Goal: Information Seeking & Learning: Find specific fact

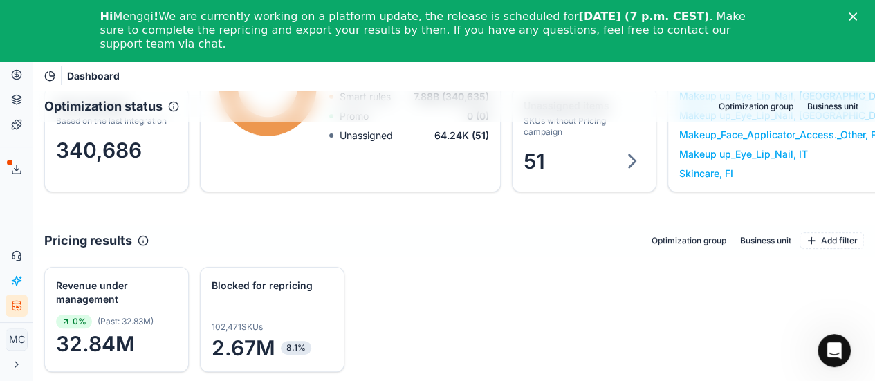
scroll to position [277, 0]
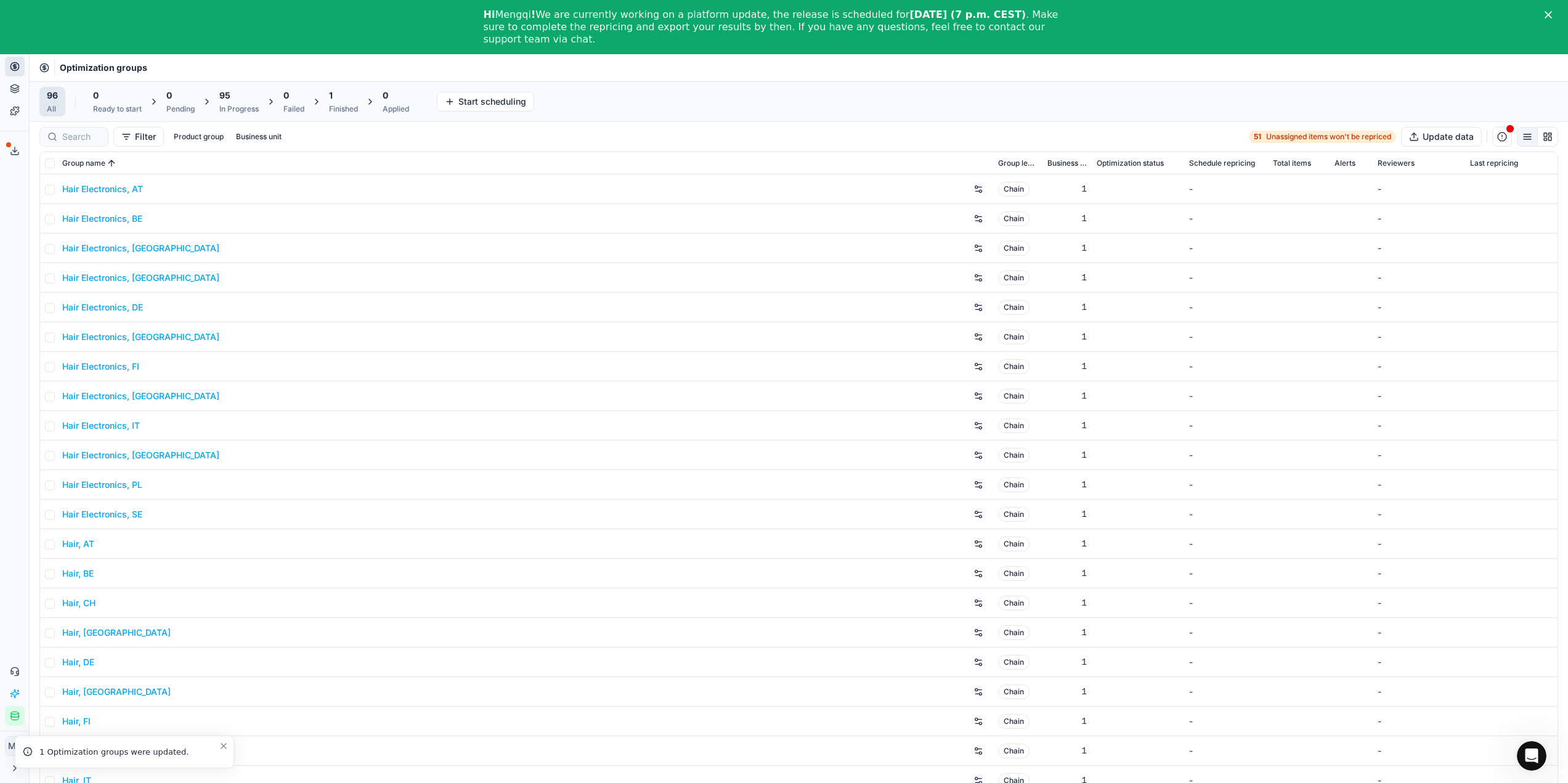
click at [227, 96] on span "95" at bounding box center [224, 95] width 11 height 12
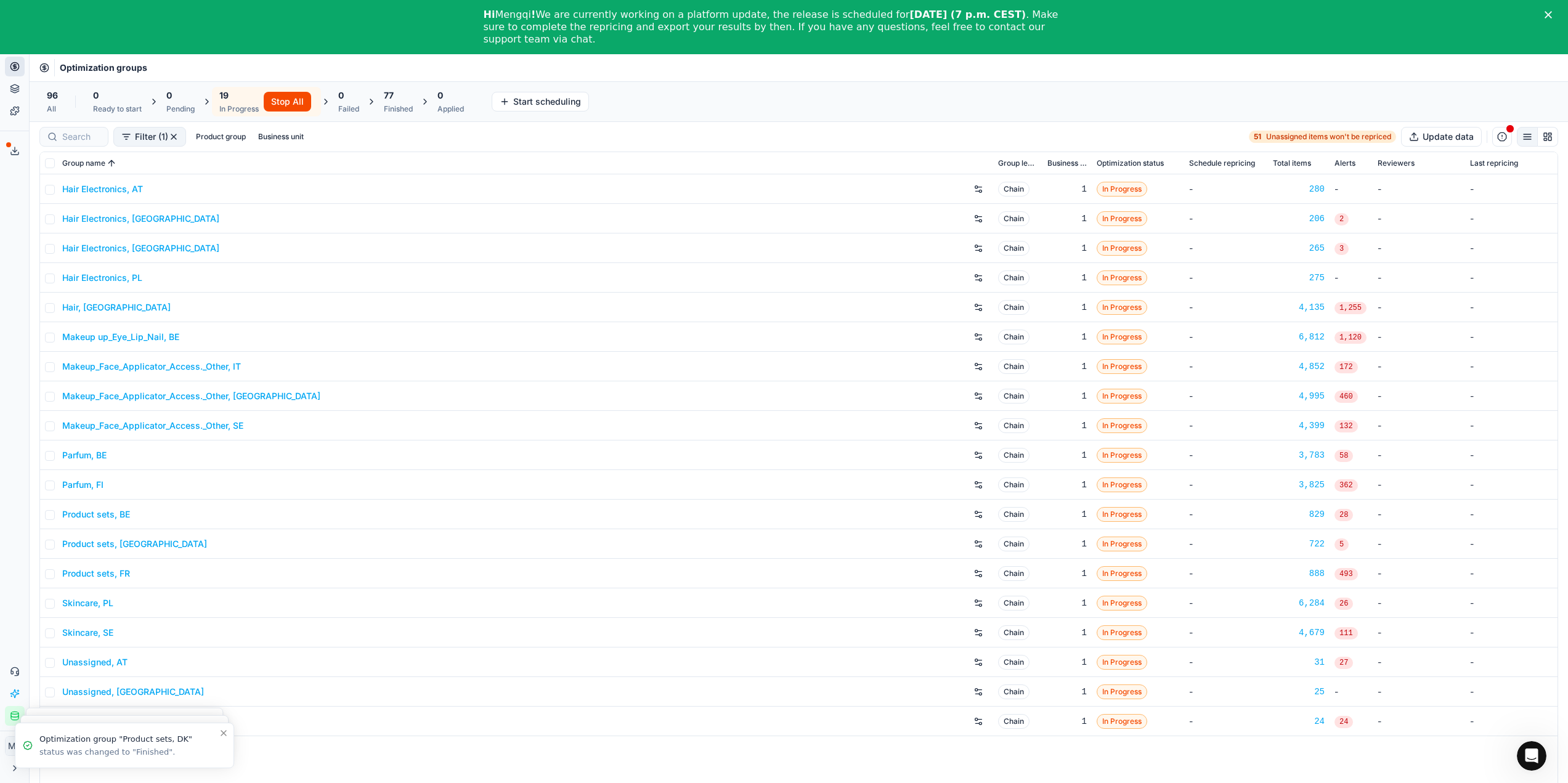
click at [327, 59] on div "Optimization groups" at bounding box center [799, 68] width 1539 height 27
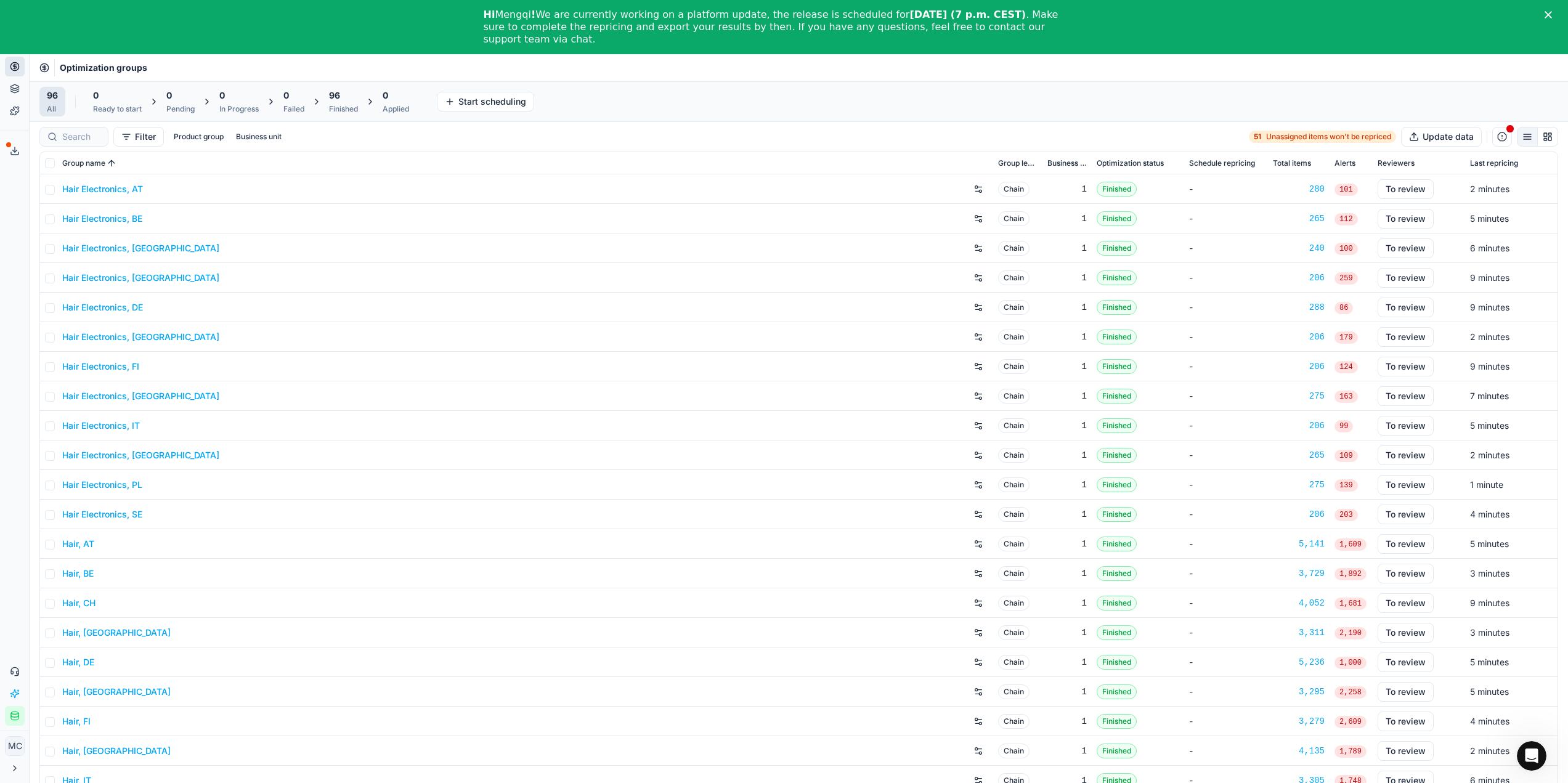
click at [339, 95] on span "96" at bounding box center [334, 95] width 11 height 12
click at [409, 97] on button "Apply prices All" at bounding box center [403, 102] width 81 height 20
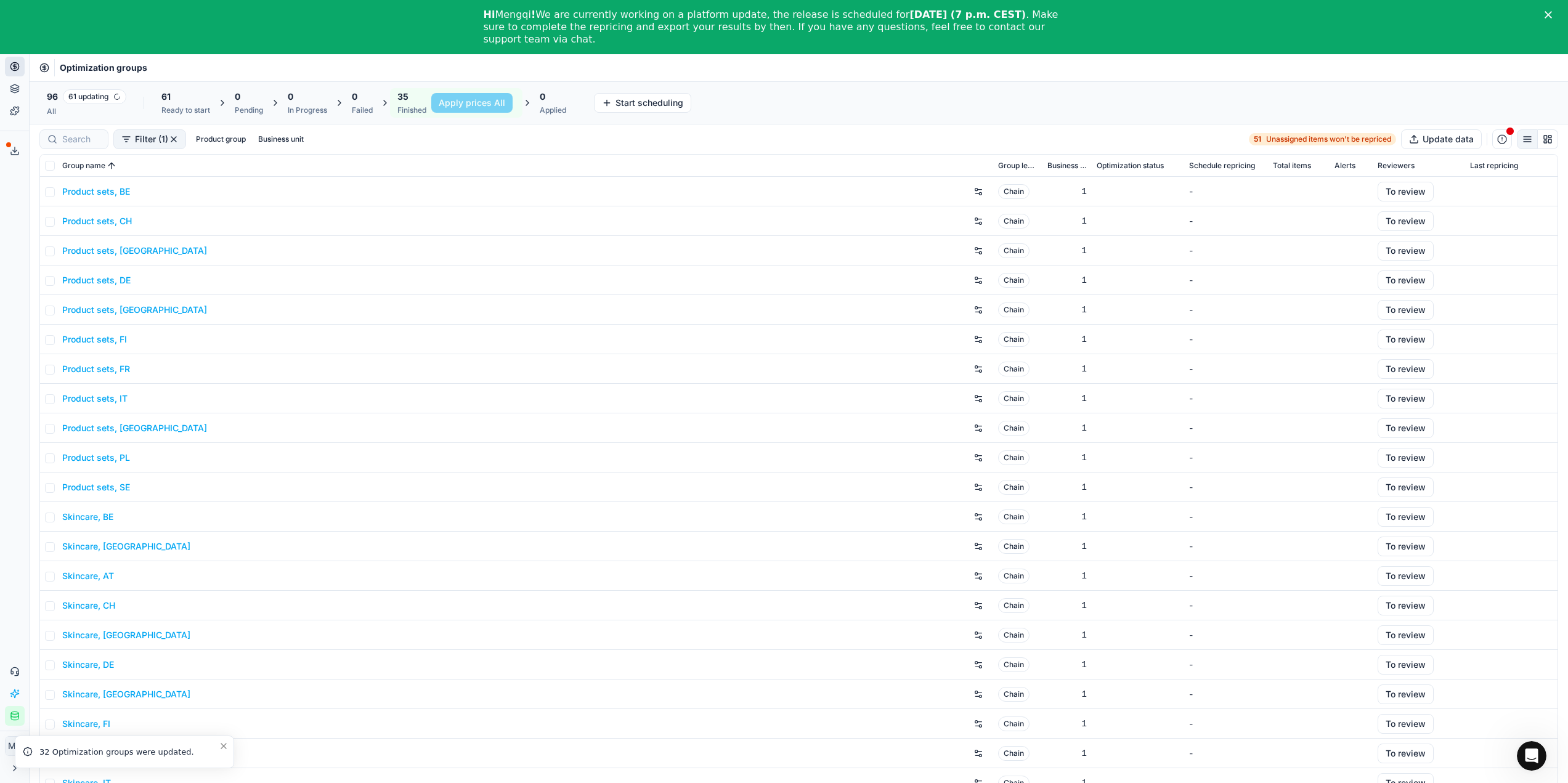
click at [4, 299] on div "Analytics Pricing Product portfolio Templates Export service 18 Contact support…" at bounding box center [14, 379] width 29 height 701
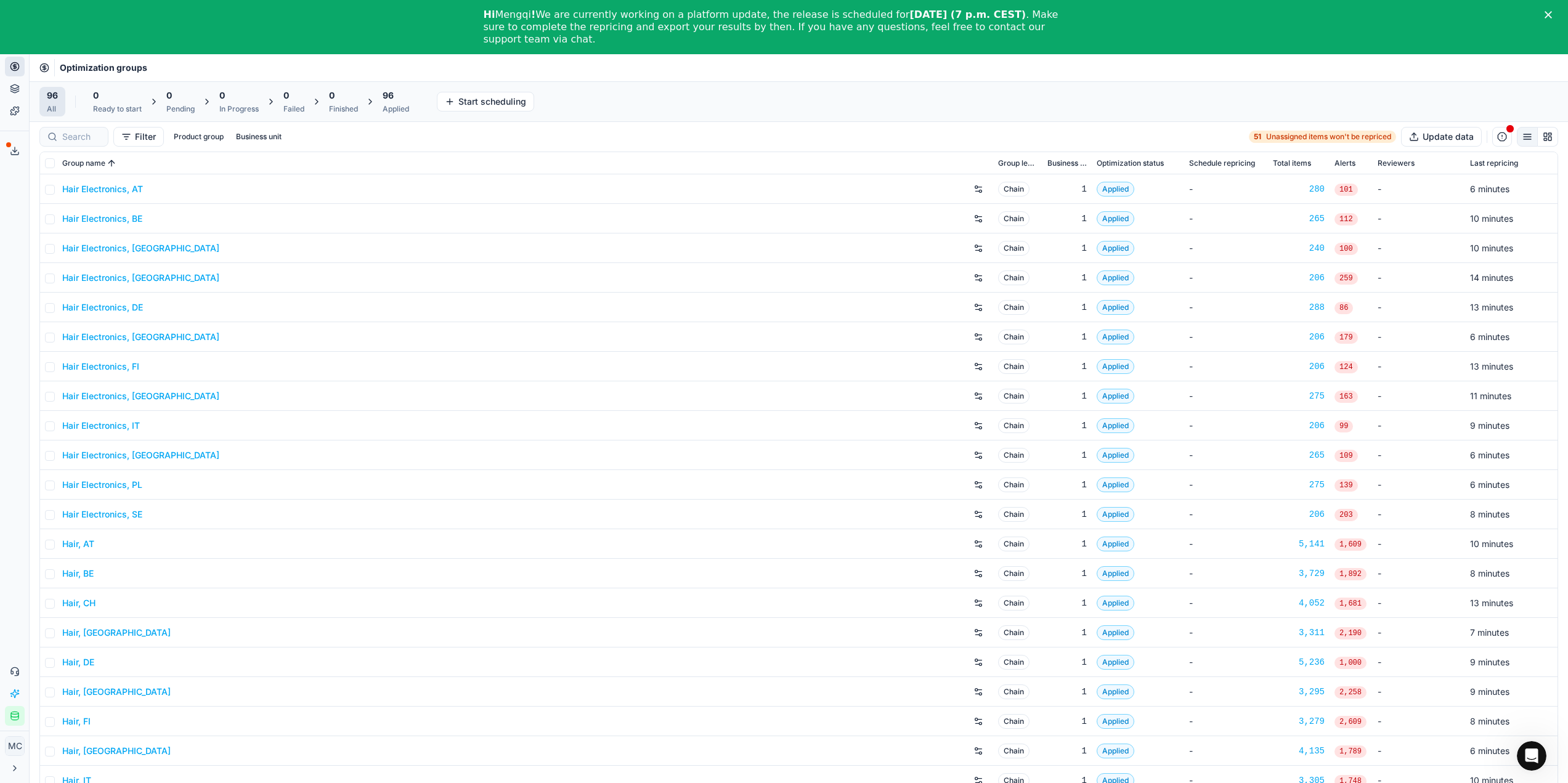
click at [385, 103] on div "96 Applied" at bounding box center [395, 102] width 41 height 29
click at [282, 142] on button "Business unit" at bounding box center [280, 136] width 55 height 15
click at [187, 181] on input "at" at bounding box center [191, 179] width 10 height 10
checkbox input "true"
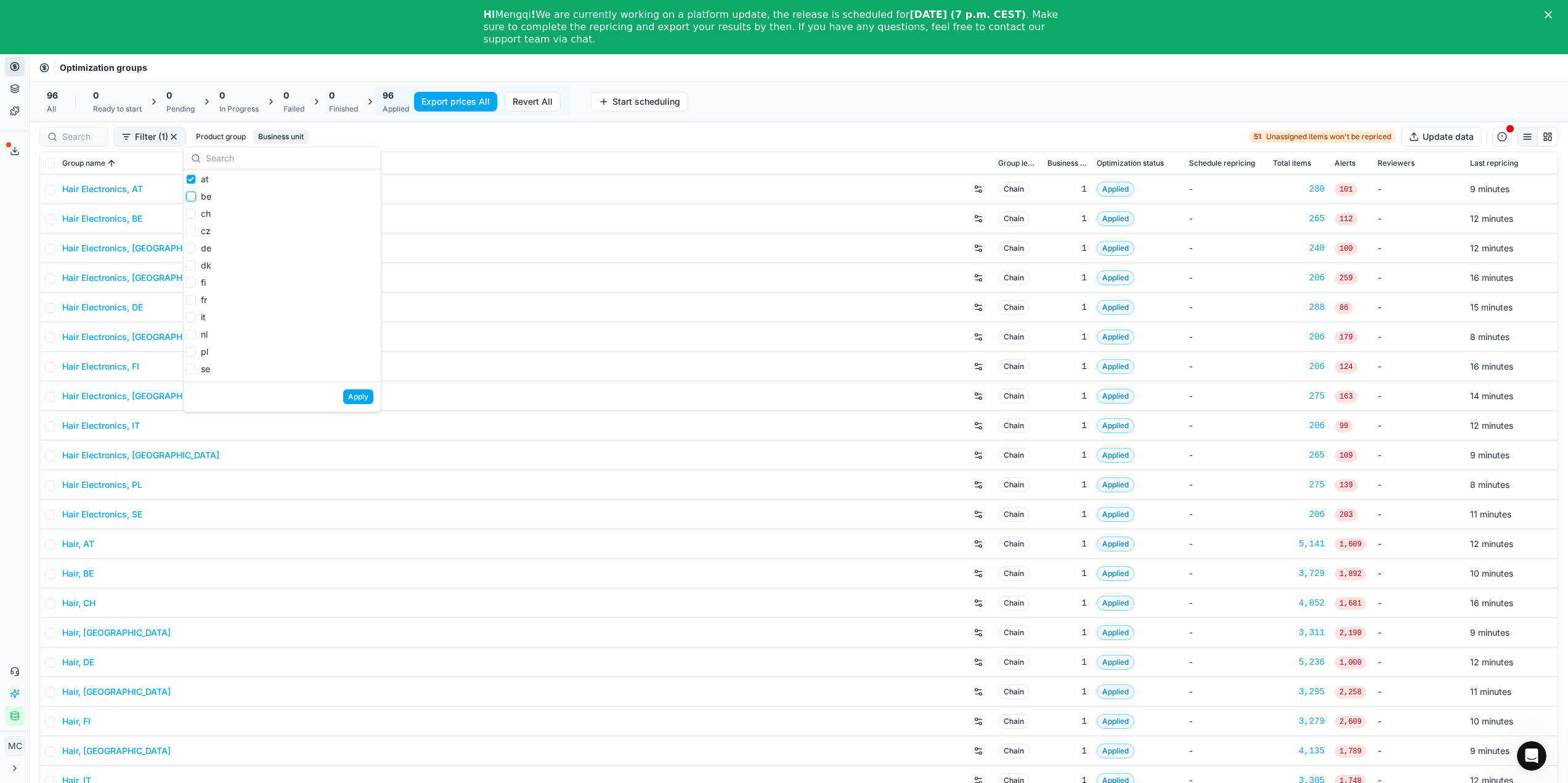
click at [188, 199] on input "be" at bounding box center [191, 196] width 10 height 10
checkbox input "true"
click at [191, 219] on label "ch" at bounding box center [199, 214] width 25 height 12
click at [191, 219] on input "ch" at bounding box center [191, 214] width 10 height 10
click at [189, 215] on input "ch" at bounding box center [191, 214] width 10 height 10
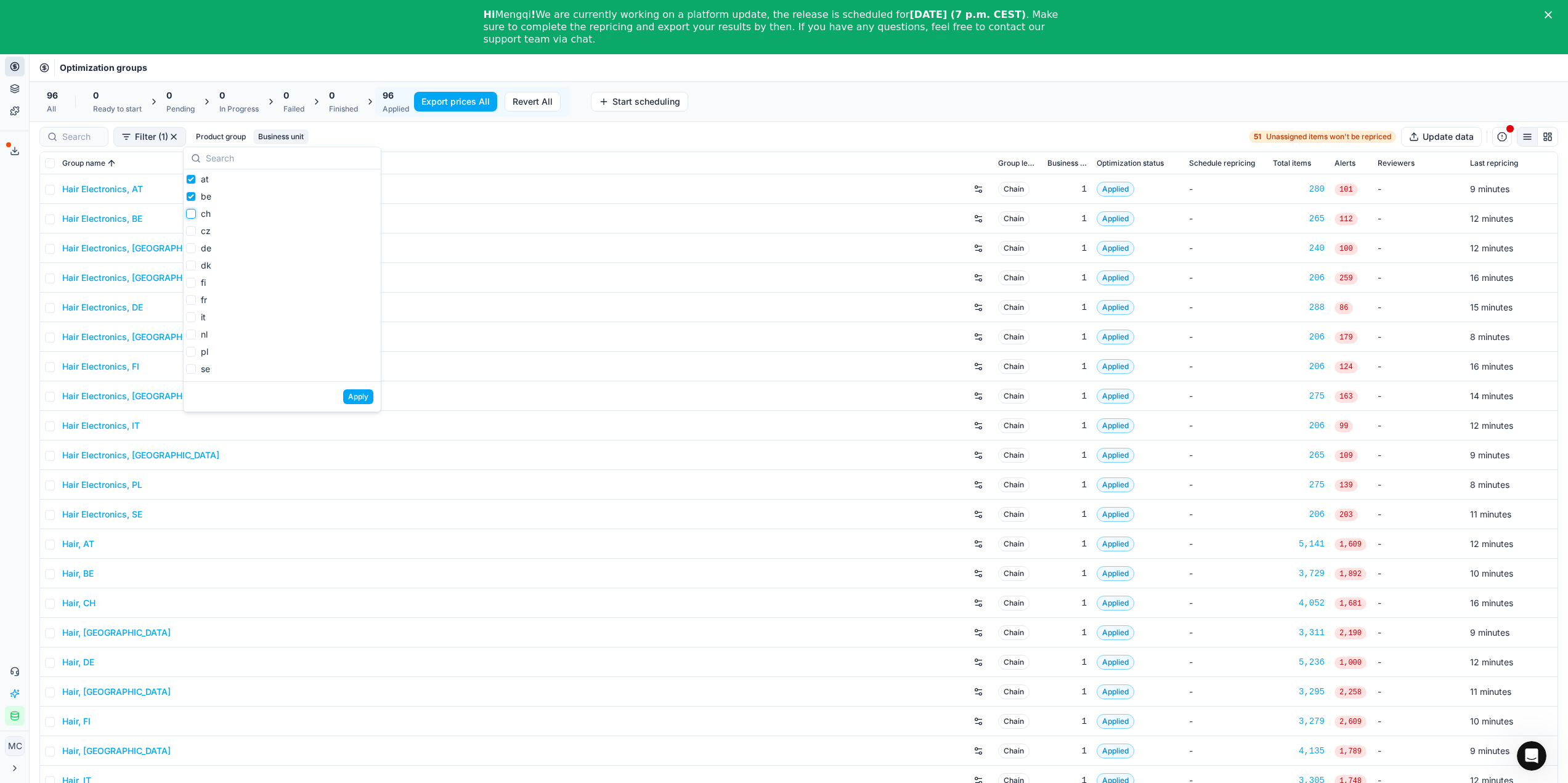
click at [189, 215] on input "ch" at bounding box center [191, 214] width 10 height 10
checkbox input "true"
click at [190, 245] on input "de" at bounding box center [191, 248] width 10 height 10
checkbox input "true"
click at [190, 298] on input "fr" at bounding box center [191, 299] width 10 height 10
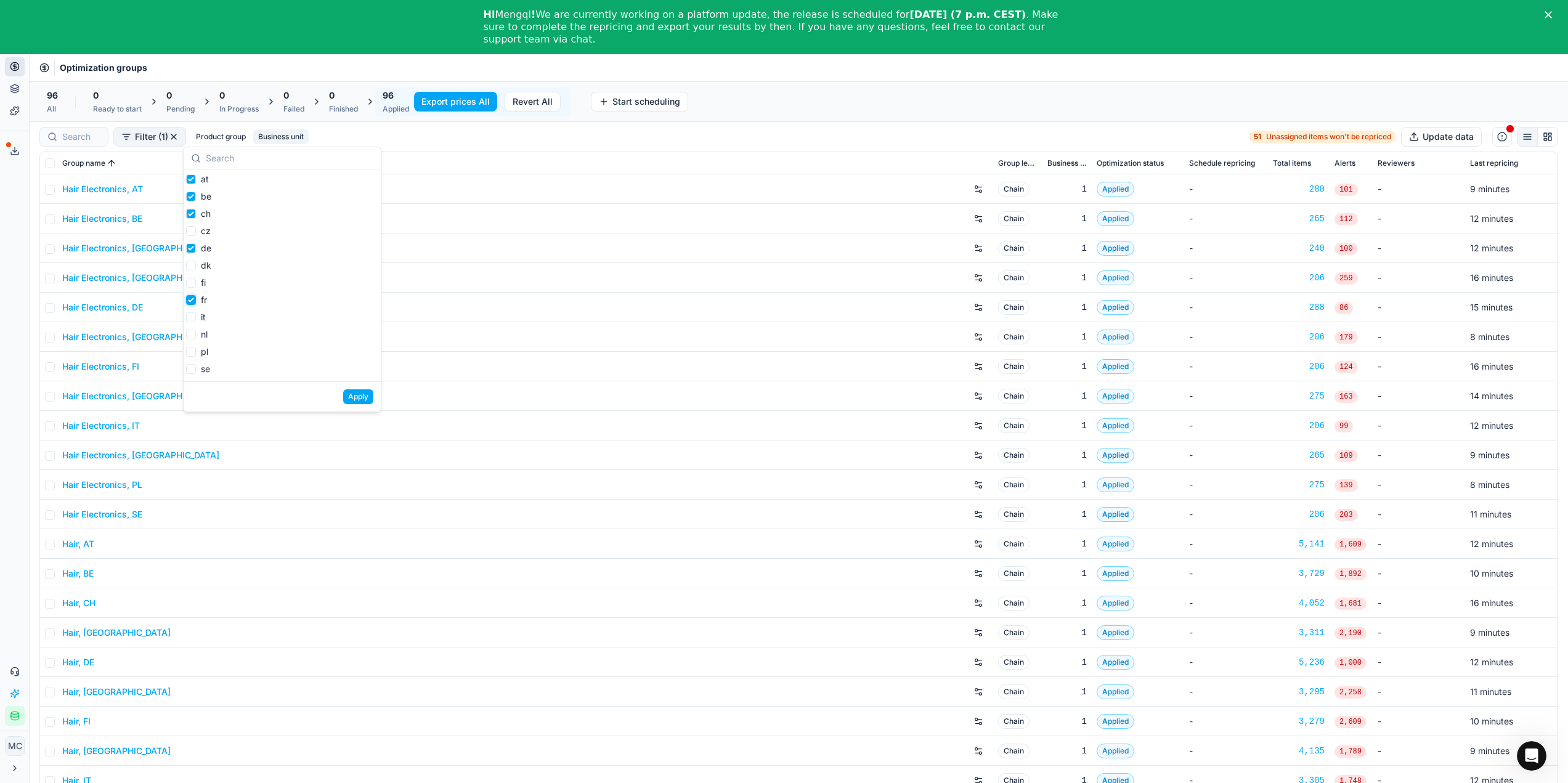
checkbox input "true"
click at [193, 338] on input "nl" at bounding box center [191, 334] width 10 height 10
checkbox input "true"
click at [190, 347] on input "pl" at bounding box center [191, 352] width 10 height 10
checkbox input "true"
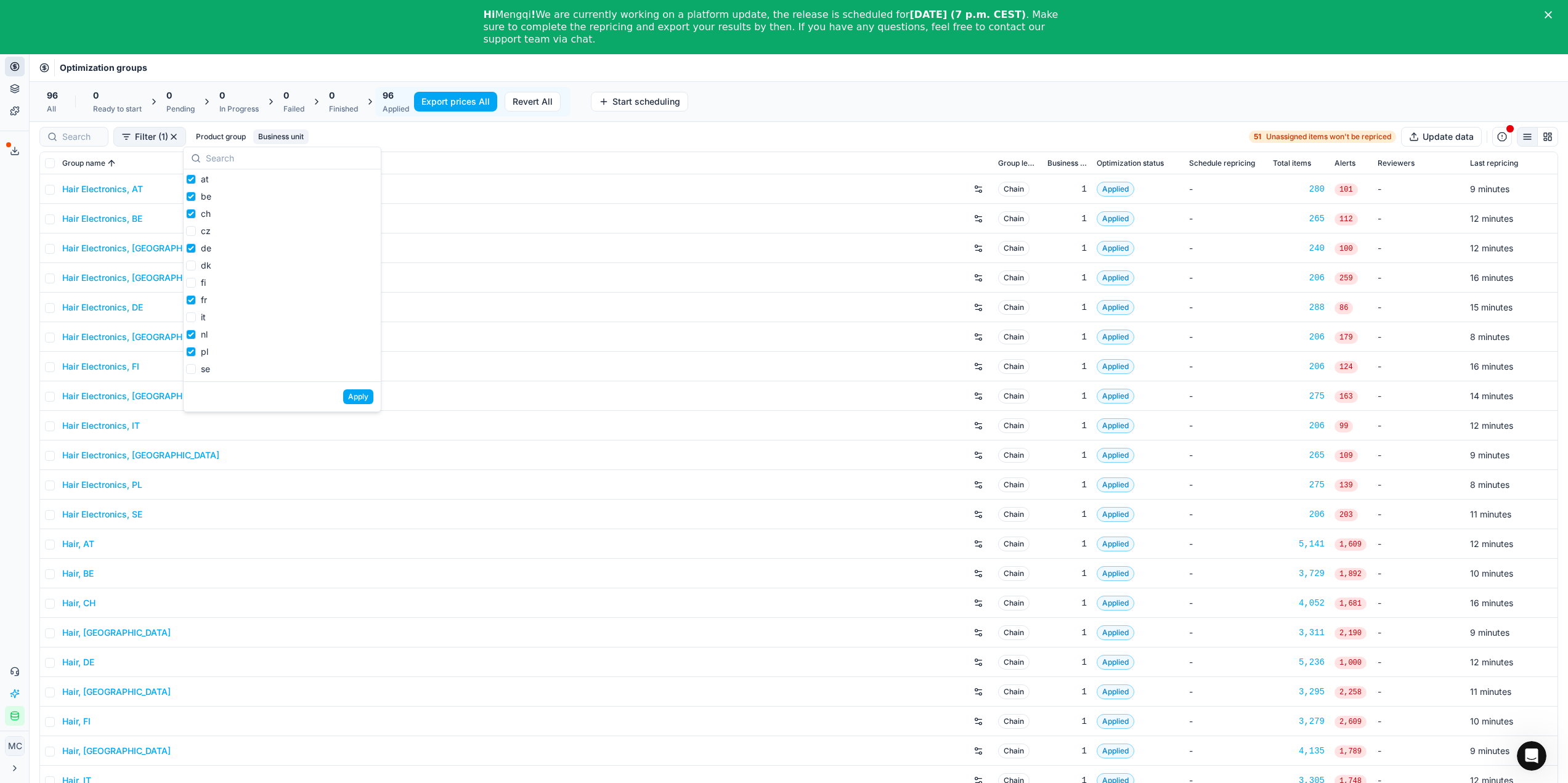
click at [358, 397] on button "Apply" at bounding box center [358, 396] width 30 height 15
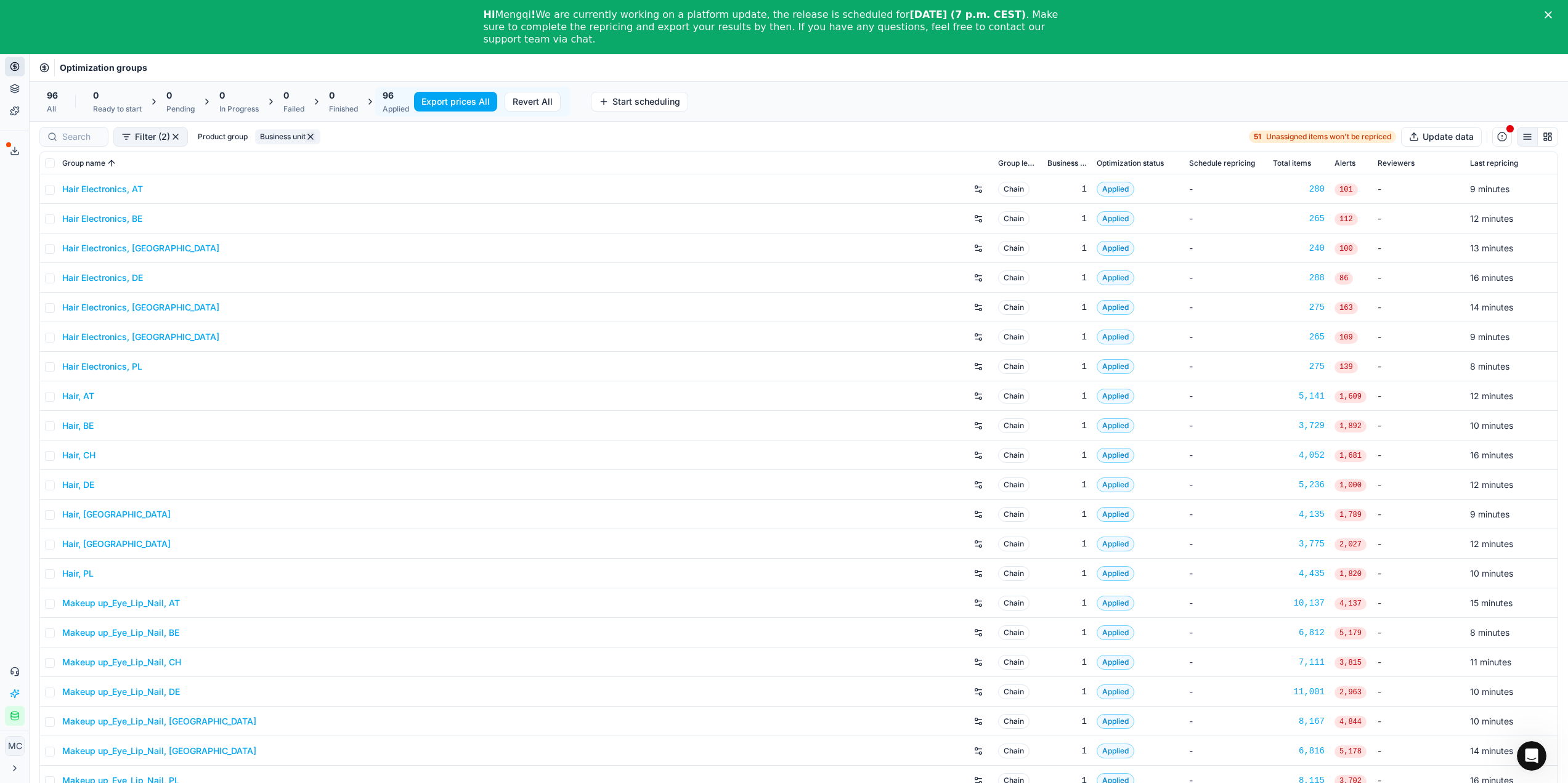
click at [455, 98] on button "Export prices All" at bounding box center [455, 102] width 83 height 20
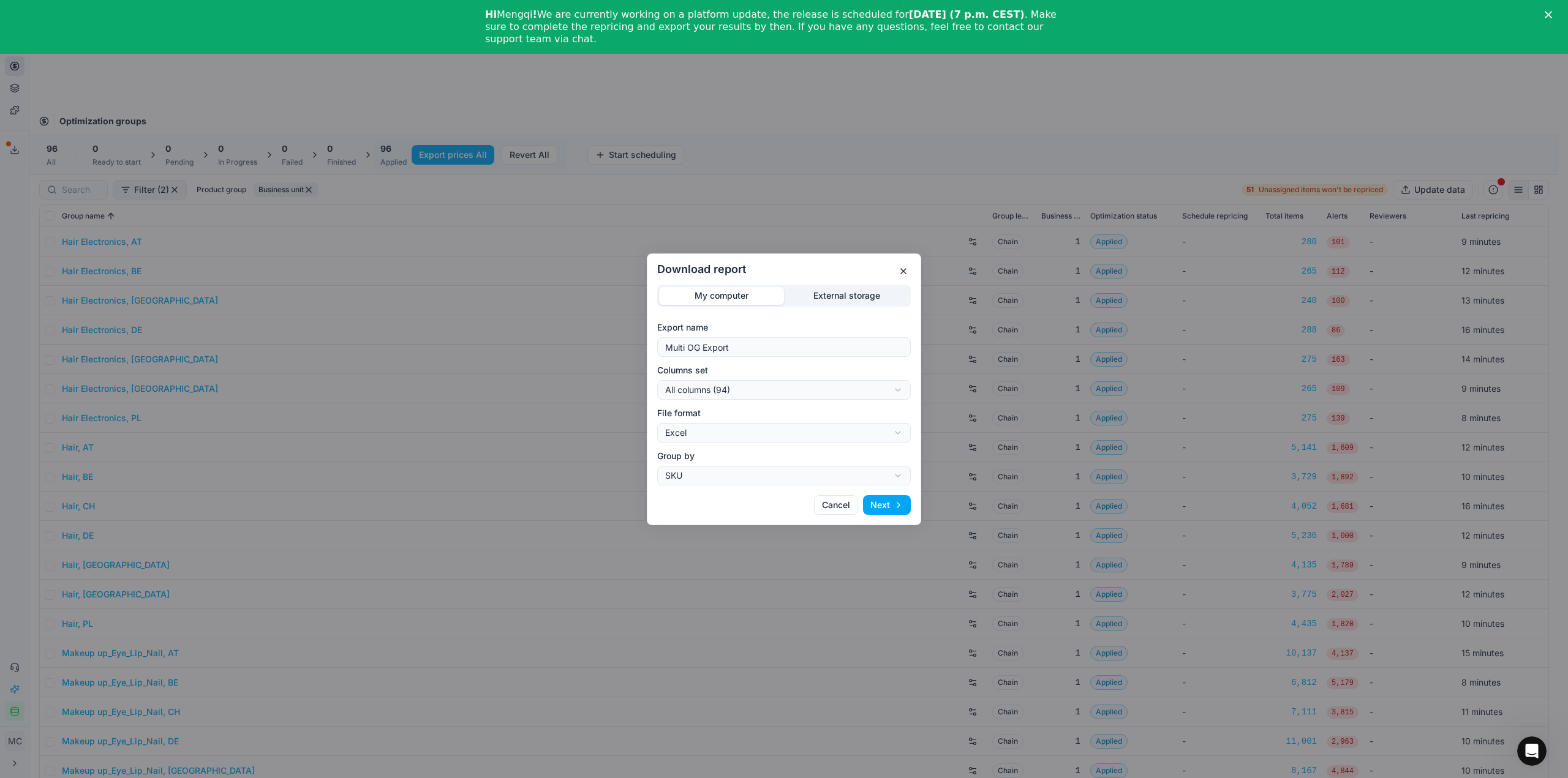
click at [908, 265] on button "button" at bounding box center [903, 271] width 15 height 15
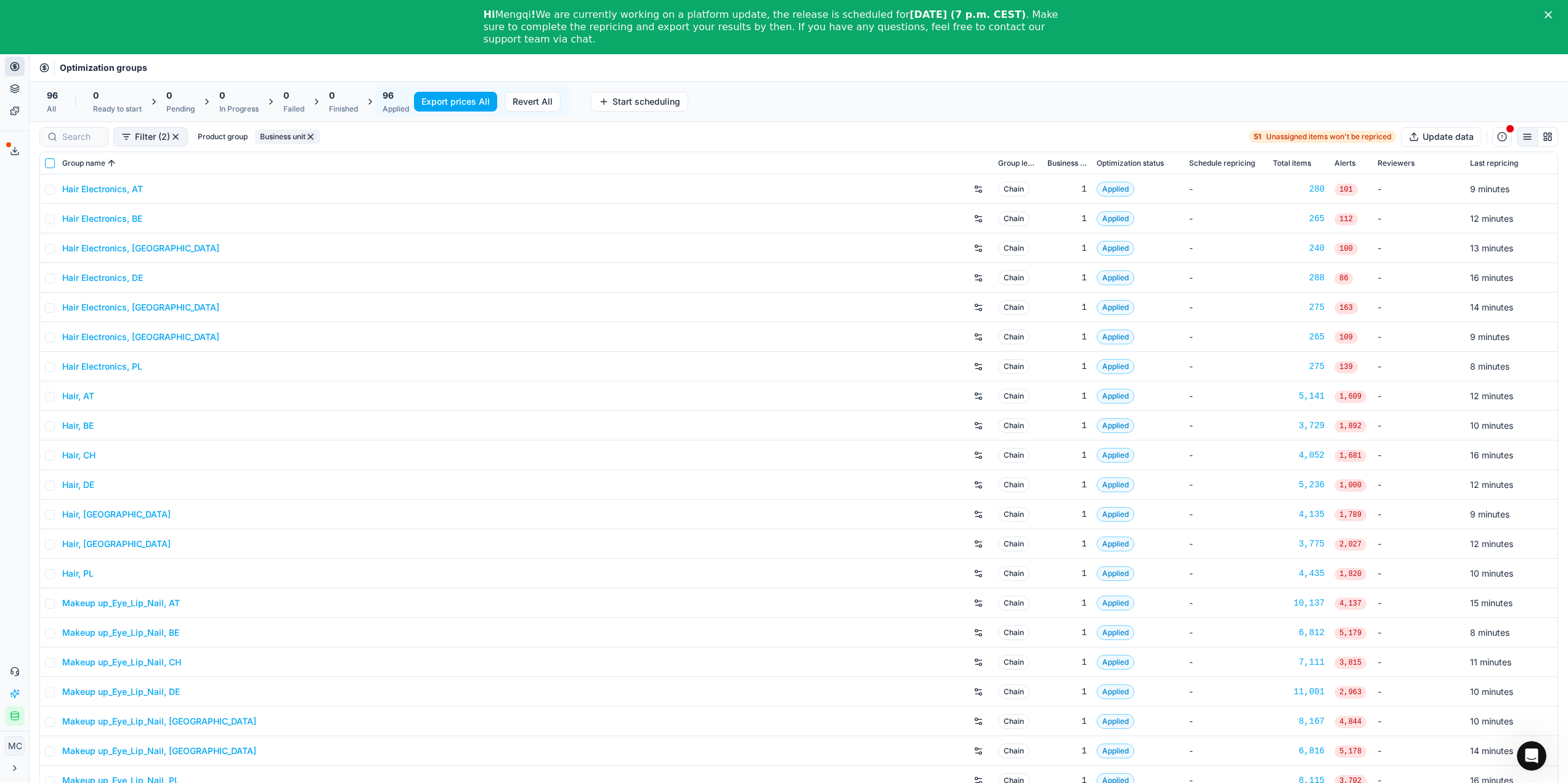
click at [47, 165] on input "checkbox" at bounding box center [50, 163] width 10 height 10
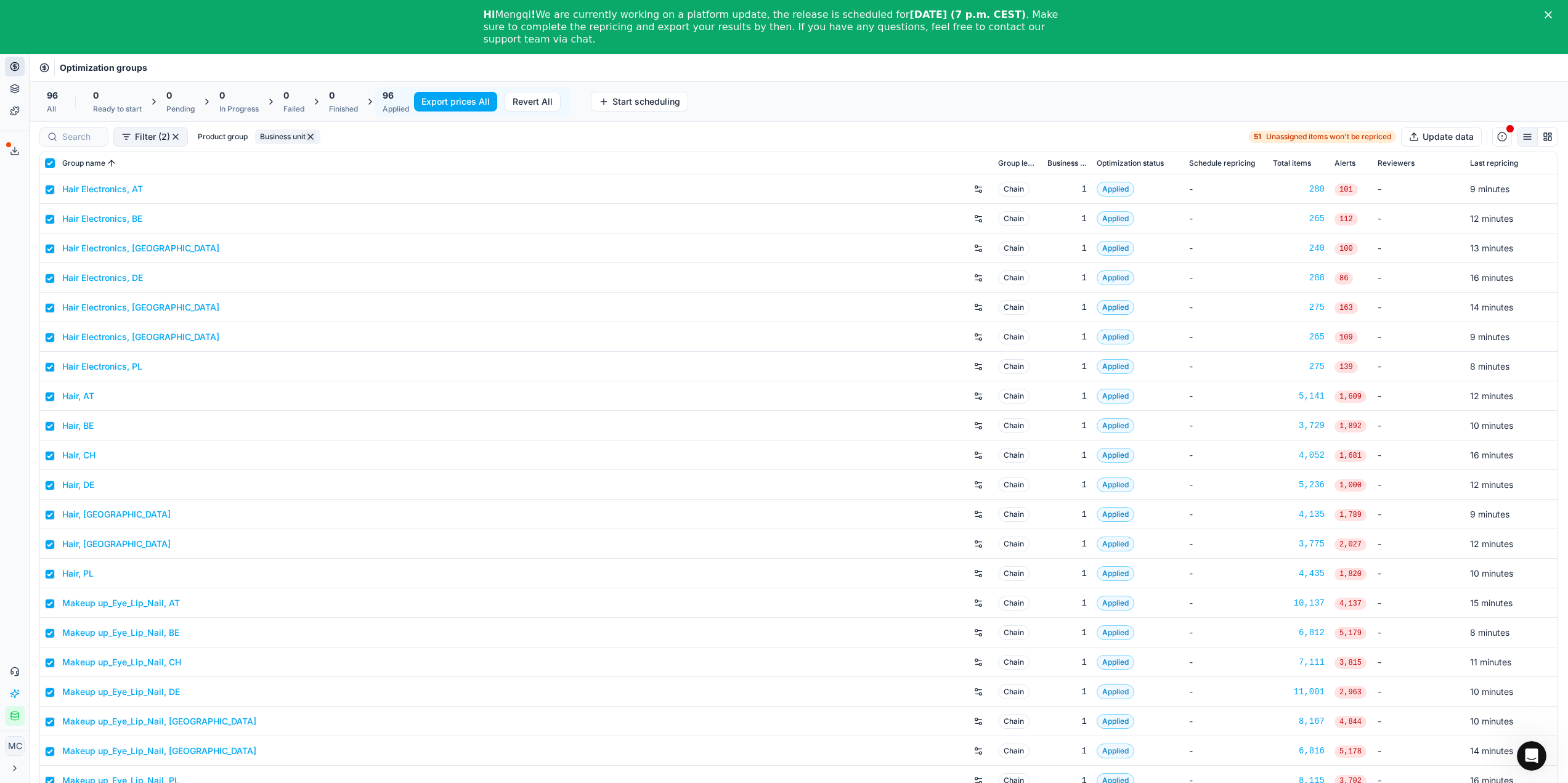
checkbox input "true"
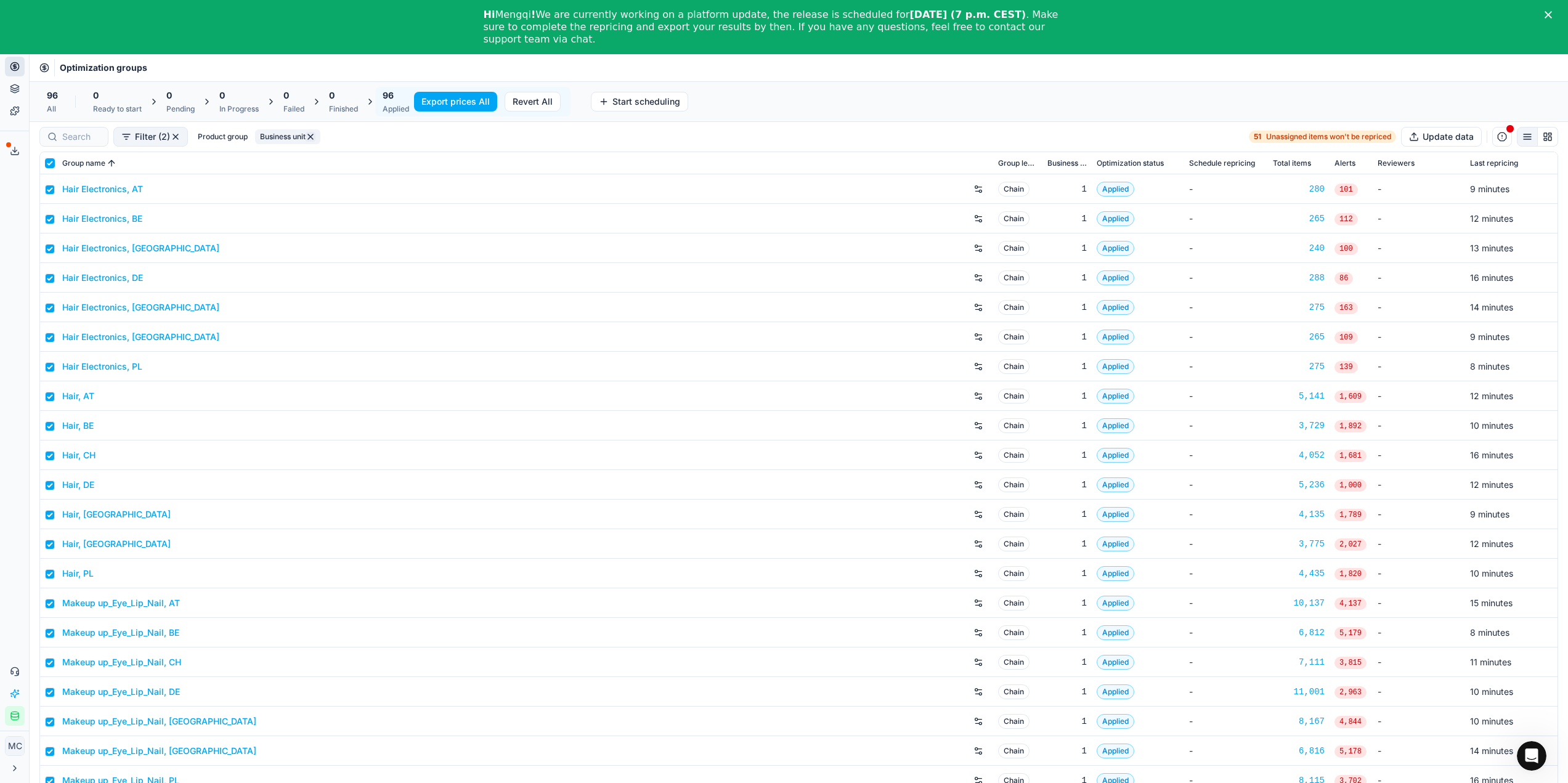
checkbox input "true"
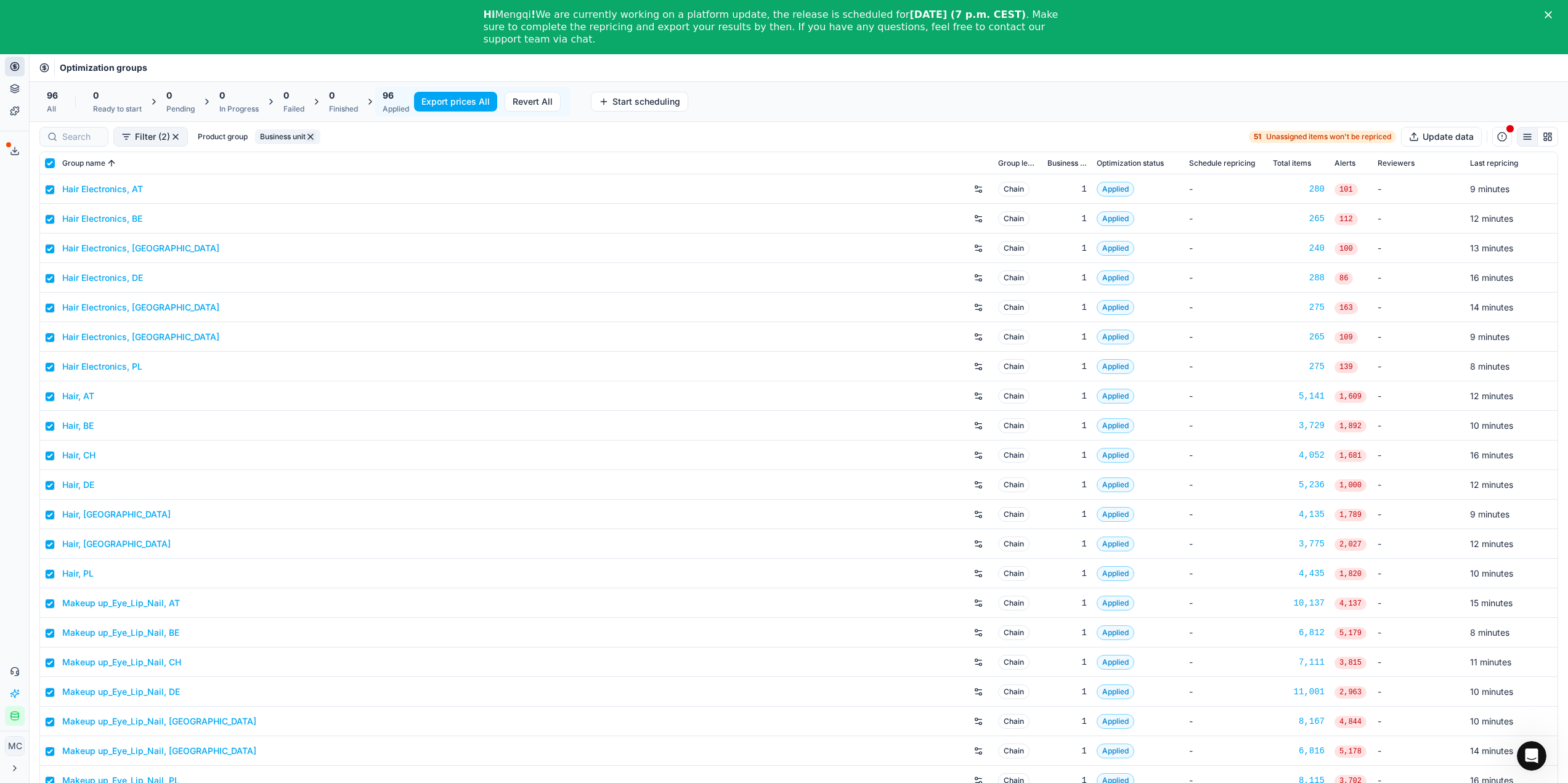
checkbox input "true"
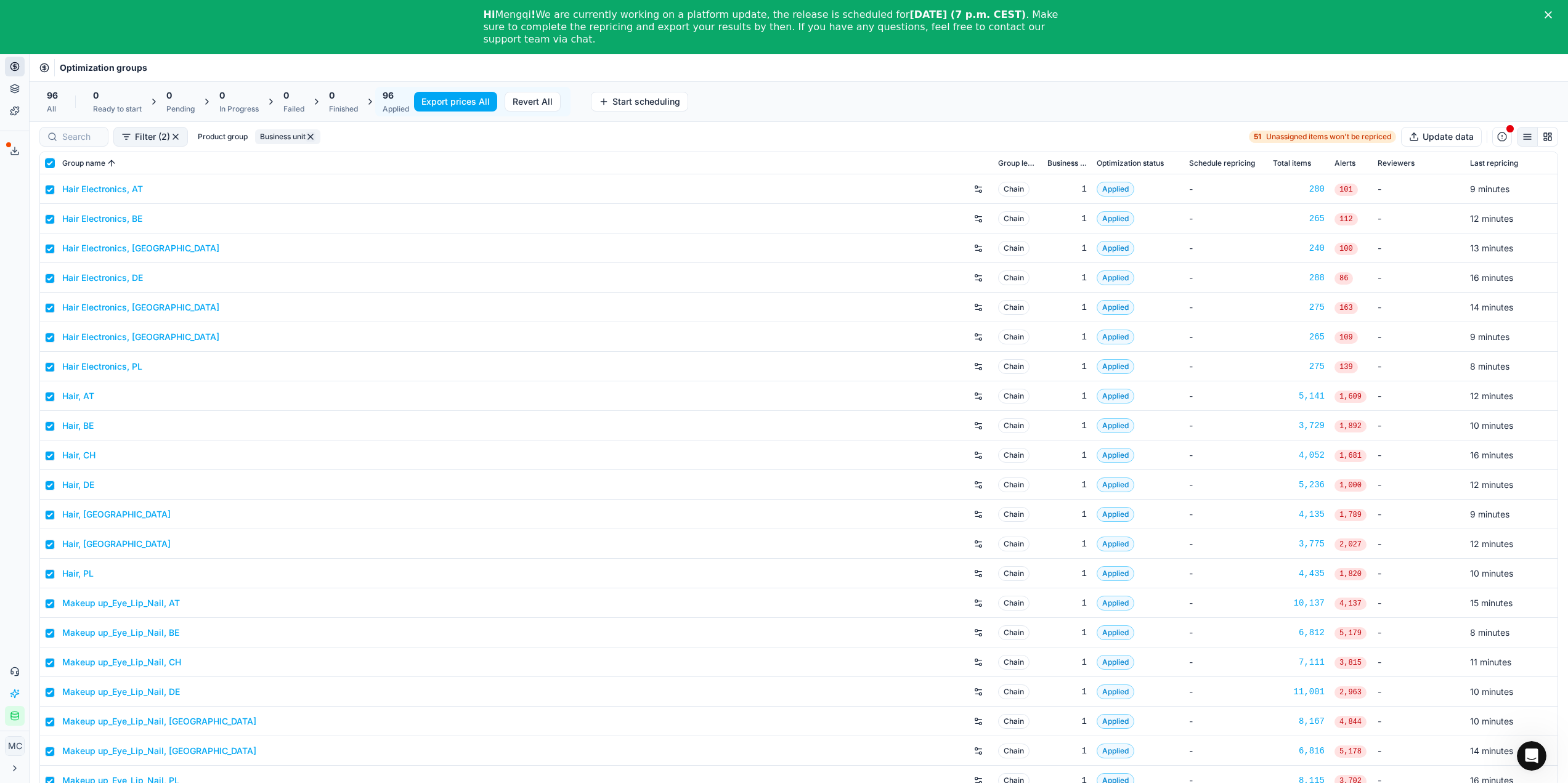
checkbox input "true"
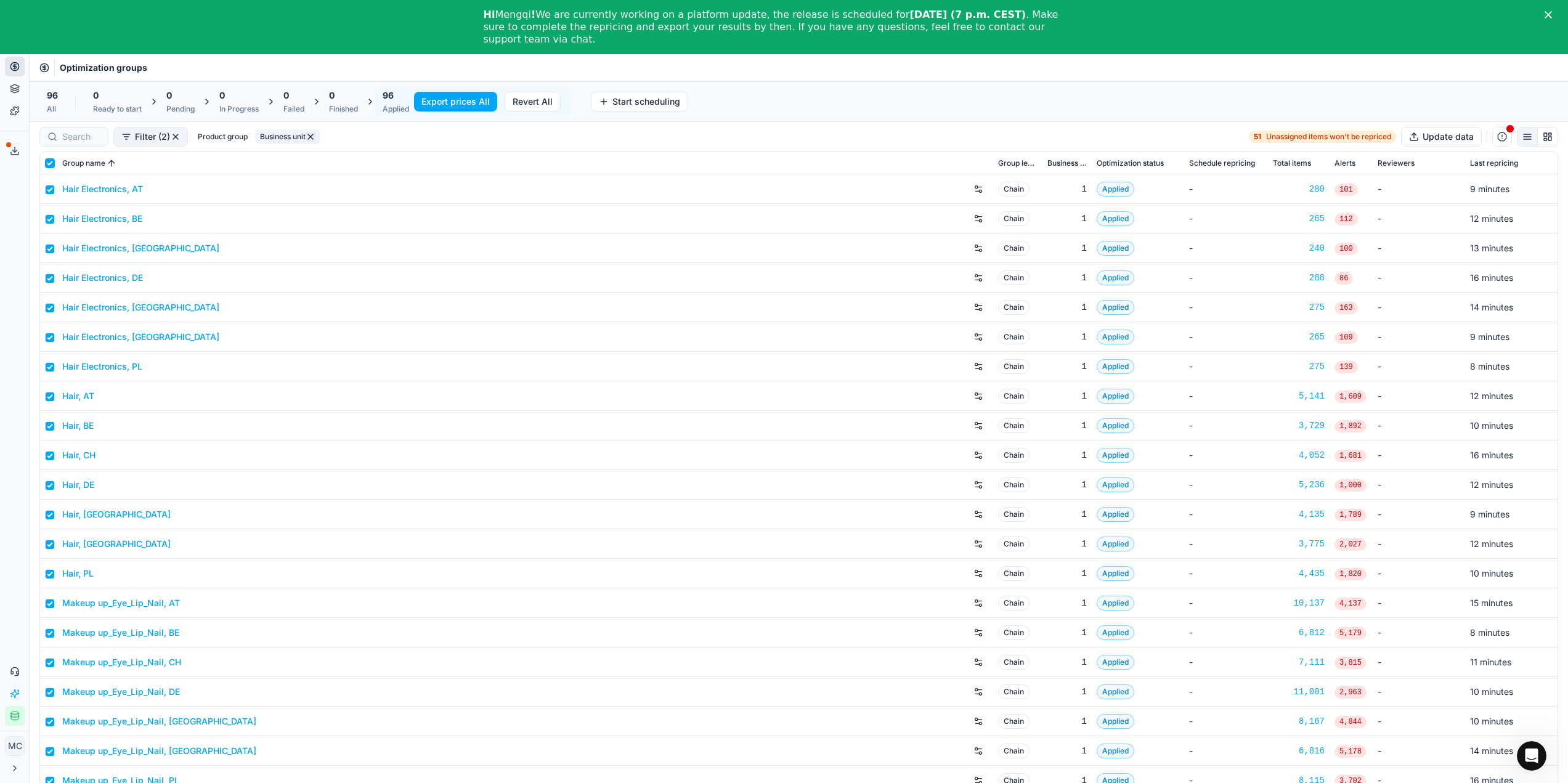
checkbox input "true"
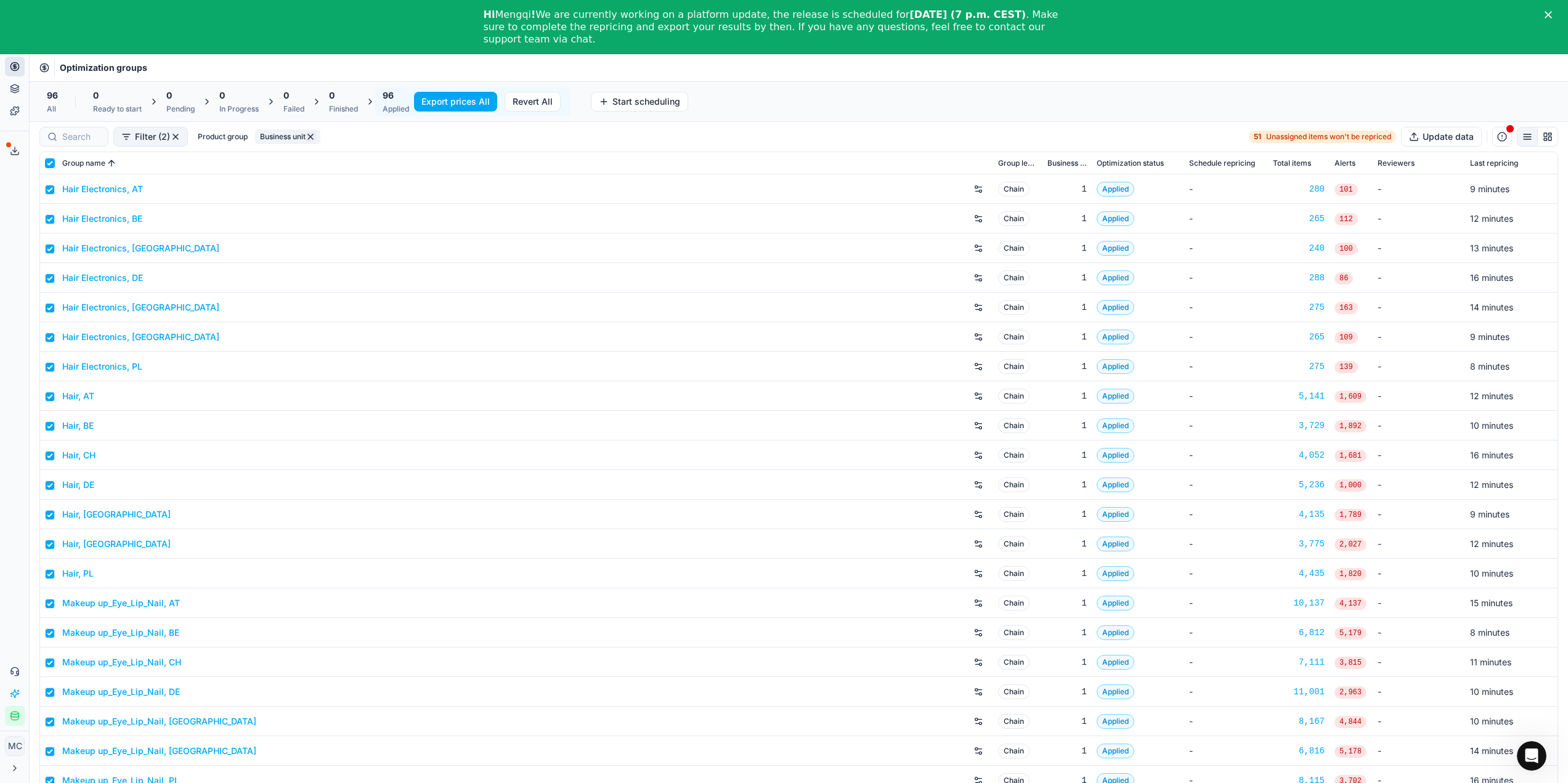
checkbox input "true"
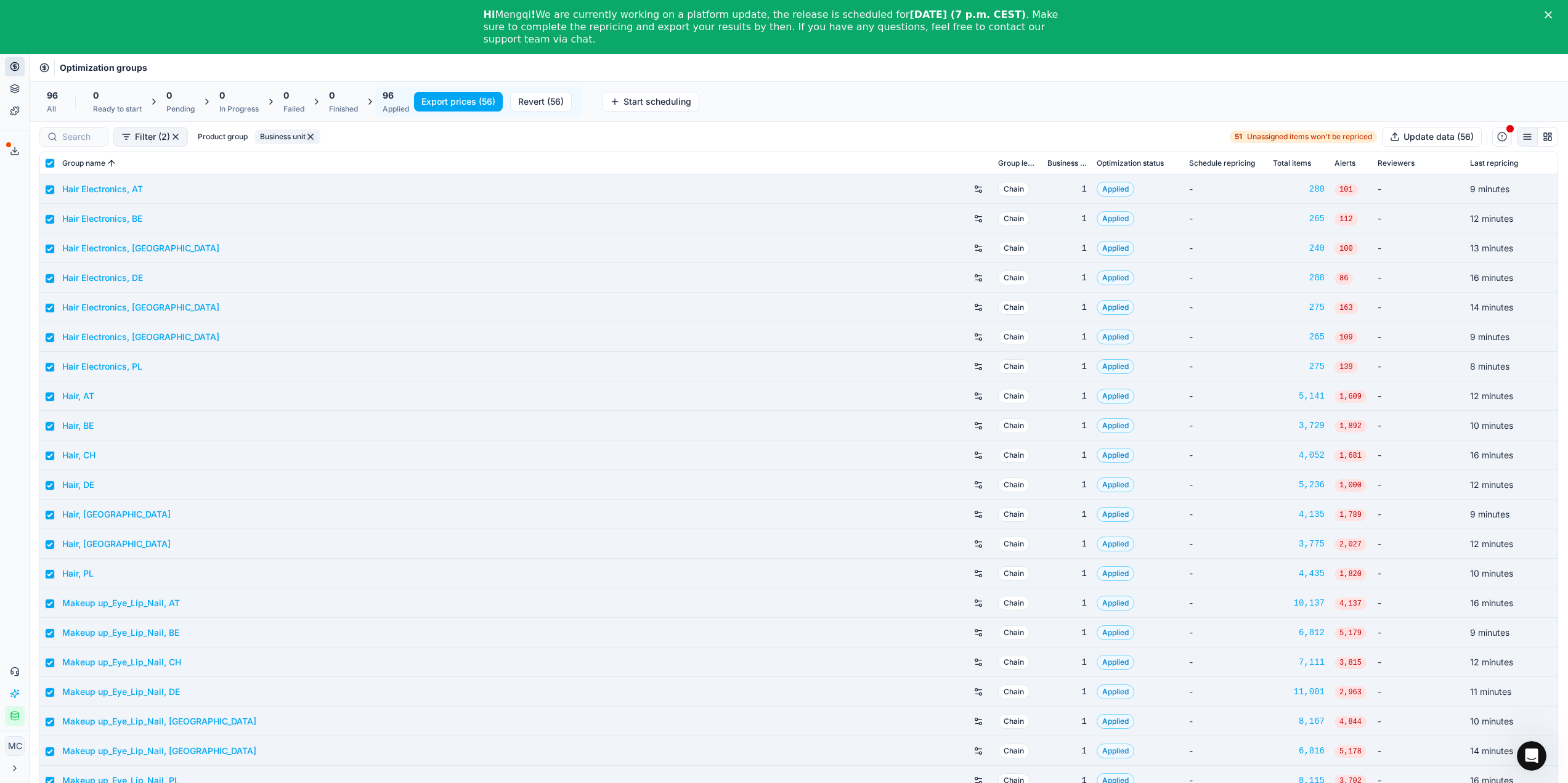
click at [467, 99] on button "Export prices (56)" at bounding box center [459, 102] width 89 height 20
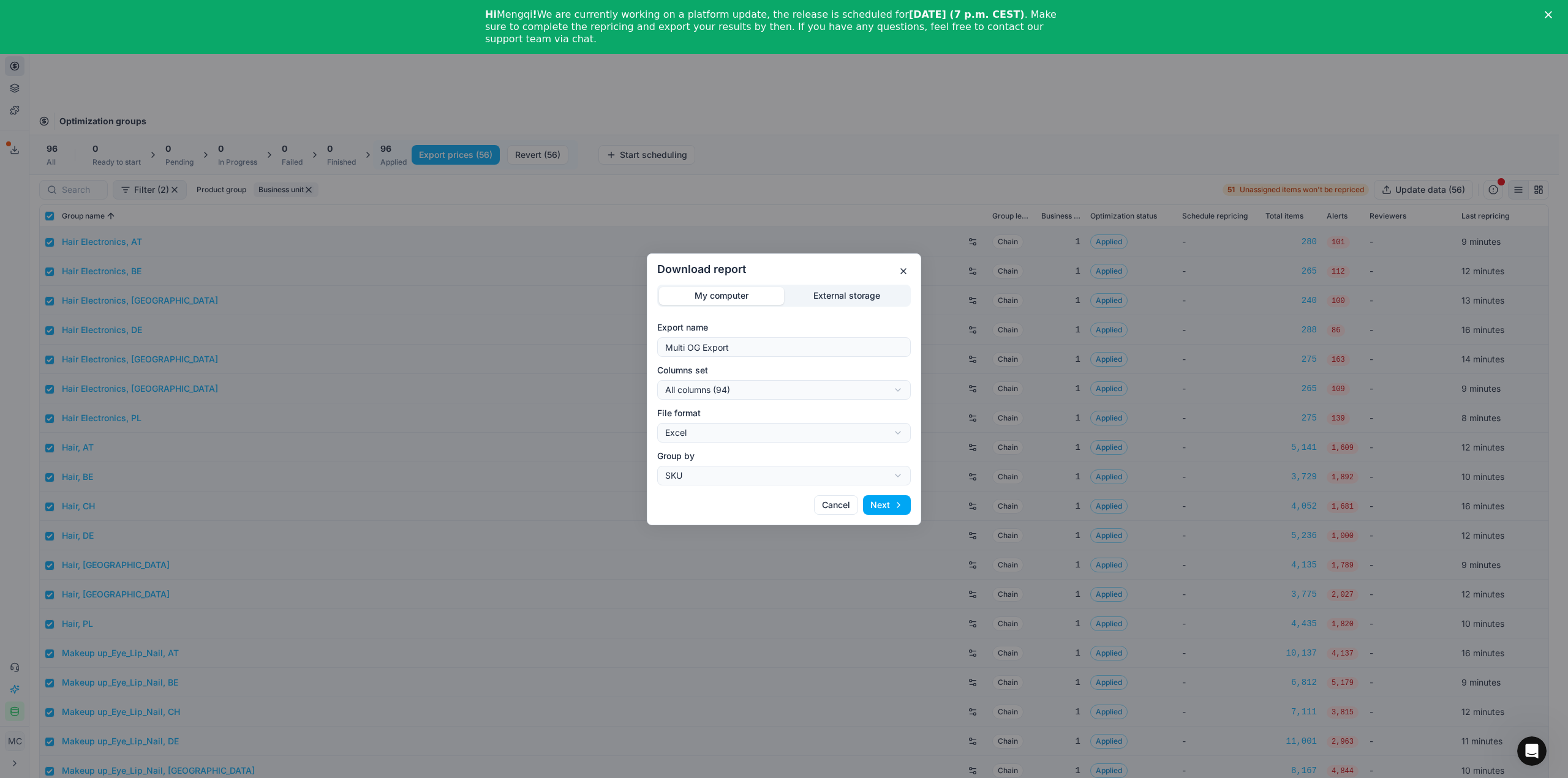
click at [792, 391] on div "Download report My computer External storage Export name Multi OG Export Column…" at bounding box center [784, 389] width 1568 height 778
select select "custom"
click at [805, 435] on div "Download report My computer External storage Export name Multi OG Export Column…" at bounding box center [784, 389] width 1568 height 778
select select "csv"
click at [882, 507] on button "Next" at bounding box center [887, 505] width 48 height 19
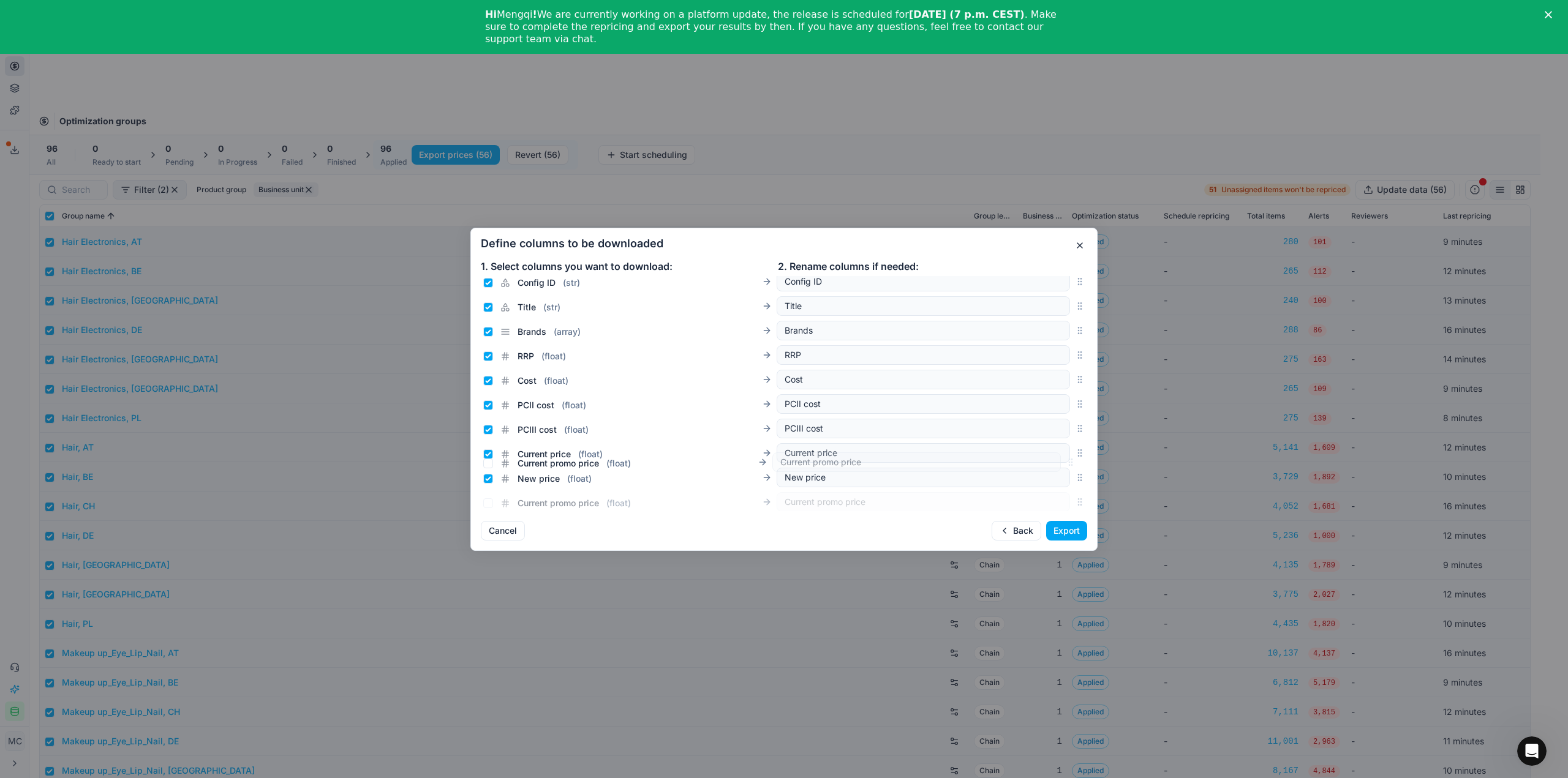
scroll to position [103, 0]
drag, startPoint x: 1072, startPoint y: 396, endPoint x: 1043, endPoint y: 440, distance: 52.7
click at [1043, 440] on div "Current promo price ( float ) Current promo price" at bounding box center [784, 431] width 606 height 25
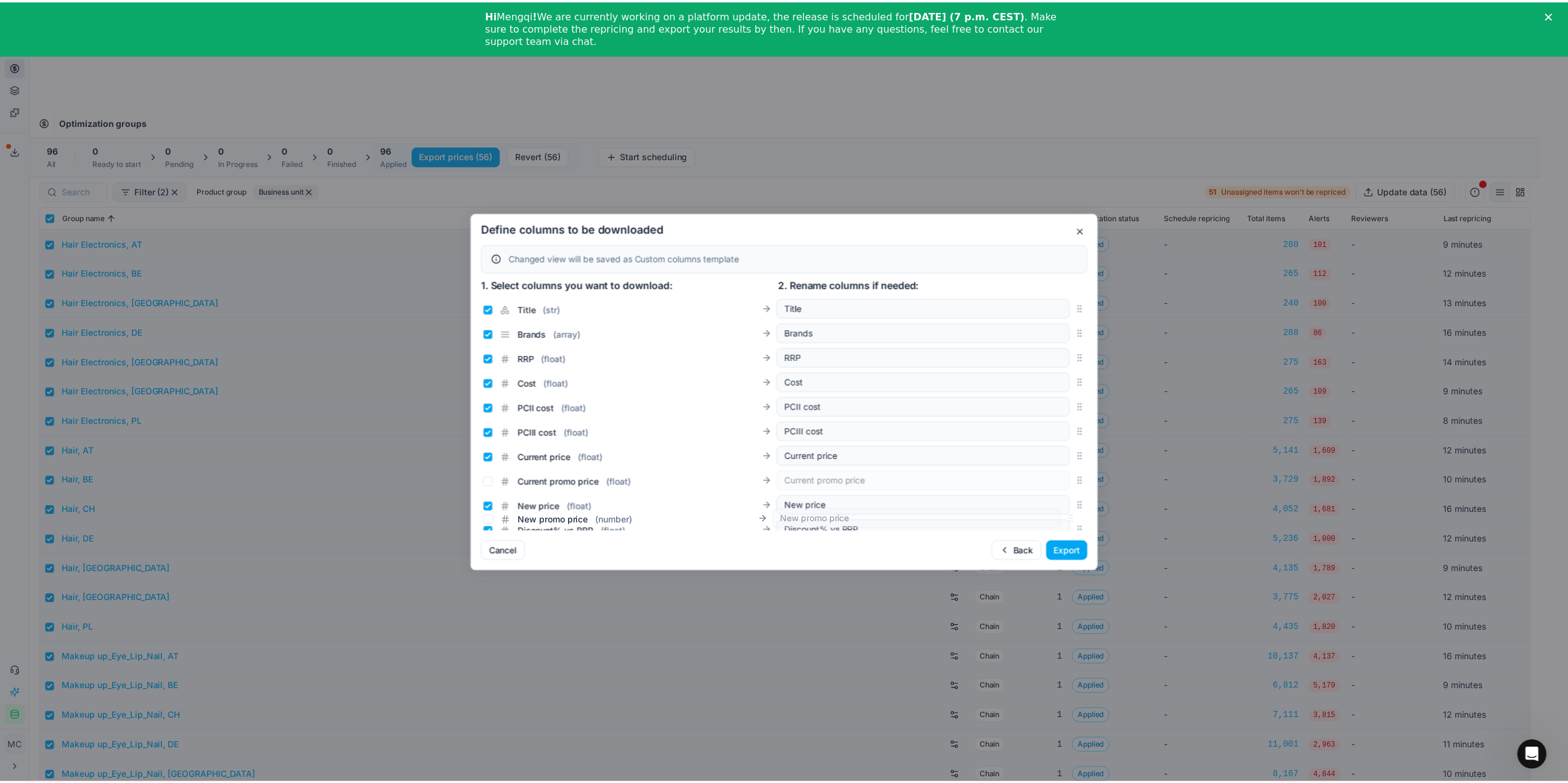
scroll to position [214, 0]
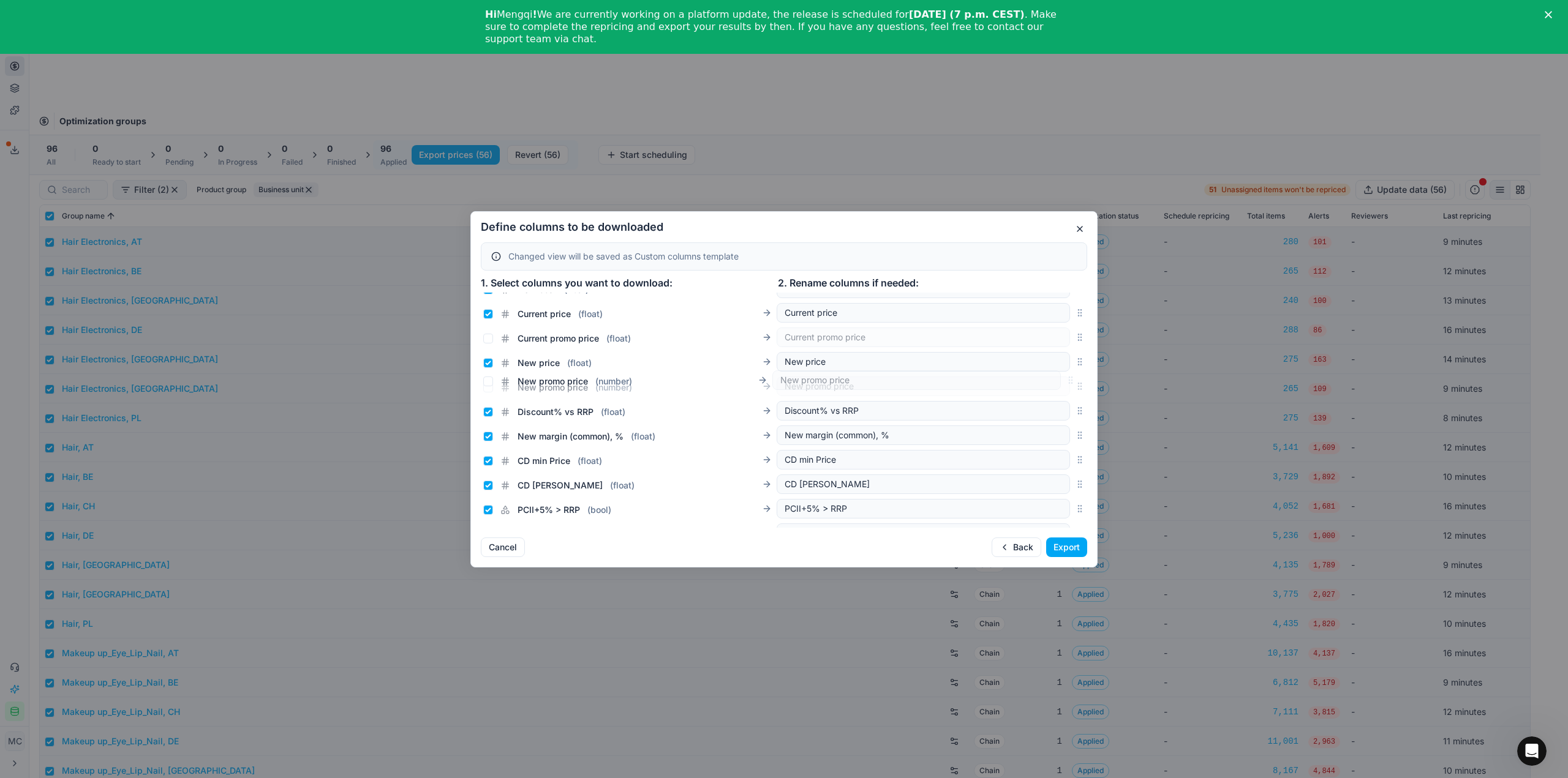
drag, startPoint x: 1072, startPoint y: 411, endPoint x: 1051, endPoint y: 381, distance: 36.6
click at [1051, 381] on div "New promo price ( number ) New promo price" at bounding box center [784, 387] width 606 height 25
click at [490, 313] on input "Current price ( float )" at bounding box center [488, 313] width 10 height 10
checkbox input "false"
drag, startPoint x: 488, startPoint y: 331, endPoint x: 488, endPoint y: 340, distance: 9.0
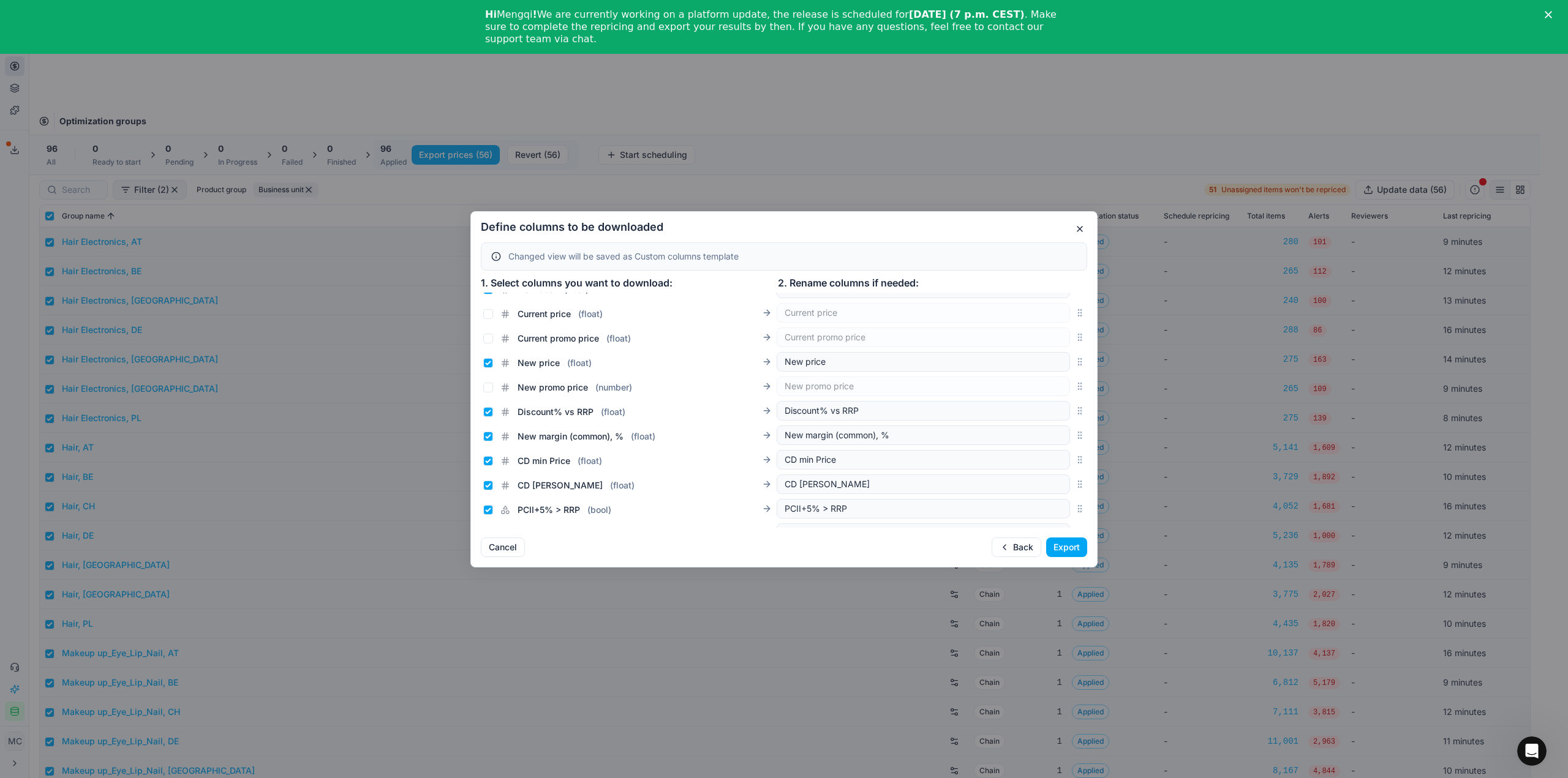
click at [488, 335] on div "Current promo price ( float )" at bounding box center [630, 335] width 293 height 17
click at [488, 343] on input "Current promo price ( float )" at bounding box center [488, 338] width 10 height 10
checkbox input "true"
drag, startPoint x: 486, startPoint y: 363, endPoint x: 490, endPoint y: 389, distance: 26.3
click at [486, 364] on input "New price ( float )" at bounding box center [488, 363] width 10 height 10
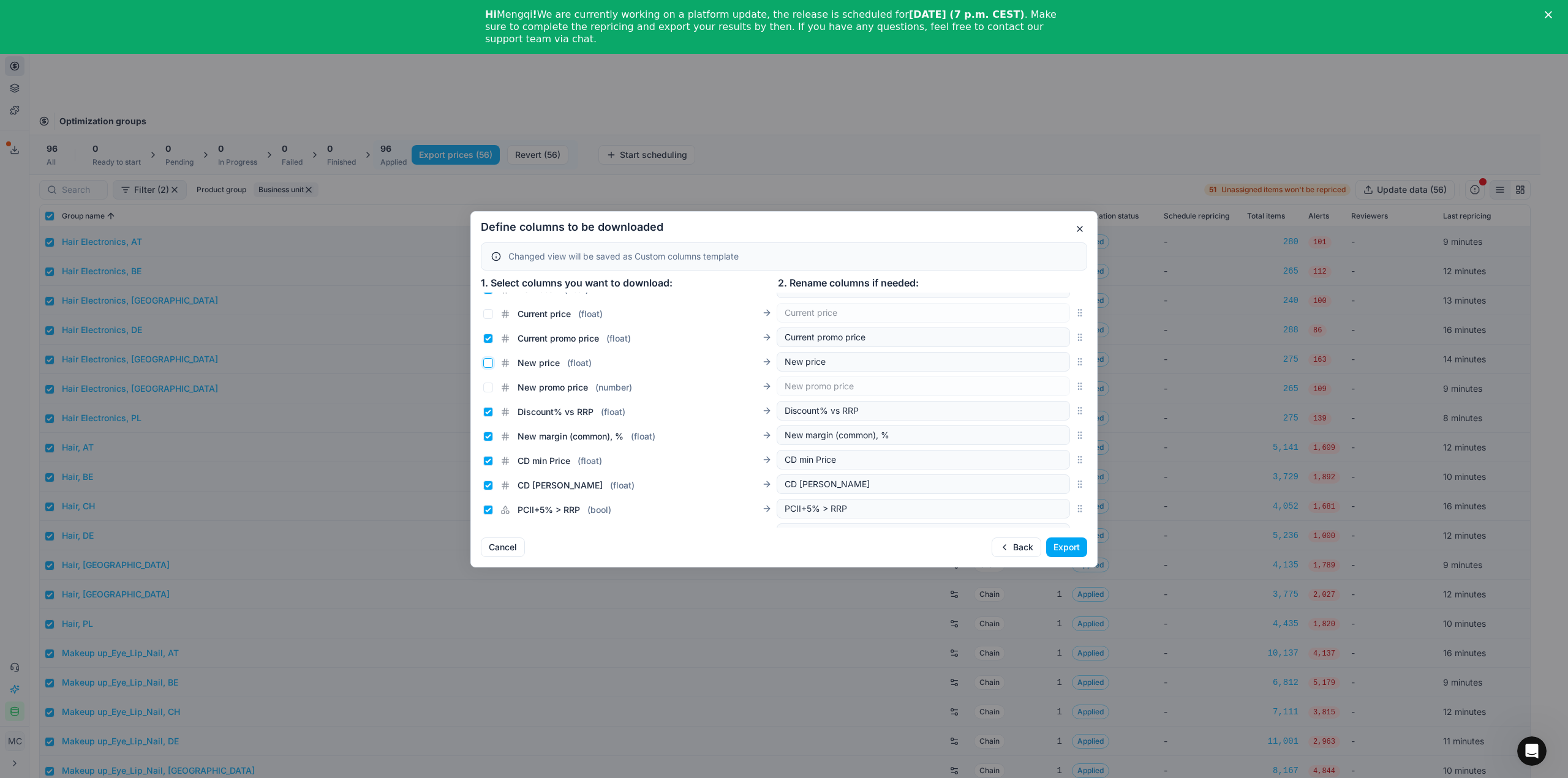
checkbox input "false"
click at [490, 389] on input "New promo price ( number )" at bounding box center [488, 387] width 10 height 10
checkbox input "true"
click at [1062, 548] on button "Export" at bounding box center [1067, 547] width 41 height 19
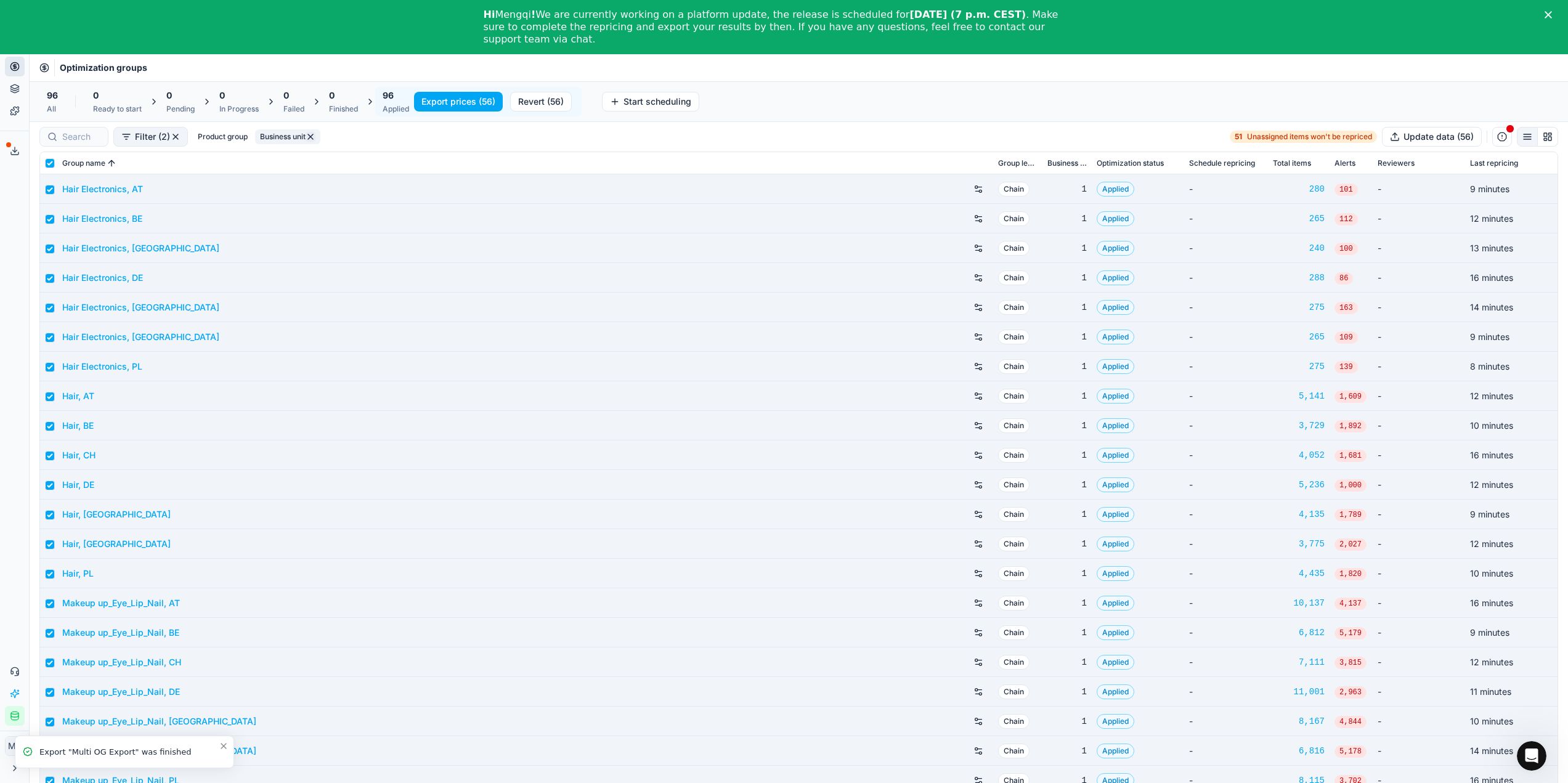
click at [603, 74] on div "Optimization groups" at bounding box center [799, 68] width 1539 height 27
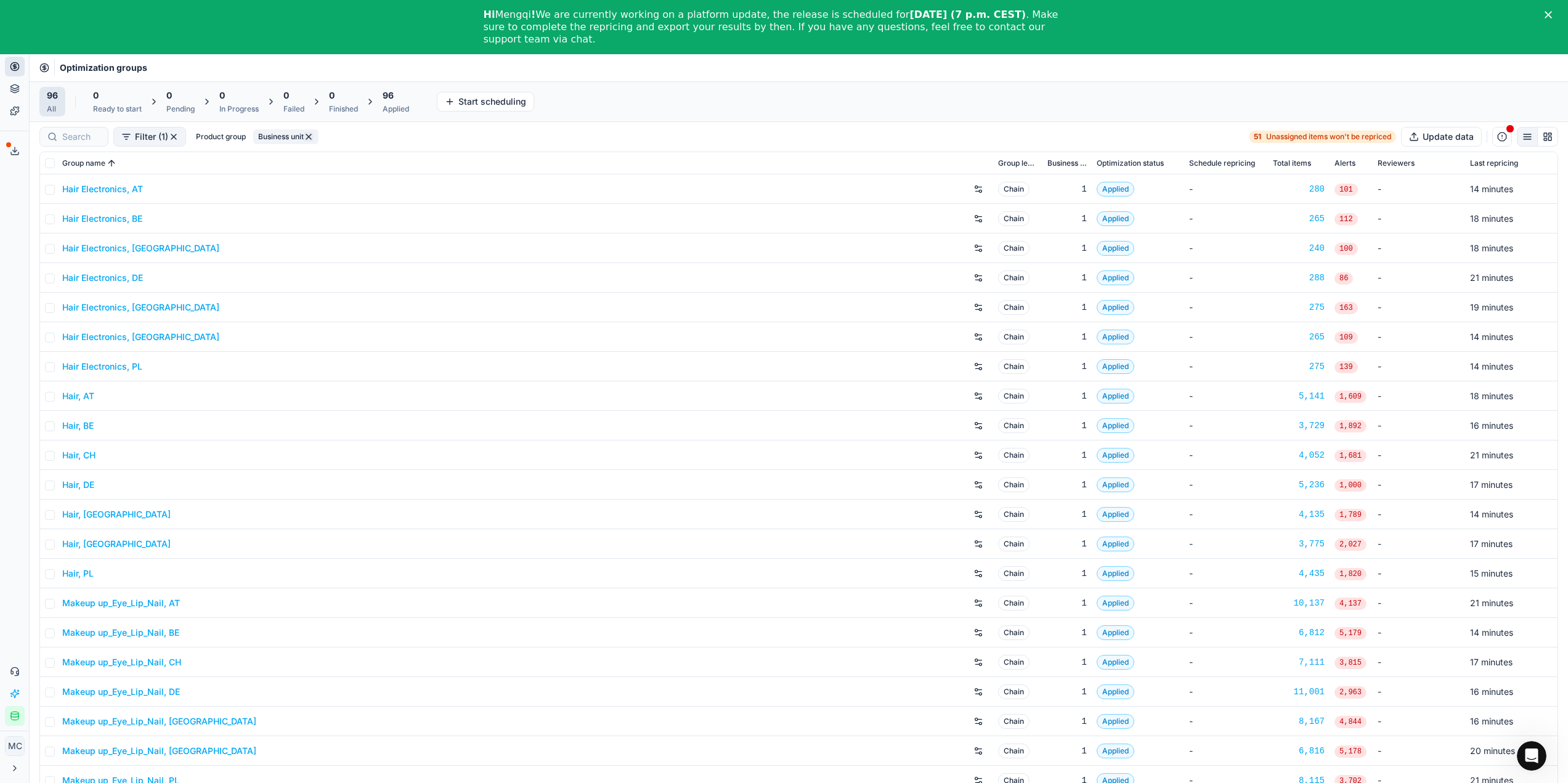
click at [1552, 11] on icon "Close" at bounding box center [1548, 14] width 7 height 7
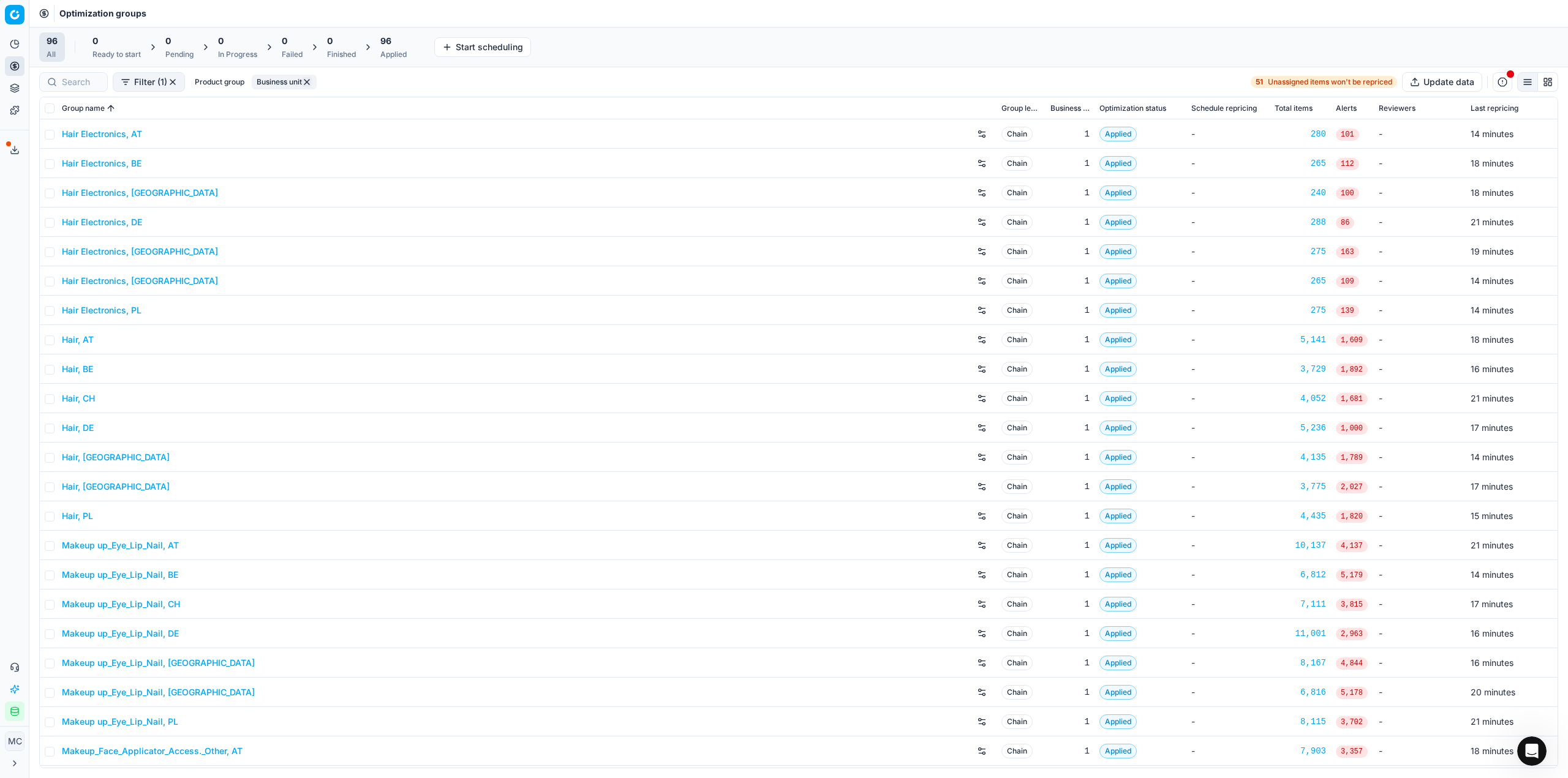
click at [9, 153] on button "Export service" at bounding box center [15, 150] width 19 height 19
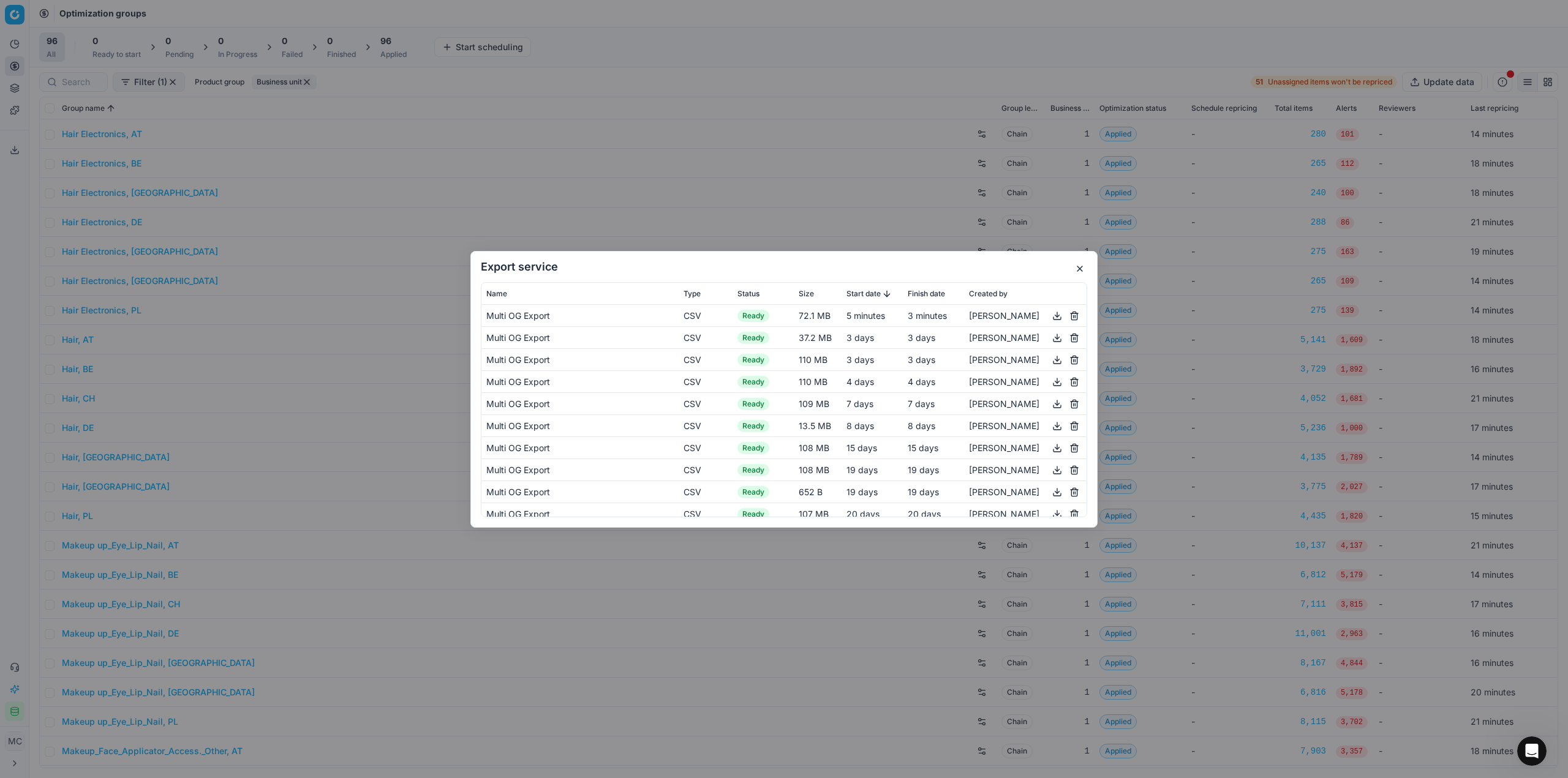
click at [1050, 315] on button "button" at bounding box center [1057, 315] width 15 height 15
click at [931, 216] on div "Export service Name Type Status Size Start date Finish date Created by Multi OG…" at bounding box center [784, 389] width 1568 height 778
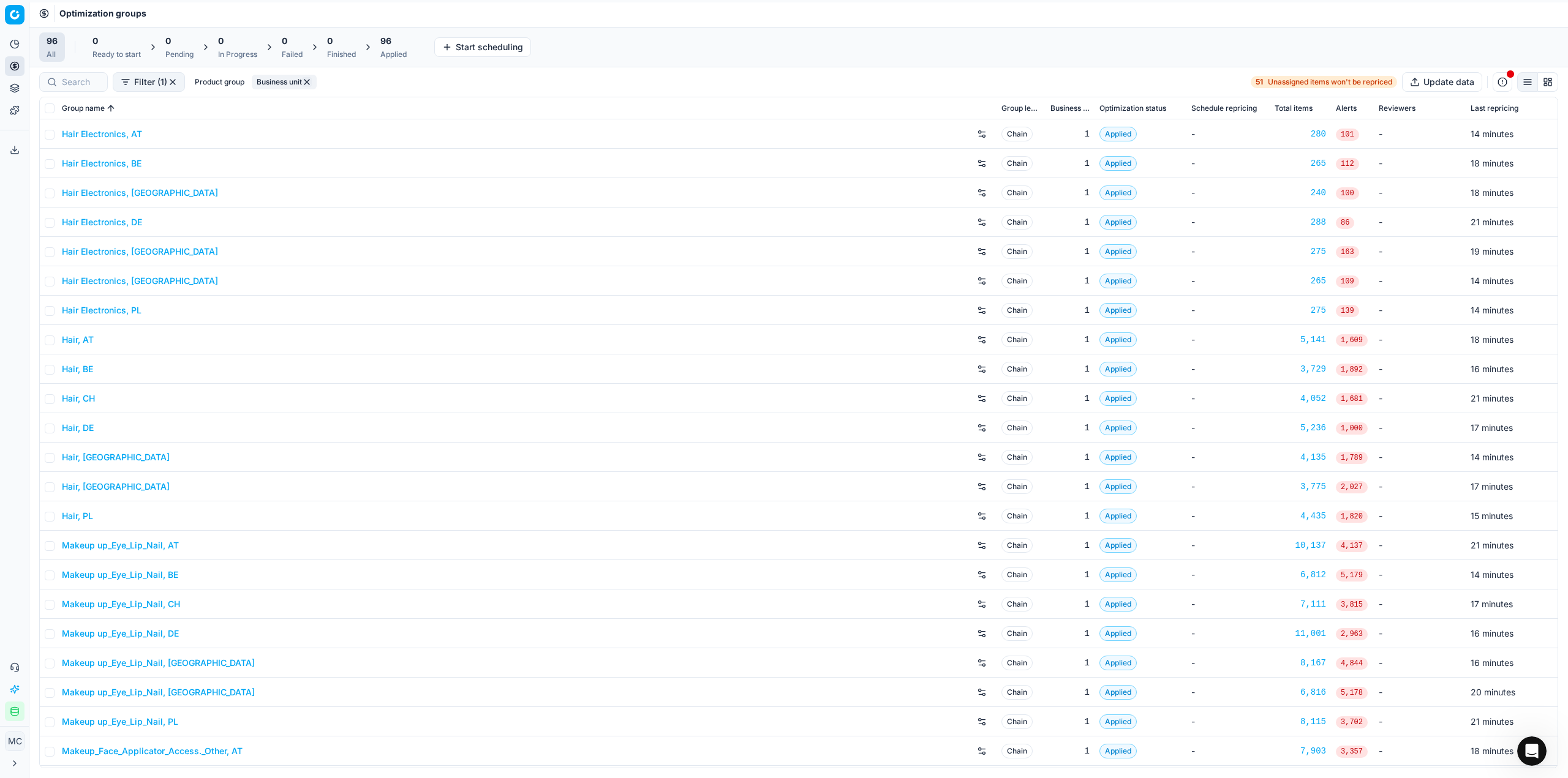
click at [388, 53] on div "Applied" at bounding box center [394, 54] width 27 height 10
click at [262, 79] on button "Business unit" at bounding box center [285, 81] width 65 height 15
drag, startPoint x: 196, startPoint y: 124, endPoint x: 196, endPoint y: 140, distance: 16.0
click at [196, 126] on input "at" at bounding box center [197, 124] width 10 height 10
checkbox input "false"
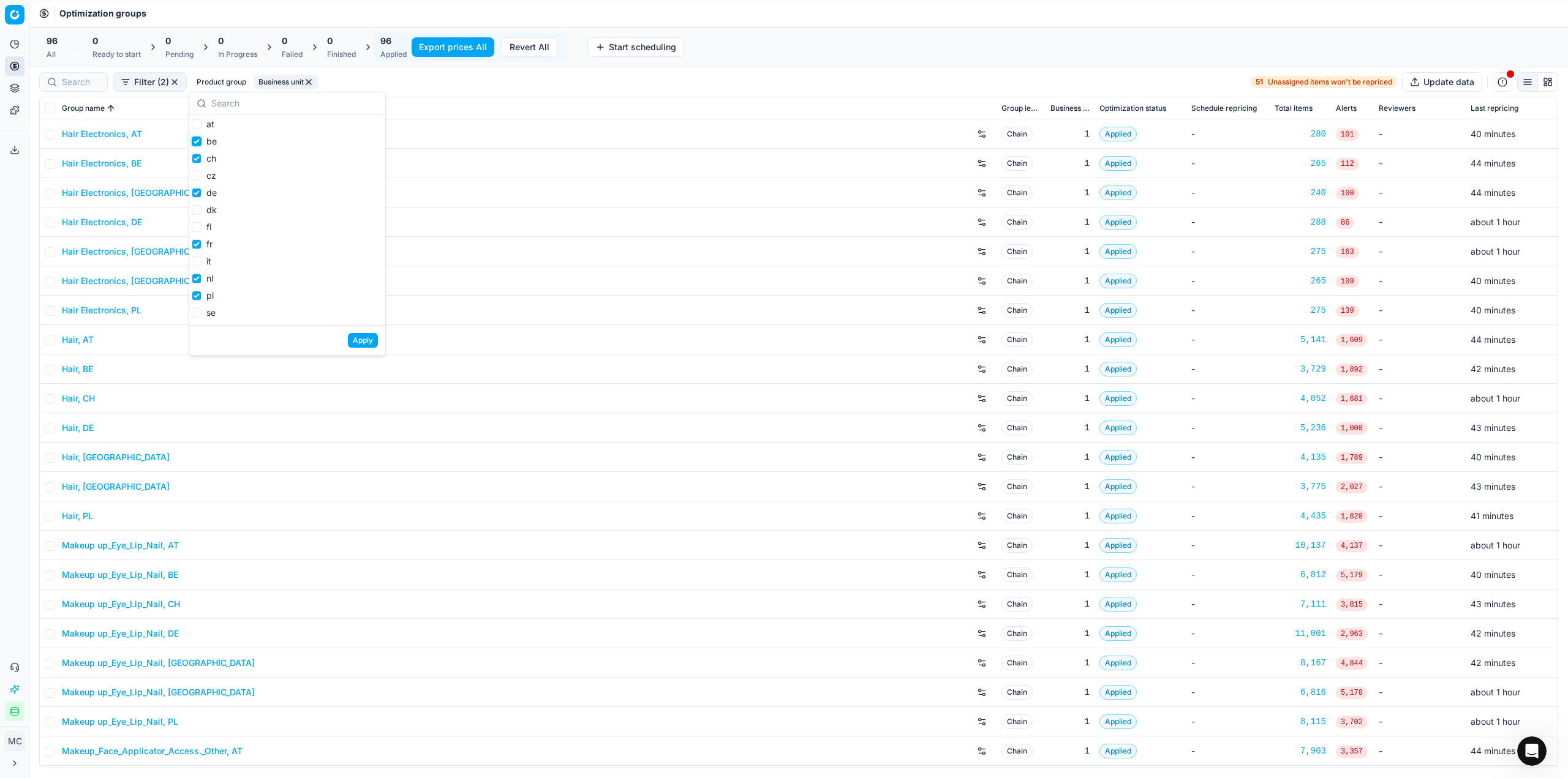
click at [196, 140] on input "be" at bounding box center [197, 141] width 10 height 10
checkbox input "false"
drag, startPoint x: 196, startPoint y: 163, endPoint x: 197, endPoint y: 179, distance: 16.0
click at [196, 167] on li "ch" at bounding box center [205, 159] width 25 height 17
click at [200, 194] on input "de" at bounding box center [197, 192] width 10 height 10
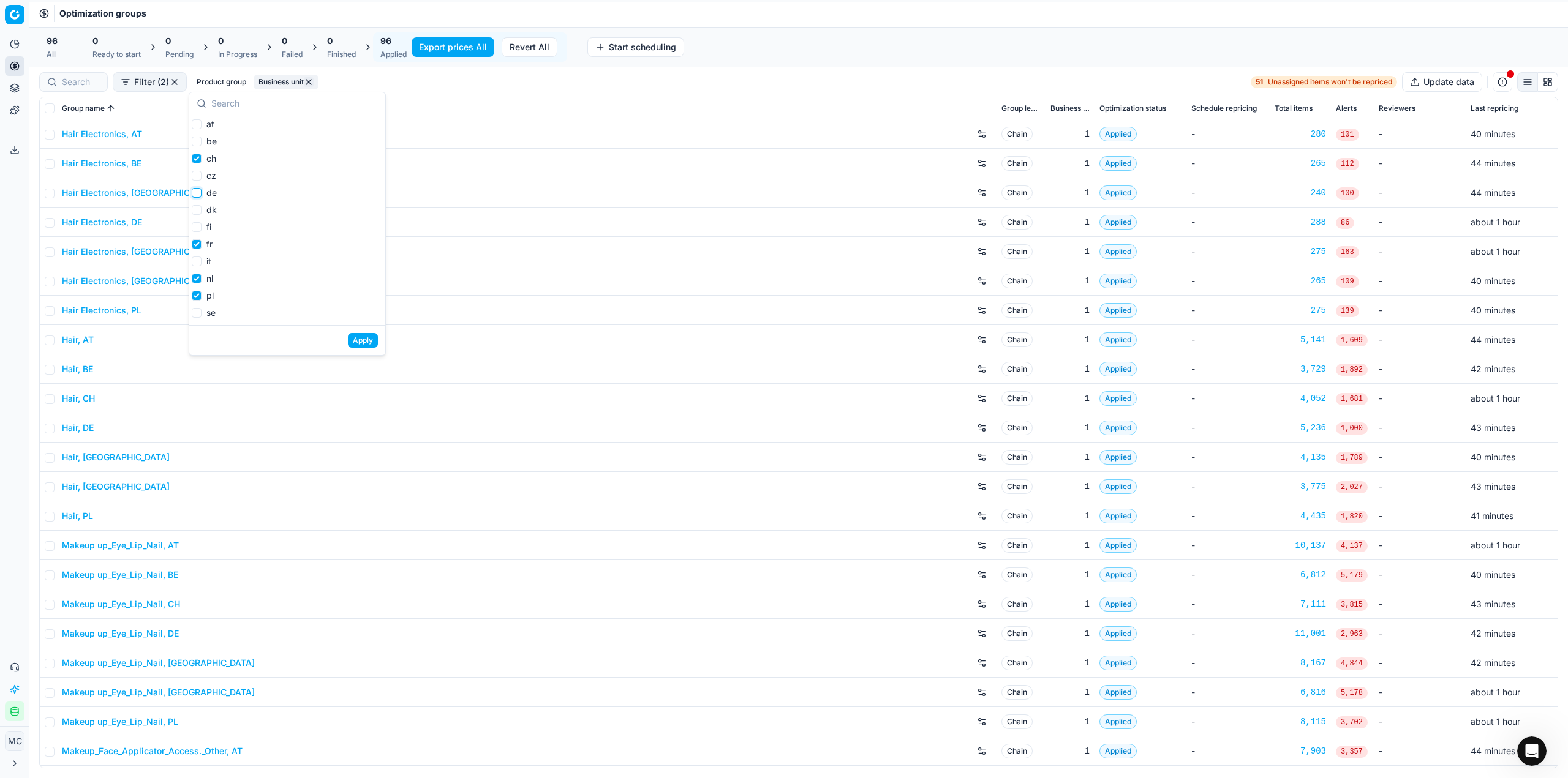
checkbox input "false"
drag, startPoint x: 198, startPoint y: 157, endPoint x: 182, endPoint y: 289, distance: 133.0
click at [198, 158] on input "ch" at bounding box center [197, 158] width 10 height 10
checkbox input "false"
click at [193, 245] on input "fr" at bounding box center [197, 244] width 10 height 10
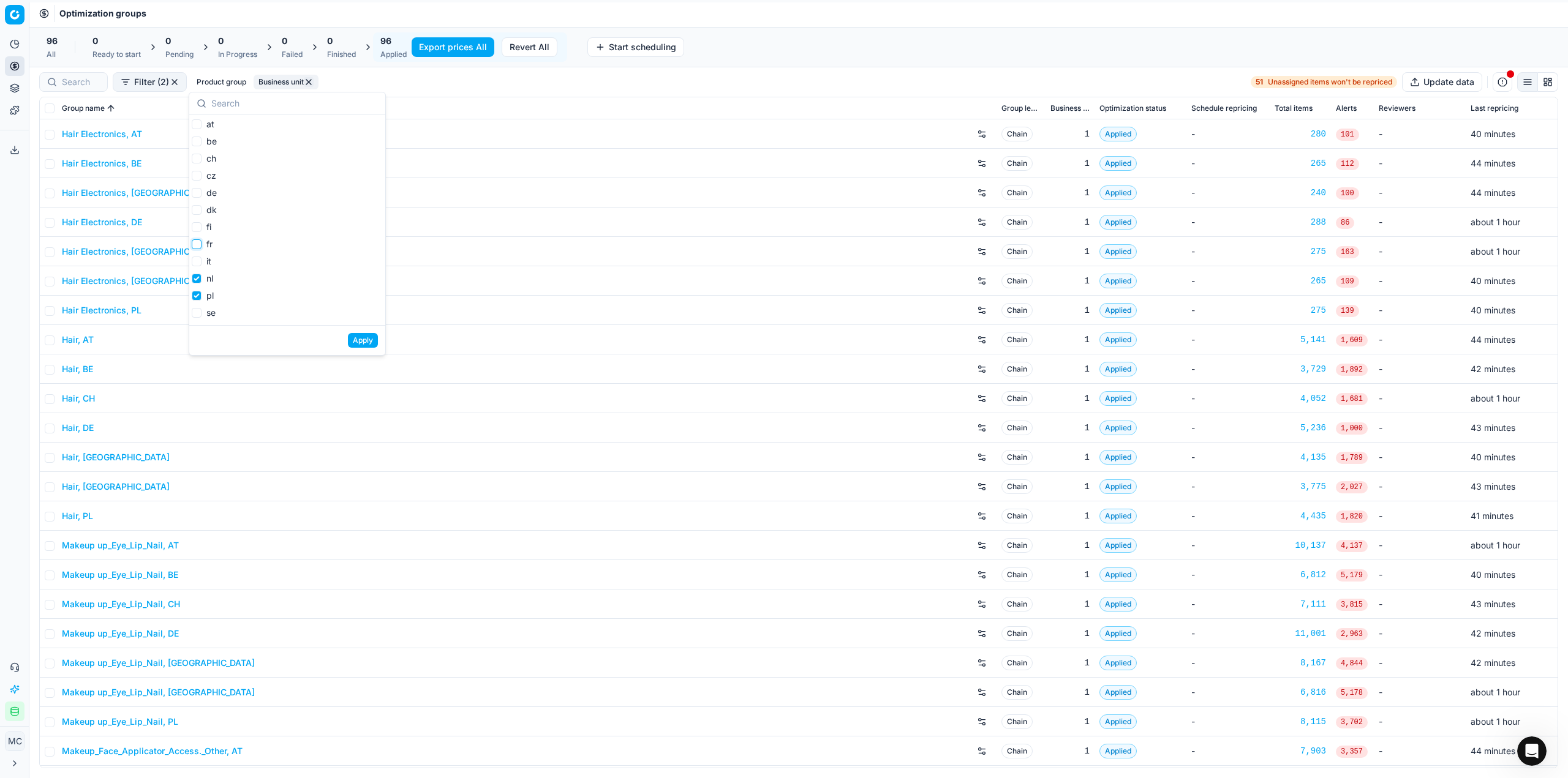
checkbox input "false"
click at [197, 282] on input "nl" at bounding box center [197, 278] width 10 height 10
checkbox input "false"
click at [197, 294] on input "pl" at bounding box center [197, 296] width 10 height 10
checkbox input "false"
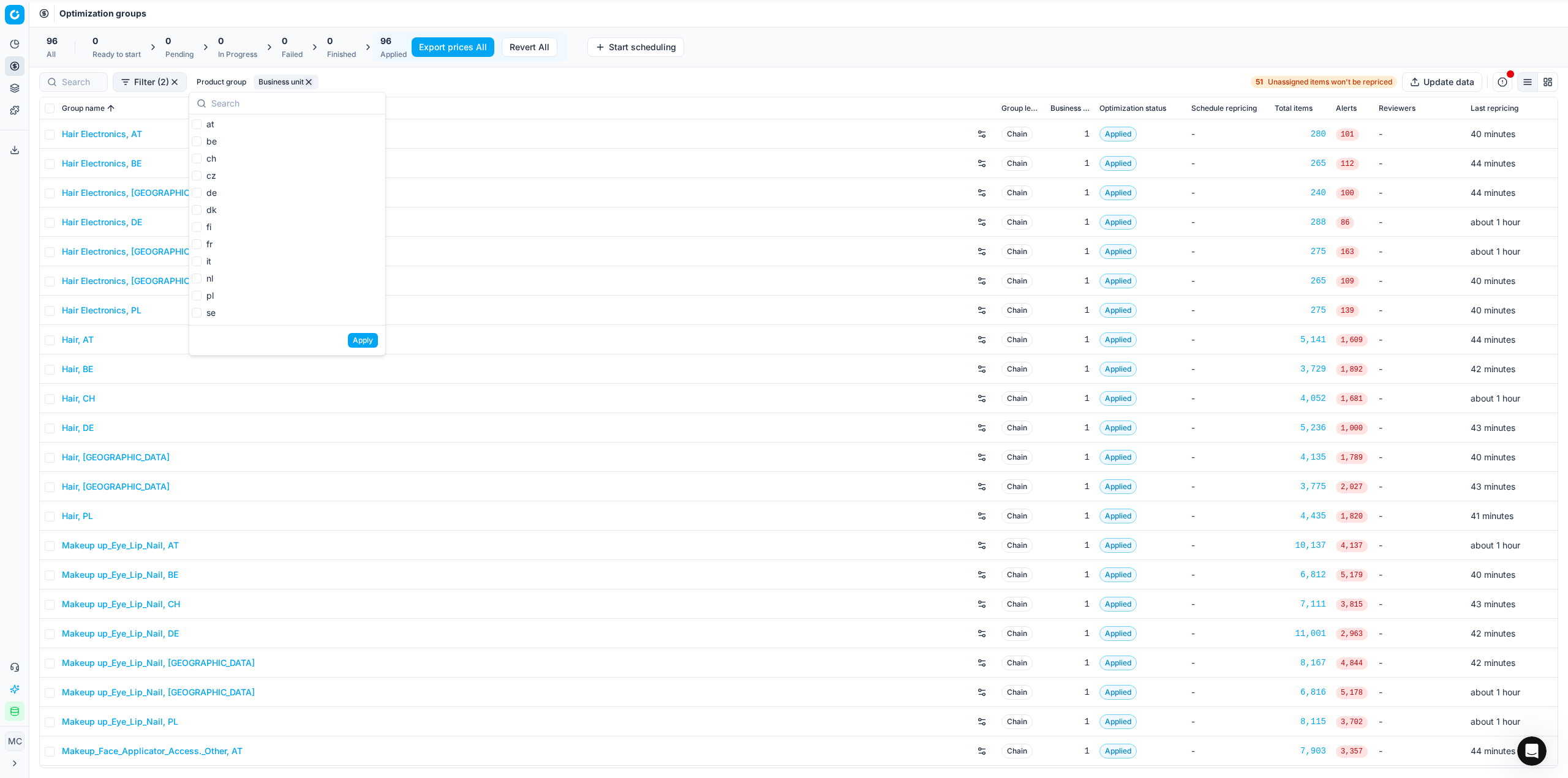
click at [210, 172] on span "cz" at bounding box center [211, 175] width 10 height 11
click at [202, 172] on input "cz" at bounding box center [197, 175] width 10 height 10
checkbox input "true"
click at [207, 207] on span "dk" at bounding box center [212, 210] width 11 height 11
click at [202, 207] on input "dk" at bounding box center [197, 210] width 10 height 10
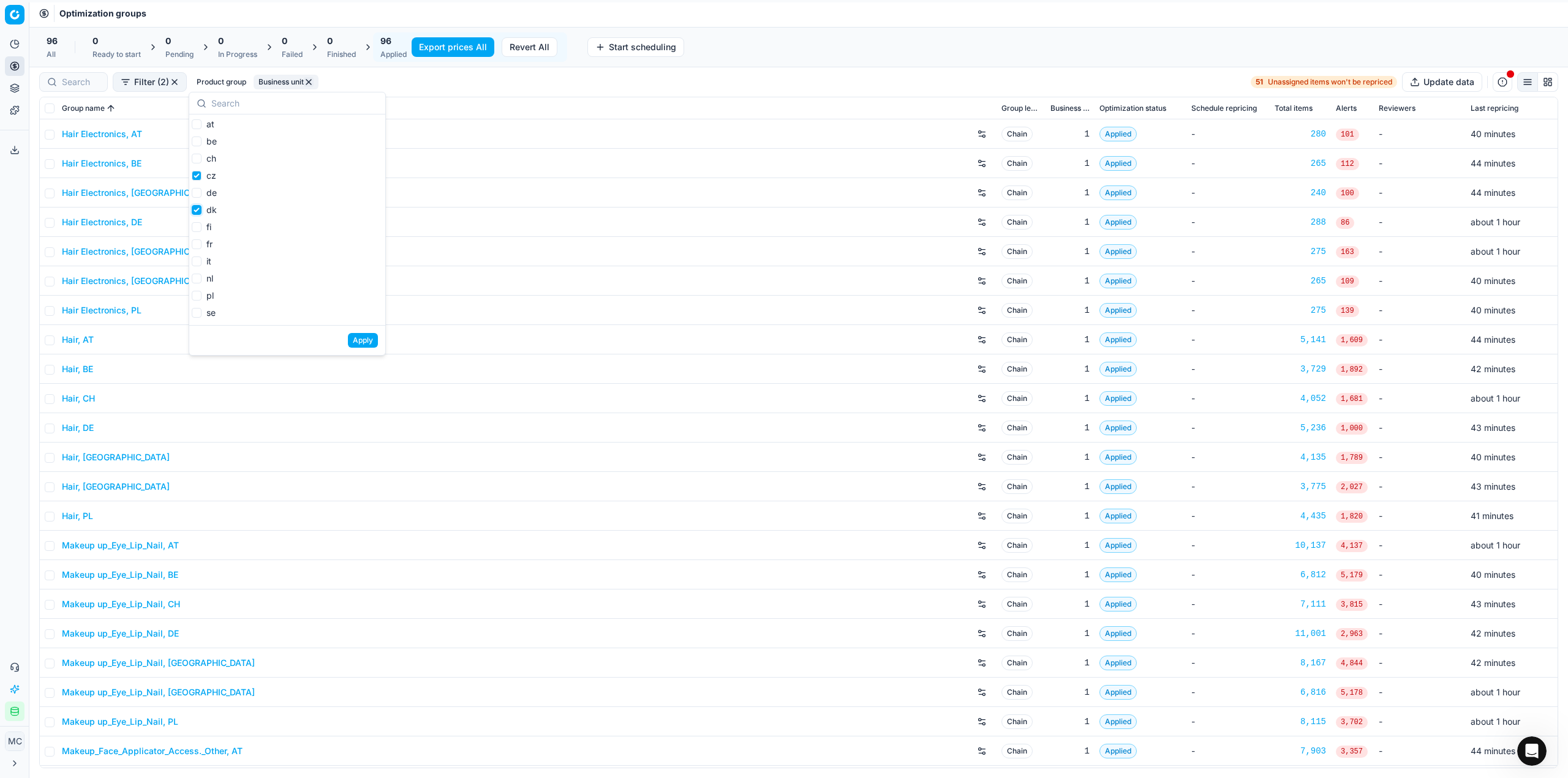
checkbox input "true"
click at [206, 226] on span "fi" at bounding box center [209, 227] width 5 height 11
click at [202, 226] on input "fi" at bounding box center [197, 227] width 10 height 10
checkbox input "true"
click at [209, 261] on span "it" at bounding box center [209, 261] width 5 height 11
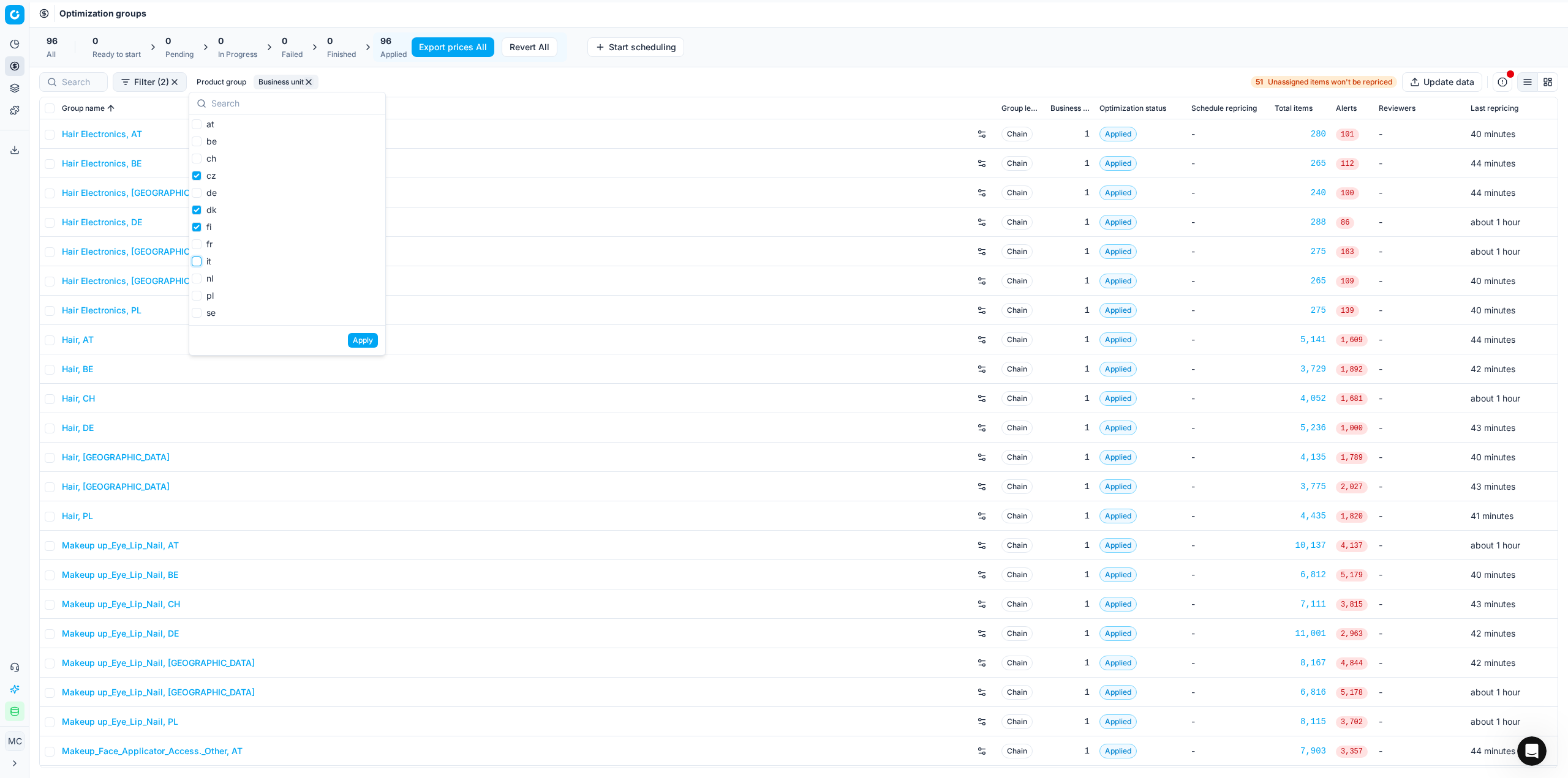
click at [202, 261] on input "it" at bounding box center [197, 261] width 10 height 10
checkbox input "true"
click at [210, 313] on span "se" at bounding box center [211, 312] width 9 height 11
click at [202, 313] on input "se" at bounding box center [197, 312] width 10 height 10
checkbox input "true"
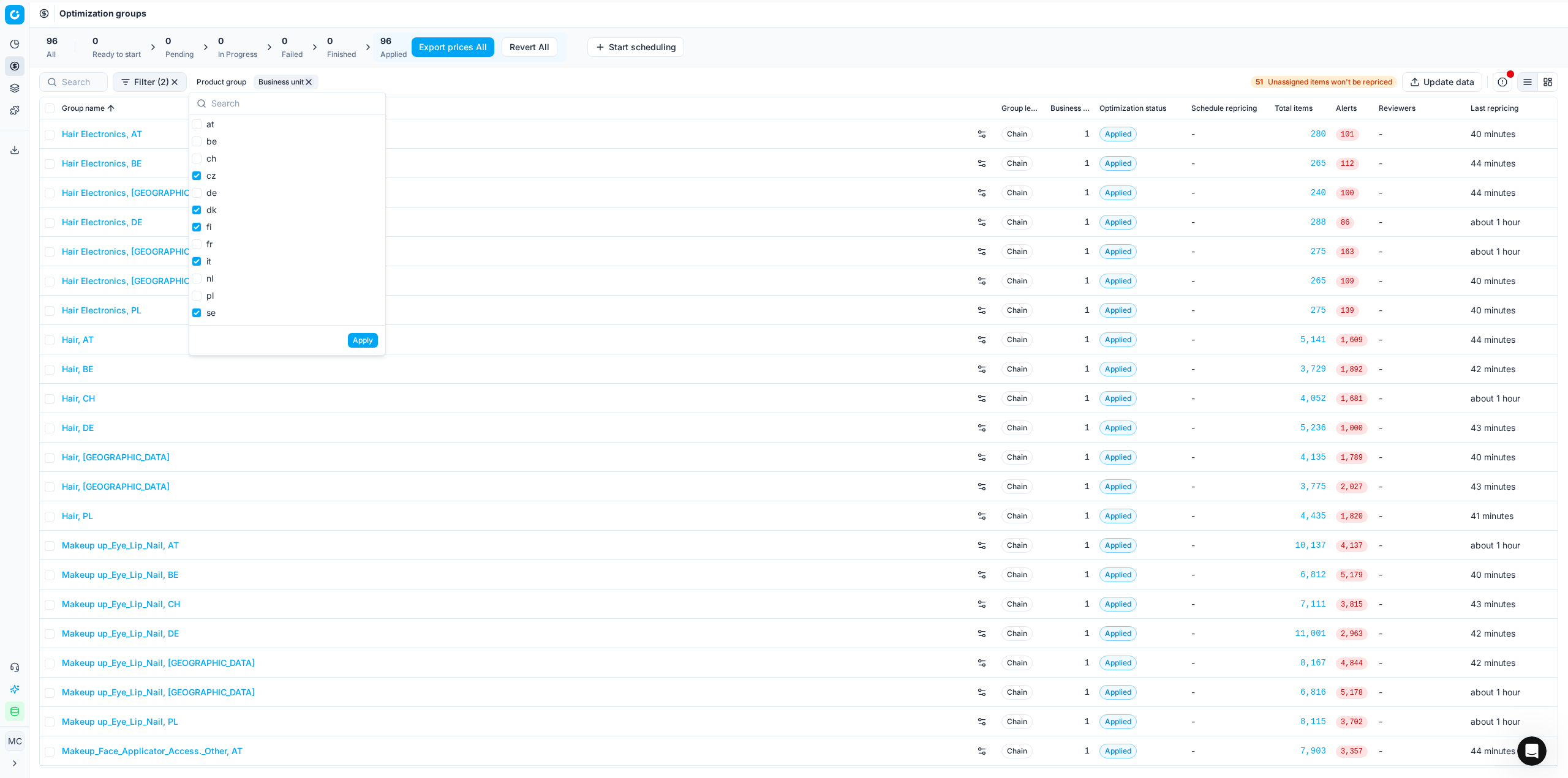
click at [365, 340] on button "Apply" at bounding box center [363, 340] width 30 height 15
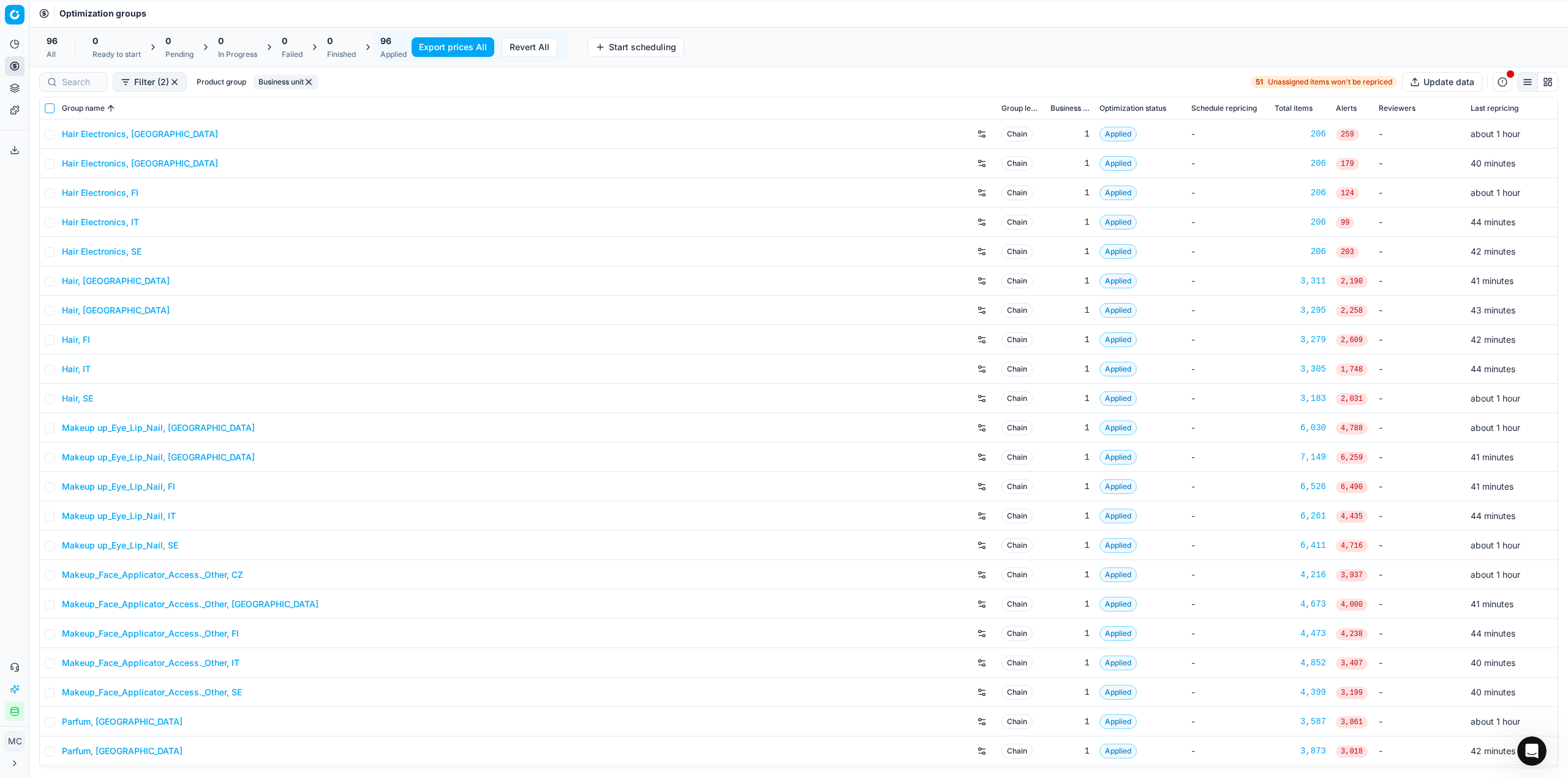
click at [47, 109] on input "checkbox" at bounding box center [50, 108] width 10 height 10
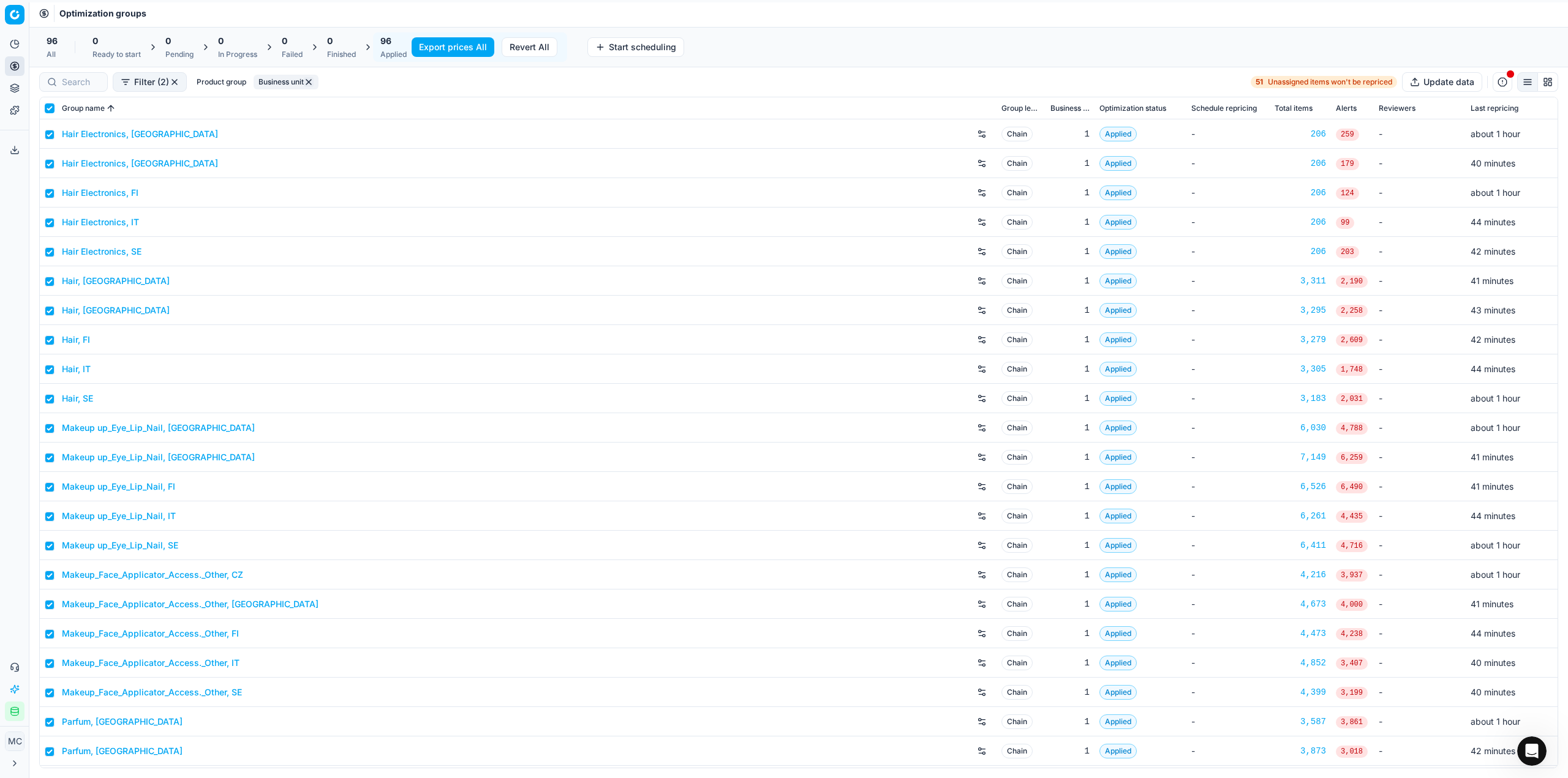
checkbox input "true"
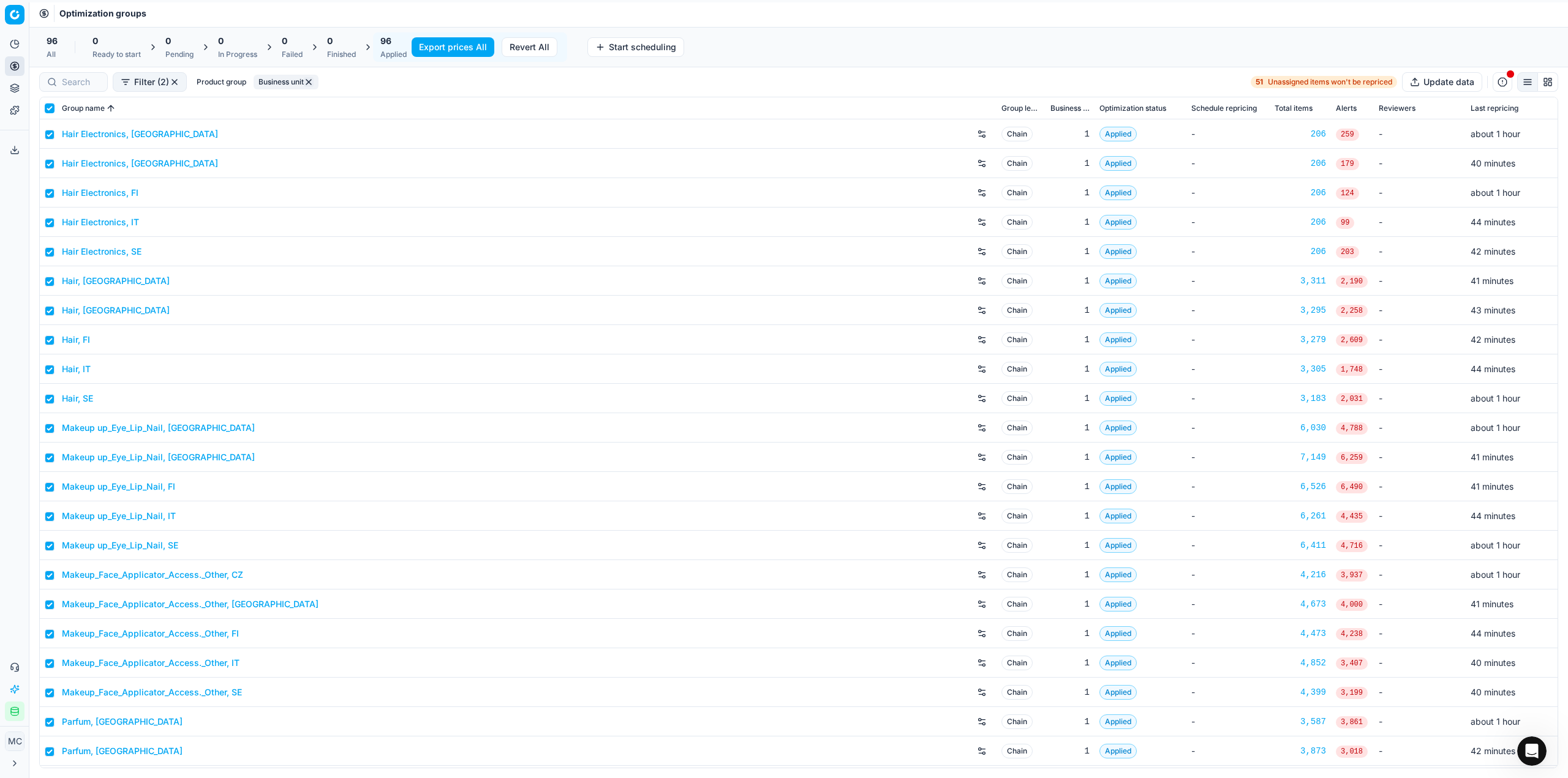
checkbox input "true"
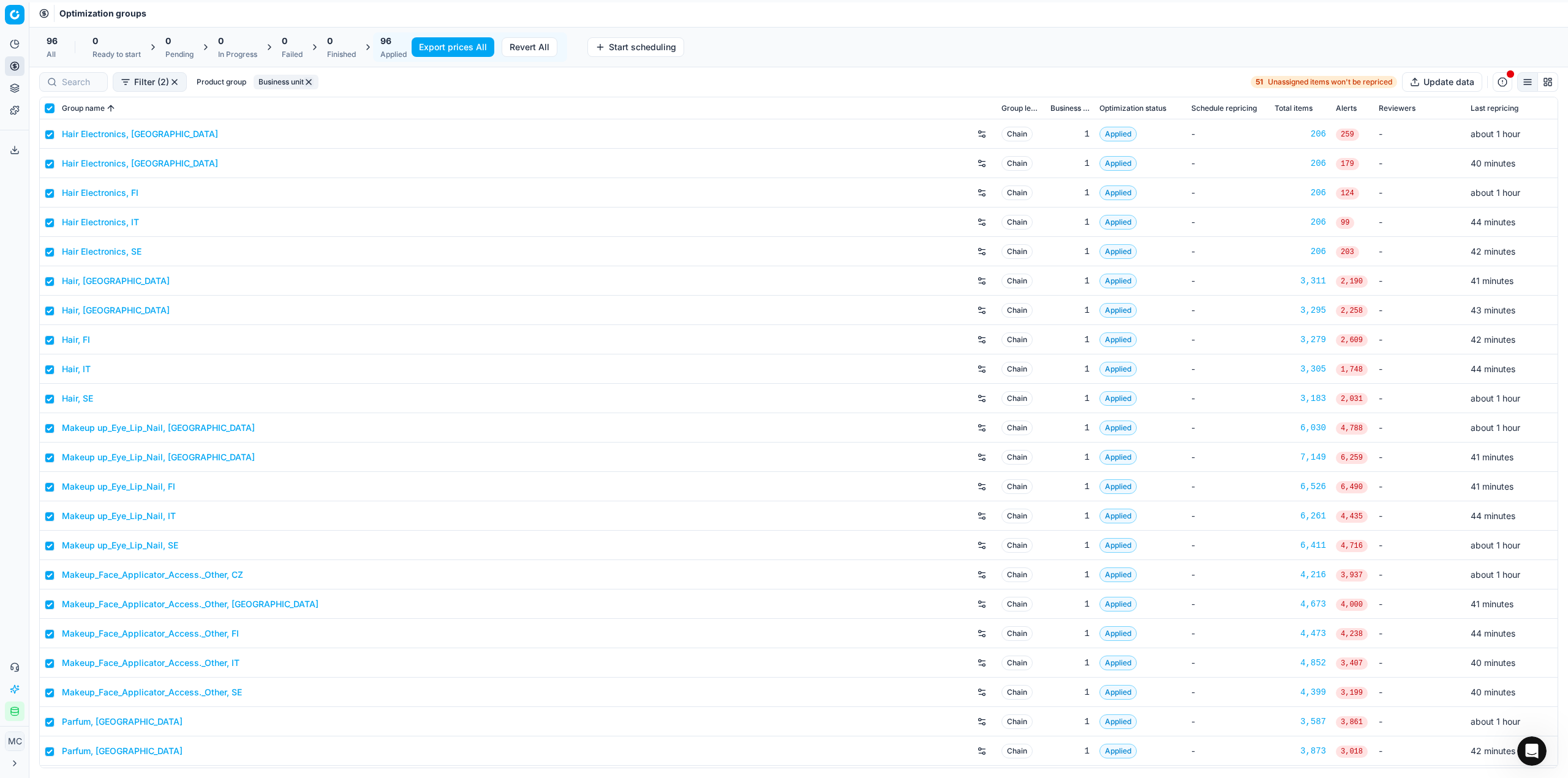
checkbox input "true"
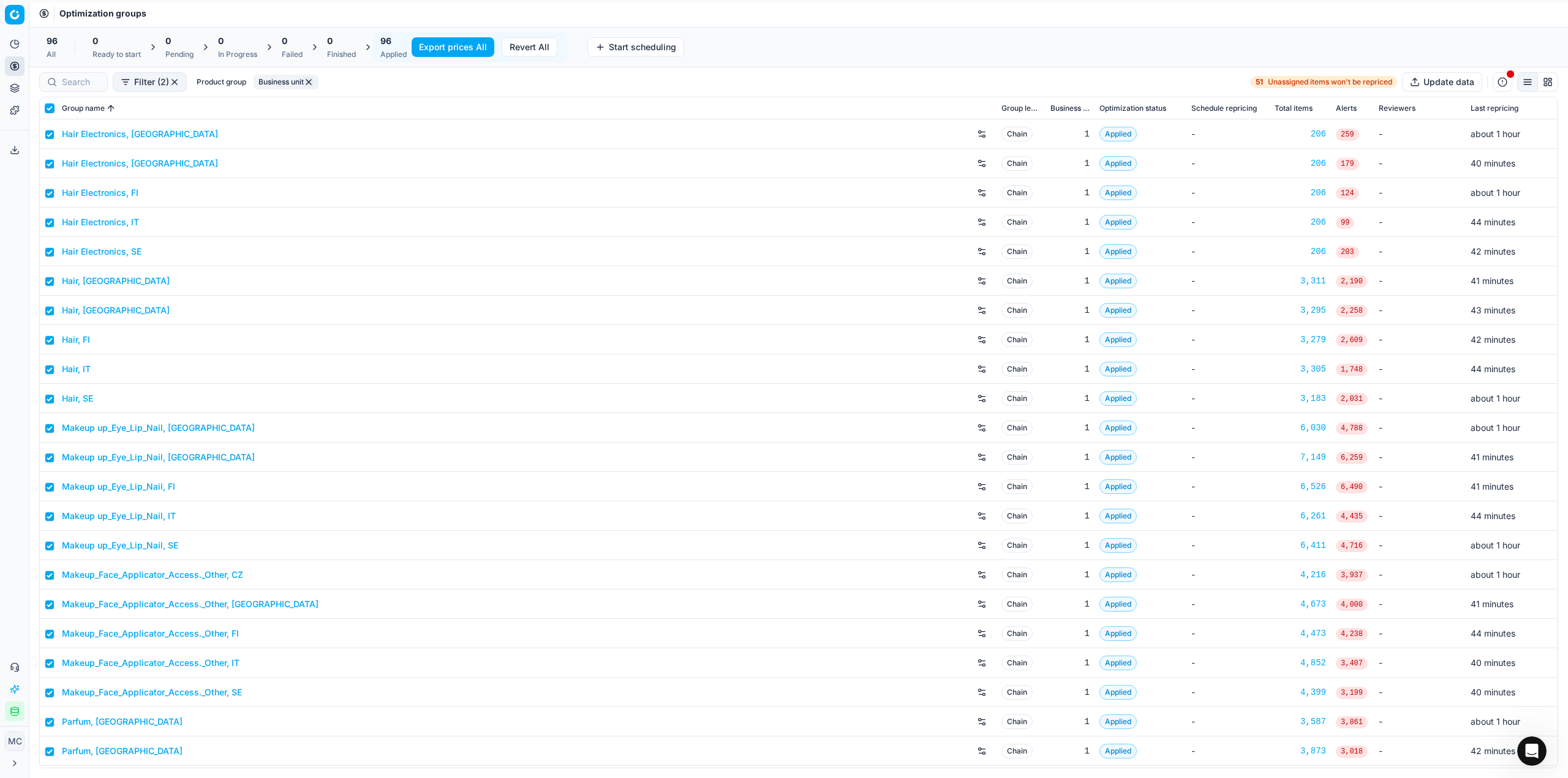
checkbox input "true"
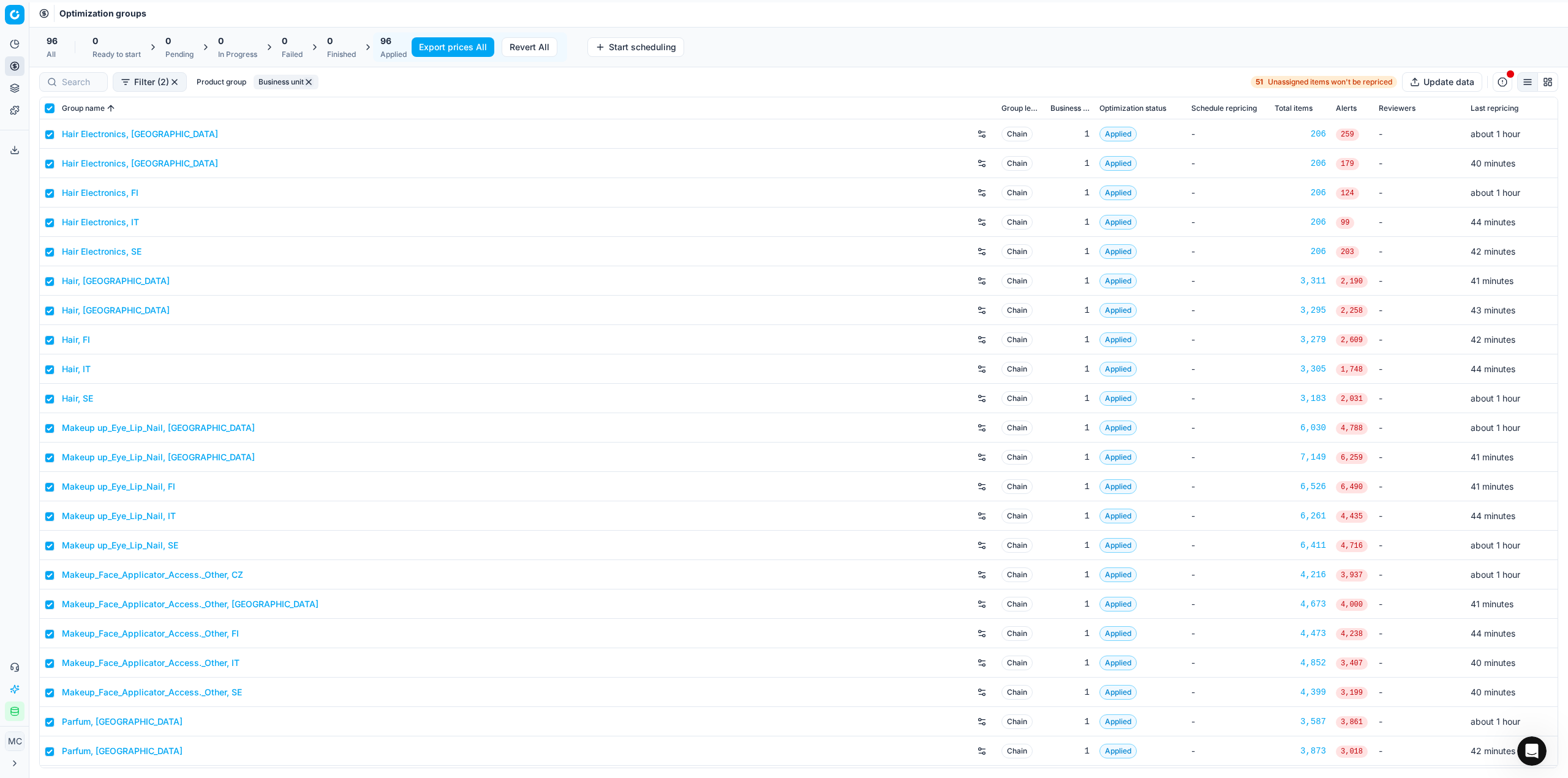
checkbox input "true"
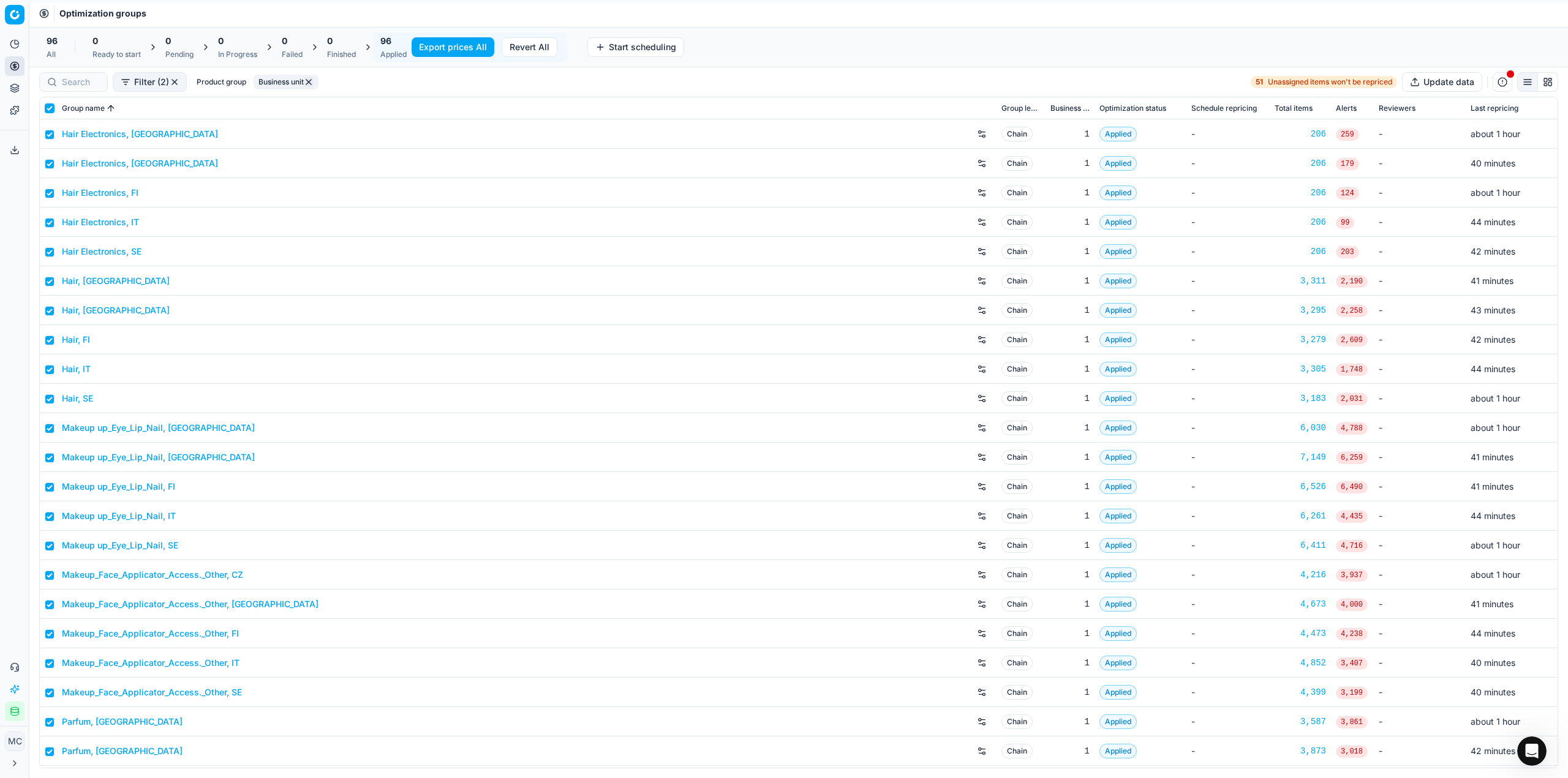
checkbox input "true"
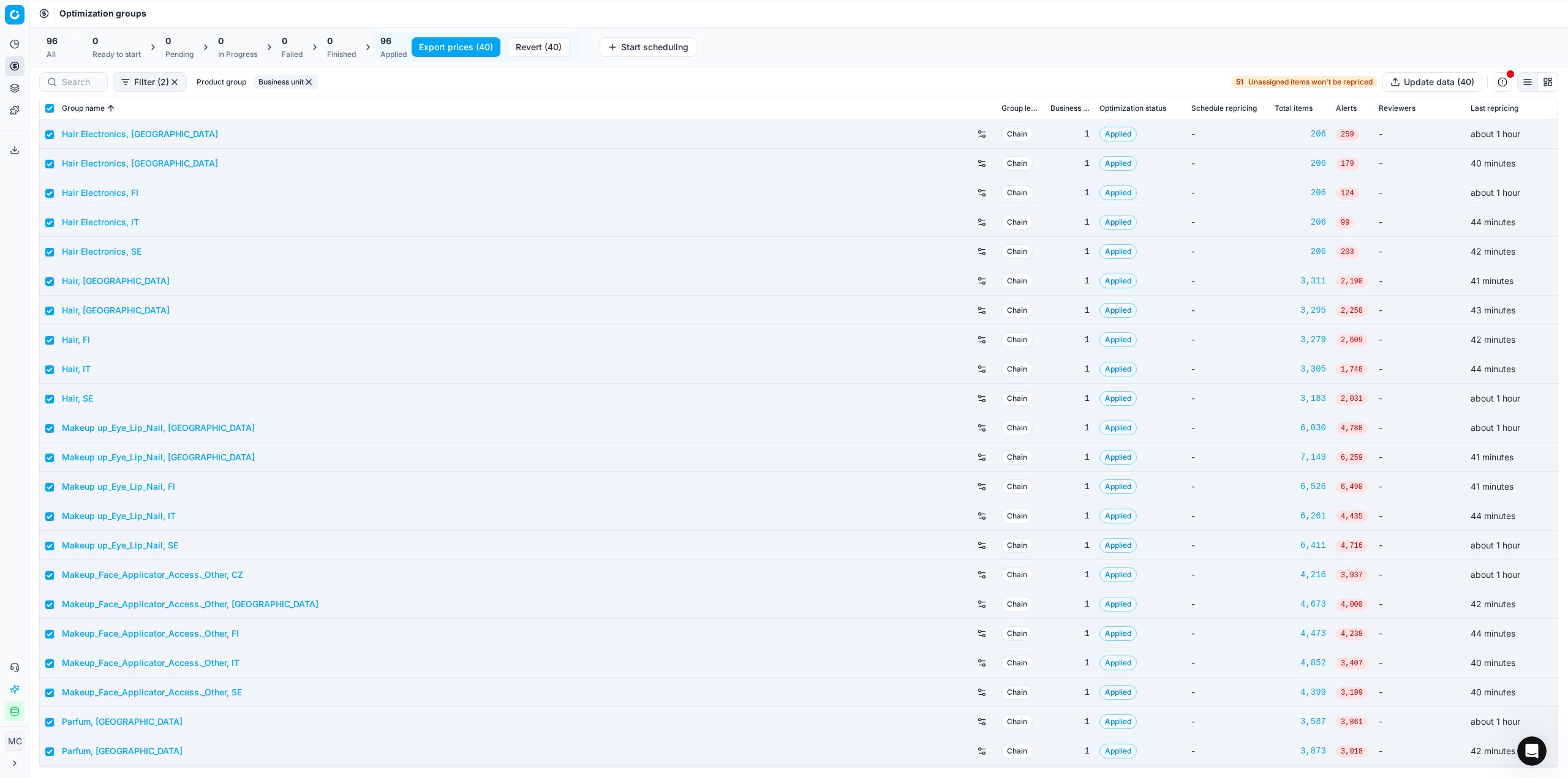
click at [462, 53] on button "Export prices (40)" at bounding box center [456, 47] width 89 height 19
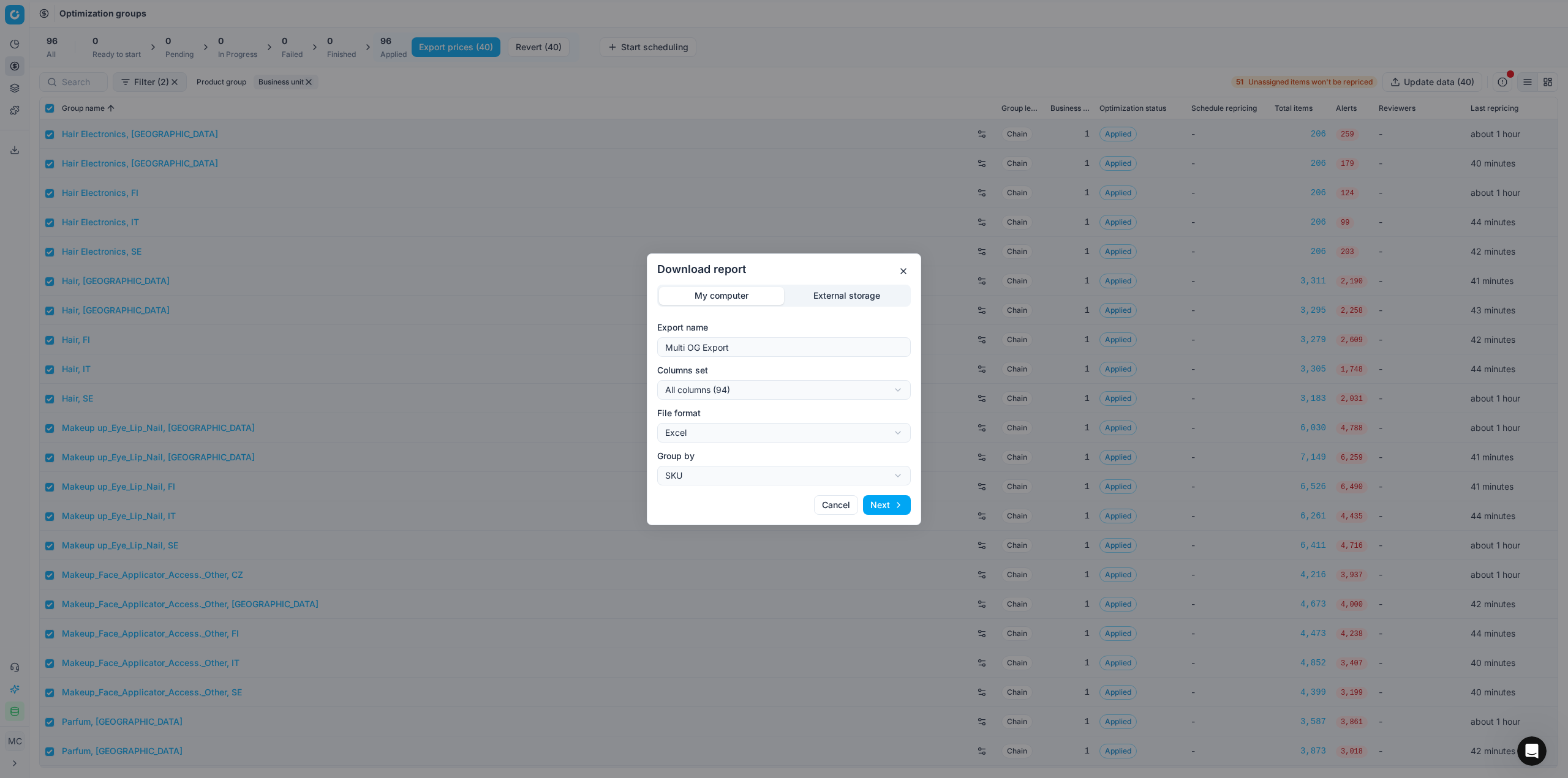
click at [847, 389] on div "Download report My computer External storage Export name Multi OG Export Column…" at bounding box center [784, 389] width 1568 height 778
select select "custom"
click at [753, 436] on div "Download report My computer External storage Export name Multi OG Export Column…" at bounding box center [784, 389] width 1568 height 778
select select "csv"
click at [892, 504] on button "Next" at bounding box center [887, 505] width 48 height 19
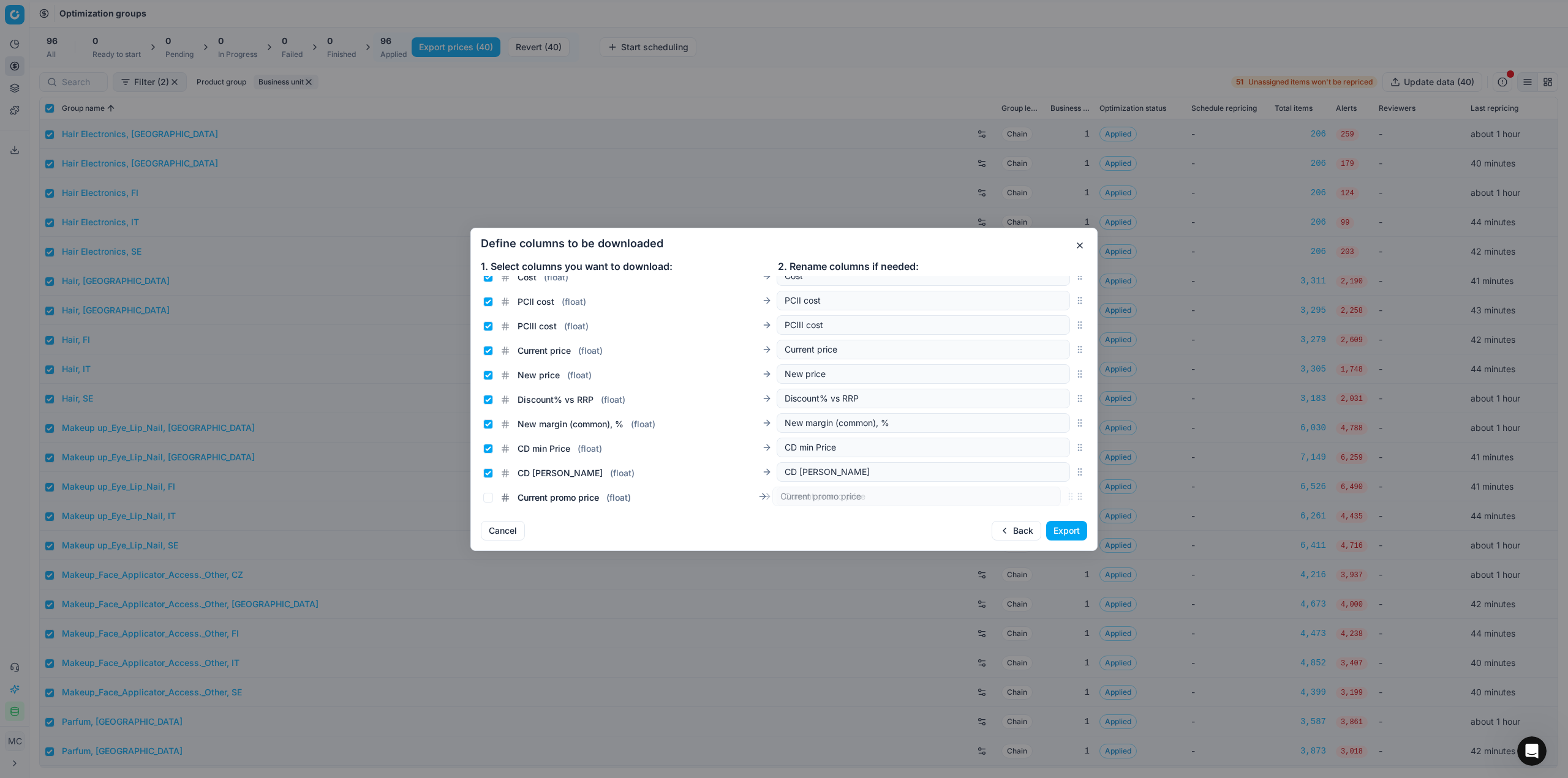
scroll to position [180, 0]
drag, startPoint x: 1070, startPoint y: 394, endPoint x: 1077, endPoint y: 372, distance: 23.1
click at [1077, 372] on div "Current promo price ( float ) Current promo price" at bounding box center [784, 379] width 606 height 25
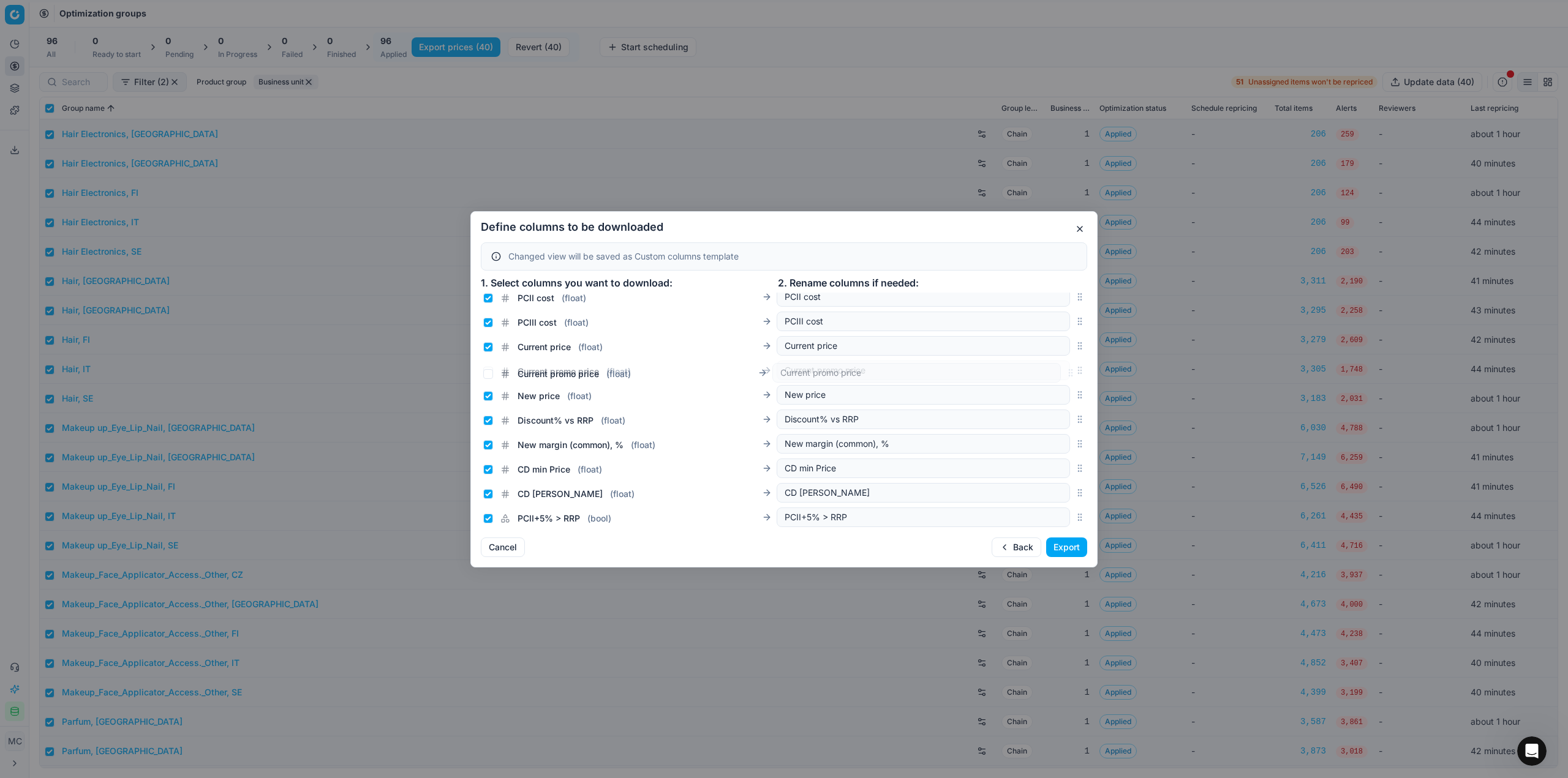
drag, startPoint x: 1073, startPoint y: 395, endPoint x: 1073, endPoint y: 373, distance: 22.0
click at [1075, 373] on icon "button" at bounding box center [1079, 370] width 10 height 10
drag, startPoint x: 1070, startPoint y: 412, endPoint x: 1062, endPoint y: 392, distance: 21.5
click at [1062, 392] on div "New promo price ( number ) New promo price" at bounding box center [784, 391] width 606 height 25
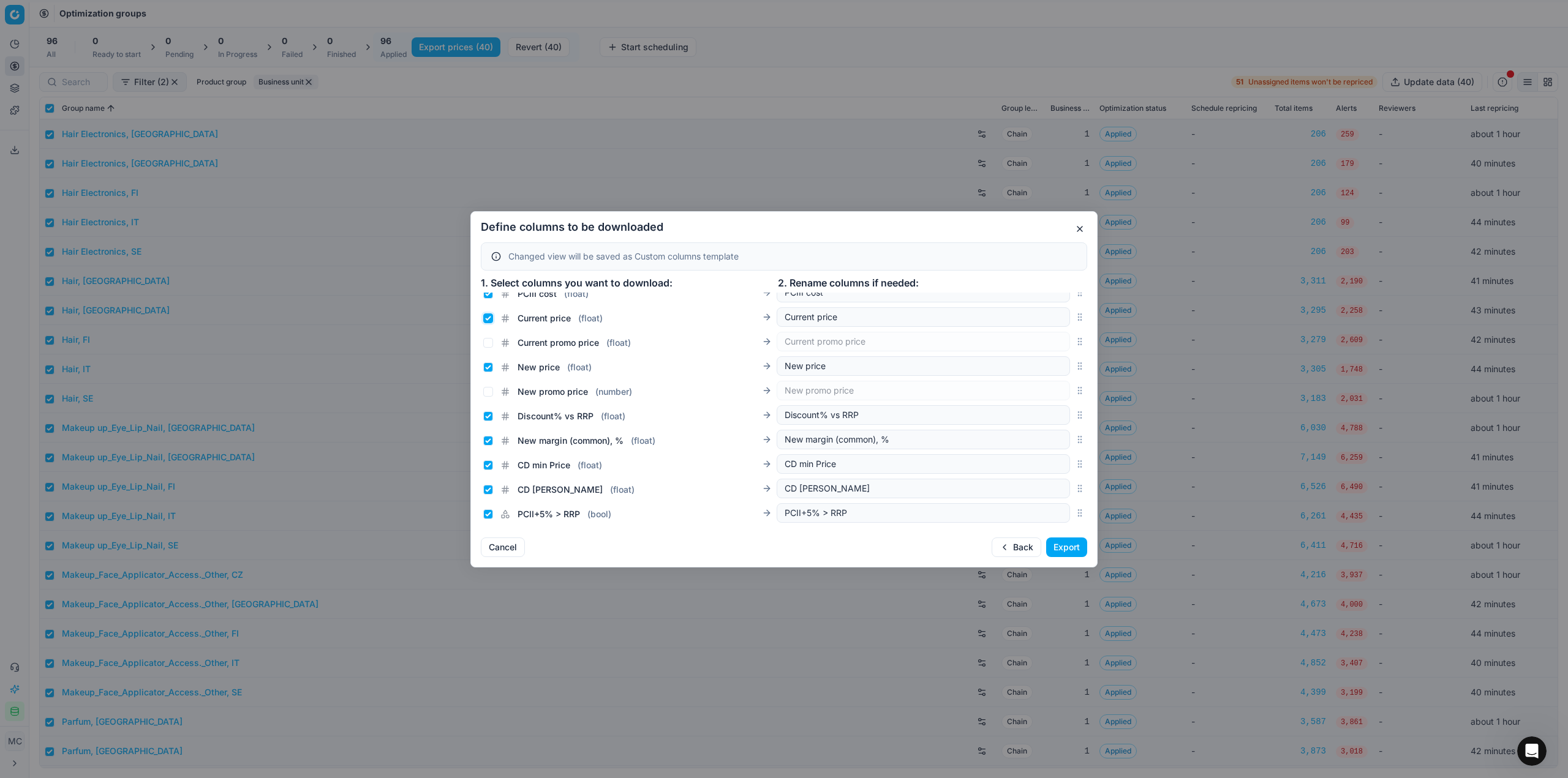
click at [486, 319] on input "Current price ( float )" at bounding box center [488, 318] width 10 height 10
checkbox input "false"
click at [488, 343] on input "Current promo price ( float )" at bounding box center [488, 343] width 10 height 10
checkbox input "true"
click at [489, 369] on input "New price ( float )" at bounding box center [488, 367] width 10 height 10
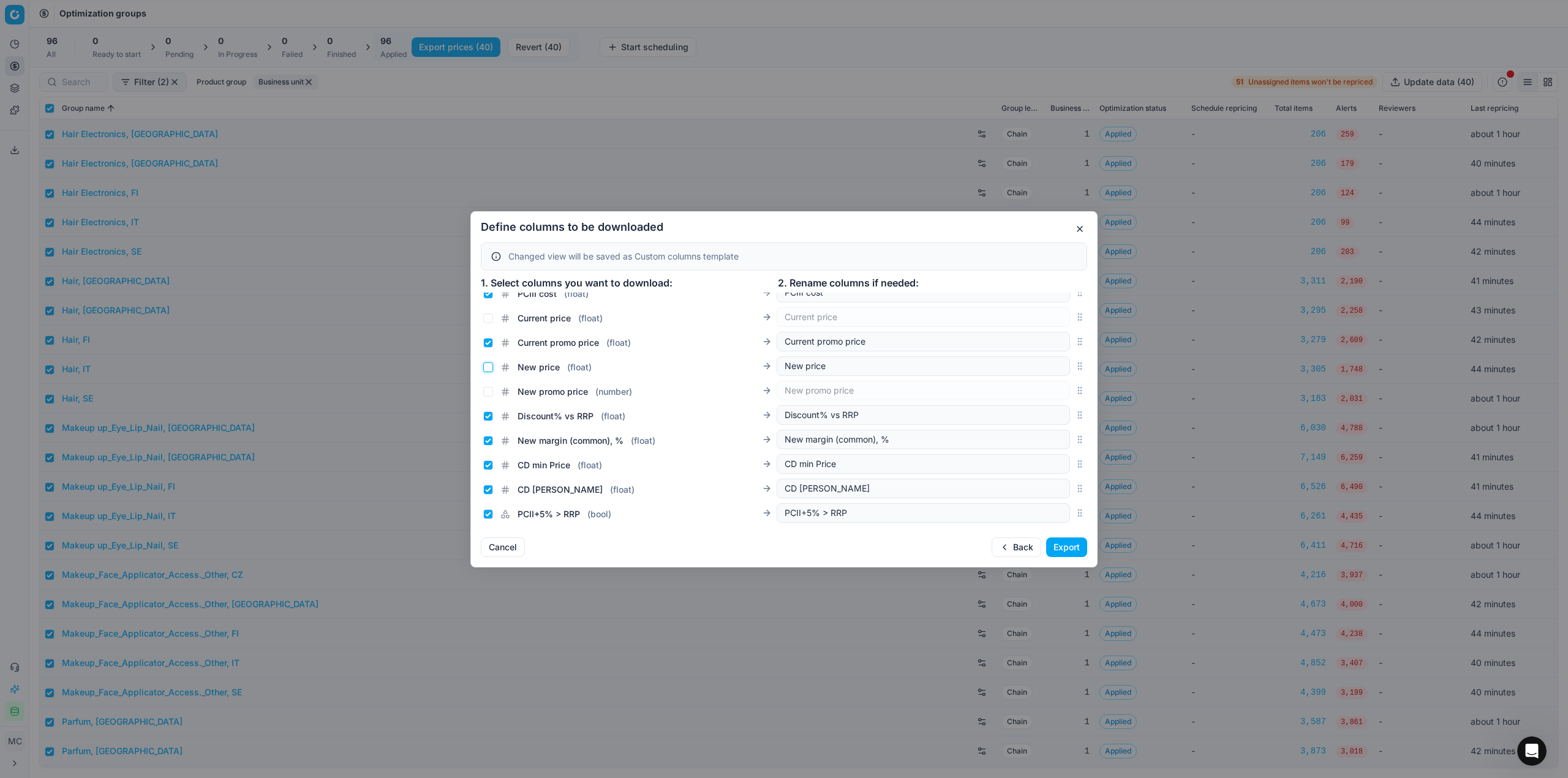
checkbox input "false"
click at [488, 393] on input "New promo price ( number )" at bounding box center [488, 391] width 10 height 10
checkbox input "true"
click at [1067, 543] on button "Export" at bounding box center [1067, 547] width 41 height 19
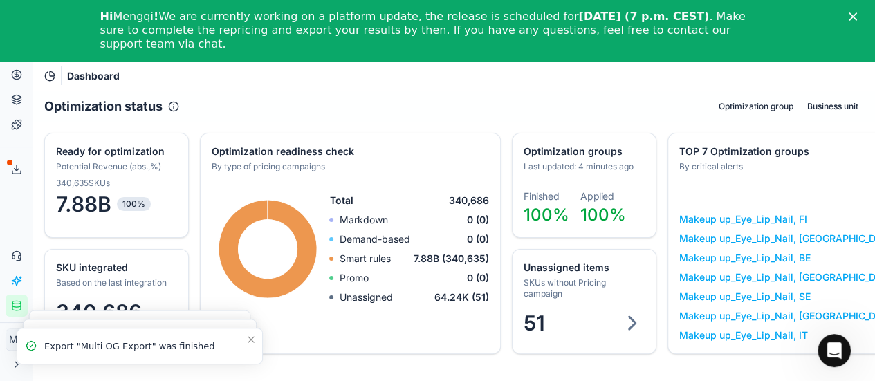
click at [18, 170] on polyline at bounding box center [17, 170] width 5 height 2
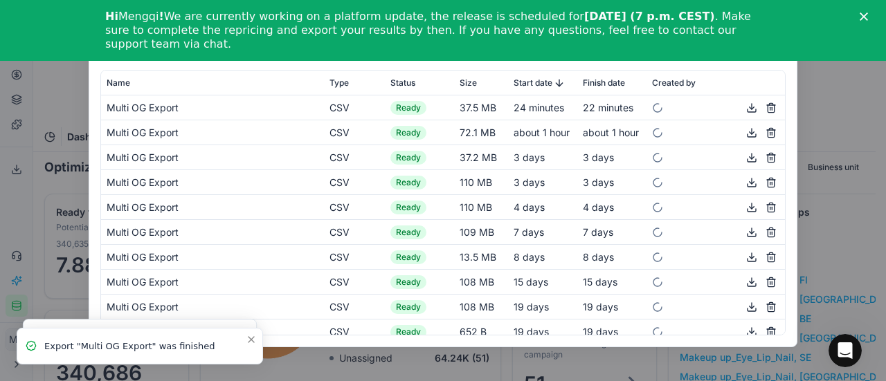
click at [743, 107] on button "button" at bounding box center [751, 107] width 17 height 17
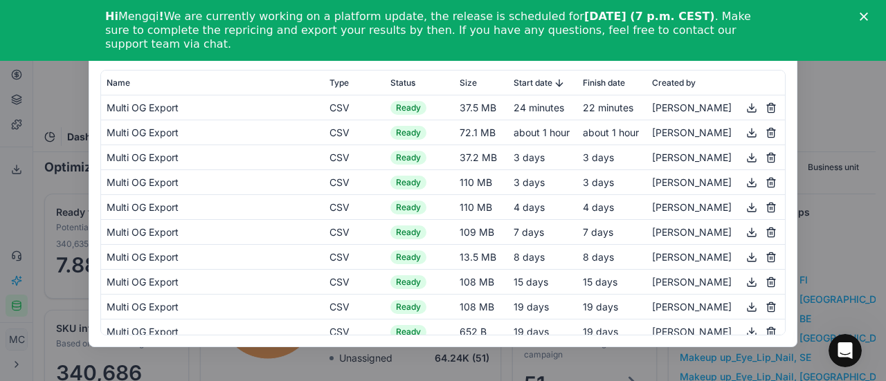
click at [841, 82] on div "Export service Name Type Status Size Start date Finish date Created by Multi OG…" at bounding box center [443, 190] width 886 height 381
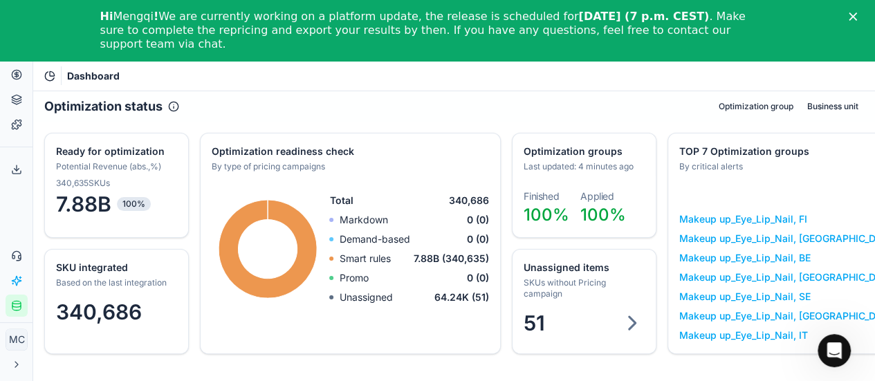
click at [857, 16] on icon "Close" at bounding box center [853, 16] width 8 height 8
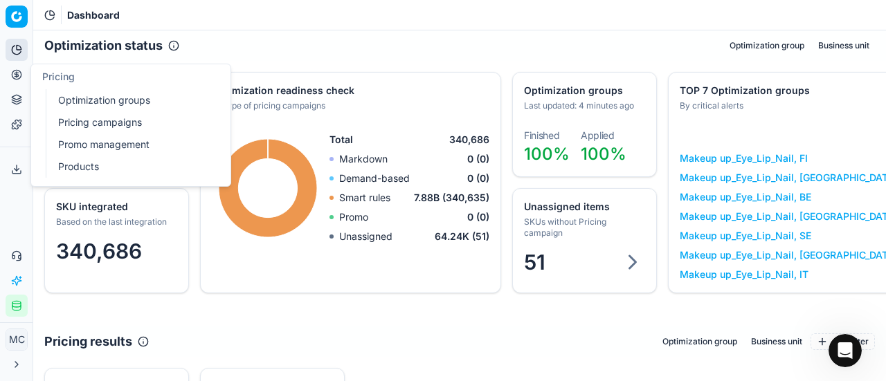
click at [21, 77] on icon at bounding box center [16, 74] width 11 height 11
click at [84, 98] on link "Optimization groups" at bounding box center [133, 100] width 161 height 19
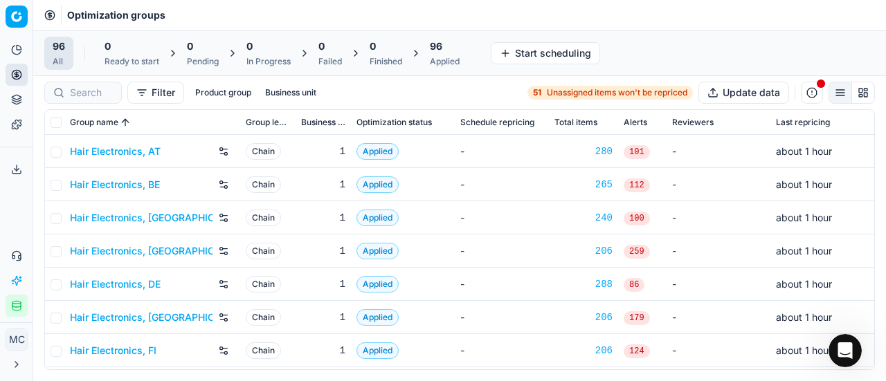
click at [141, 150] on link "Hair Electronics, AT" at bounding box center [115, 152] width 91 height 14
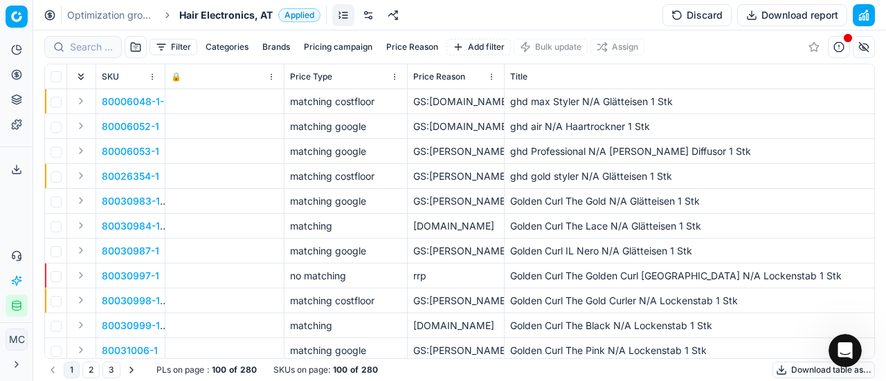
click at [245, 13] on span "Hair Electronics, AT" at bounding box center [225, 15] width 93 height 14
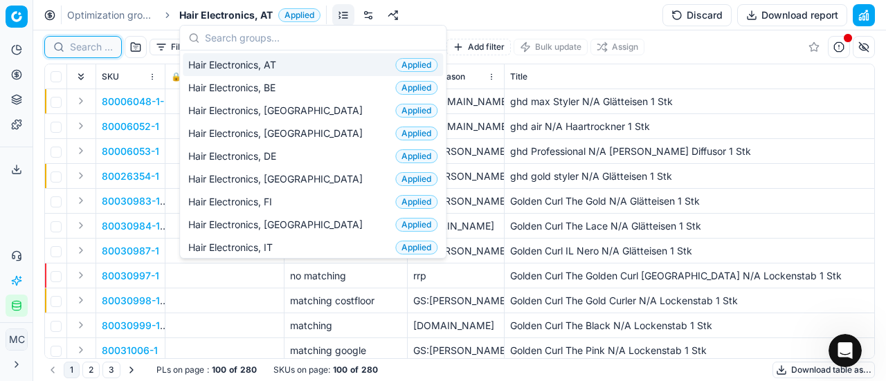
click at [103, 45] on input at bounding box center [91, 47] width 43 height 14
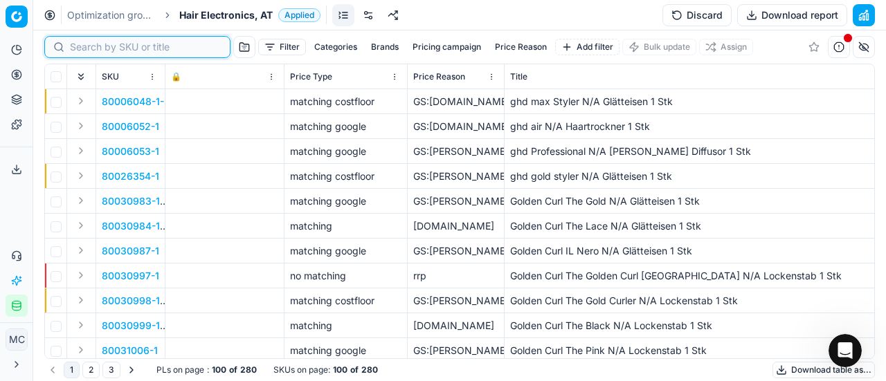
paste input "80070116-1"
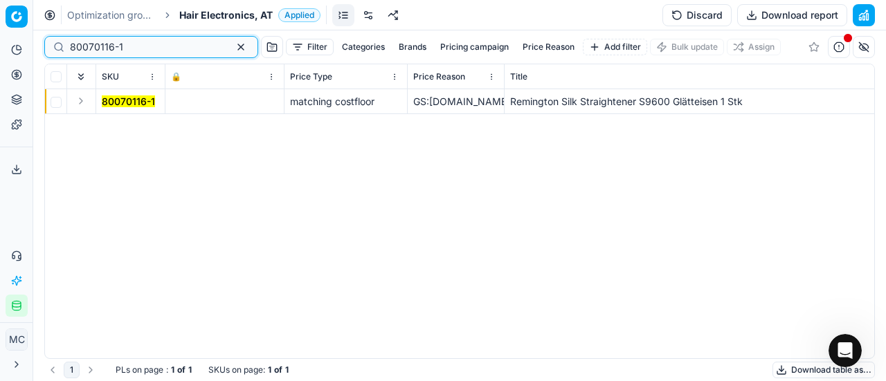
type input "80070116-1"
click at [82, 102] on button "Expand" at bounding box center [81, 101] width 17 height 17
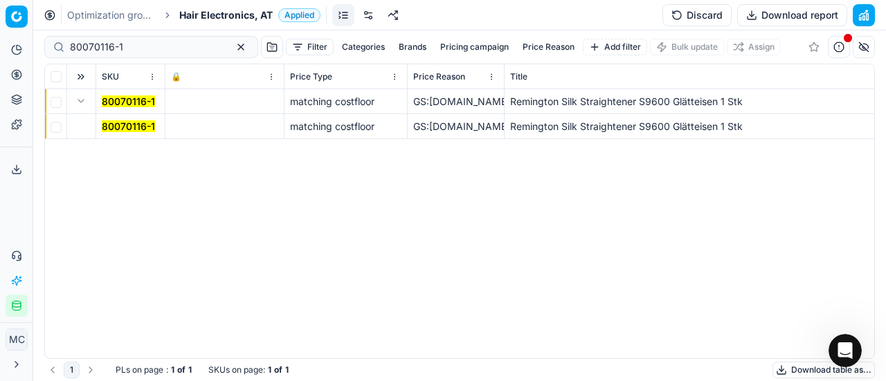
click at [111, 122] on mark "80070116-1" at bounding box center [128, 126] width 53 height 12
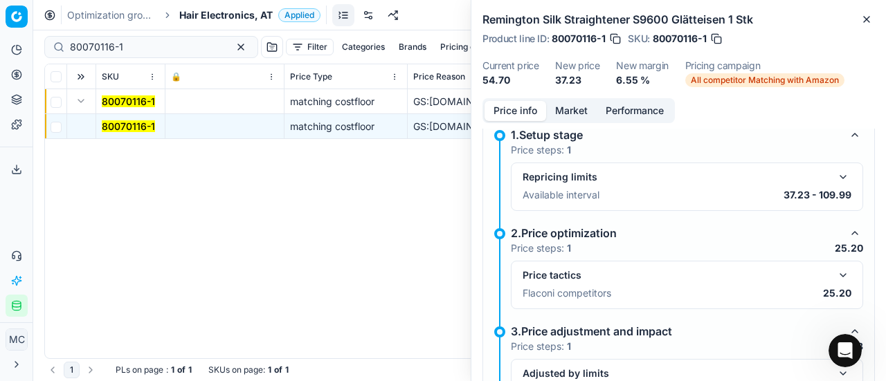
scroll to position [208, 0]
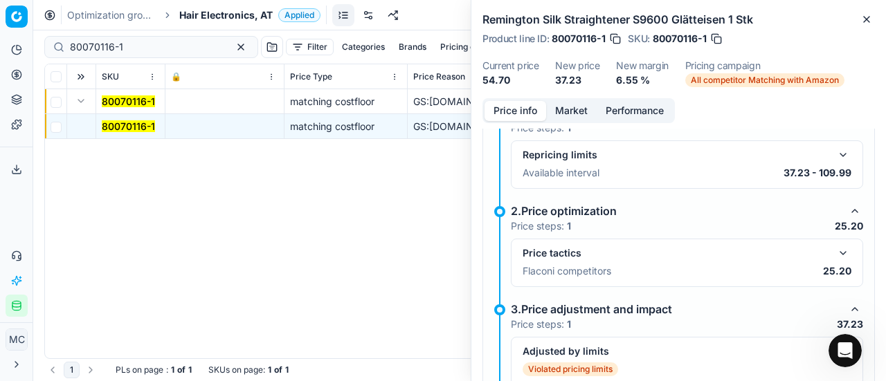
click at [834, 251] on button "button" at bounding box center [842, 253] width 17 height 17
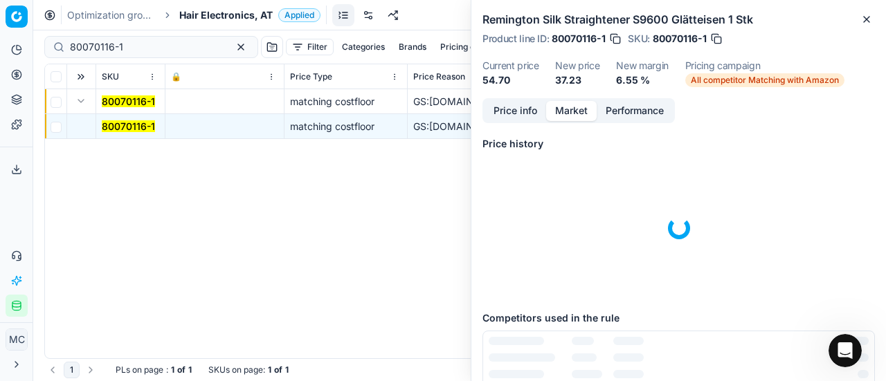
click at [569, 115] on button "Market" at bounding box center [571, 111] width 51 height 20
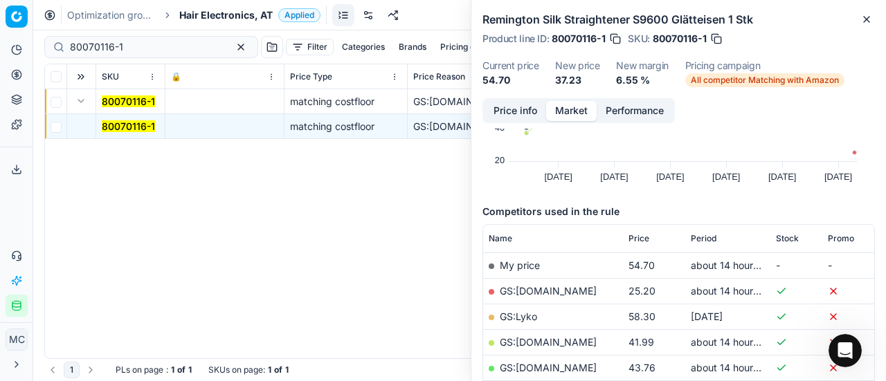
scroll to position [138, 0]
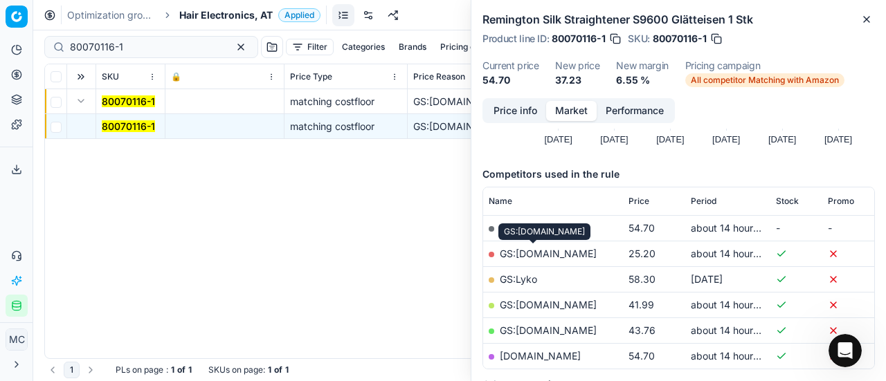
click at [547, 252] on link "GS:Amazon.de" at bounding box center [548, 254] width 97 height 12
click at [201, 12] on span "Hair Electronics, AT" at bounding box center [225, 15] width 93 height 14
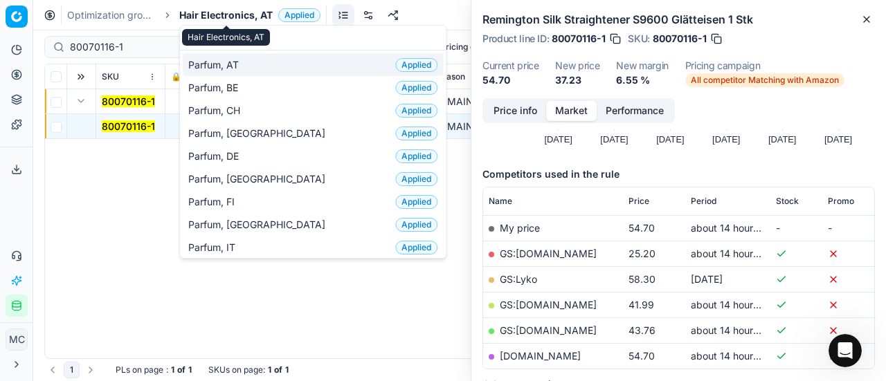
type input "par"
click at [250, 66] on div "Parfum, AT Applied" at bounding box center [313, 64] width 260 height 23
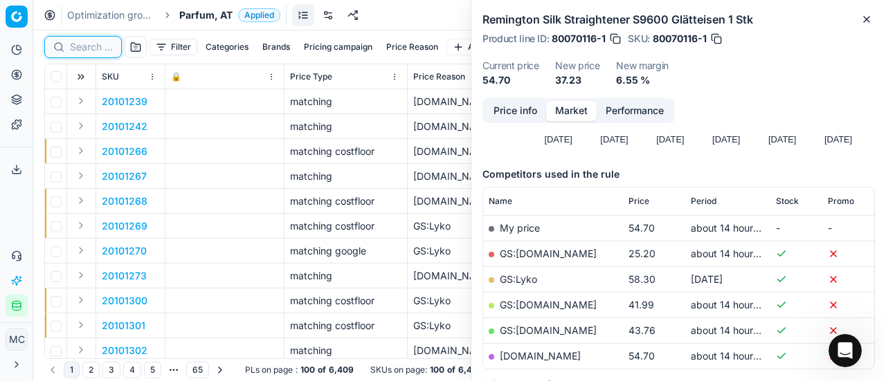
click at [100, 51] on input at bounding box center [91, 47] width 43 height 14
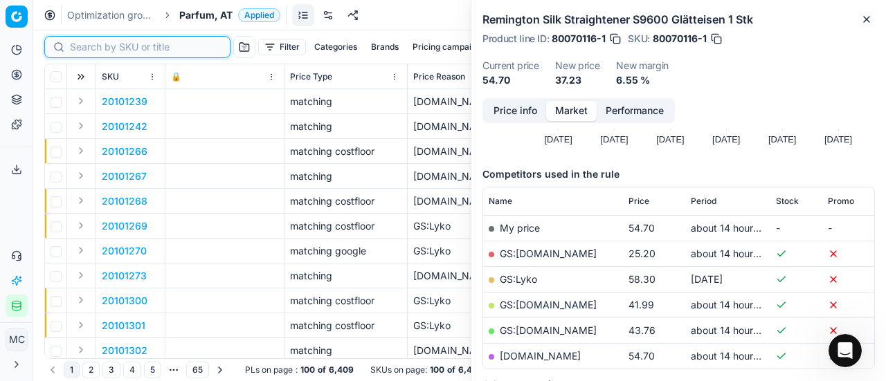
paste input "80044663-50"
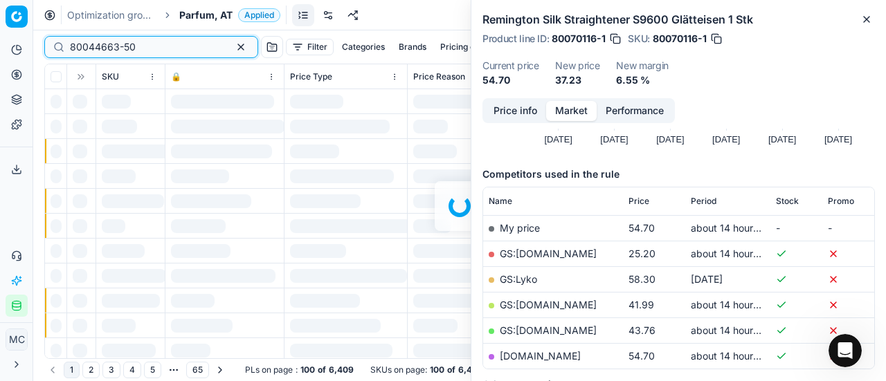
type input "80044663-50"
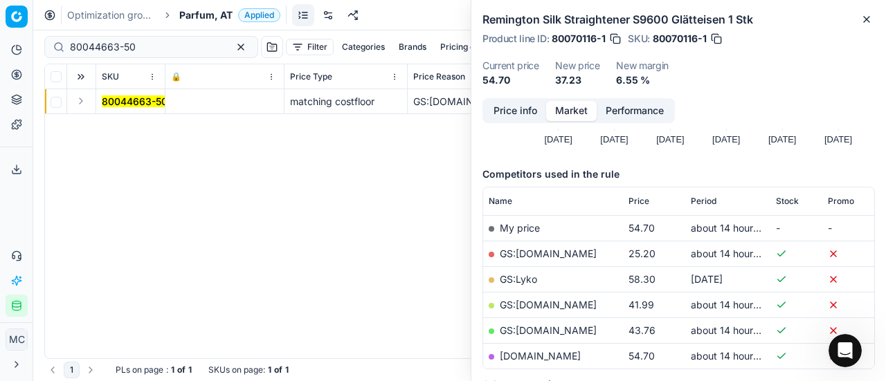
click at [80, 99] on button "Expand" at bounding box center [81, 101] width 17 height 17
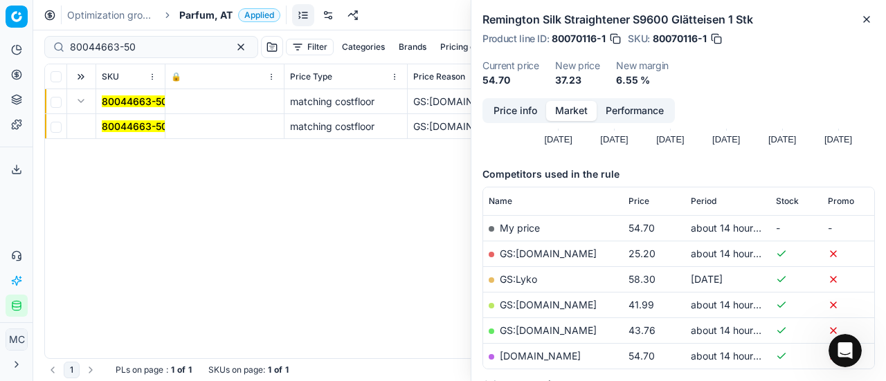
click at [138, 125] on mark "80044663-50" at bounding box center [135, 126] width 66 height 12
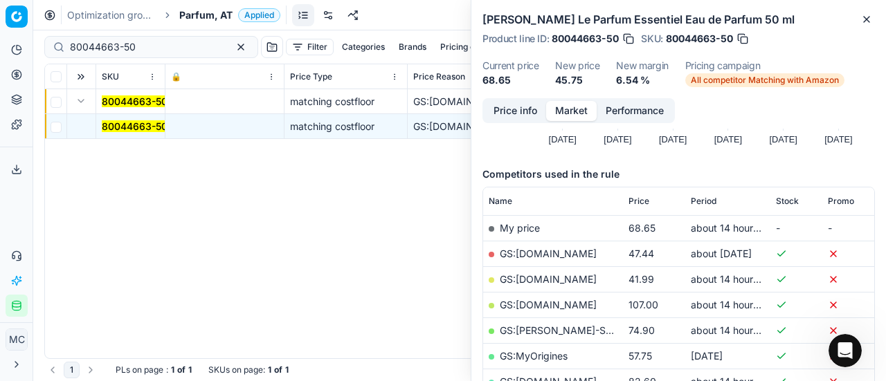
drag, startPoint x: 533, startPoint y: 111, endPoint x: 547, endPoint y: 125, distance: 19.1
click at [535, 113] on button "Price info" at bounding box center [515, 111] width 62 height 20
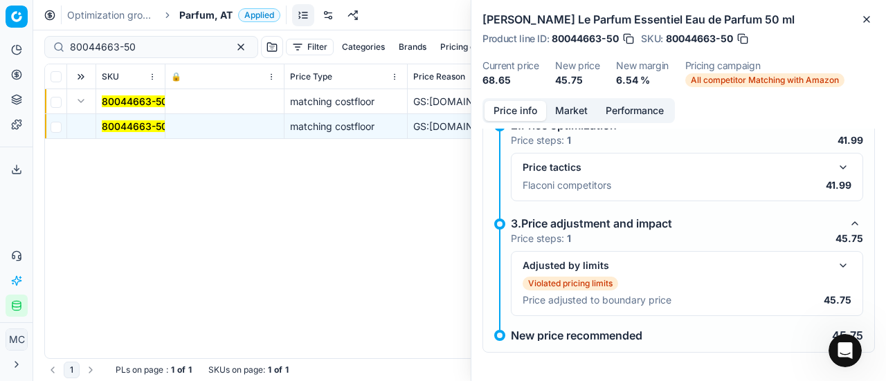
scroll to position [295, 0]
click at [834, 161] on button "button" at bounding box center [842, 166] width 17 height 17
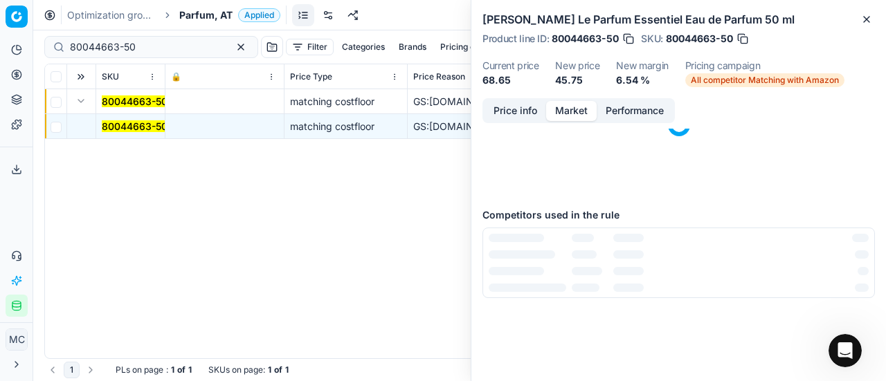
click at [565, 103] on button "Market" at bounding box center [571, 111] width 51 height 20
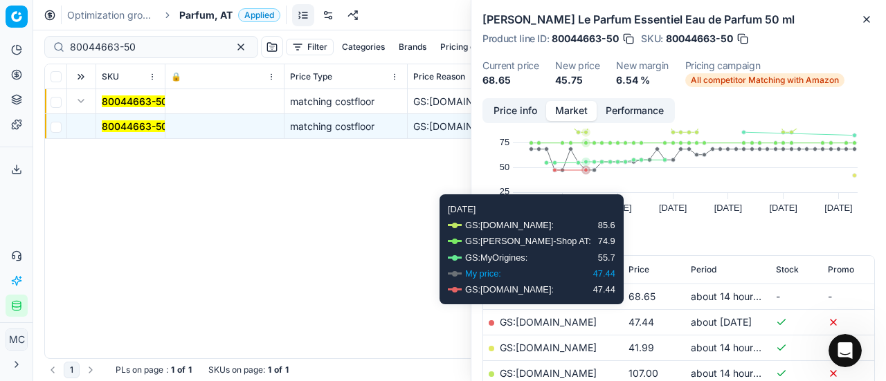
scroll to position [138, 0]
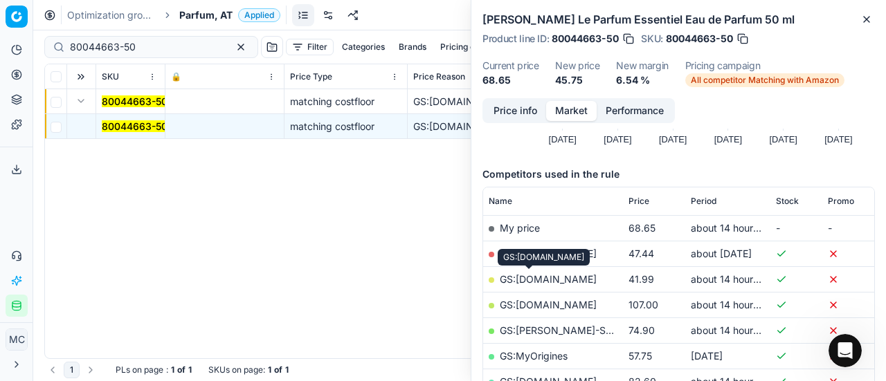
click at [547, 279] on link "GS:Deloox.at" at bounding box center [548, 279] width 97 height 12
click at [203, 14] on span "Parfum, AT" at bounding box center [205, 15] width 53 height 14
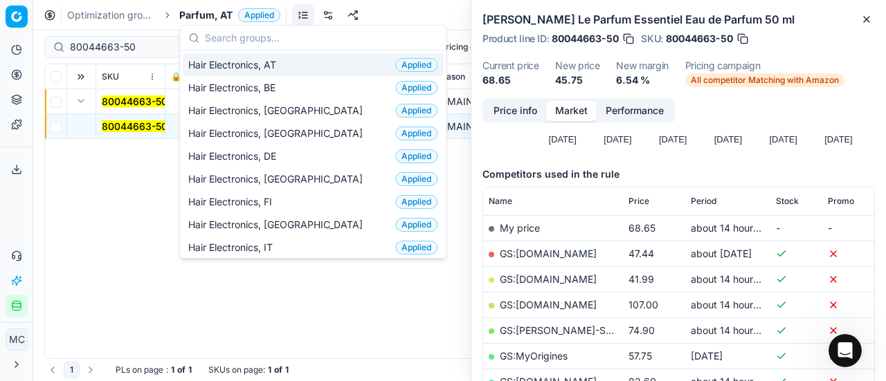
click at [245, 71] on div "Hair Electronics, AT Applied" at bounding box center [313, 64] width 260 height 23
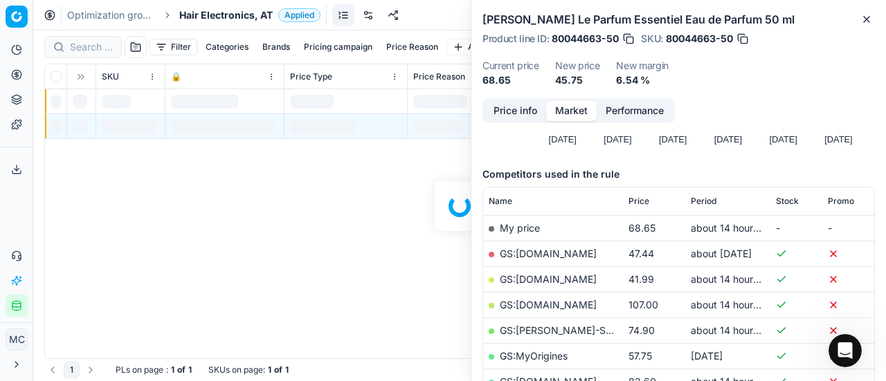
click at [108, 44] on div at bounding box center [459, 205] width 852 height 351
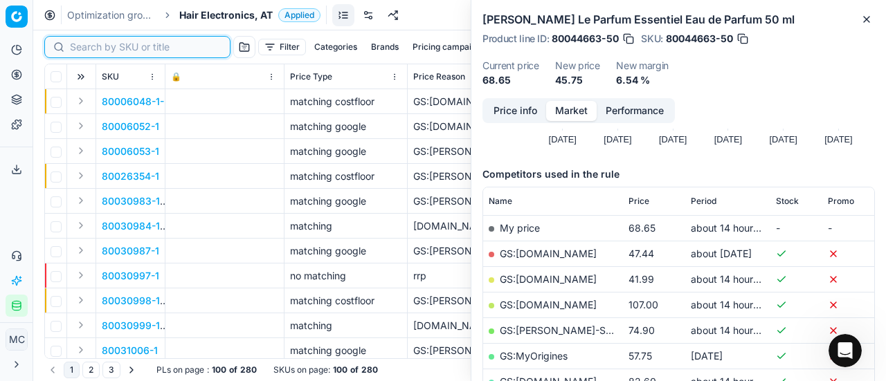
click at [90, 46] on input at bounding box center [146, 47] width 152 height 14
paste input "80070114-1"
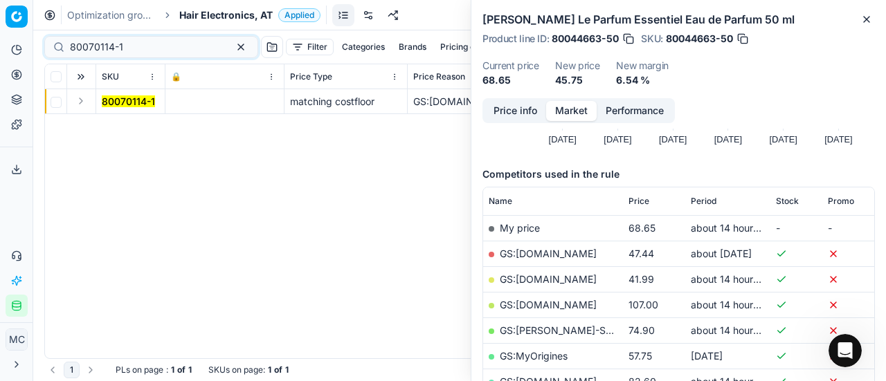
click at [78, 108] on button "Expand" at bounding box center [81, 101] width 17 height 17
drag, startPoint x: 109, startPoint y: 122, endPoint x: 547, endPoint y: 84, distance: 440.4
click at [111, 122] on mark "80070114-1" at bounding box center [128, 126] width 53 height 12
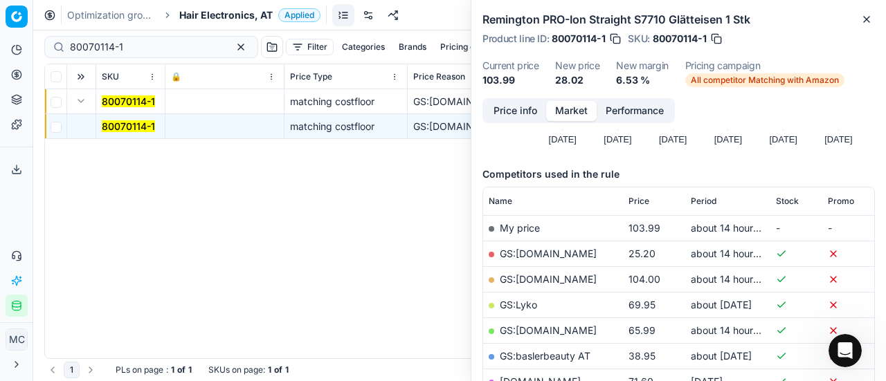
click at [524, 110] on button "Price info" at bounding box center [515, 111] width 62 height 20
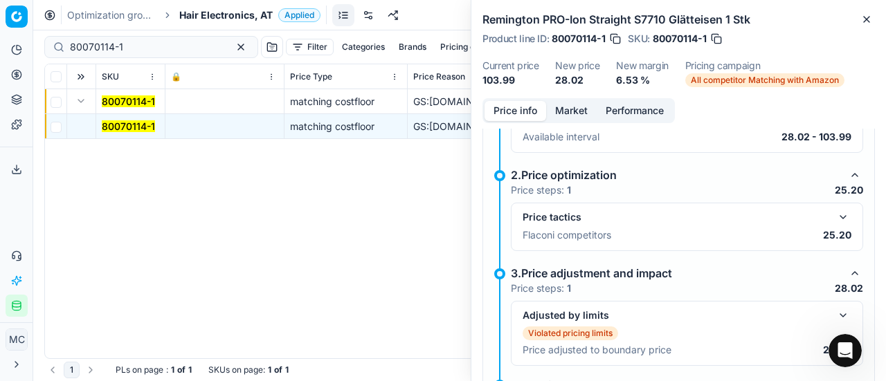
click at [834, 217] on button "button" at bounding box center [842, 217] width 17 height 17
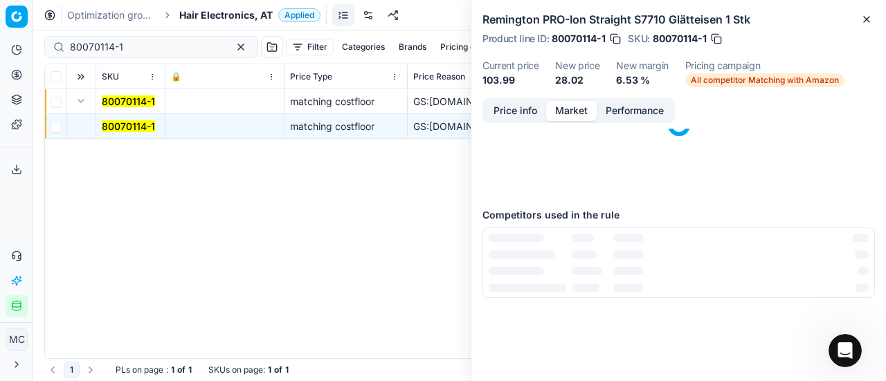
scroll to position [0, 0]
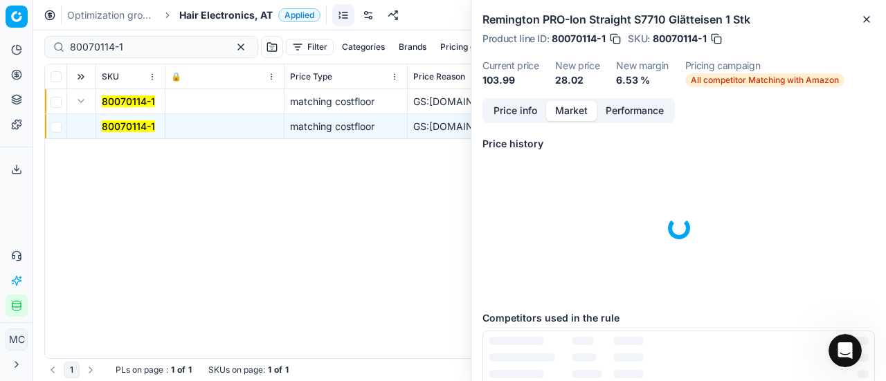
click at [552, 109] on button "Market" at bounding box center [571, 111] width 51 height 20
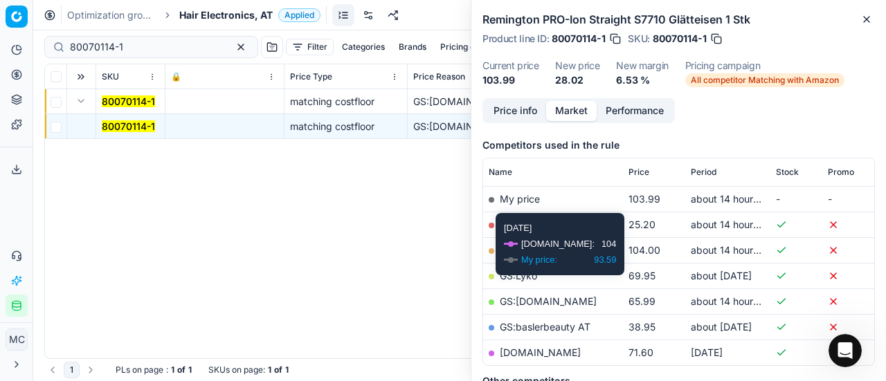
scroll to position [208, 0]
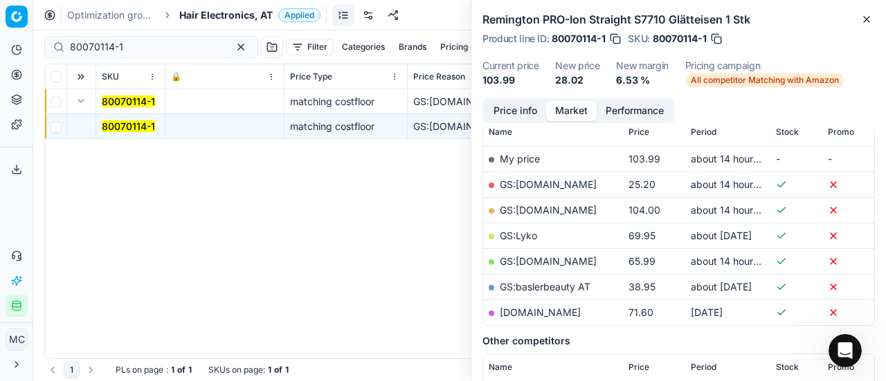
click at [549, 184] on link "GS:Amazon.de" at bounding box center [548, 185] width 97 height 12
drag, startPoint x: 145, startPoint y: 48, endPoint x: 0, endPoint y: 37, distance: 145.8
click at [0, 37] on div "Pricing platform Analytics Pricing Product portfolio Templates Export service 2…" at bounding box center [443, 190] width 886 height 381
paste input "59137"
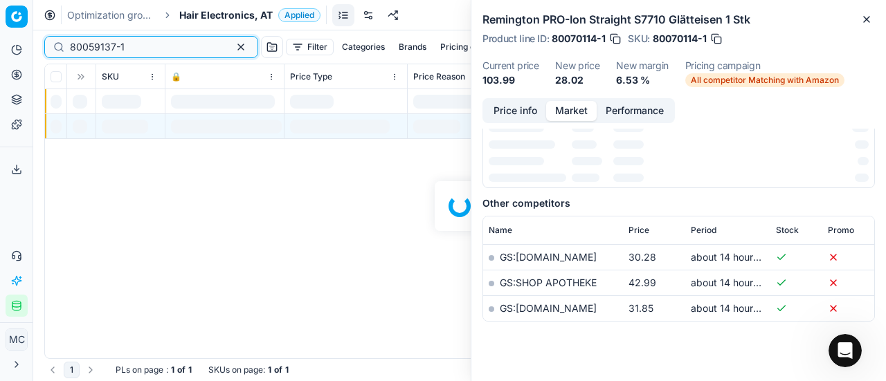
scroll to position [208, 0]
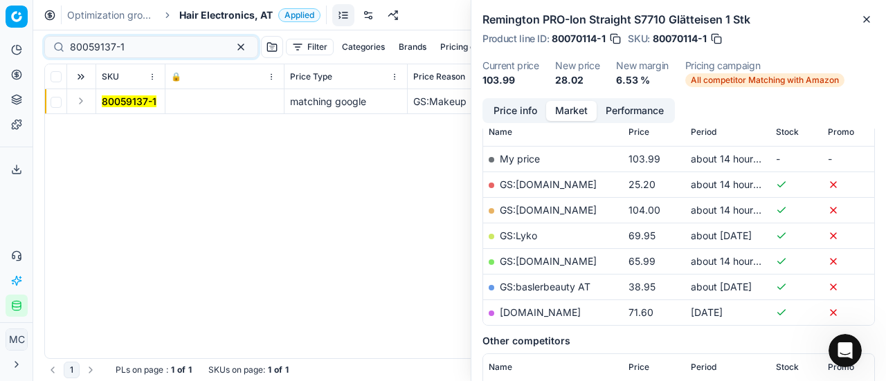
click at [78, 101] on button "Expand" at bounding box center [81, 101] width 17 height 17
click at [126, 121] on mark "80059137-1" at bounding box center [129, 126] width 55 height 12
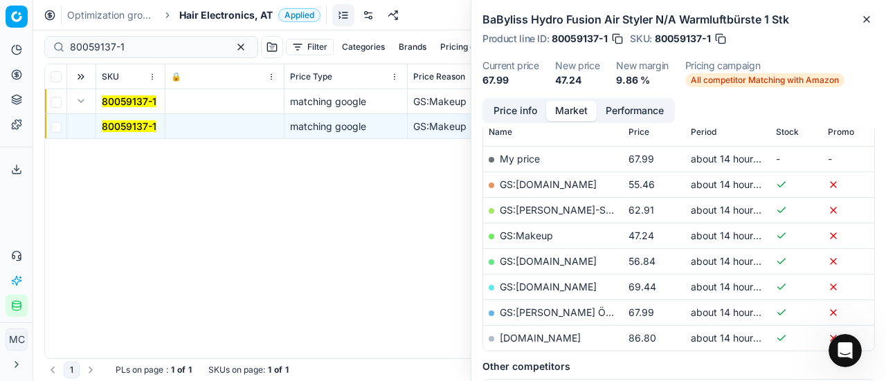
click at [500, 107] on button "Price info" at bounding box center [515, 111] width 62 height 20
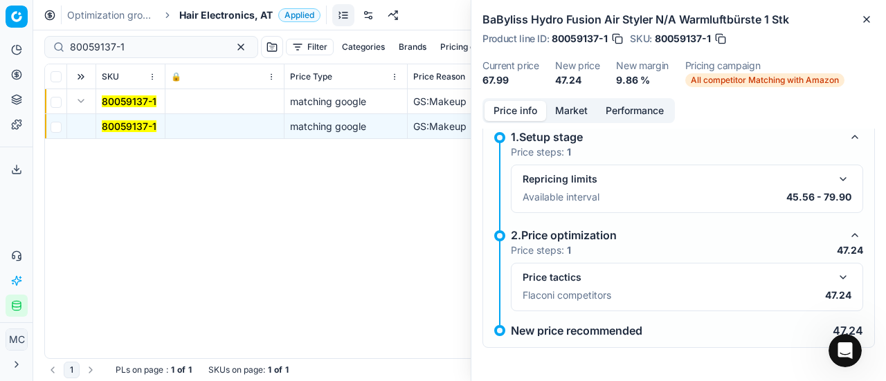
scroll to position [62, 0]
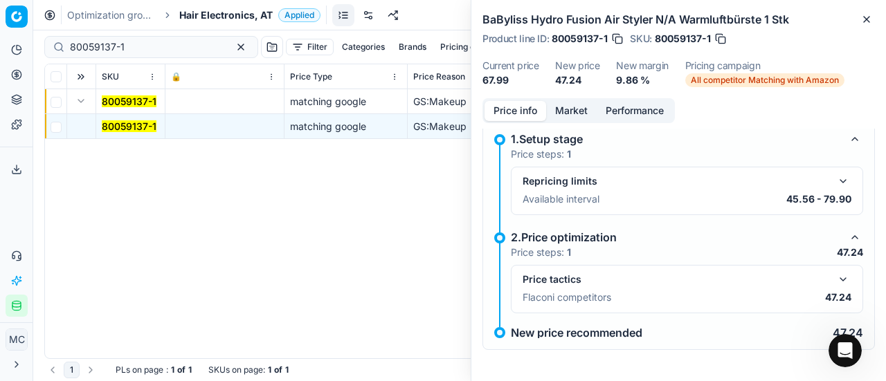
drag, startPoint x: 835, startPoint y: 279, endPoint x: 738, endPoint y: 204, distance: 122.9
click at [835, 278] on button "button" at bounding box center [842, 279] width 17 height 17
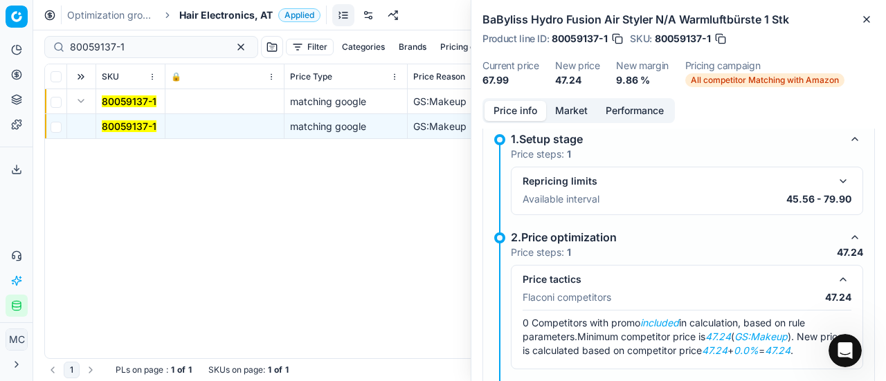
click at [562, 109] on button "Market" at bounding box center [571, 111] width 51 height 20
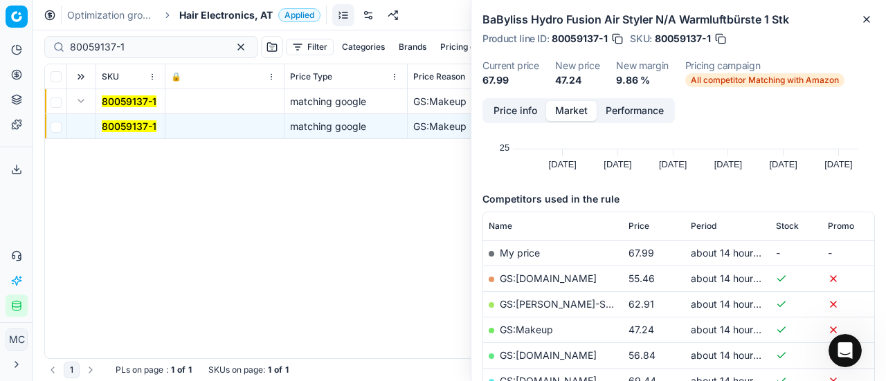
scroll to position [208, 0]
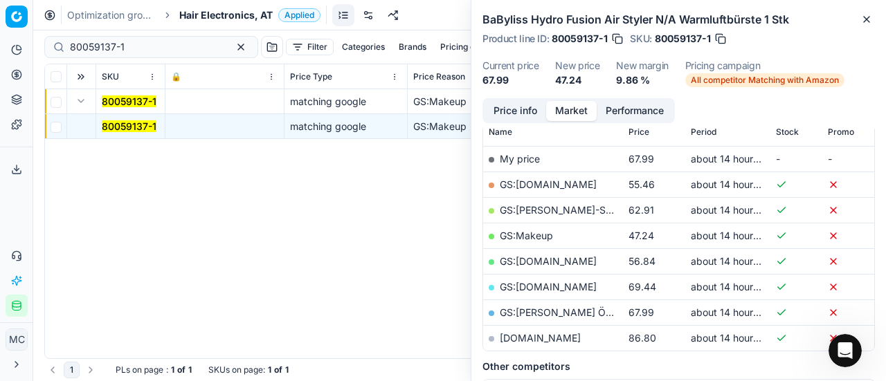
click at [524, 237] on link "GS:Makeup" at bounding box center [526, 236] width 53 height 12
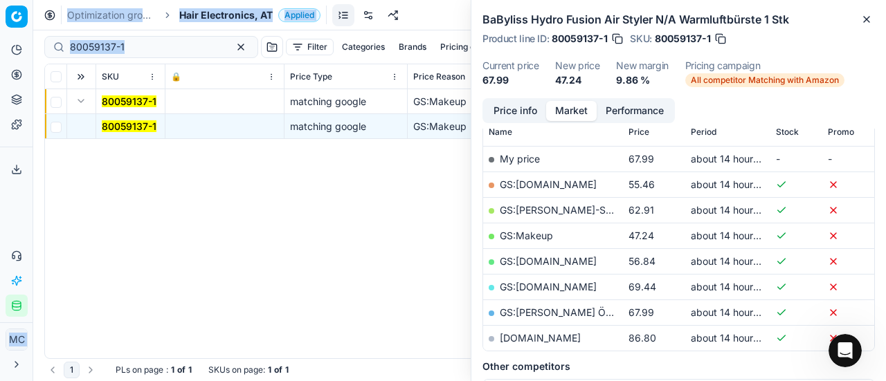
drag, startPoint x: 152, startPoint y: 55, endPoint x: 0, endPoint y: 28, distance: 153.8
click at [0, 23] on div "Pricing platform Analytics Pricing Product portfolio Templates Export service 2…" at bounding box center [443, 190] width 886 height 381
click at [158, 49] on input "80059137-1" at bounding box center [146, 47] width 152 height 14
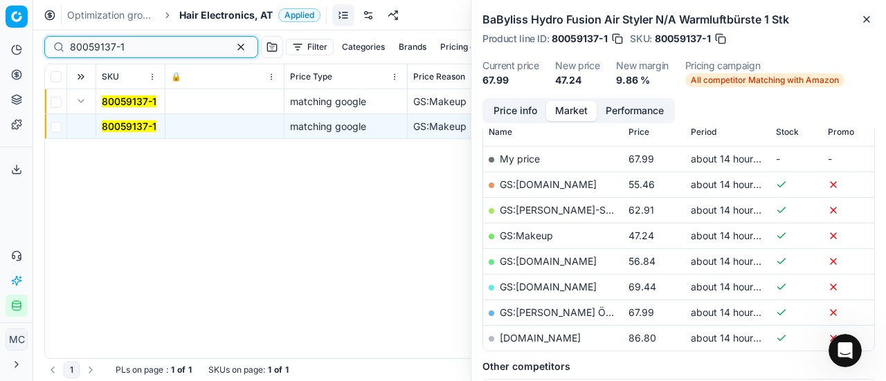
drag, startPoint x: 158, startPoint y: 48, endPoint x: 0, endPoint y: 20, distance: 161.0
click at [0, 20] on div "Pricing platform Analytics Pricing Product portfolio Templates Export service 2…" at bounding box center [443, 190] width 886 height 381
paste input "72065"
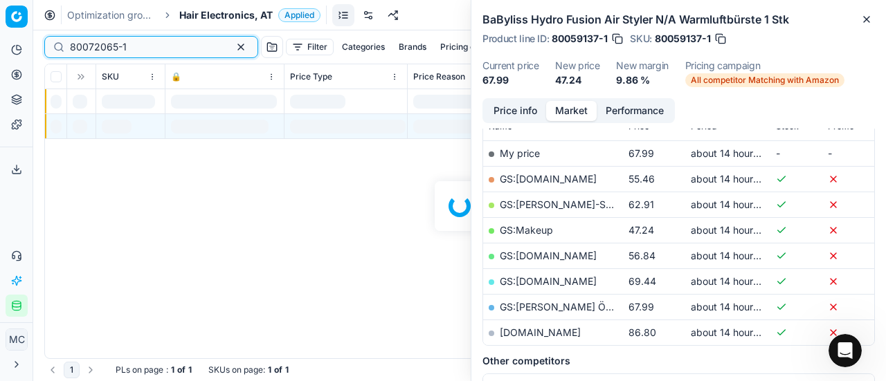
scroll to position [208, 0]
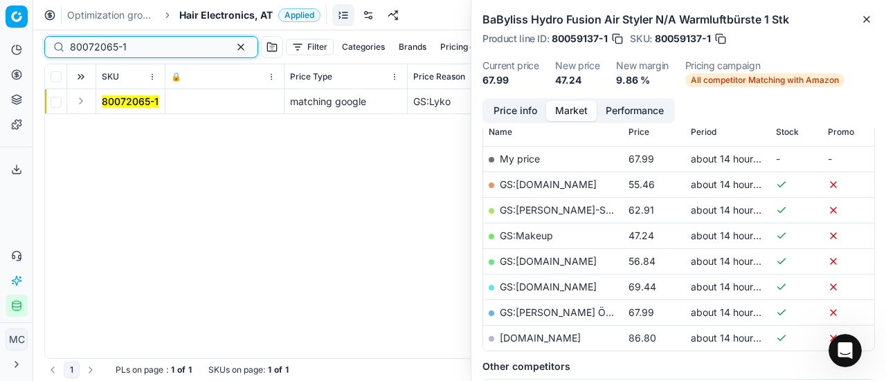
type input "80072065-1"
click at [84, 103] on button "Expand" at bounding box center [81, 101] width 17 height 17
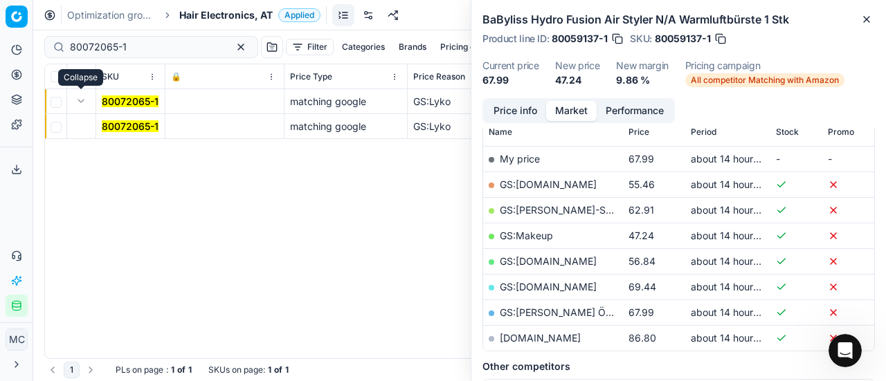
click at [118, 127] on mark "80072065-1" at bounding box center [130, 126] width 57 height 12
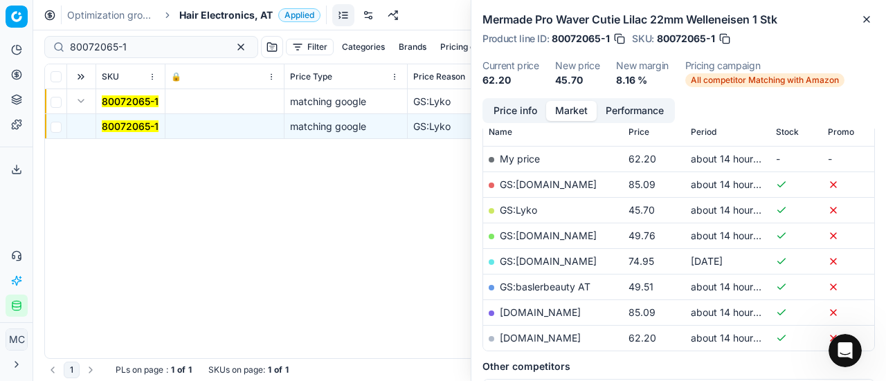
click at [500, 113] on button "Price info" at bounding box center [515, 111] width 62 height 20
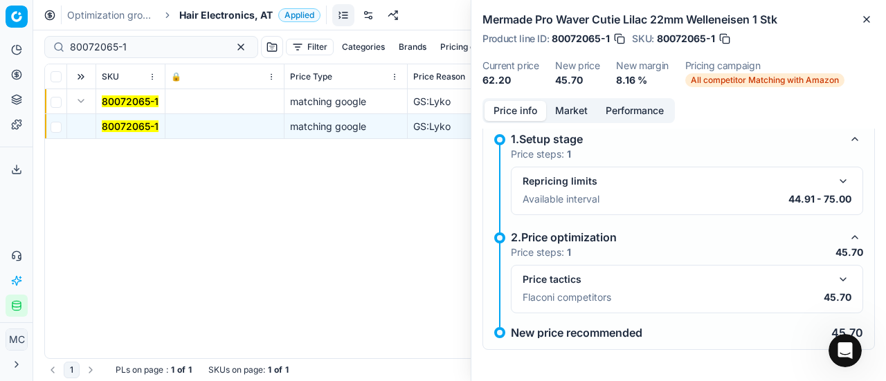
click at [834, 277] on button "button" at bounding box center [842, 279] width 17 height 17
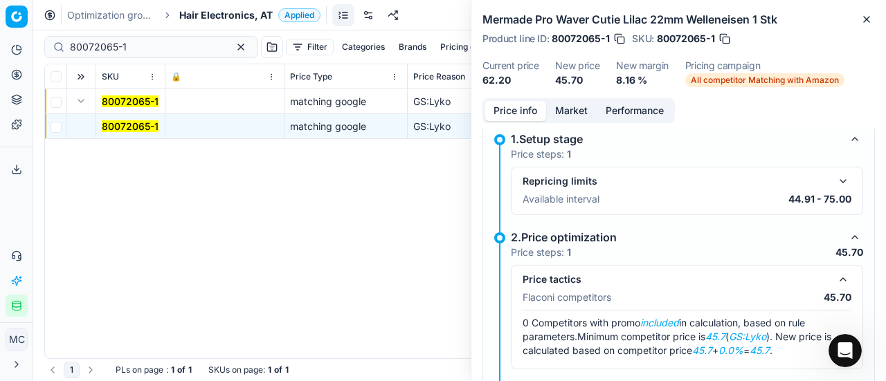
click at [571, 118] on button "Market" at bounding box center [571, 111] width 51 height 20
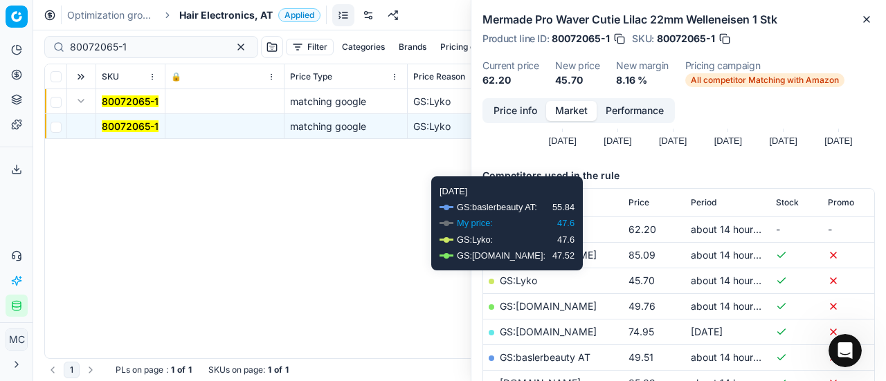
scroll to position [138, 0]
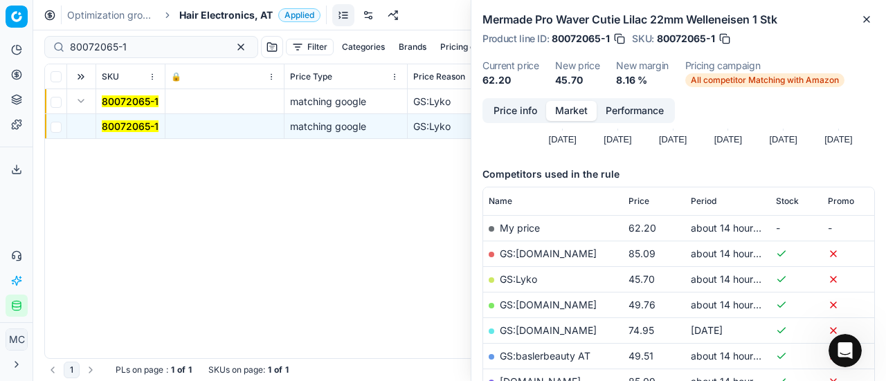
click at [523, 280] on link "GS:Lyko" at bounding box center [518, 279] width 37 height 12
click at [219, 17] on span "Hair Electronics, AT" at bounding box center [225, 15] width 93 height 14
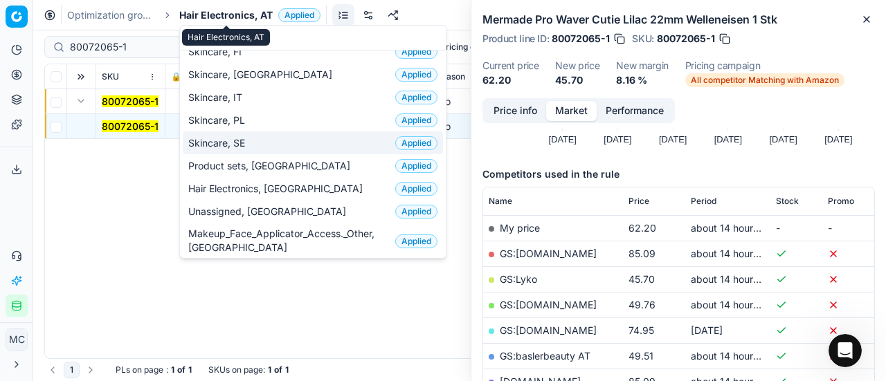
scroll to position [0, 0]
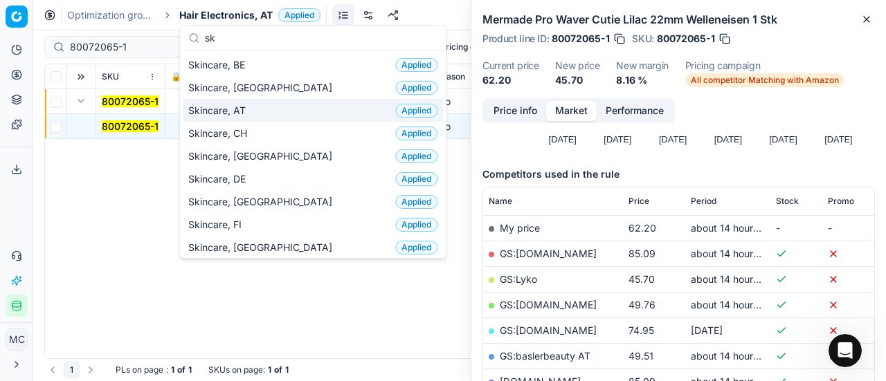
type input "sk"
click at [279, 109] on div "Skincare, AT Applied" at bounding box center [313, 110] width 260 height 23
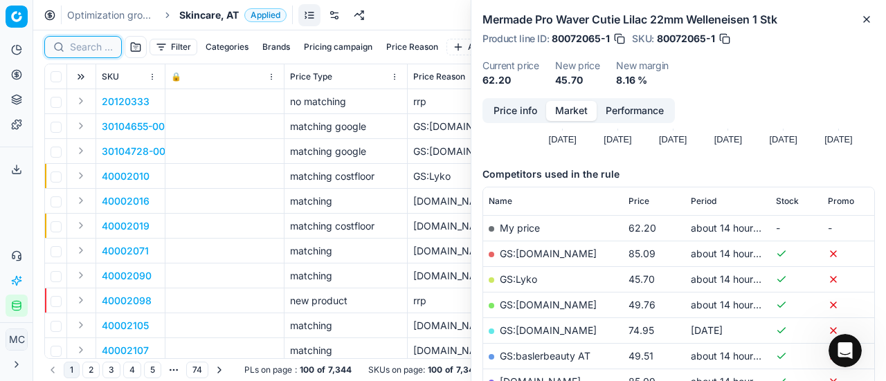
click at [98, 46] on input at bounding box center [91, 47] width 43 height 14
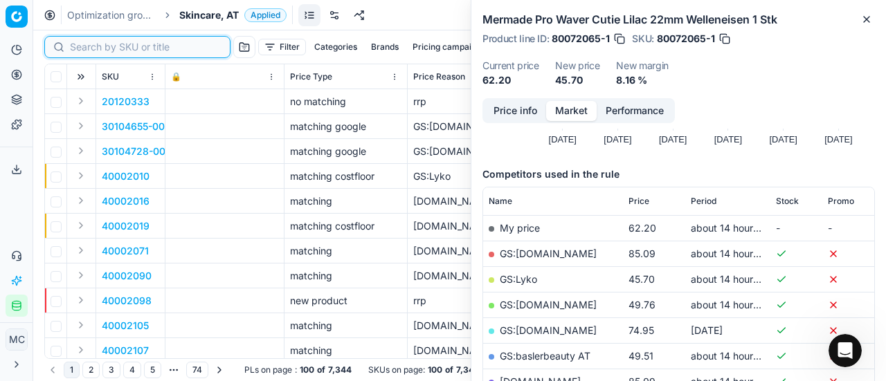
paste input "90001181-0001625"
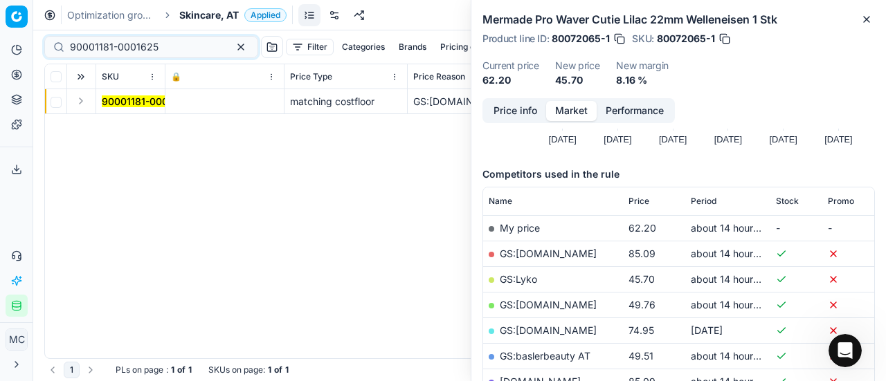
click at [84, 103] on button "Expand" at bounding box center [81, 101] width 17 height 17
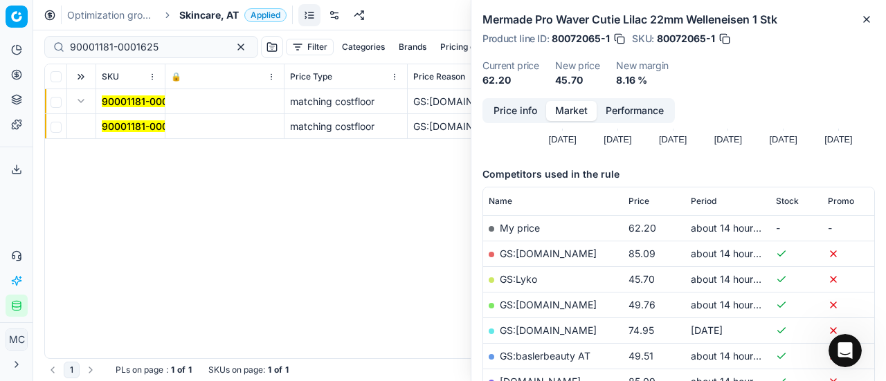
click at [118, 127] on mark "90001181-0001625" at bounding box center [146, 126] width 89 height 12
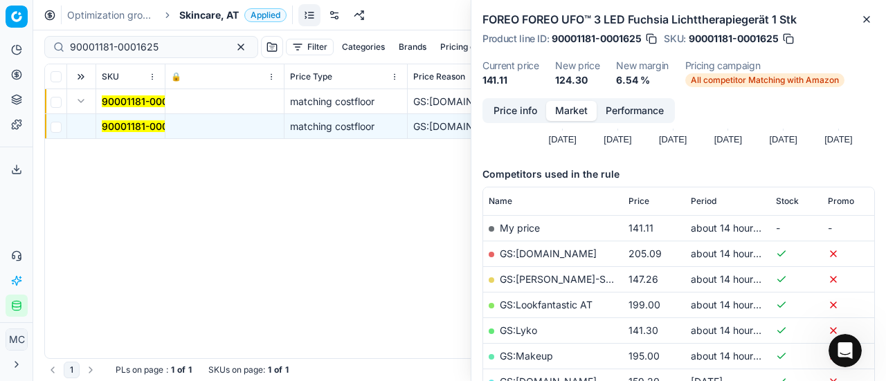
click at [515, 96] on div "FOREO FOREO UFO™ 3 LED Fuchsia Lichttherapiegerät 1 Stk Product line ID : 90001…" at bounding box center [678, 49] width 414 height 98
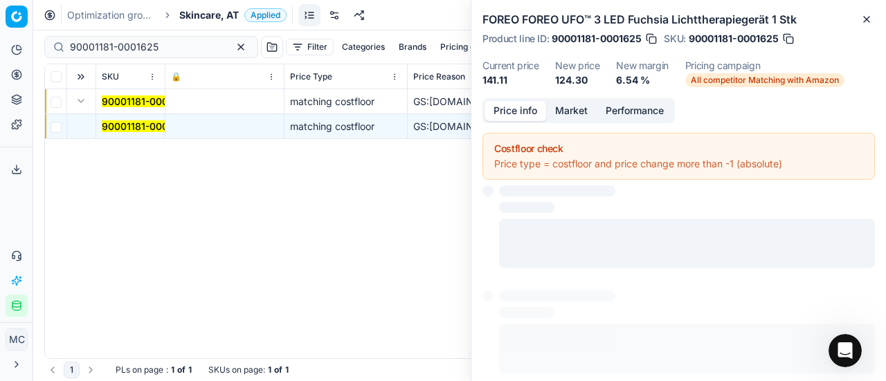
click at [519, 107] on button "Price info" at bounding box center [515, 111] width 62 height 20
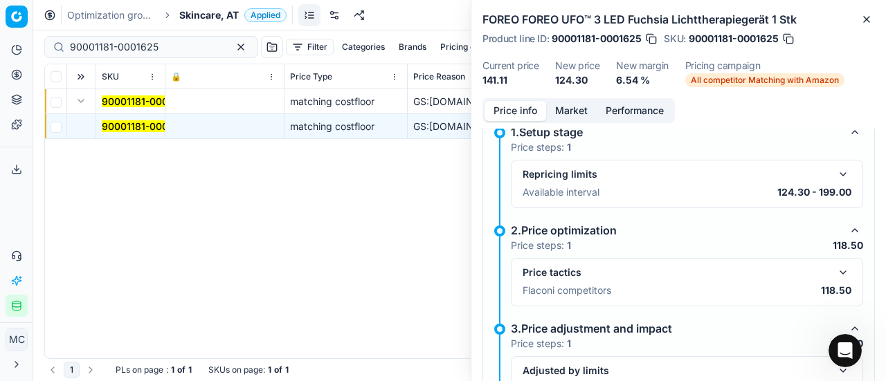
scroll to position [201, 0]
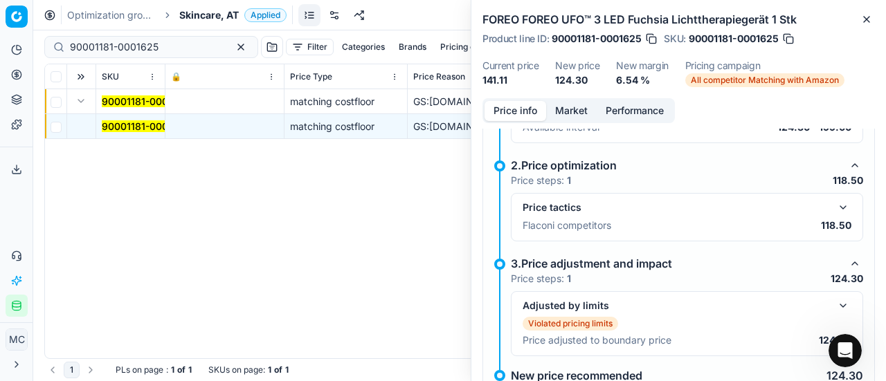
click at [834, 205] on button "button" at bounding box center [842, 207] width 17 height 17
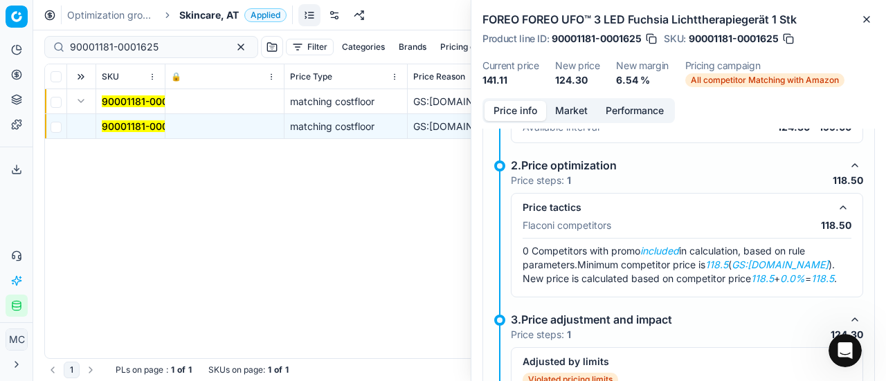
click at [581, 115] on button "Market" at bounding box center [571, 111] width 51 height 20
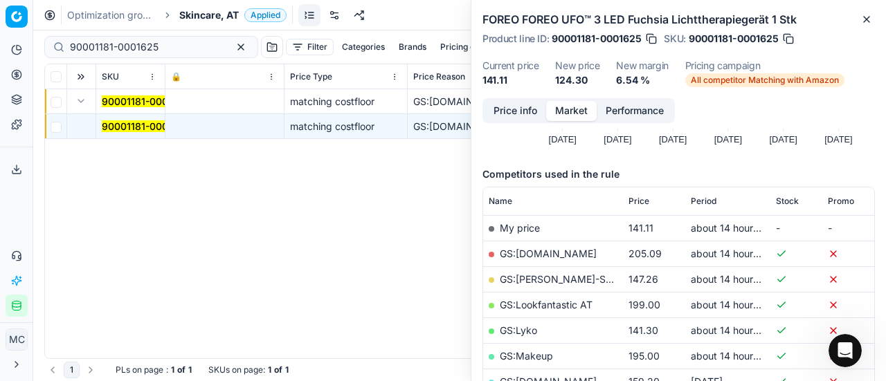
scroll to position [208, 0]
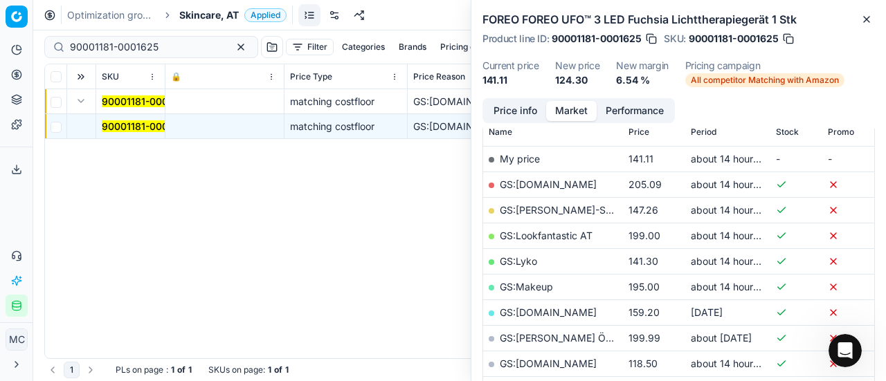
click at [555, 358] on link "GS:Sephora.de" at bounding box center [548, 364] width 97 height 12
drag, startPoint x: 186, startPoint y: 48, endPoint x: 0, endPoint y: 1, distance: 191.8
click at [0, 0] on html "Pricing platform Analytics Pricing Product portfolio Templates Export service 2…" at bounding box center [443, 190] width 886 height 381
paste input "11205-0017727"
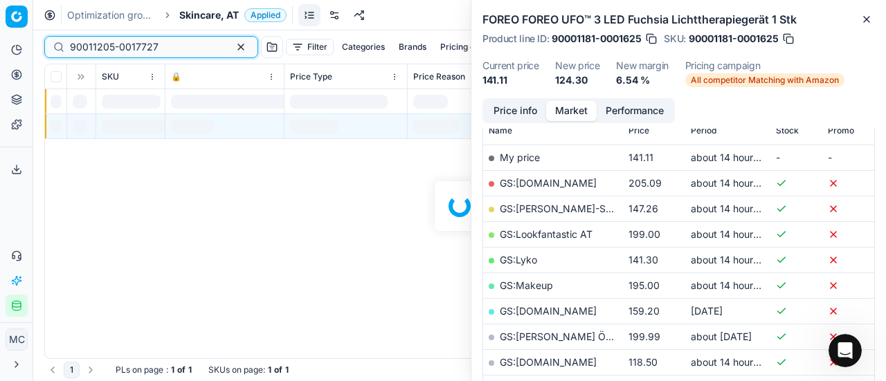
scroll to position [208, 0]
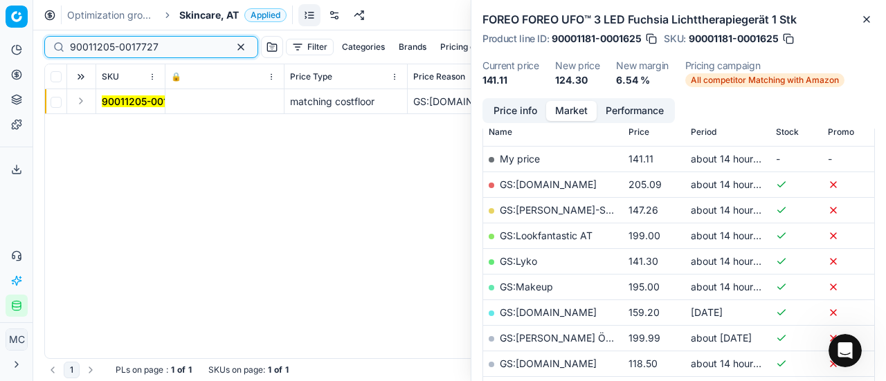
type input "90011205-0017727"
click at [86, 102] on button "Expand" at bounding box center [81, 101] width 17 height 17
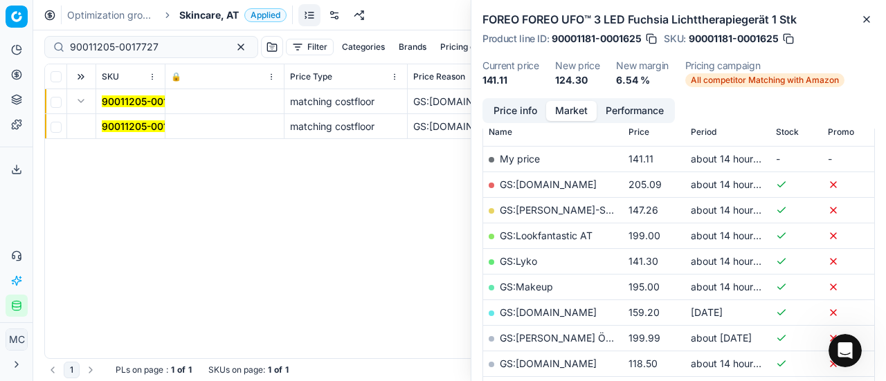
click at [117, 122] on mark "90011205-0017727" at bounding box center [146, 126] width 89 height 12
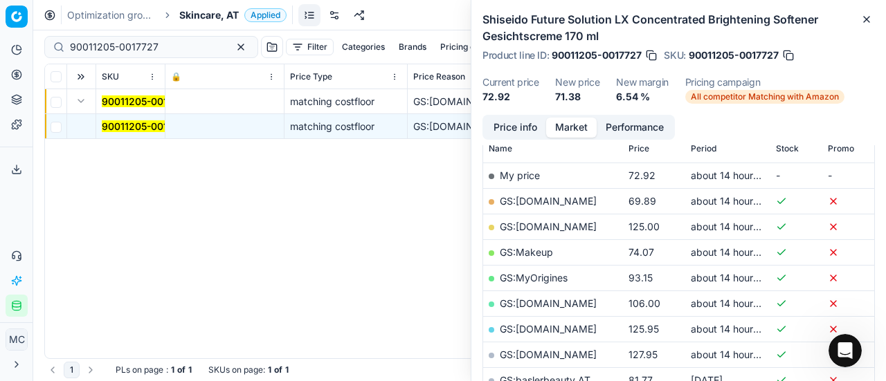
click at [500, 125] on button "Price info" at bounding box center [515, 128] width 62 height 20
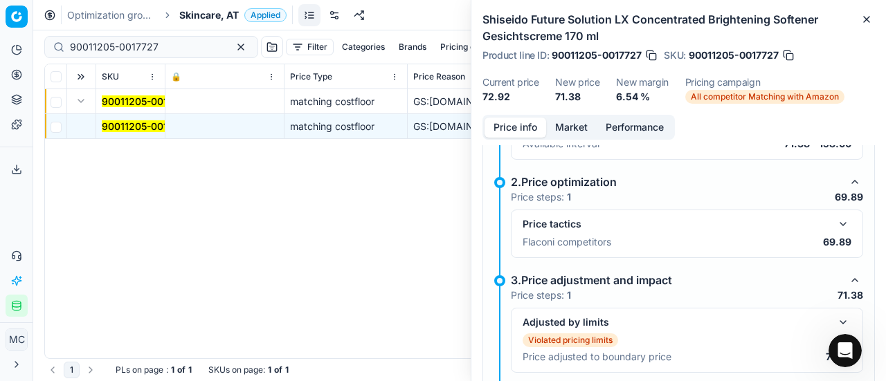
click at [835, 221] on button "button" at bounding box center [842, 224] width 17 height 17
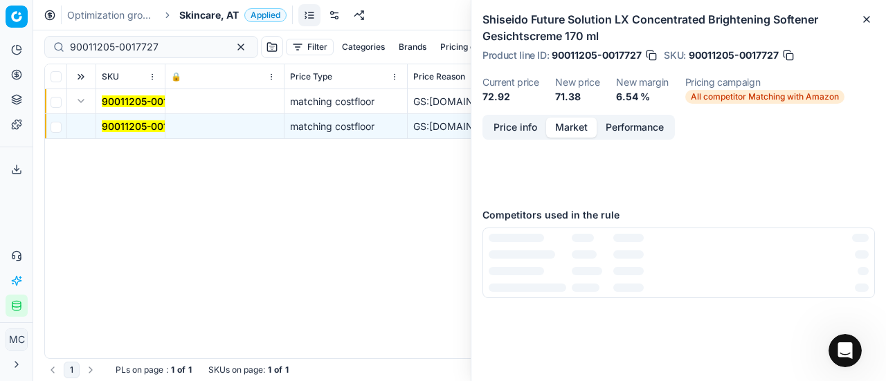
click at [570, 125] on button "Market" at bounding box center [571, 128] width 51 height 20
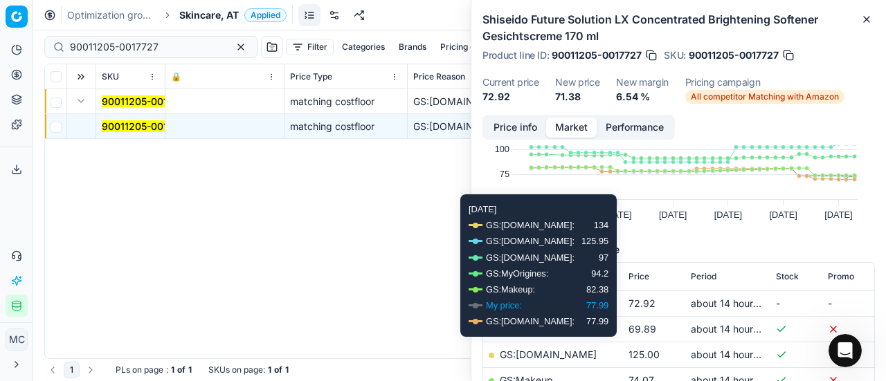
scroll to position [138, 0]
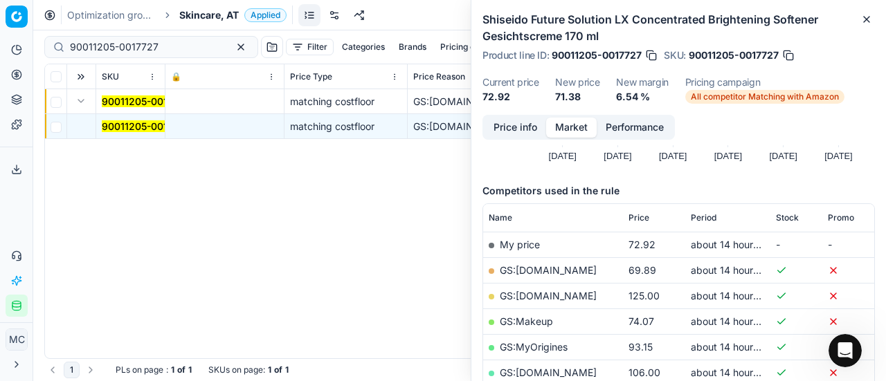
click at [540, 275] on link "GS:Deloox.at" at bounding box center [548, 270] width 97 height 12
click at [219, 12] on span "Skincare, AT" at bounding box center [209, 15] width 60 height 14
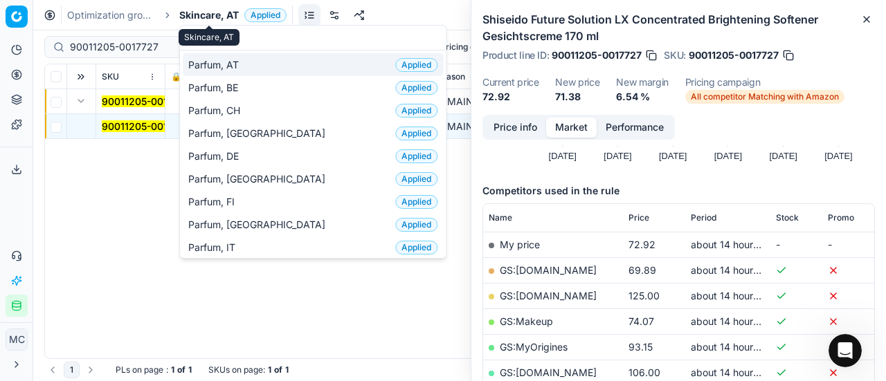
type input "par"
click at [221, 57] on div "Parfum, AT Applied" at bounding box center [313, 64] width 260 height 23
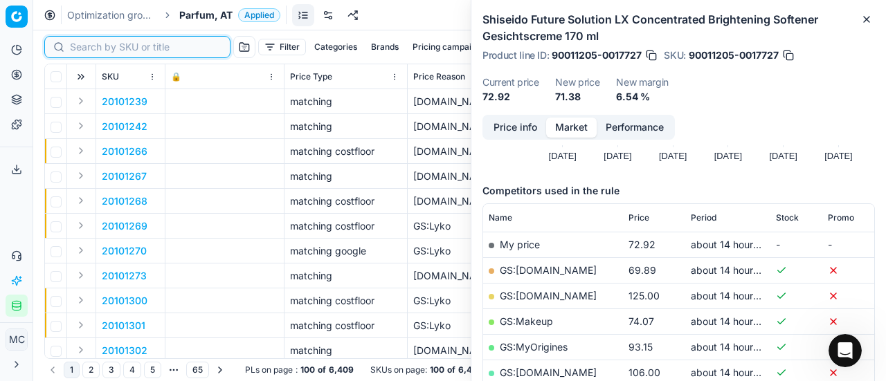
click at [100, 48] on input at bounding box center [146, 47] width 152 height 14
paste input "90001446-0002101"
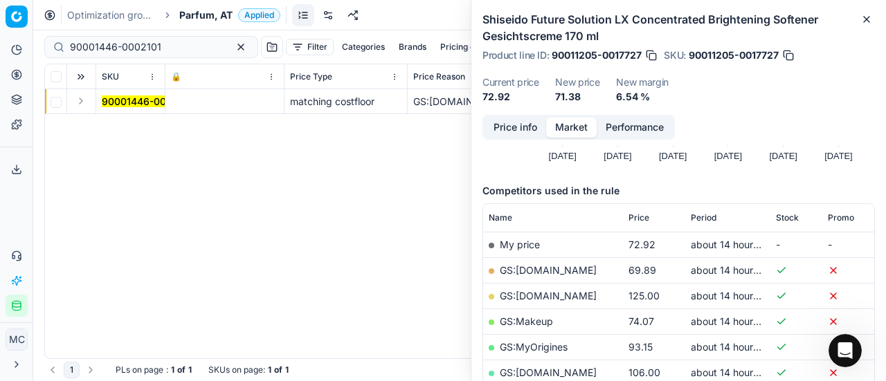
click at [82, 100] on button "Expand" at bounding box center [81, 101] width 17 height 17
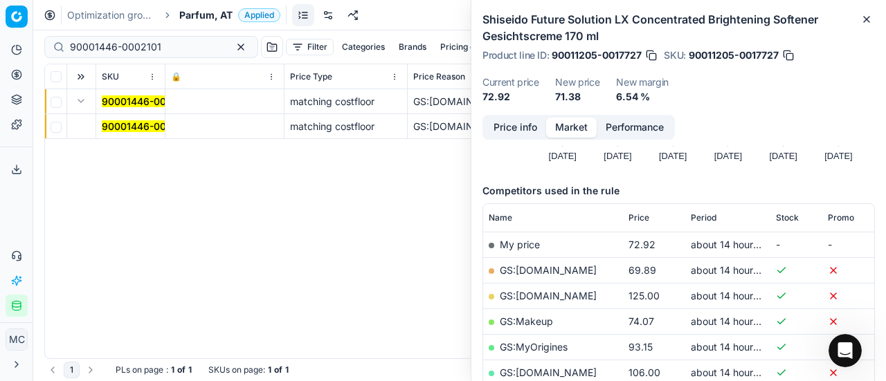
click at [125, 126] on mark "90001446-0002101" at bounding box center [147, 126] width 91 height 12
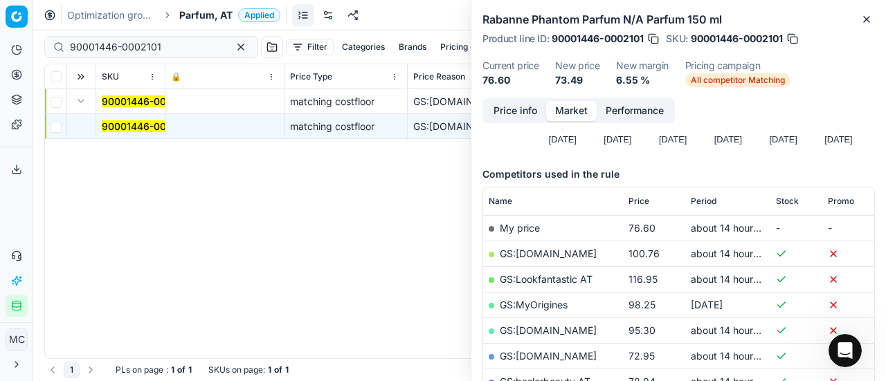
click at [525, 111] on button "Price info" at bounding box center [515, 111] width 62 height 20
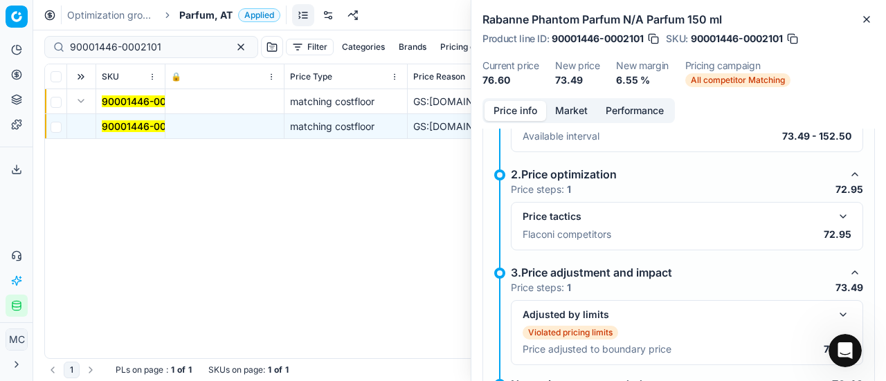
click at [834, 215] on button "button" at bounding box center [842, 216] width 17 height 17
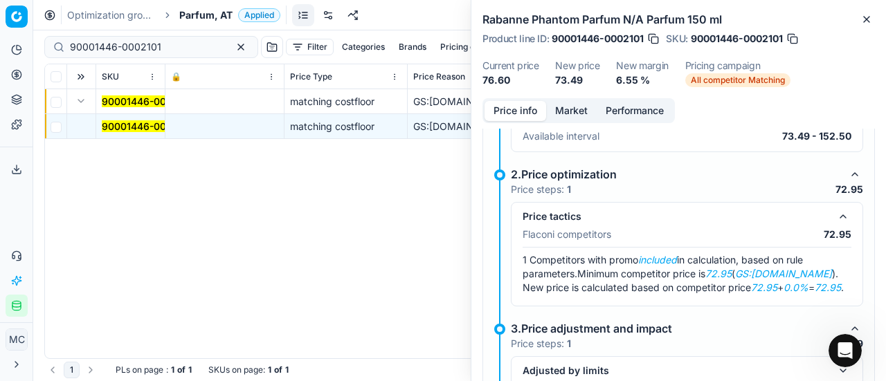
click at [562, 111] on button "Market" at bounding box center [571, 111] width 51 height 20
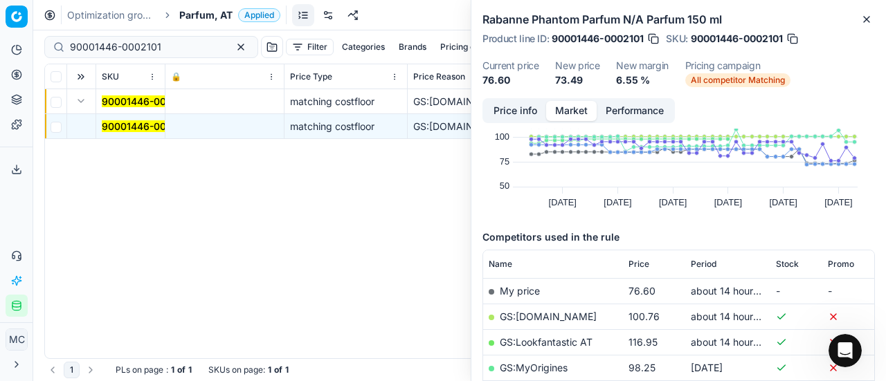
scroll to position [138, 0]
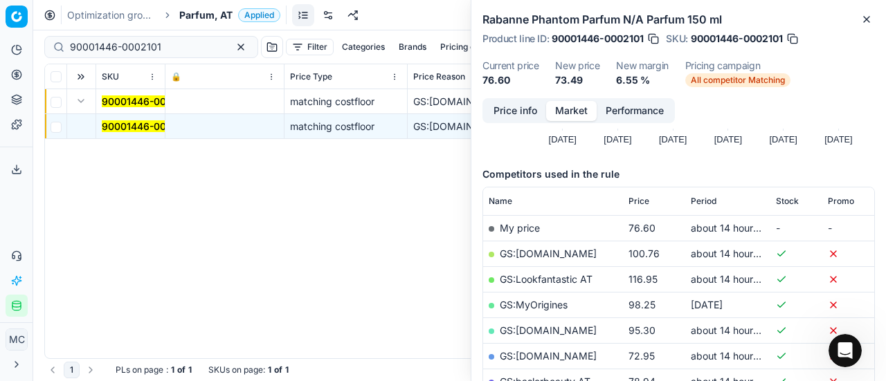
click at [550, 358] on link "GS:Sephora.de" at bounding box center [548, 356] width 97 height 12
drag, startPoint x: 171, startPoint y: 42, endPoint x: 0, endPoint y: 45, distance: 170.9
click at [0, 44] on div "Pricing platform Analytics Pricing Product portfolio Templates Export service 2…" at bounding box center [443, 190] width 886 height 381
paste input "80077785-100"
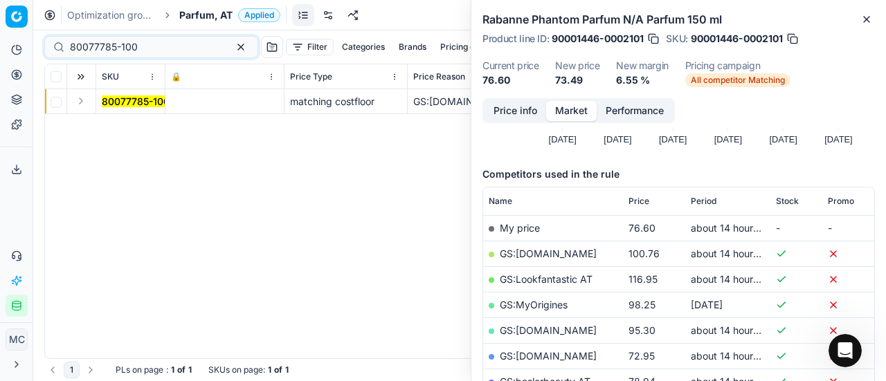
click at [80, 96] on button "Expand" at bounding box center [81, 101] width 17 height 17
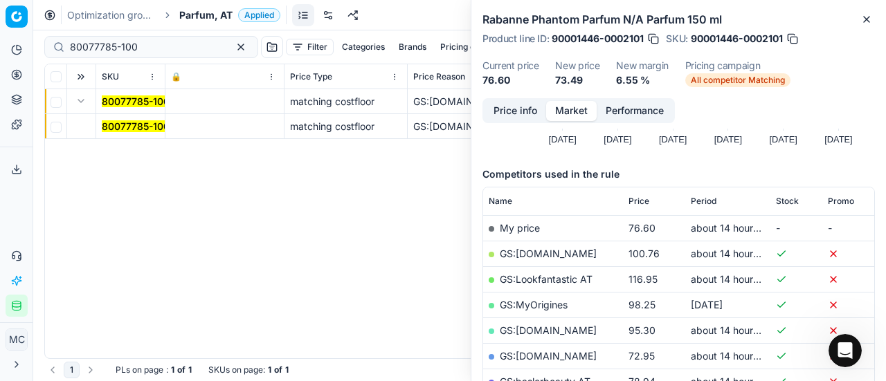
click at [129, 129] on mark "80077785-100" at bounding box center [136, 126] width 68 height 12
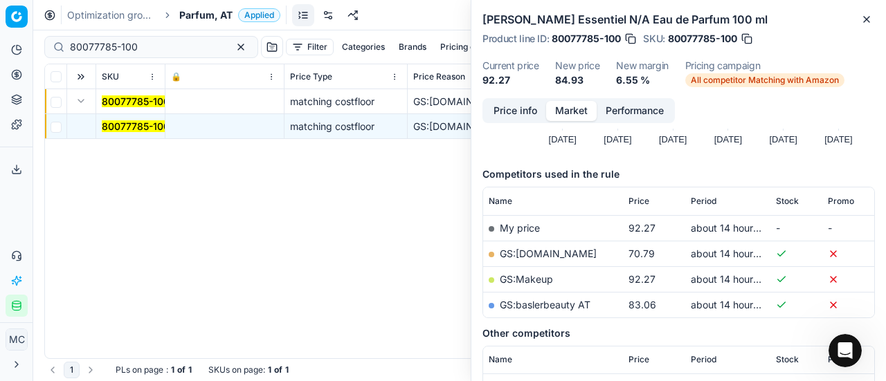
click at [521, 112] on button "Price info" at bounding box center [515, 111] width 62 height 20
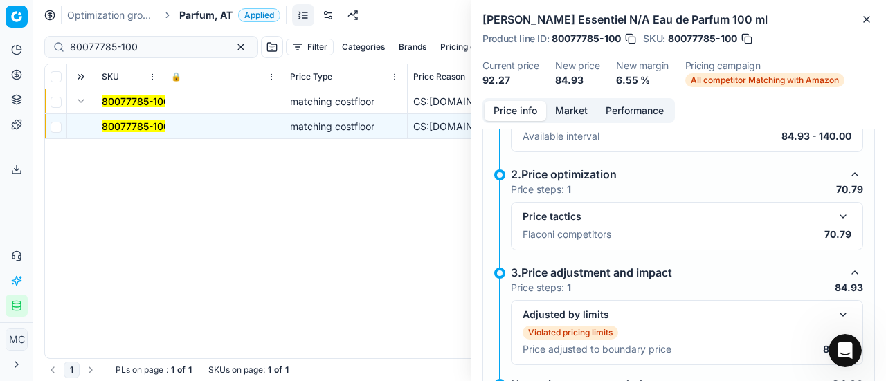
click at [834, 212] on button "button" at bounding box center [842, 216] width 17 height 17
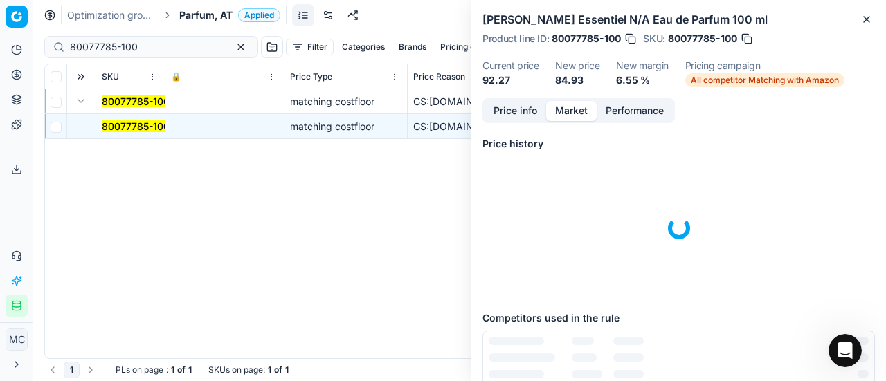
click at [563, 107] on button "Market" at bounding box center [571, 111] width 51 height 20
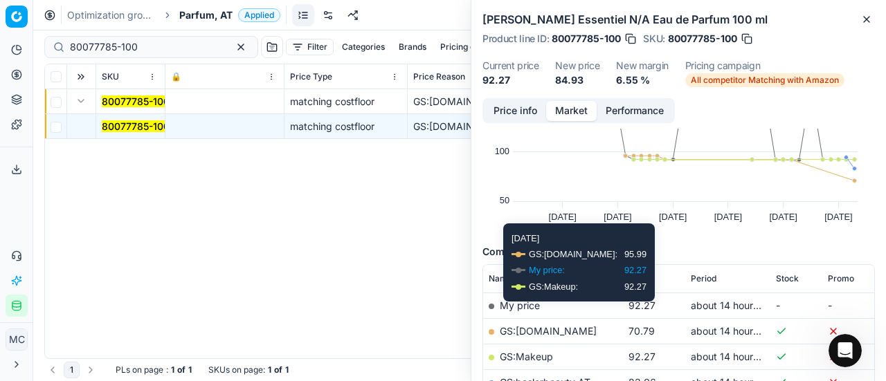
scroll to position [138, 0]
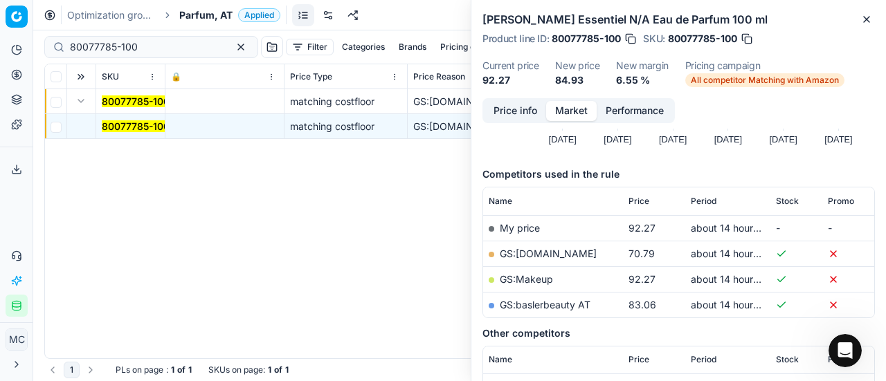
click at [519, 251] on link "GS:Deloox.at" at bounding box center [548, 254] width 97 height 12
drag, startPoint x: 169, startPoint y: 45, endPoint x: 0, endPoint y: 53, distance: 169.0
click at [0, 47] on div "Pricing platform Analytics Pricing Product portfolio Templates Export service 2…" at bounding box center [443, 190] width 886 height 381
paste input "11539"
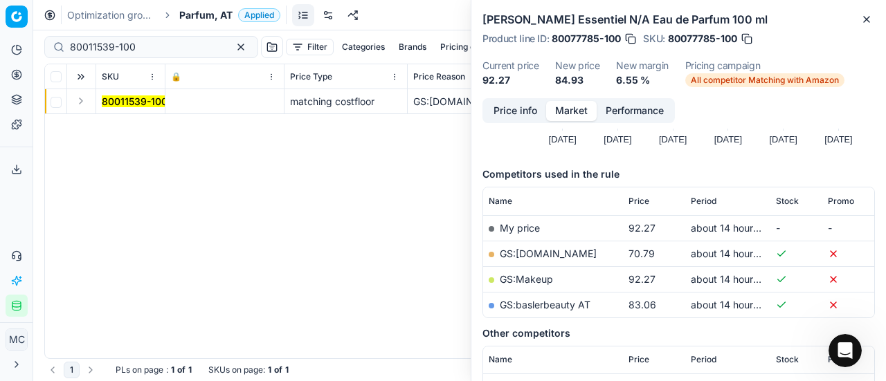
click at [82, 102] on button "Expand" at bounding box center [81, 101] width 17 height 17
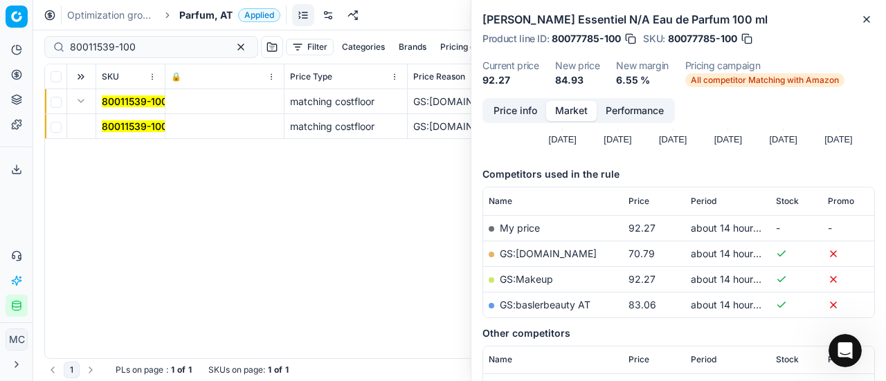
click at [125, 124] on mark "80011539-100" at bounding box center [135, 126] width 66 height 12
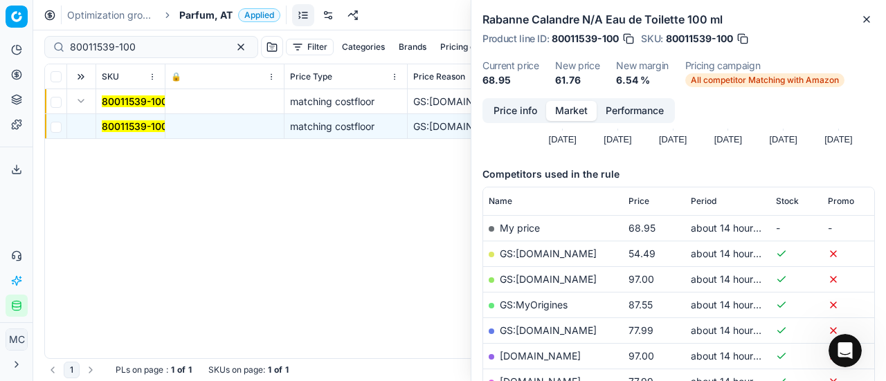
click at [524, 114] on button "Price info" at bounding box center [515, 111] width 62 height 20
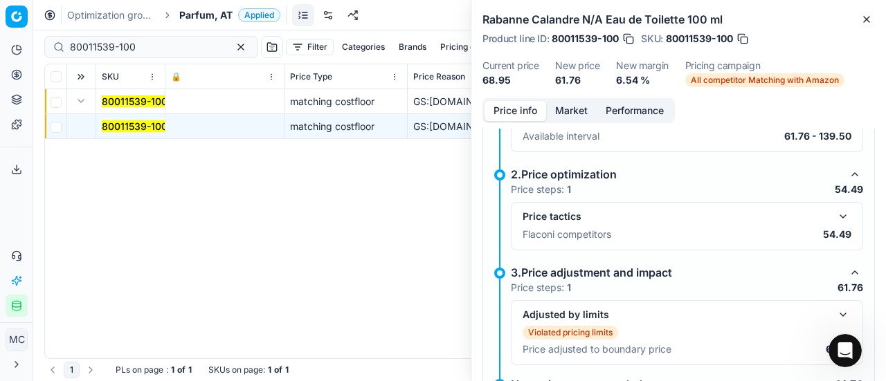
click at [834, 215] on button "button" at bounding box center [842, 216] width 17 height 17
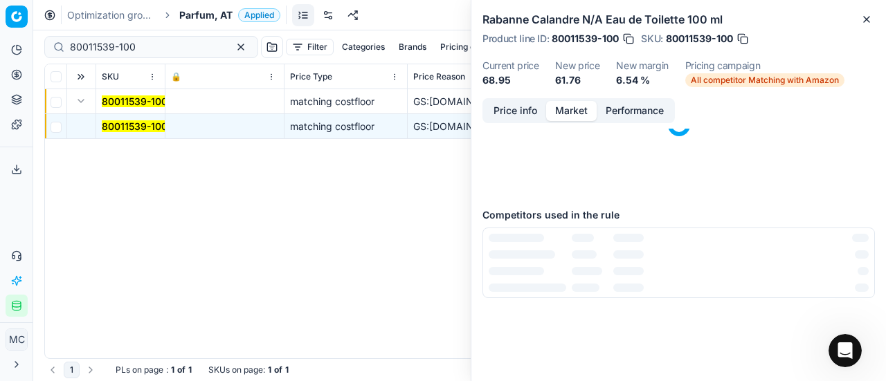
click at [569, 105] on button "Market" at bounding box center [571, 111] width 51 height 20
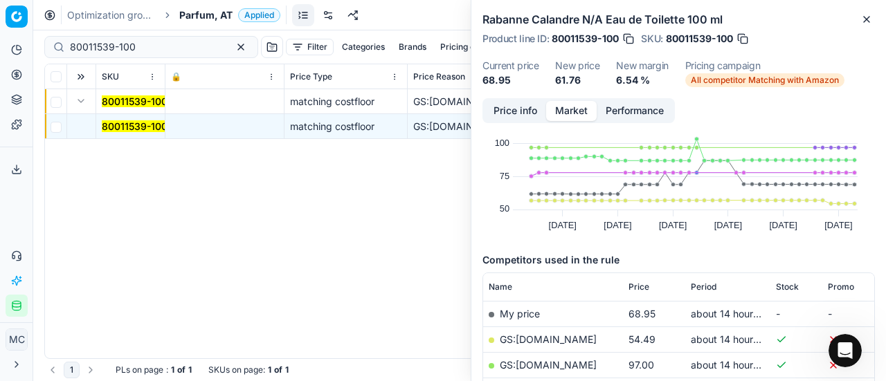
scroll to position [102, 0]
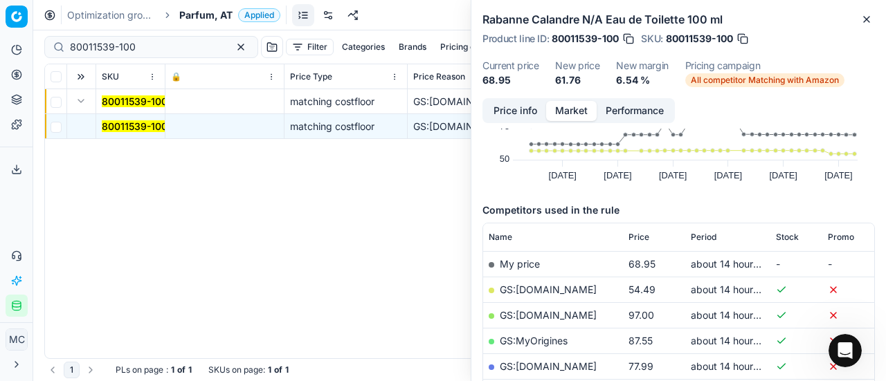
click at [548, 293] on link "GS:Deloox.at" at bounding box center [548, 290] width 97 height 12
drag, startPoint x: 160, startPoint y: 51, endPoint x: 0, endPoint y: 35, distance: 160.6
click at [0, 35] on div "Pricing platform Analytics Pricing Product portfolio Templates Export service 2…" at bounding box center [443, 190] width 886 height 381
paste input "90001887-000264"
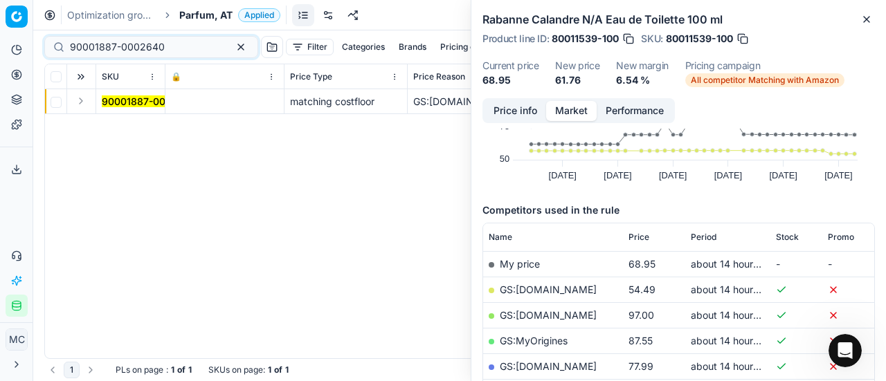
click at [82, 101] on button "Expand" at bounding box center [81, 101] width 17 height 17
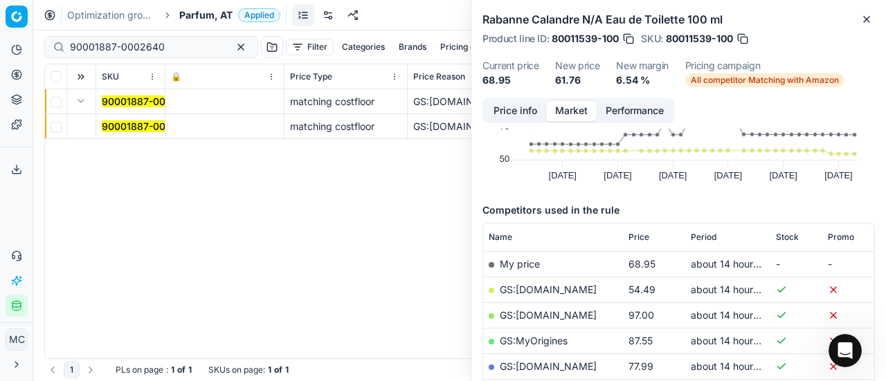
click at [143, 122] on mark "90001887-0002640" at bounding box center [149, 126] width 95 height 12
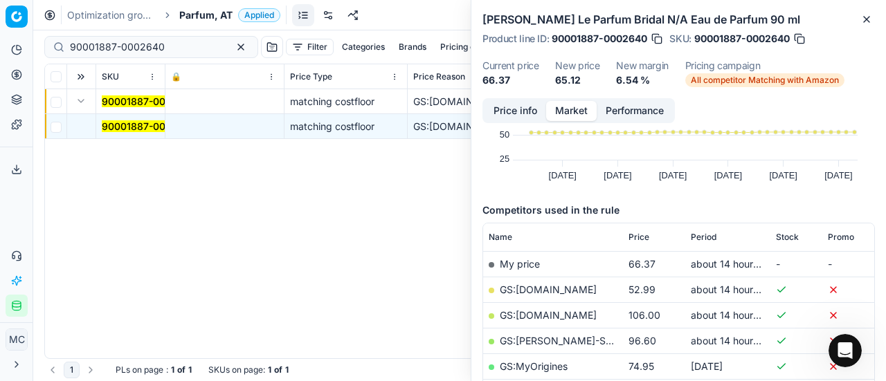
click at [486, 102] on button "Price info" at bounding box center [515, 111] width 62 height 20
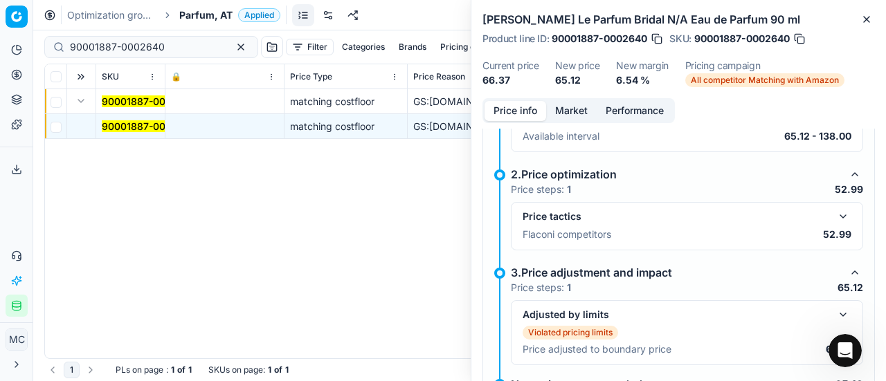
click at [836, 214] on button "button" at bounding box center [842, 216] width 17 height 17
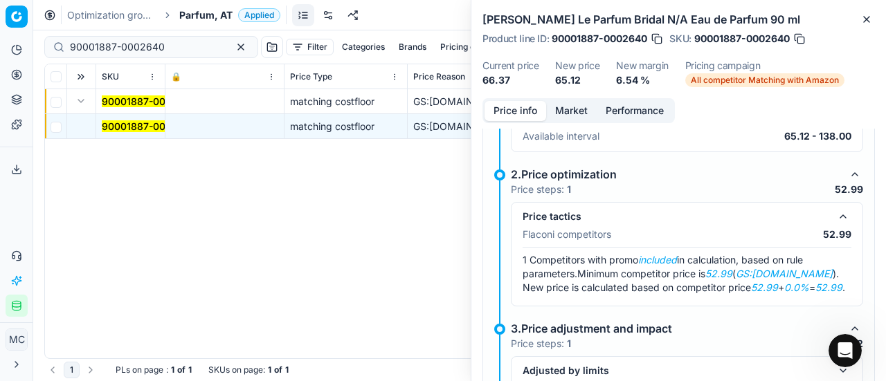
click at [562, 106] on button "Market" at bounding box center [571, 111] width 51 height 20
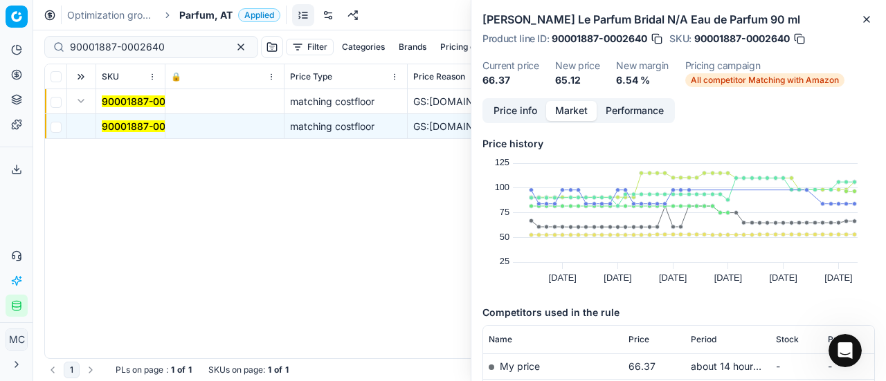
scroll to position [69, 0]
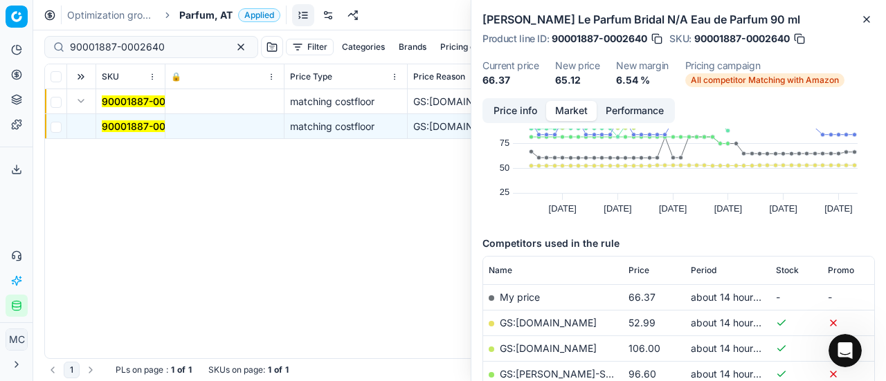
click at [544, 317] on link "GS:Deloox.at" at bounding box center [548, 323] width 97 height 12
drag, startPoint x: 170, startPoint y: 42, endPoint x: 0, endPoint y: 39, distance: 169.5
click at [0, 39] on div "Pricing platform Analytics Pricing Product portfolio Templates Export service 2…" at bounding box center [443, 190] width 886 height 381
paste input "80076904-10"
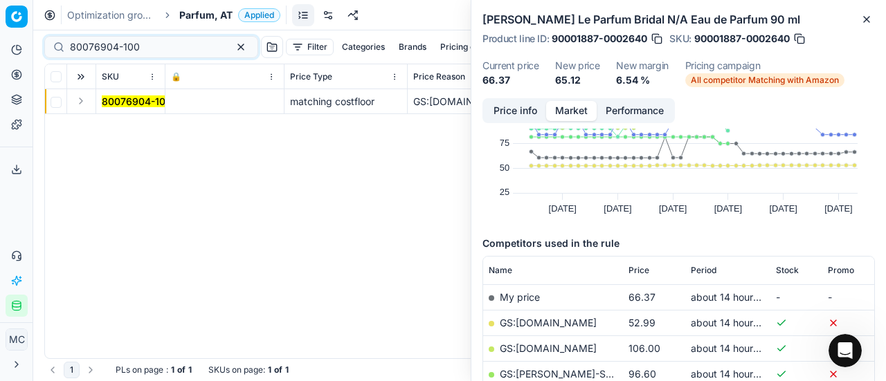
click at [86, 98] on button "Expand" at bounding box center [81, 101] width 17 height 17
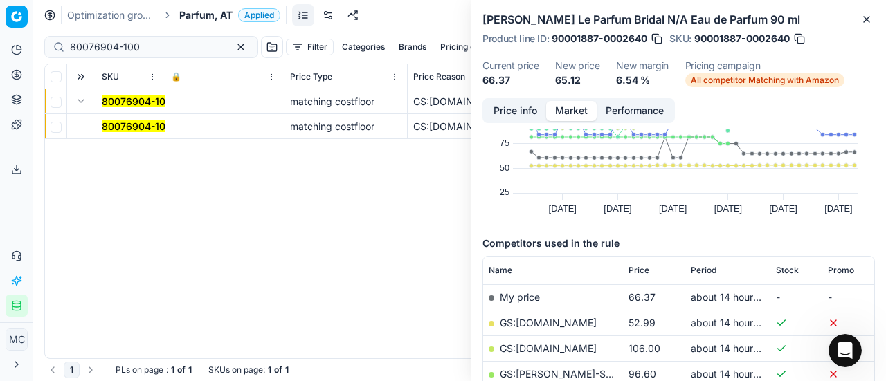
click at [129, 123] on mark "80076904-100" at bounding box center [137, 126] width 70 height 12
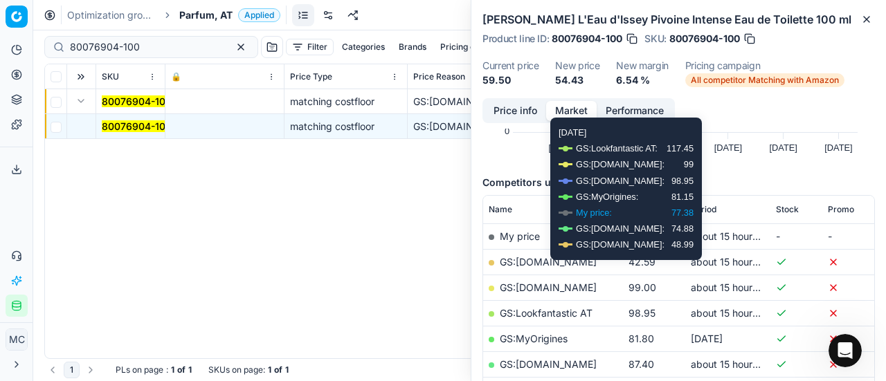
scroll to position [208, 0]
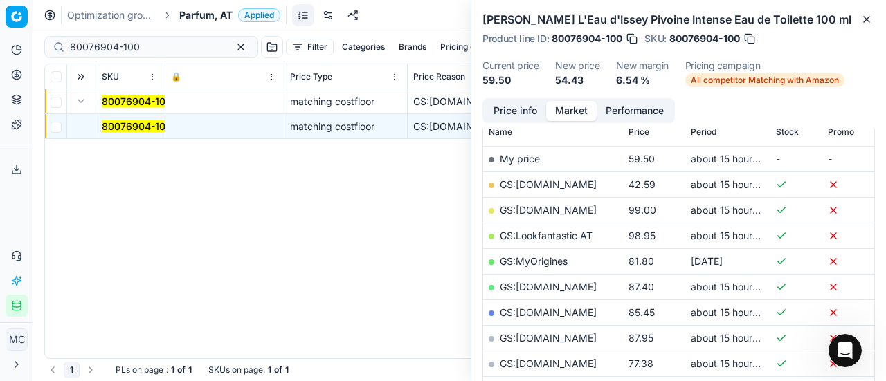
click at [524, 106] on button "Price info" at bounding box center [515, 111] width 62 height 20
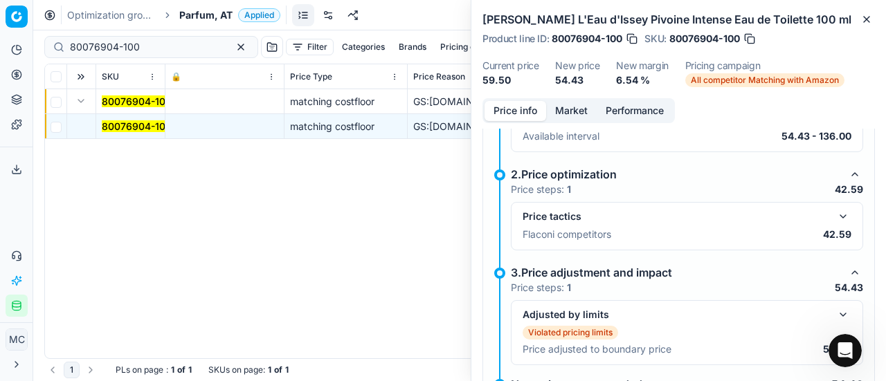
click at [834, 214] on button "button" at bounding box center [842, 216] width 17 height 17
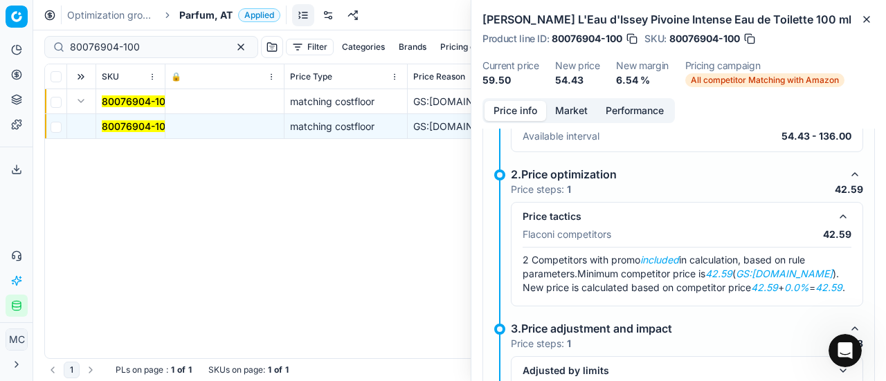
click at [580, 107] on button "Market" at bounding box center [571, 111] width 51 height 20
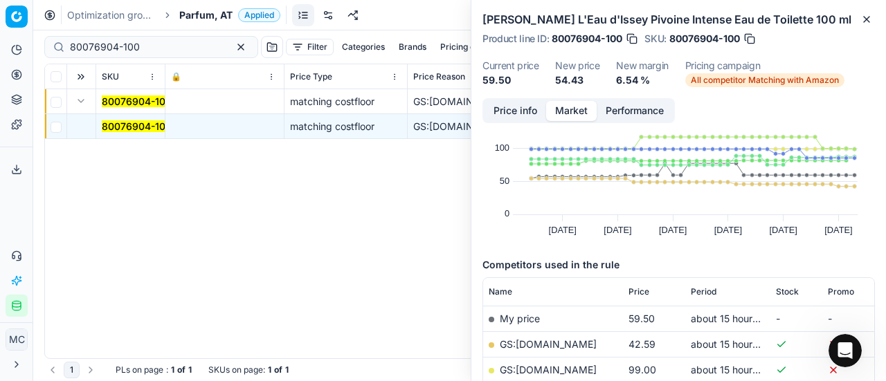
scroll to position [69, 0]
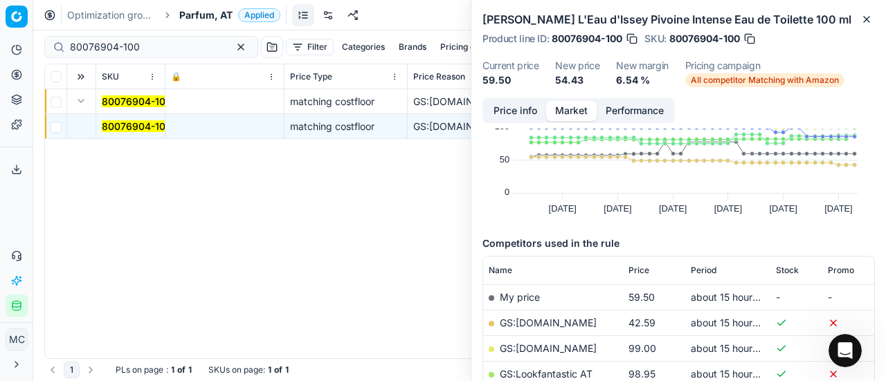
click at [547, 321] on link "GS:Deloox.at" at bounding box center [548, 323] width 97 height 12
drag, startPoint x: 163, startPoint y: 45, endPoint x: 0, endPoint y: 39, distance: 162.7
click at [0, 39] on div "Pricing platform Analytics Pricing Product portfolio Templates Export service 2…" at bounding box center [443, 190] width 886 height 381
paste input "5123"
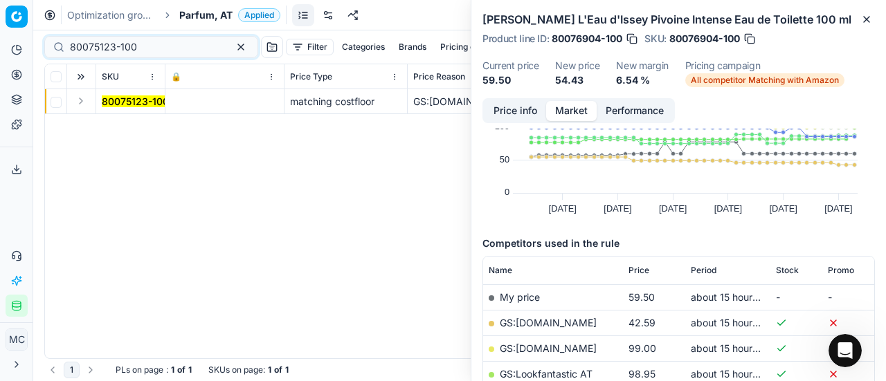
click at [77, 99] on button "Expand" at bounding box center [81, 101] width 17 height 17
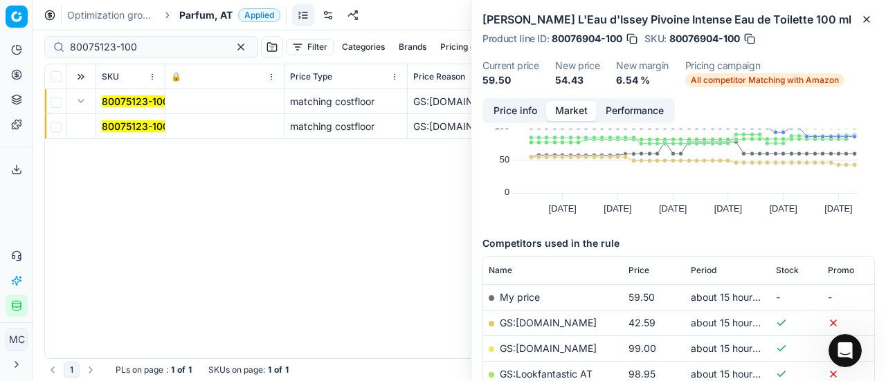
click at [112, 129] on mark "80075123-100" at bounding box center [135, 126] width 67 height 12
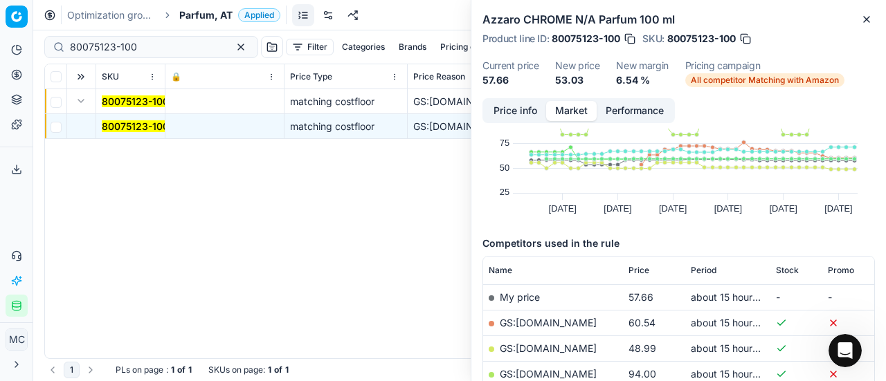
click at [499, 103] on button "Price info" at bounding box center [515, 111] width 62 height 20
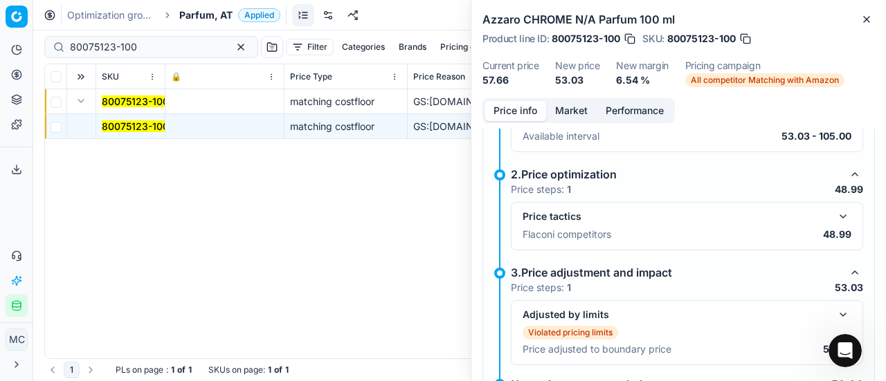
click at [839, 219] on button "button" at bounding box center [842, 216] width 17 height 17
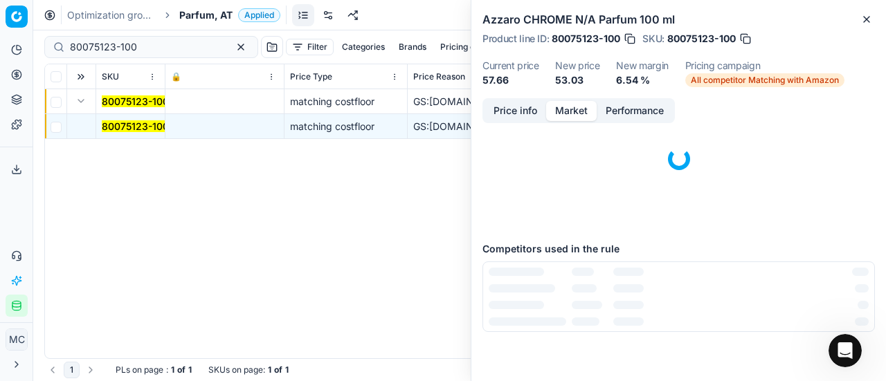
click at [572, 101] on button "Market" at bounding box center [571, 111] width 51 height 20
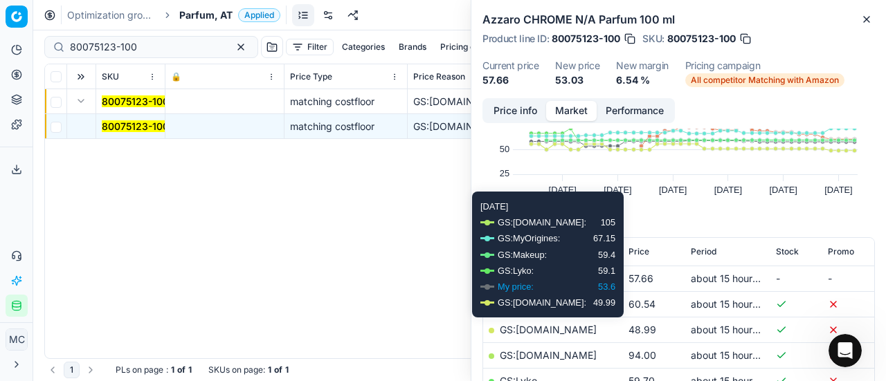
scroll to position [138, 0]
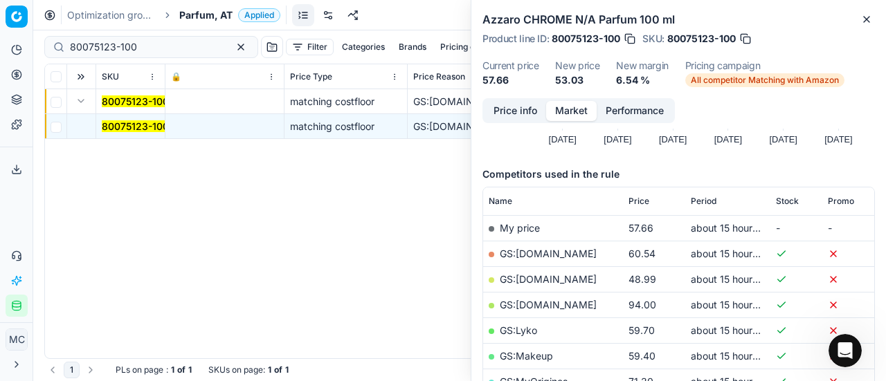
click at [544, 275] on link "GS:Deloox.at" at bounding box center [548, 279] width 97 height 12
drag, startPoint x: 164, startPoint y: 46, endPoint x: 0, endPoint y: 26, distance: 165.3
click at [0, 23] on div "Pricing platform Analytics Pricing Product portfolio Templates Export service 2…" at bounding box center [443, 190] width 886 height 381
paste input "20130141"
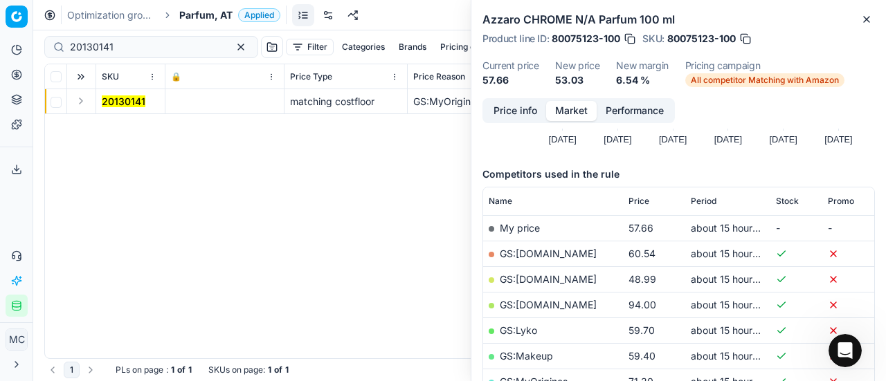
click at [81, 101] on button "Expand" at bounding box center [81, 101] width 17 height 17
click at [117, 130] on mark "20130141" at bounding box center [124, 126] width 44 height 12
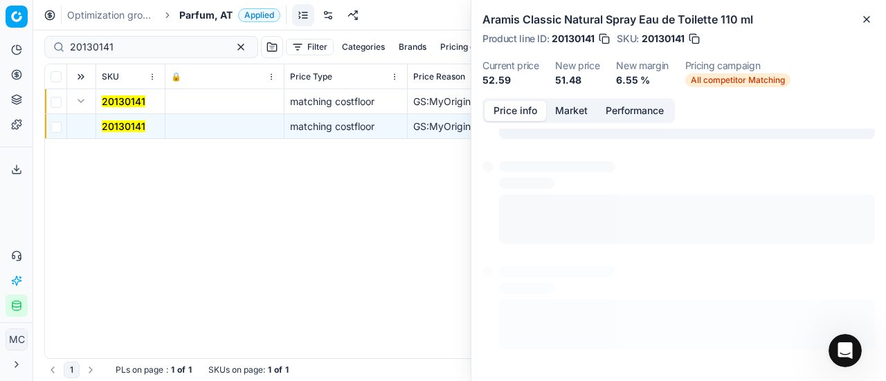
click at [529, 114] on button "Price info" at bounding box center [515, 111] width 62 height 20
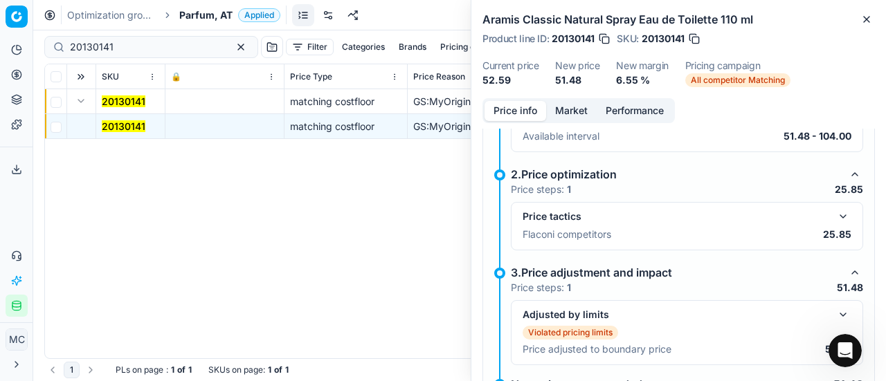
click at [834, 215] on button "button" at bounding box center [842, 216] width 17 height 17
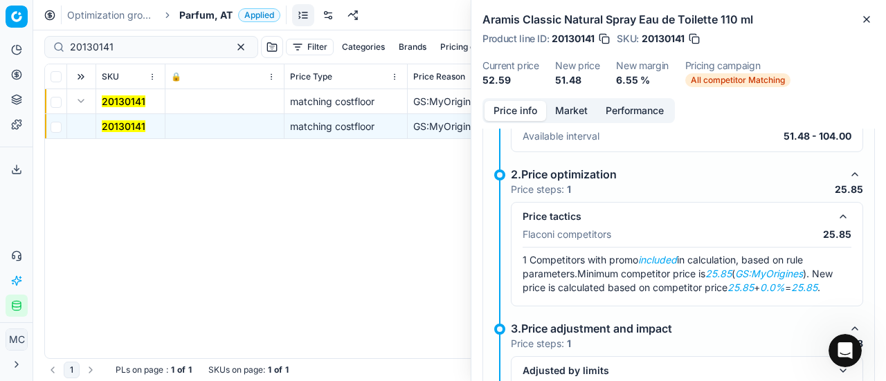
click at [573, 110] on button "Market" at bounding box center [571, 111] width 51 height 20
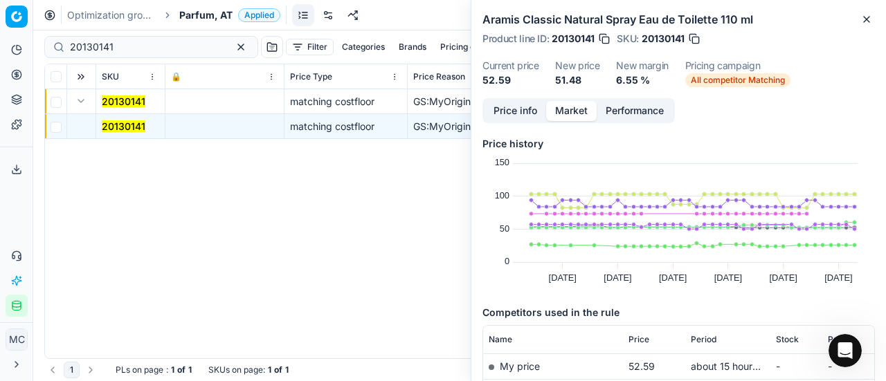
scroll to position [208, 0]
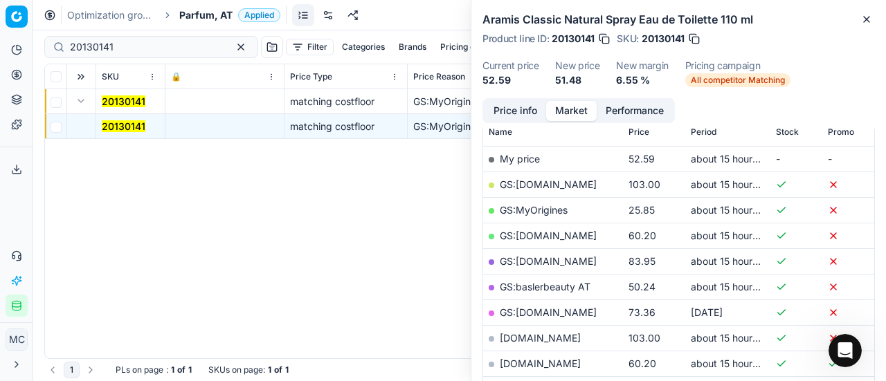
click at [545, 201] on td "GS:MyOrigines" at bounding box center [553, 210] width 140 height 26
click at [545, 205] on link "GS:MyOrigines" at bounding box center [534, 210] width 68 height 12
drag, startPoint x: 167, startPoint y: 53, endPoint x: 0, endPoint y: 24, distance: 169.3
click at [0, 24] on div "Pricing platform Analytics Pricing Product portfolio Templates Export service 2…" at bounding box center [443, 190] width 886 height 381
paste input "02510"
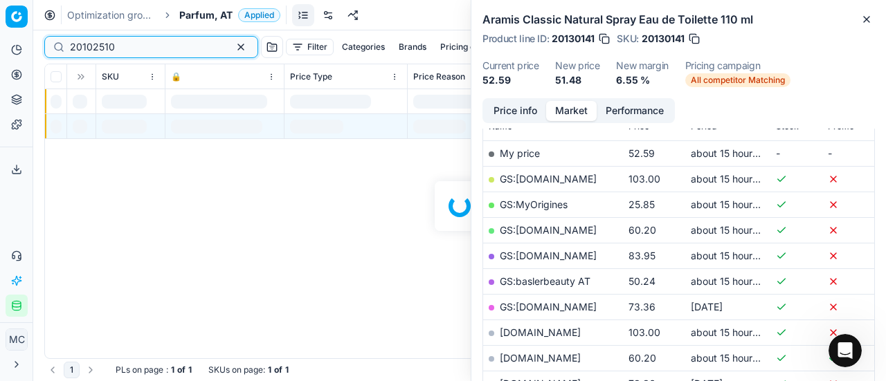
scroll to position [208, 0]
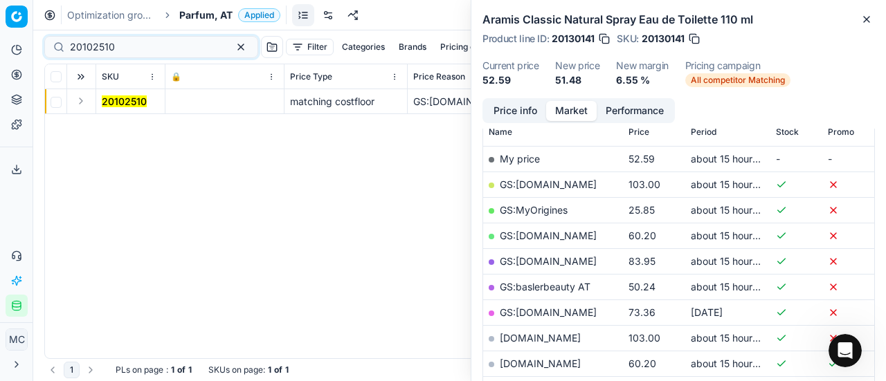
click at [86, 102] on button "Expand" at bounding box center [81, 101] width 17 height 17
click at [118, 127] on mark "20102510" at bounding box center [124, 126] width 45 height 12
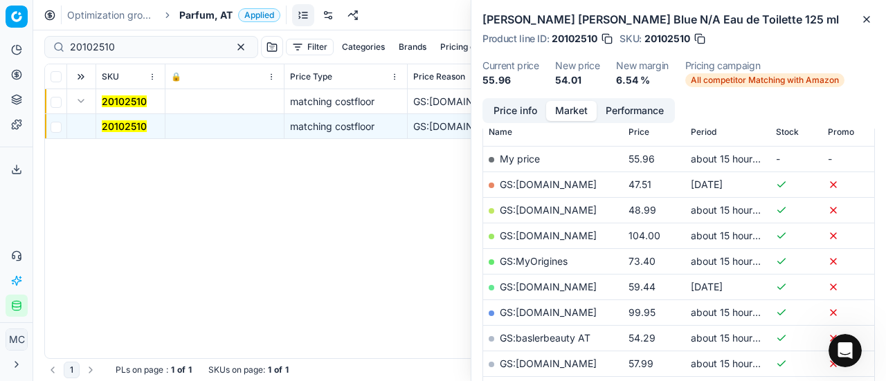
click at [501, 106] on button "Price info" at bounding box center [515, 111] width 62 height 20
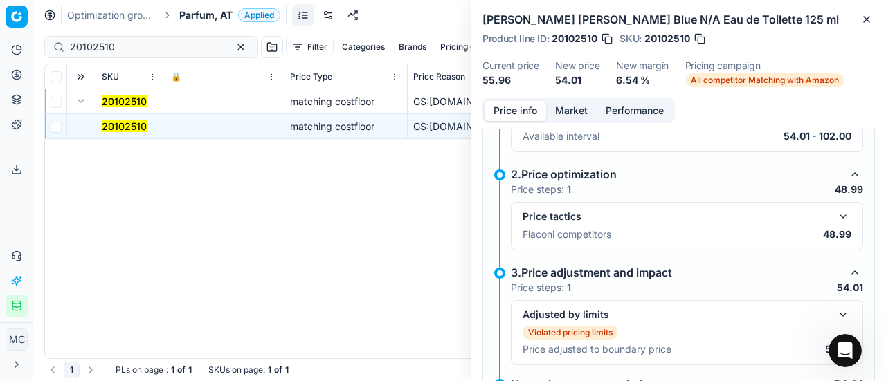
click at [835, 215] on button "button" at bounding box center [842, 216] width 17 height 17
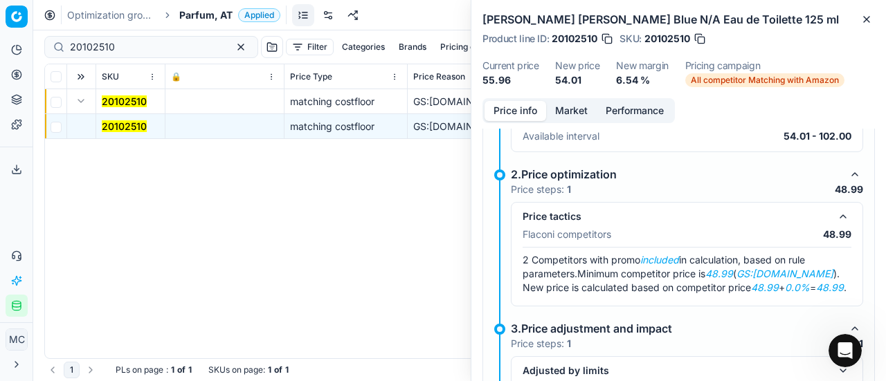
click at [585, 107] on button "Market" at bounding box center [571, 111] width 51 height 20
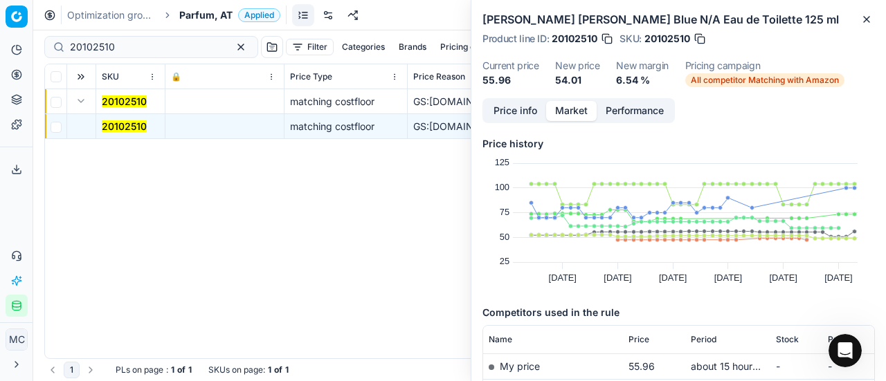
scroll to position [138, 0]
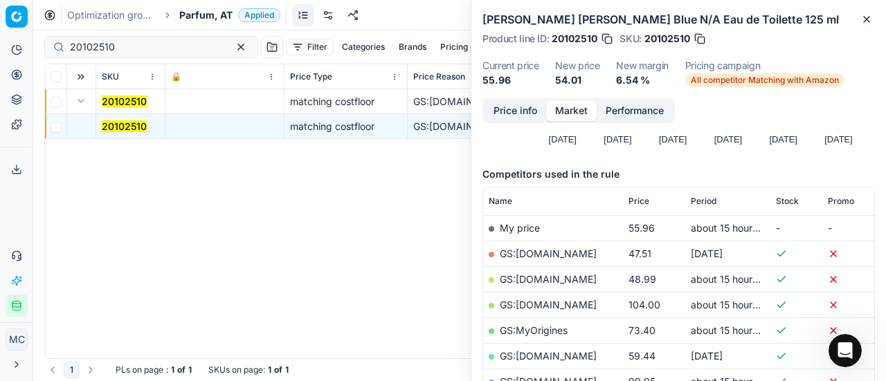
click at [547, 280] on link "GS:Deloox.at" at bounding box center [548, 279] width 97 height 12
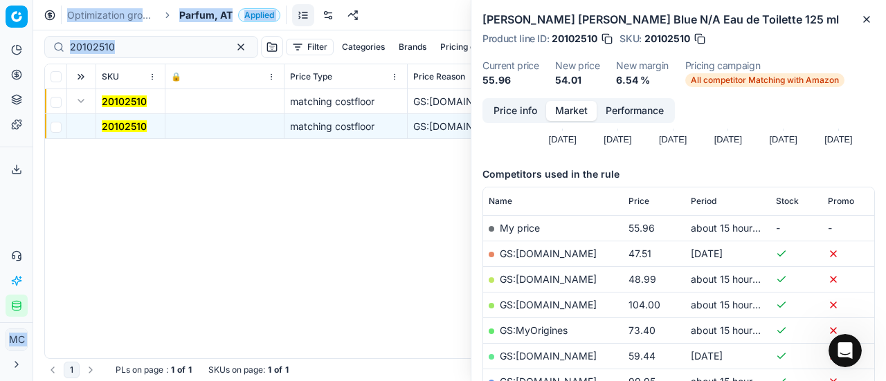
drag, startPoint x: 145, startPoint y: 55, endPoint x: 0, endPoint y: 8, distance: 152.7
click at [0, 8] on div "Pricing platform Analytics Pricing Product portfolio Templates Export service 2…" at bounding box center [443, 190] width 886 height 381
click at [91, 57] on div "20102510" at bounding box center [151, 47] width 214 height 22
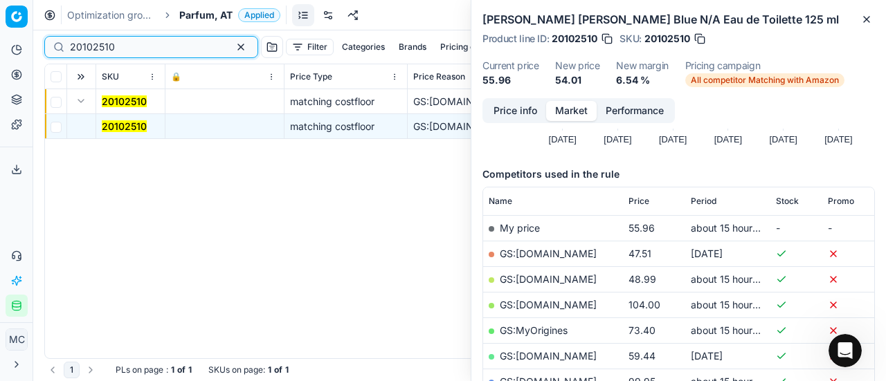
drag, startPoint x: 127, startPoint y: 51, endPoint x: 0, endPoint y: 49, distance: 127.3
click at [0, 49] on div "Pricing platform Analytics Pricing Product portfolio Templates Export service 2…" at bounding box center [443, 190] width 886 height 381
paste input "90001891-0002641"
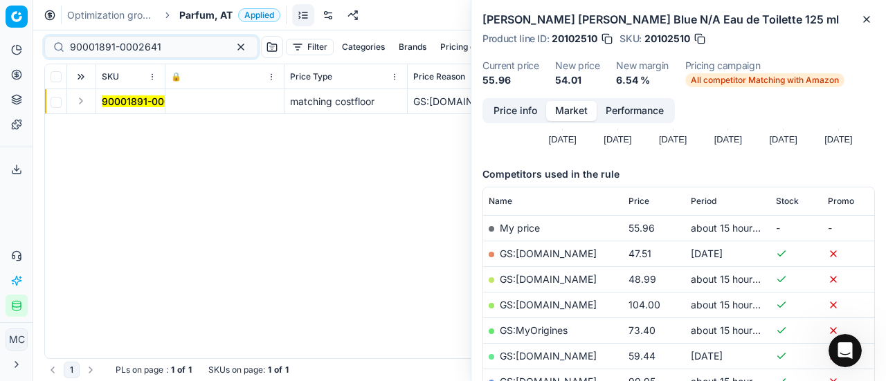
click at [83, 101] on button "Expand" at bounding box center [81, 101] width 17 height 17
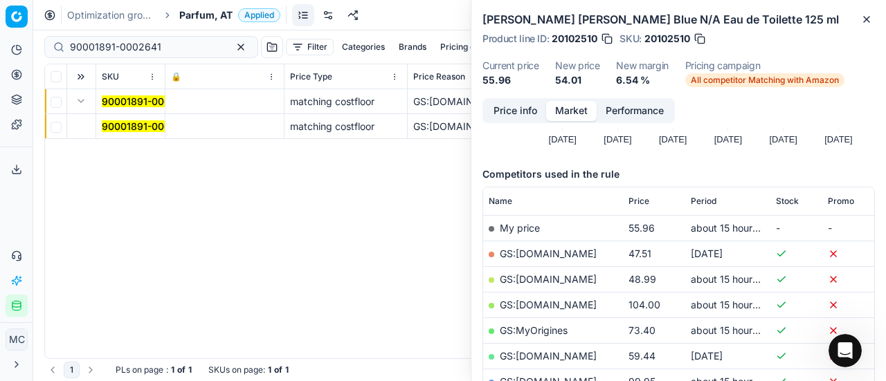
click at [126, 124] on mark "90001891-0002641" at bounding box center [147, 126] width 91 height 12
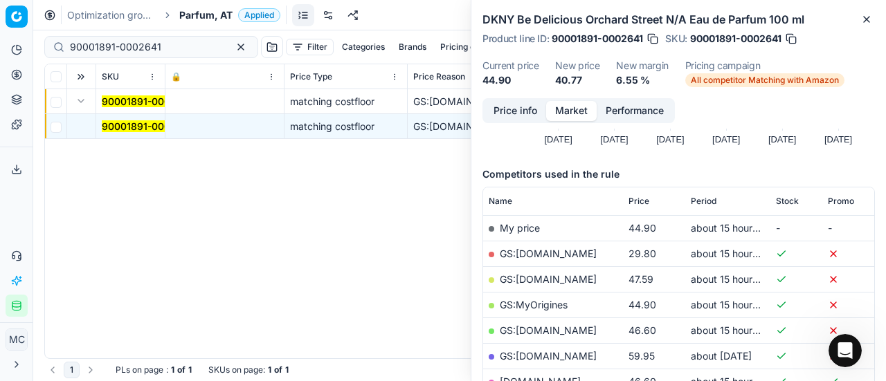
click at [513, 113] on button "Price info" at bounding box center [515, 111] width 62 height 20
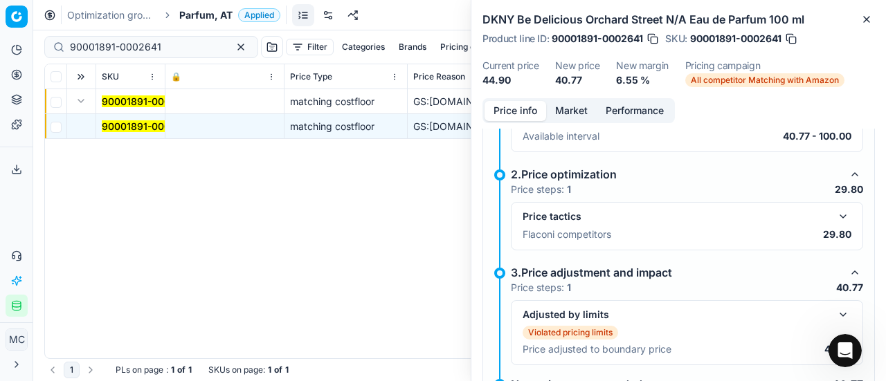
click at [834, 219] on button "button" at bounding box center [842, 216] width 17 height 17
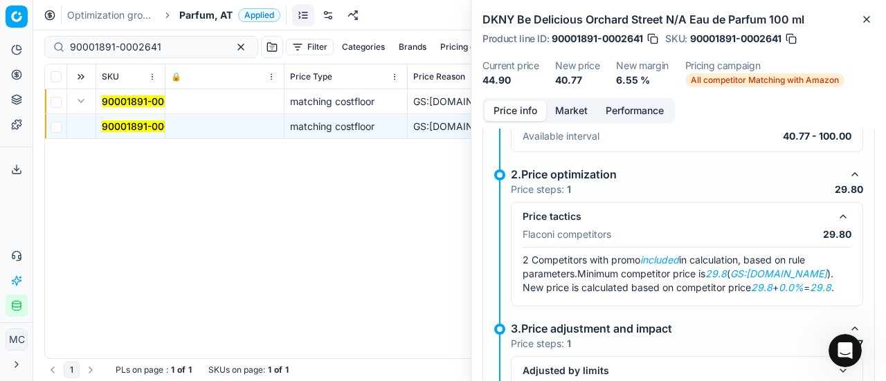
click at [574, 107] on button "Market" at bounding box center [571, 111] width 51 height 20
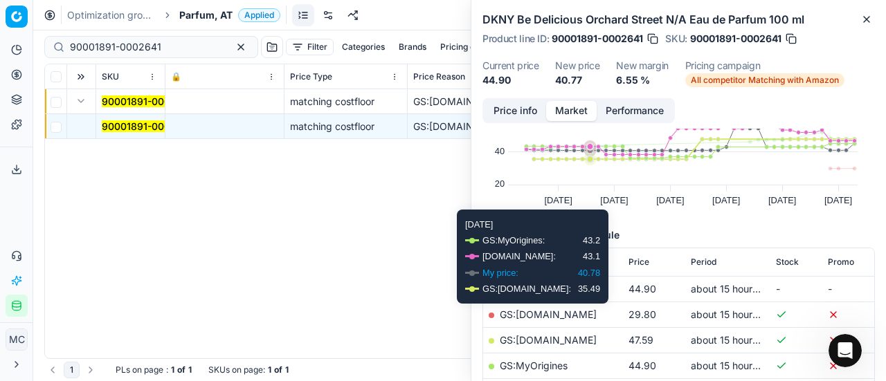
scroll to position [138, 0]
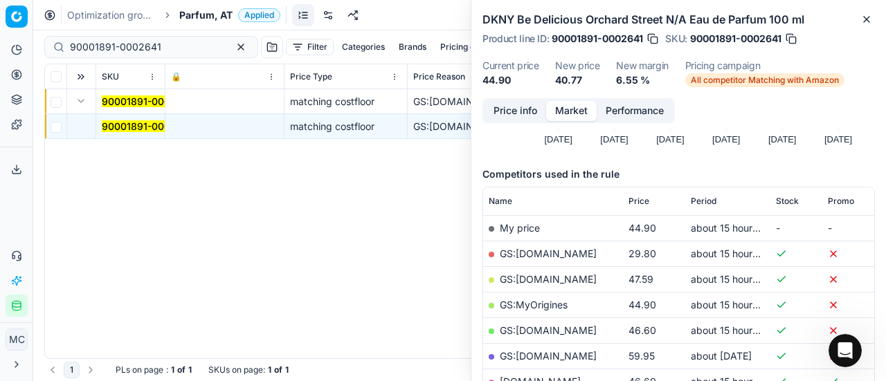
click at [554, 255] on link "GS:Amazon.de" at bounding box center [548, 254] width 97 height 12
drag, startPoint x: 154, startPoint y: 38, endPoint x: 140, endPoint y: 42, distance: 15.1
click at [140, 42] on div "90001891-0002641" at bounding box center [151, 47] width 214 height 22
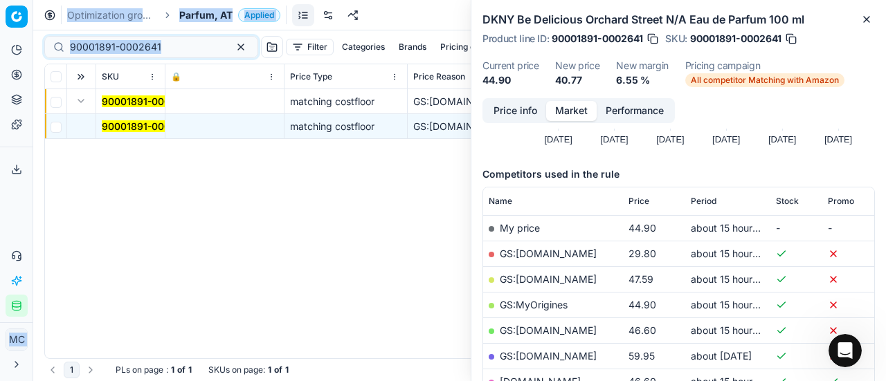
drag, startPoint x: 0, startPoint y: 25, endPoint x: 0, endPoint y: -2, distance: 27.0
click at [0, 0] on html "Pricing platform Analytics Pricing Product portfolio Templates Export service 2…" at bounding box center [443, 190] width 886 height 381
click at [156, 35] on div "90001891-0002641 Filter Categories Brands Pricing campaign Price Reason Add fil…" at bounding box center [459, 46] width 830 height 33
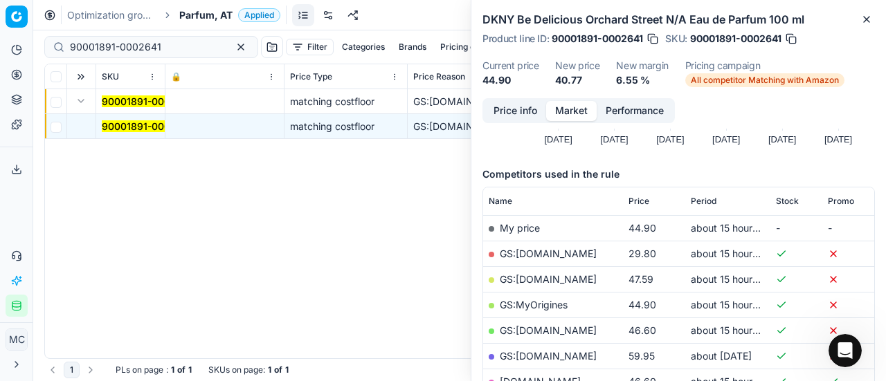
click at [192, 55] on div "90001891-0002641" at bounding box center [151, 47] width 214 height 22
drag, startPoint x: 151, startPoint y: 48, endPoint x: 0, endPoint y: 39, distance: 151.1
click at [0, 39] on div "Pricing platform Analytics Pricing Product portfolio Templates Export service 2…" at bounding box center [443, 190] width 886 height 381
paste input "80001372-100"
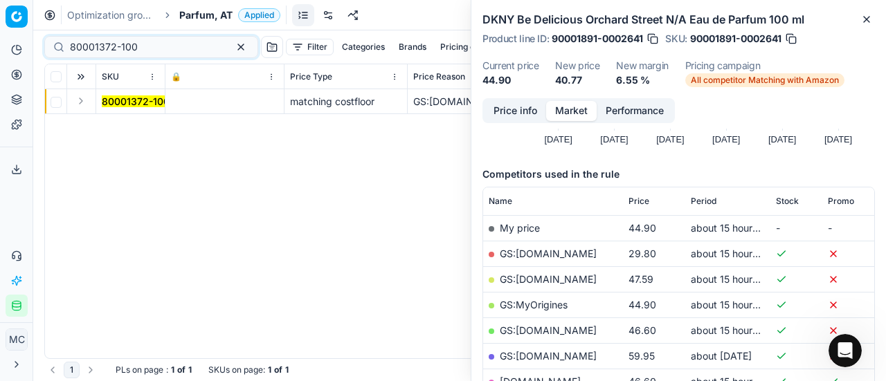
click at [86, 98] on button "Expand" at bounding box center [81, 101] width 17 height 17
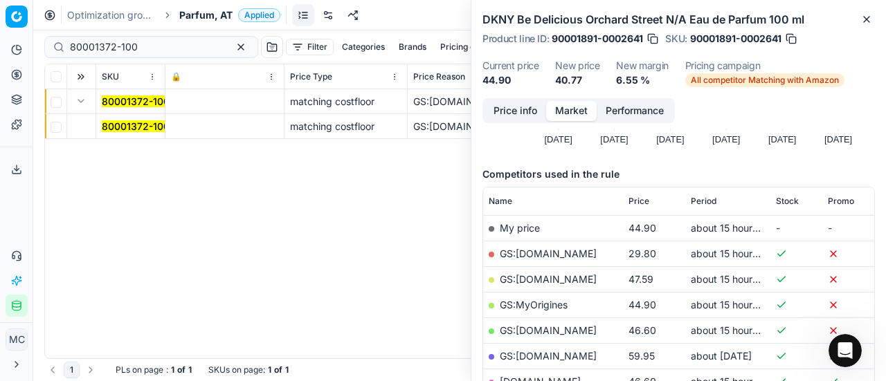
click at [129, 124] on mark "80001372-100" at bounding box center [136, 126] width 68 height 12
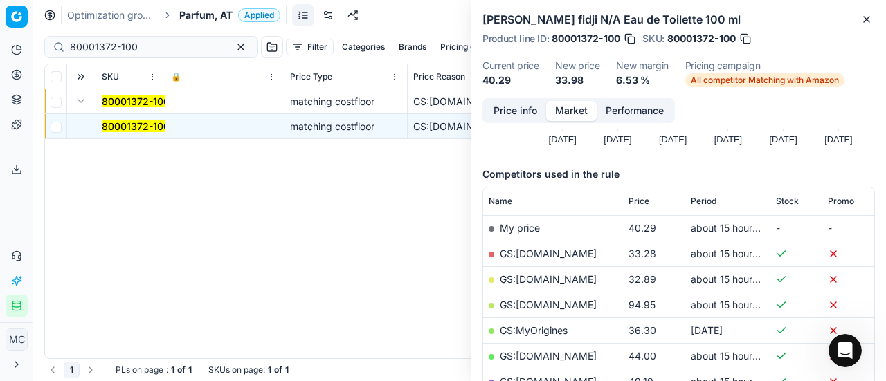
click at [511, 109] on button "Price info" at bounding box center [515, 111] width 62 height 20
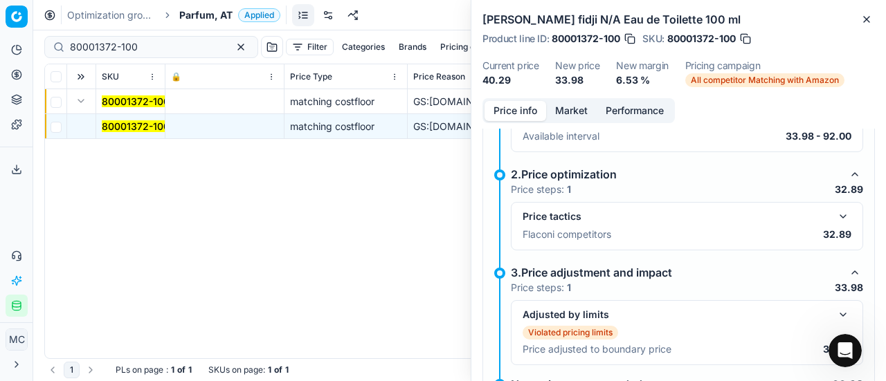
click at [834, 211] on button "button" at bounding box center [842, 216] width 17 height 17
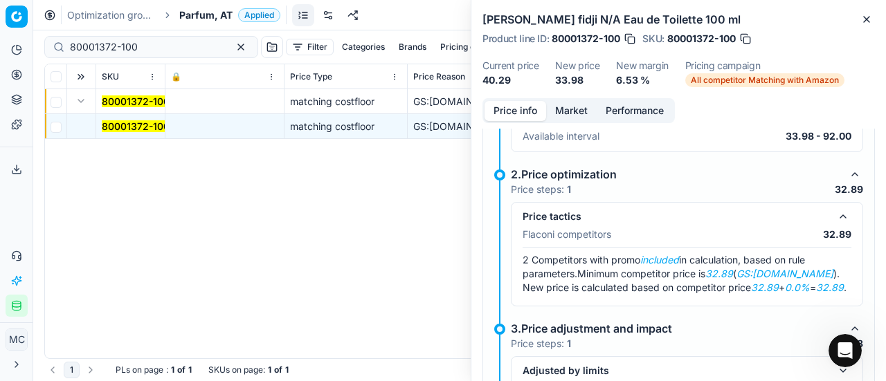
click at [596, 112] on button "Performance" at bounding box center [634, 111] width 76 height 20
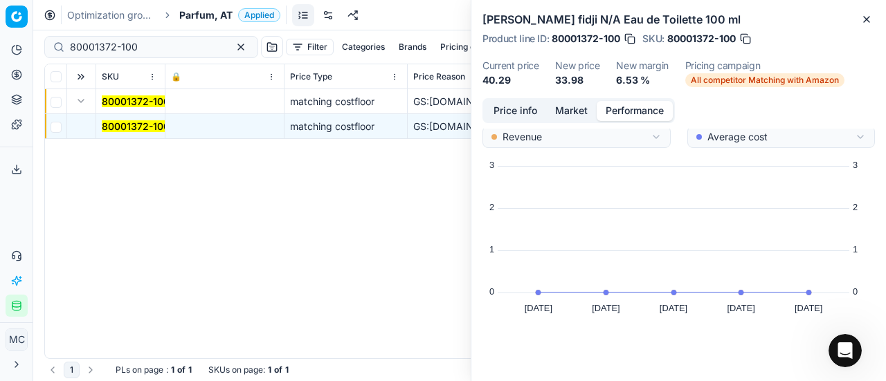
scroll to position [43, 0]
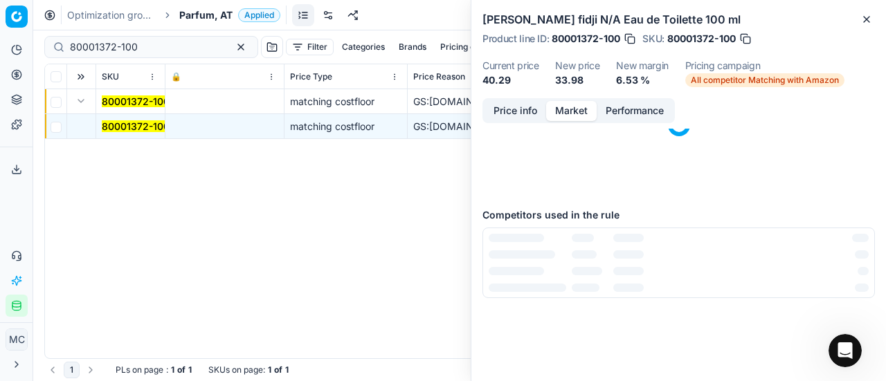
click at [573, 110] on button "Market" at bounding box center [571, 111] width 51 height 20
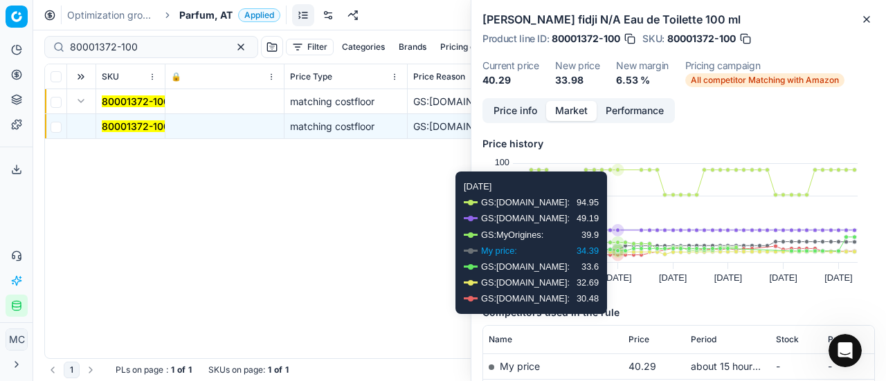
scroll to position [208, 0]
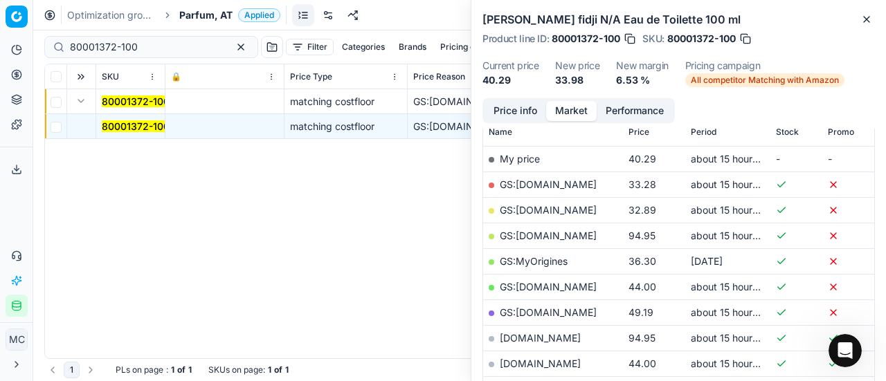
click at [542, 212] on link "GS:Deloox.at" at bounding box center [548, 210] width 97 height 12
drag, startPoint x: 161, startPoint y: 46, endPoint x: 0, endPoint y: 17, distance: 163.2
click at [0, 19] on div "Pricing platform Analytics Pricing Product portfolio Templates Export service 2…" at bounding box center [443, 190] width 886 height 381
paste input "90014536-0022927"
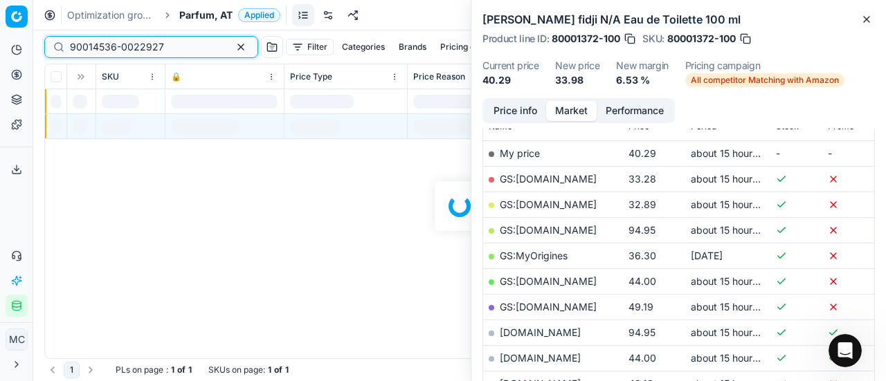
scroll to position [208, 0]
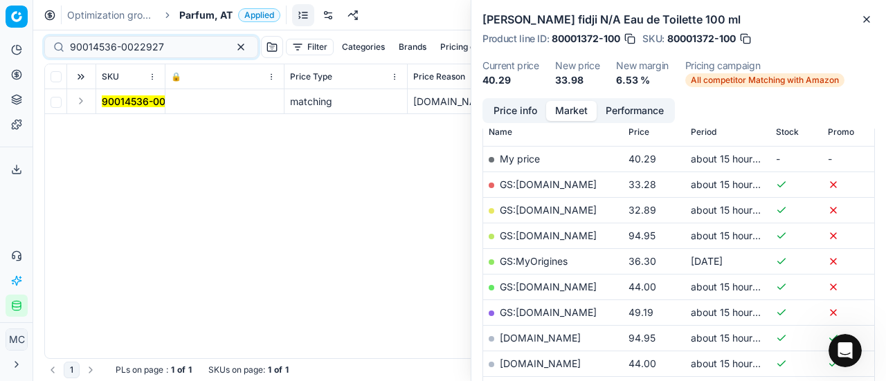
click at [84, 103] on button "Expand" at bounding box center [81, 101] width 17 height 17
click at [141, 127] on mark "90014536-0022927" at bounding box center [149, 126] width 94 height 12
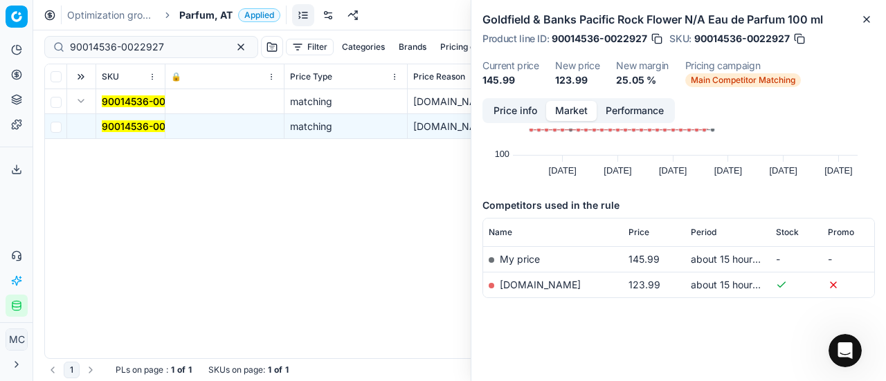
scroll to position [0, 0]
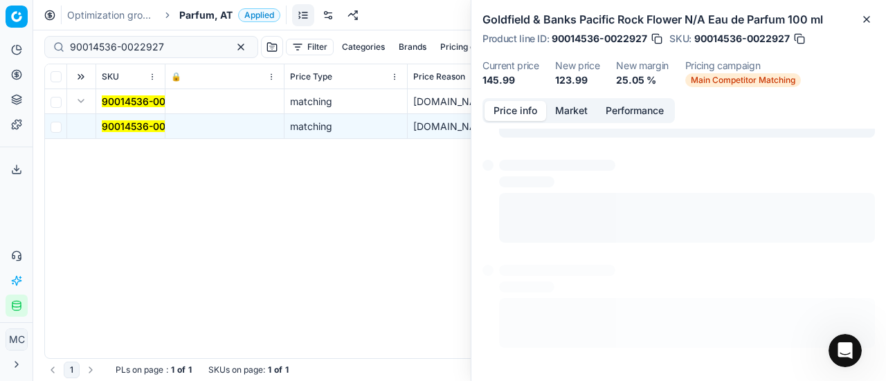
click at [520, 107] on button "Price info" at bounding box center [515, 111] width 62 height 20
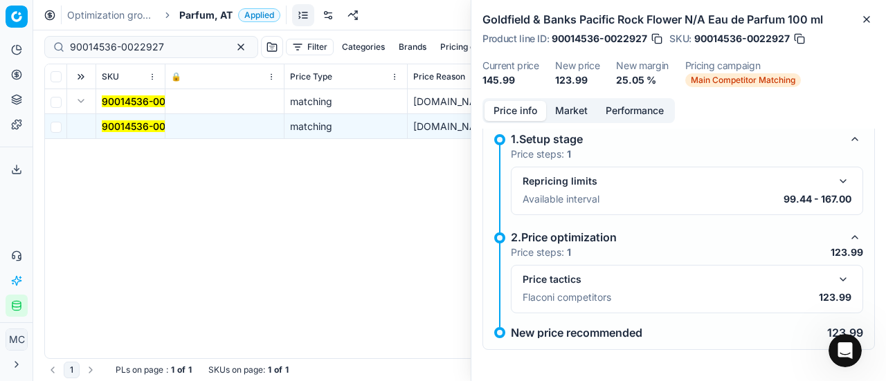
click at [834, 277] on button "button" at bounding box center [842, 279] width 17 height 17
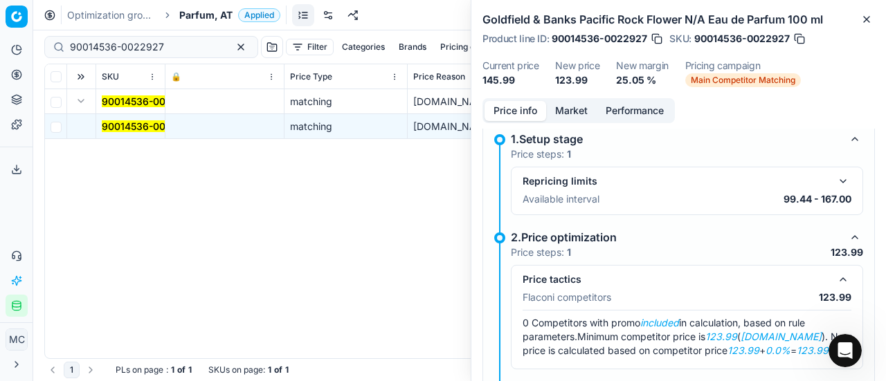
click at [568, 109] on button "Market" at bounding box center [571, 111] width 51 height 20
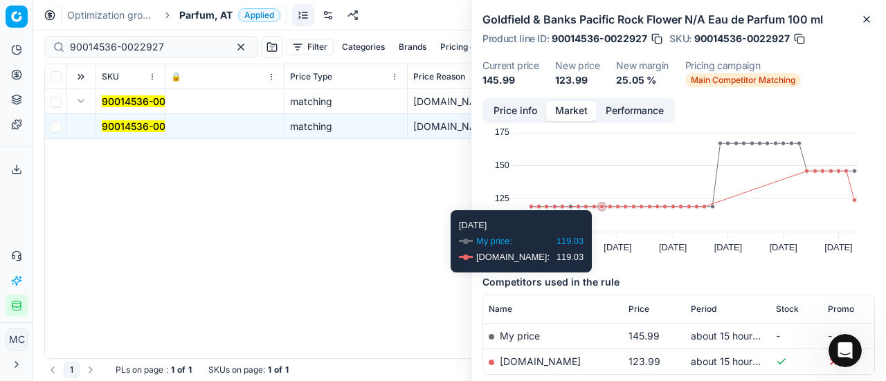
scroll to position [106, 0]
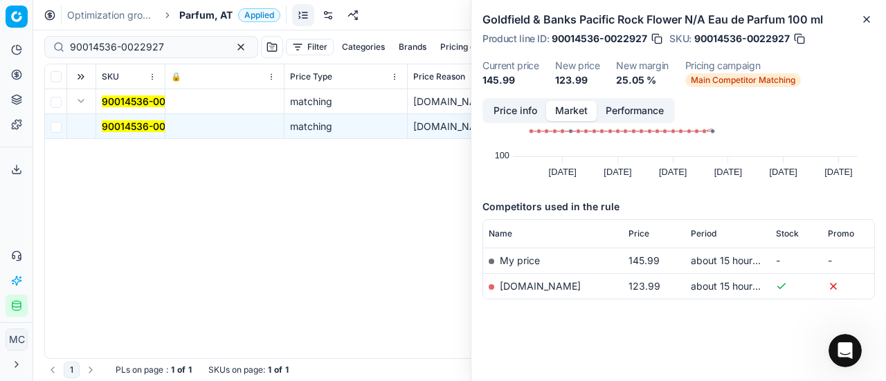
click at [567, 286] on link "parfumdreams.at" at bounding box center [540, 286] width 81 height 12
drag, startPoint x: 177, startPoint y: 44, endPoint x: 0, endPoint y: 60, distance: 177.9
click at [0, 60] on div "Pricing platform Analytics Pricing Product portfolio Templates Export service 2…" at bounding box center [443, 190] width 886 height 381
paste input "80050349-125"
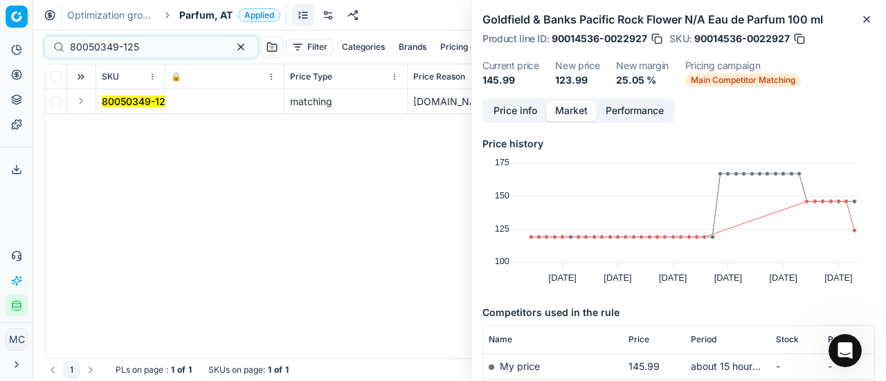
click at [83, 98] on button "Expand" at bounding box center [81, 101] width 17 height 17
drag, startPoint x: 134, startPoint y: 129, endPoint x: 648, endPoint y: 118, distance: 513.5
click at [141, 130] on mark "80050349-125" at bounding box center [136, 126] width 69 height 12
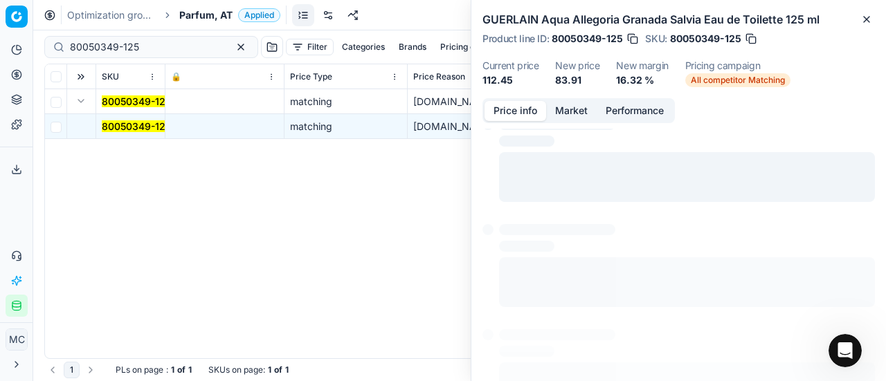
click at [509, 111] on button "Price info" at bounding box center [515, 111] width 62 height 20
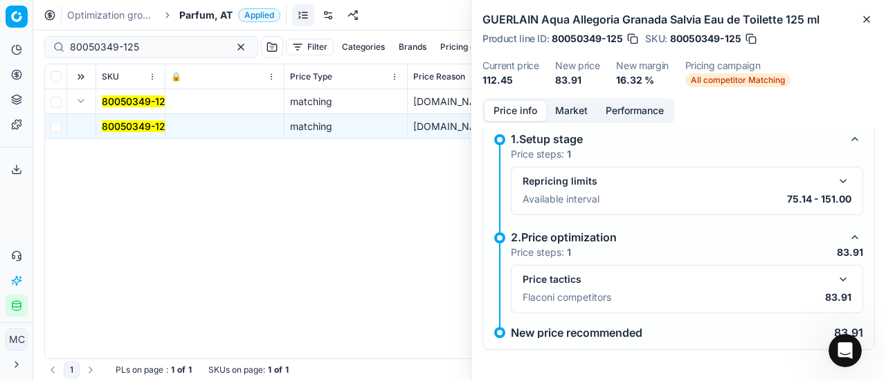
click at [840, 279] on button "button" at bounding box center [842, 279] width 17 height 17
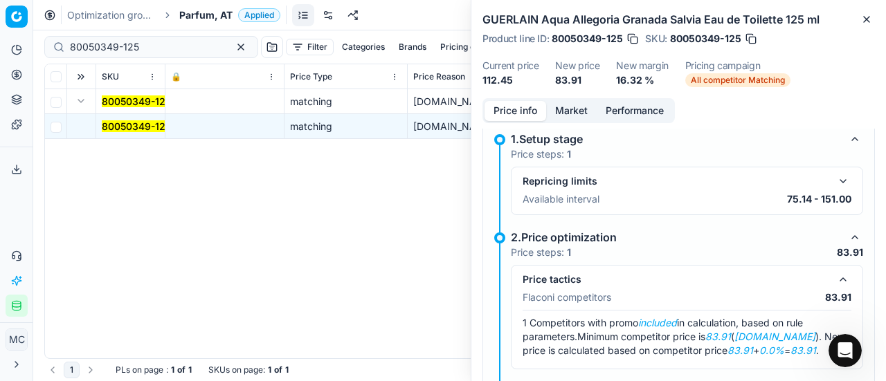
click at [574, 124] on div "Price info Market Performance 1.Setup stage Price steps: 1 Repricing limits Ava…" at bounding box center [678, 239] width 414 height 283
click at [580, 114] on button "Market" at bounding box center [571, 111] width 51 height 20
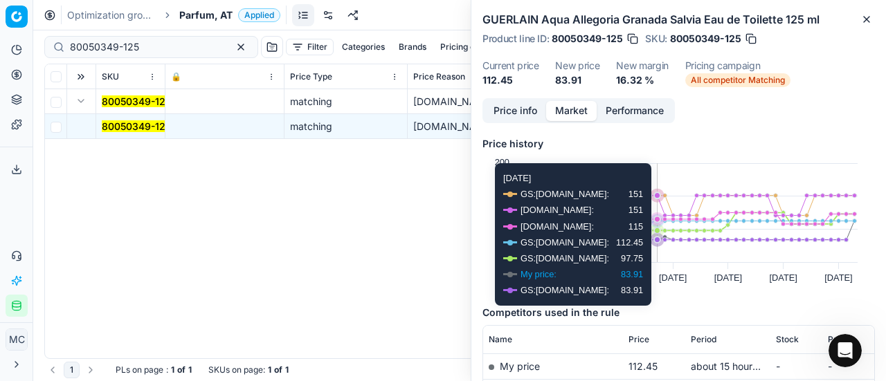
scroll to position [208, 0]
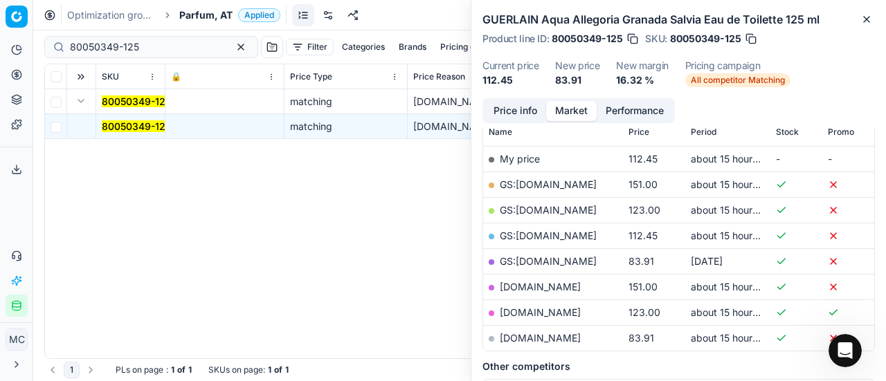
click at [522, 329] on td "parfumdreams.at" at bounding box center [553, 338] width 140 height 26
click at [524, 336] on link "parfumdreams.at" at bounding box center [540, 338] width 81 height 12
drag, startPoint x: 156, startPoint y: 49, endPoint x: 0, endPoint y: 55, distance: 155.8
click at [0, 55] on div "Pricing platform Analytics Pricing Product portfolio Templates Export service 2…" at bounding box center [443, 190] width 886 height 381
paste input "23563-60"
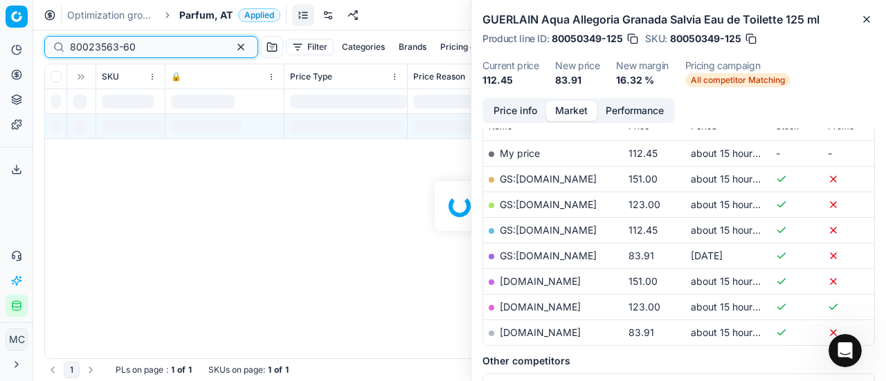
scroll to position [208, 0]
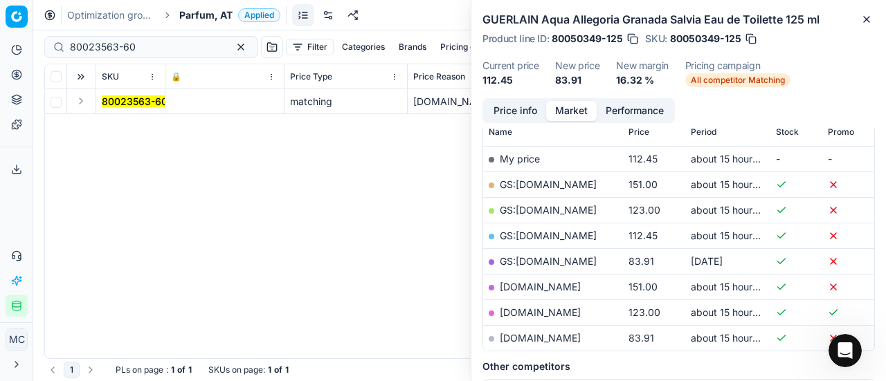
click at [82, 102] on button "Expand" at bounding box center [81, 101] width 17 height 17
click at [120, 122] on mark "80023563-60" at bounding box center [135, 126] width 66 height 12
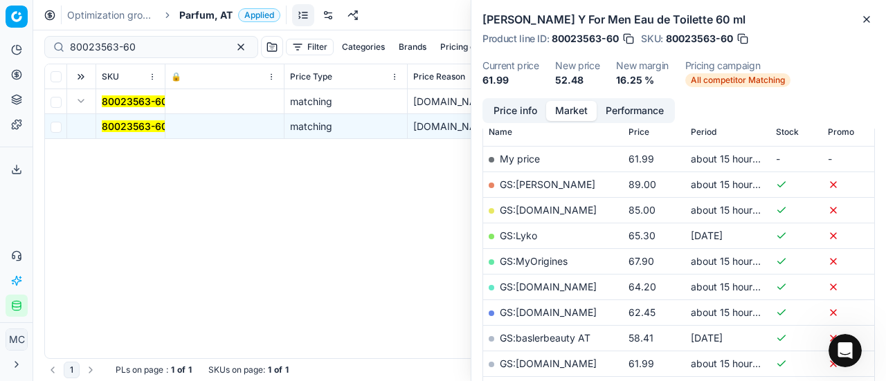
click at [537, 109] on button "Price info" at bounding box center [515, 111] width 62 height 20
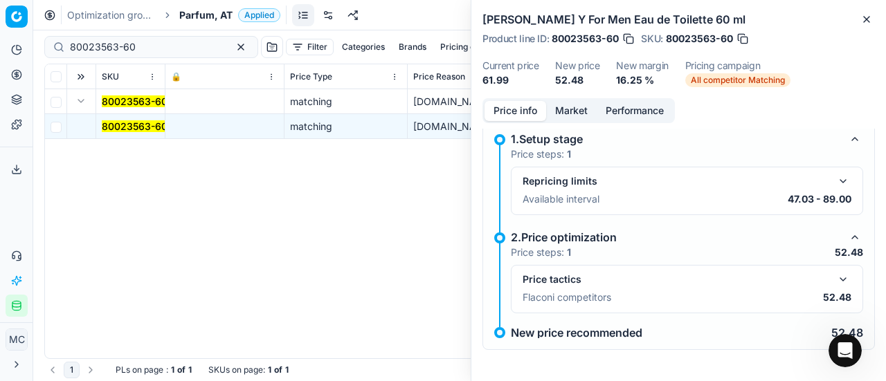
click at [834, 284] on button "button" at bounding box center [842, 279] width 17 height 17
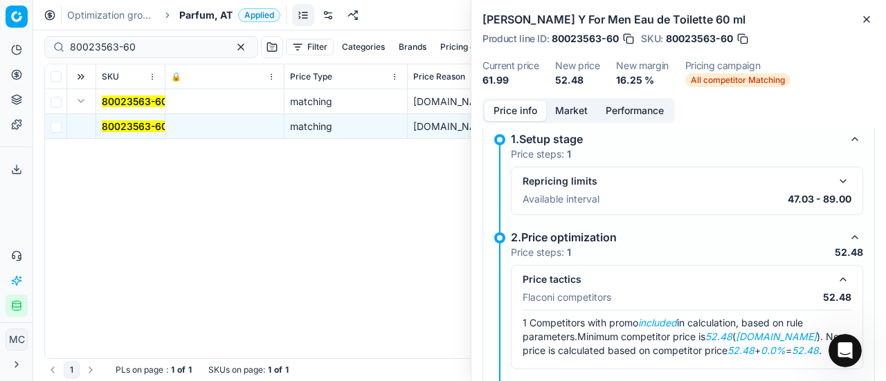
click at [581, 109] on button "Market" at bounding box center [571, 111] width 51 height 20
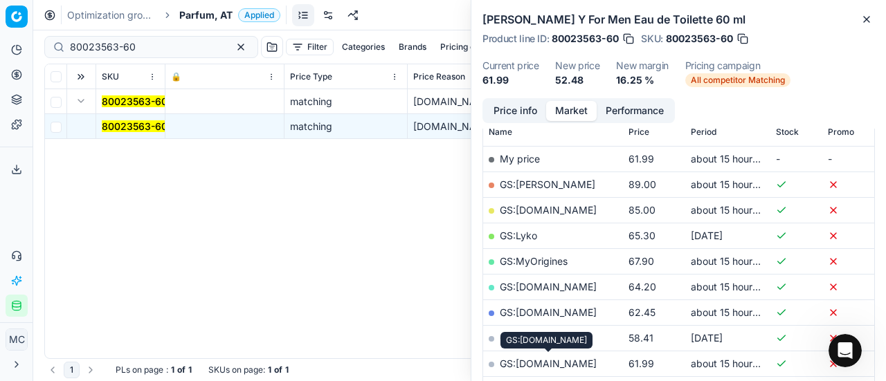
click at [585, 362] on link "GS:parfumdreams.AT" at bounding box center [548, 364] width 97 height 12
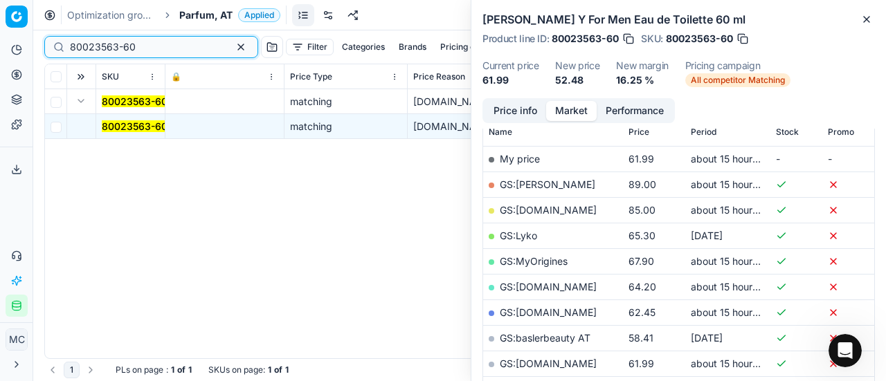
drag, startPoint x: 157, startPoint y: 41, endPoint x: 0, endPoint y: 44, distance: 157.1
click at [0, 44] on div "Pricing platform Analytics Pricing Product portfolio Templates Export service 2…" at bounding box center [443, 190] width 886 height 381
paste input "62199-3"
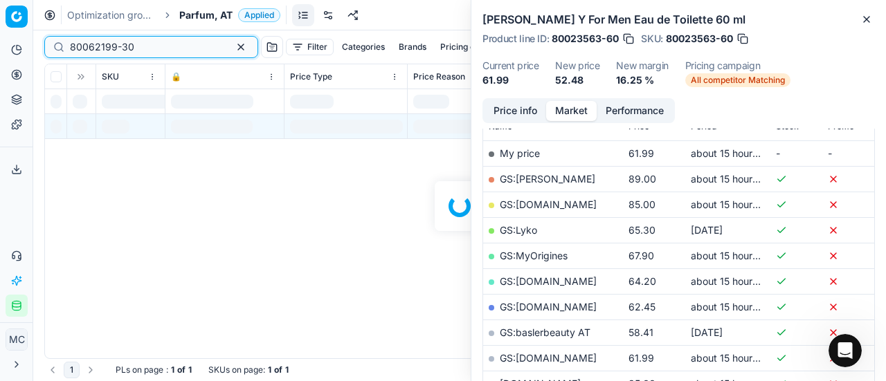
scroll to position [208, 0]
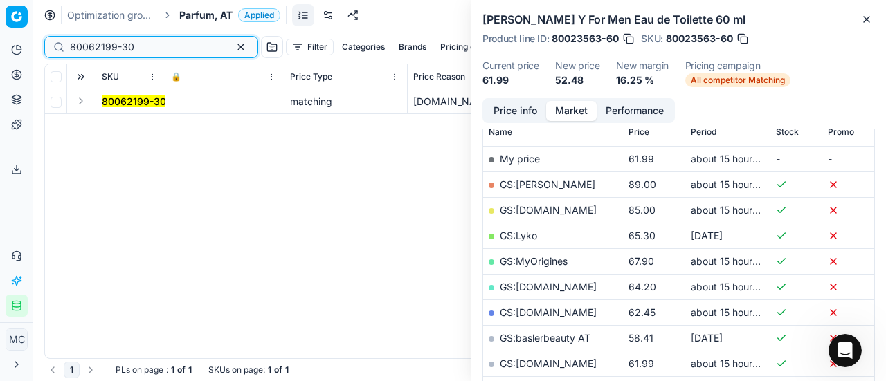
type input "80062199-30"
click at [84, 102] on button "Expand" at bounding box center [81, 101] width 17 height 17
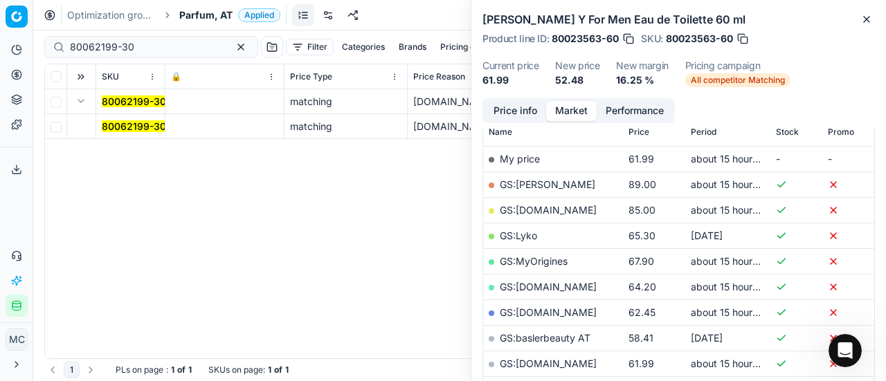
click at [133, 128] on mark "80062199-30" at bounding box center [134, 126] width 64 height 12
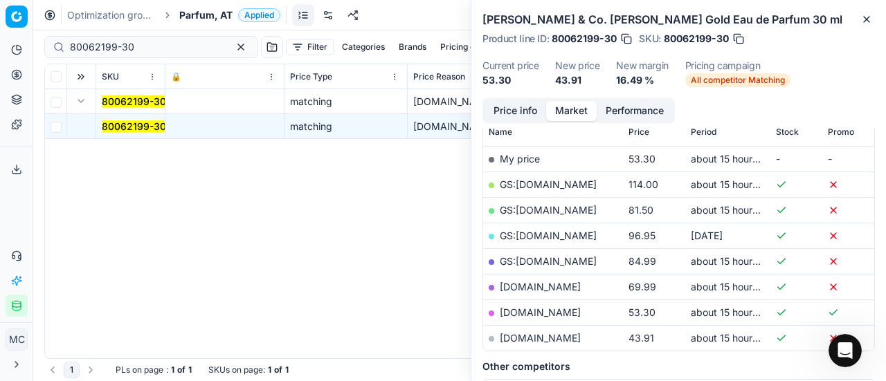
click at [519, 116] on button "Price info" at bounding box center [515, 111] width 62 height 20
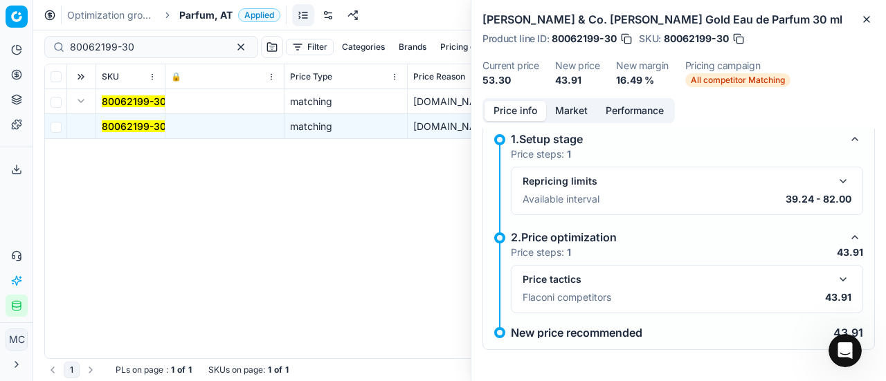
click at [834, 278] on button "button" at bounding box center [842, 279] width 17 height 17
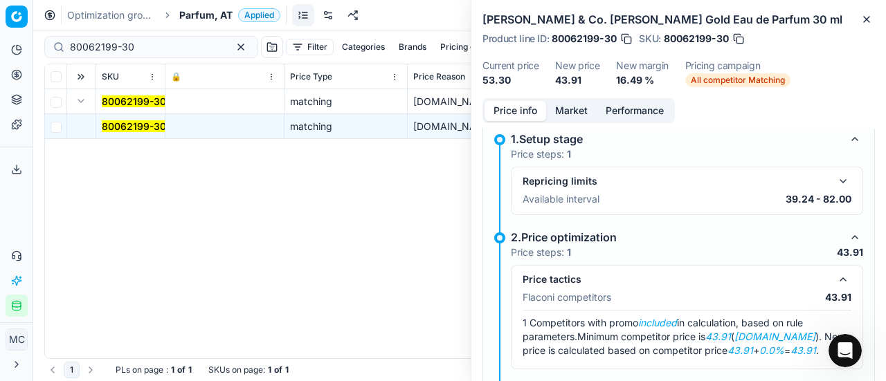
click at [566, 107] on button "Market" at bounding box center [571, 111] width 51 height 20
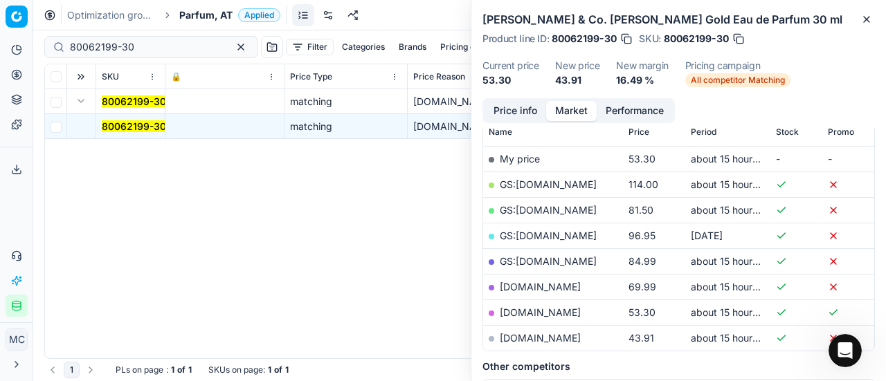
click at [547, 335] on link "parfumdreams.at" at bounding box center [540, 338] width 81 height 12
click at [200, 21] on span "Parfum, AT" at bounding box center [205, 15] width 53 height 14
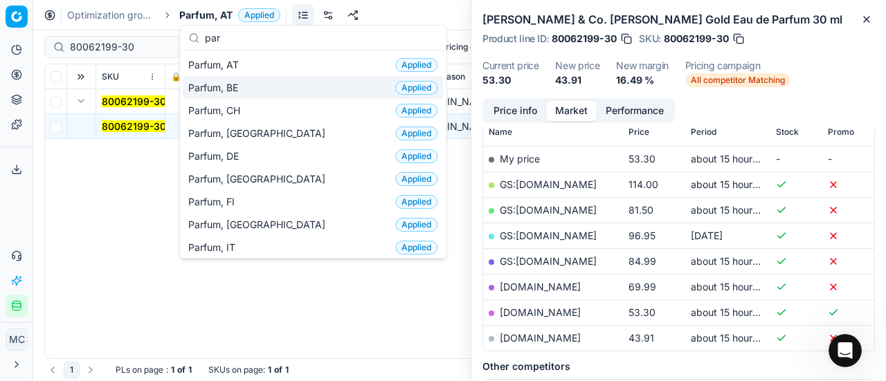
type input "par"
click at [221, 81] on span "Parfum, BE" at bounding box center [215, 88] width 55 height 14
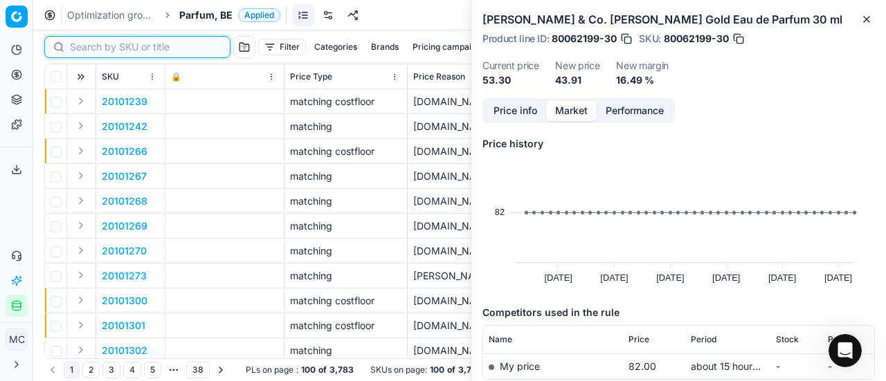
click at [96, 49] on input at bounding box center [146, 47] width 152 height 14
paste input "20103251"
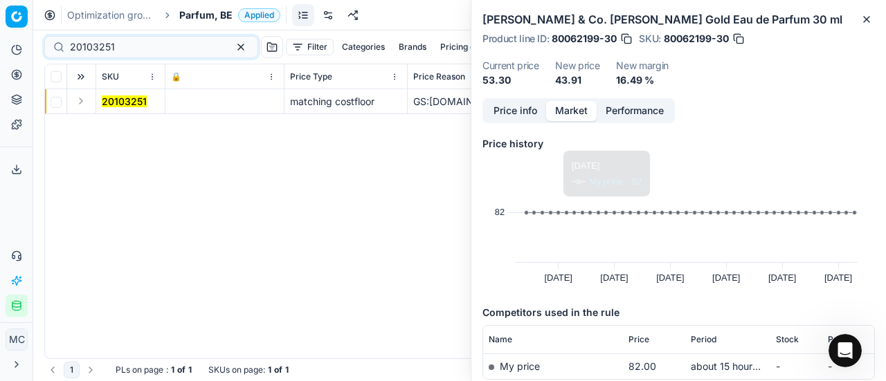
drag, startPoint x: 79, startPoint y: 109, endPoint x: 89, endPoint y: 125, distance: 18.6
click at [80, 111] on td at bounding box center [81, 101] width 29 height 25
click at [84, 96] on button "Expand" at bounding box center [81, 101] width 17 height 17
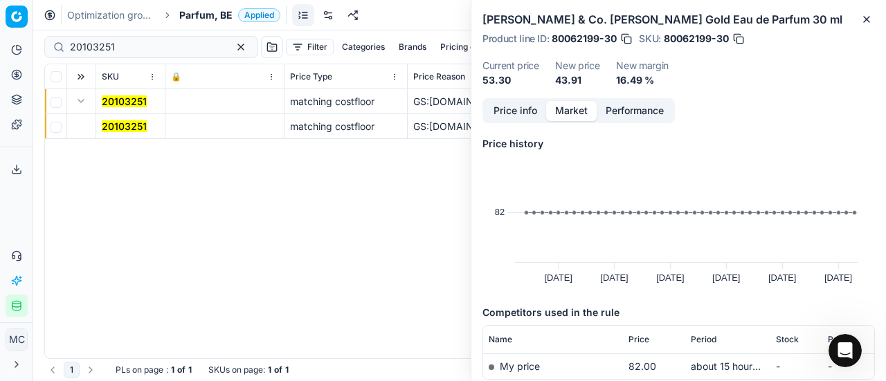
click at [112, 118] on td "20103251" at bounding box center [130, 126] width 69 height 25
click at [124, 129] on mark "20103251" at bounding box center [124, 126] width 45 height 12
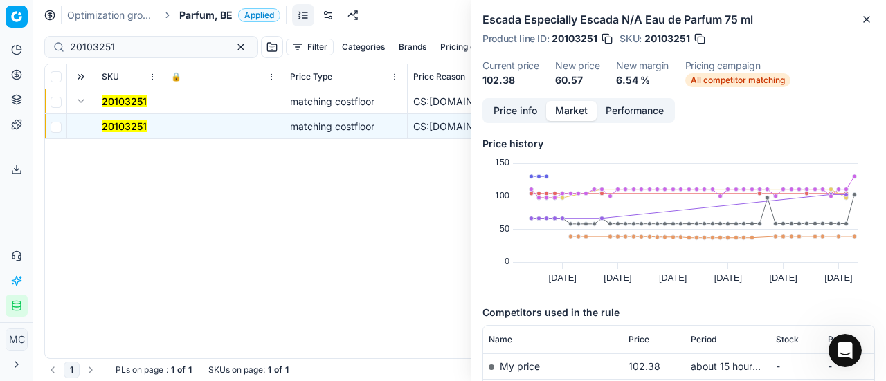
click at [504, 120] on button "Price info" at bounding box center [515, 111] width 62 height 20
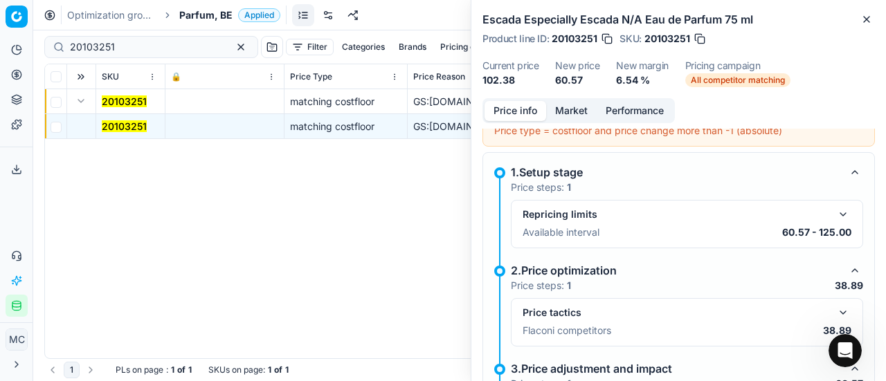
scroll to position [217, 0]
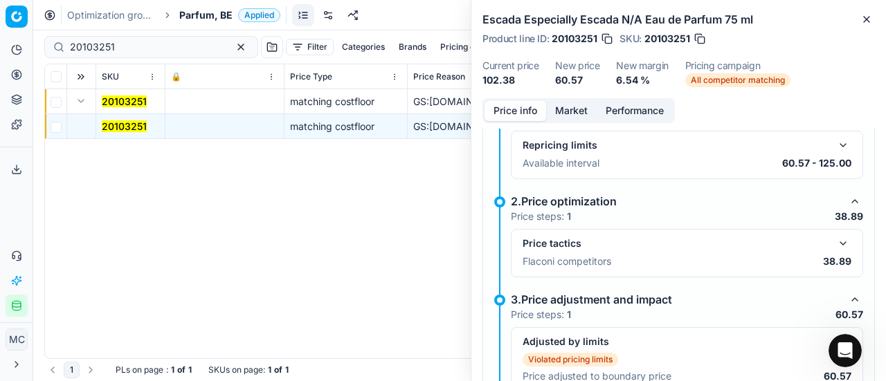
click at [834, 237] on button "button" at bounding box center [842, 243] width 17 height 17
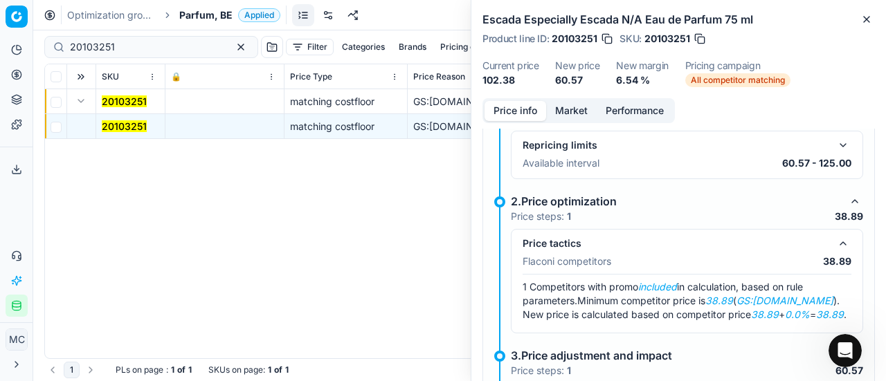
click at [574, 110] on button "Market" at bounding box center [571, 111] width 51 height 20
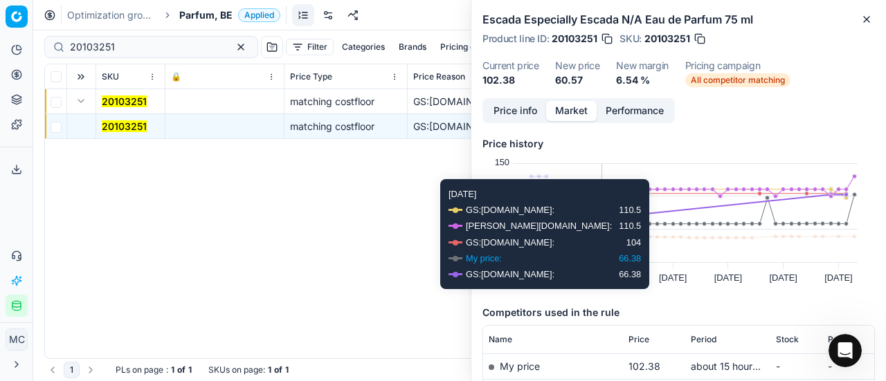
scroll to position [138, 0]
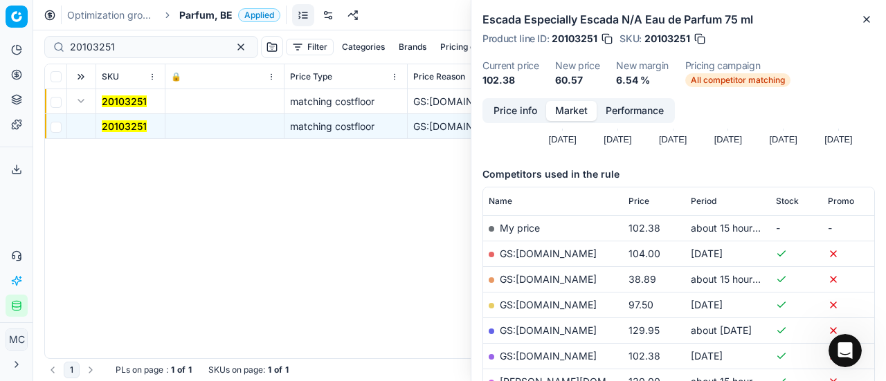
click at [548, 280] on link "GS:[DOMAIN_NAME]" at bounding box center [548, 279] width 97 height 12
drag, startPoint x: 153, startPoint y: 51, endPoint x: 0, endPoint y: 57, distance: 153.1
click at [0, 57] on div "Pricing platform Analytics Pricing Product portfolio Templates Export service 2…" at bounding box center [443, 190] width 886 height 381
paste input "40022"
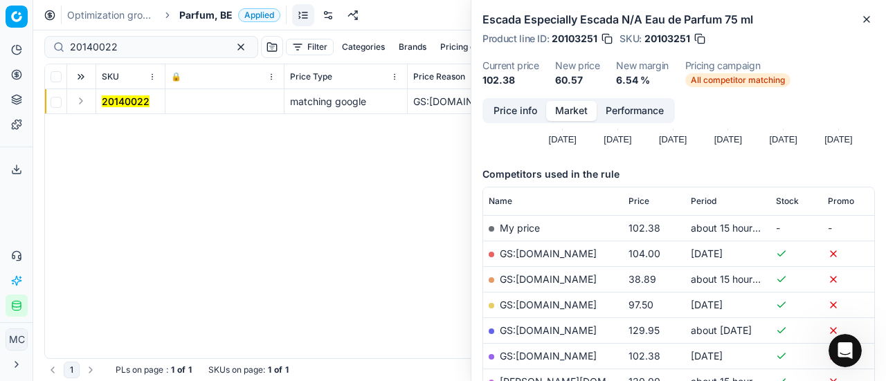
click at [84, 104] on button "Expand" at bounding box center [81, 101] width 17 height 17
click at [122, 124] on mark "20140022" at bounding box center [126, 126] width 48 height 12
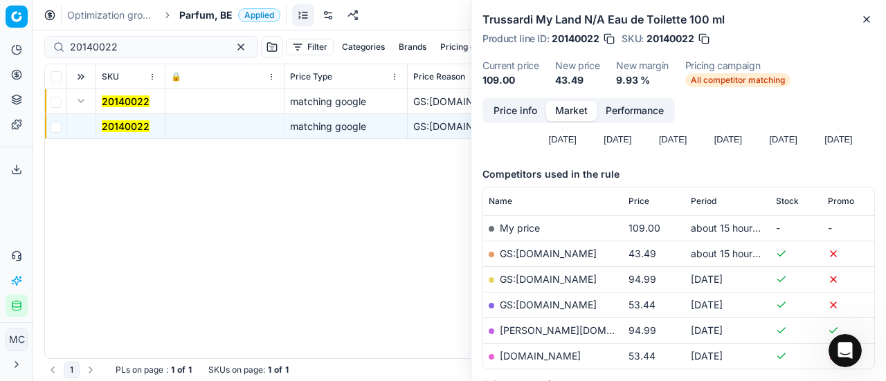
click at [522, 109] on button "Price info" at bounding box center [515, 111] width 62 height 20
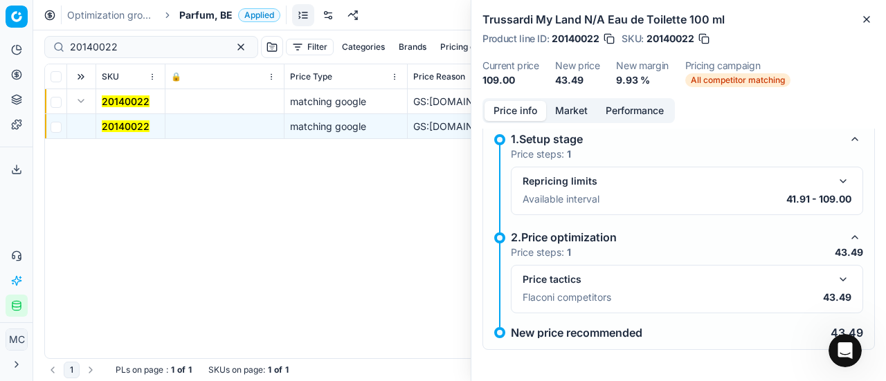
click at [834, 272] on button "button" at bounding box center [842, 279] width 17 height 17
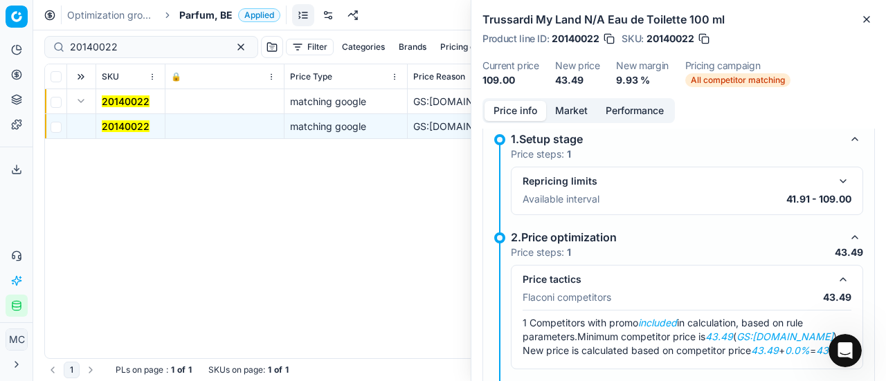
click at [562, 111] on button "Market" at bounding box center [571, 111] width 51 height 20
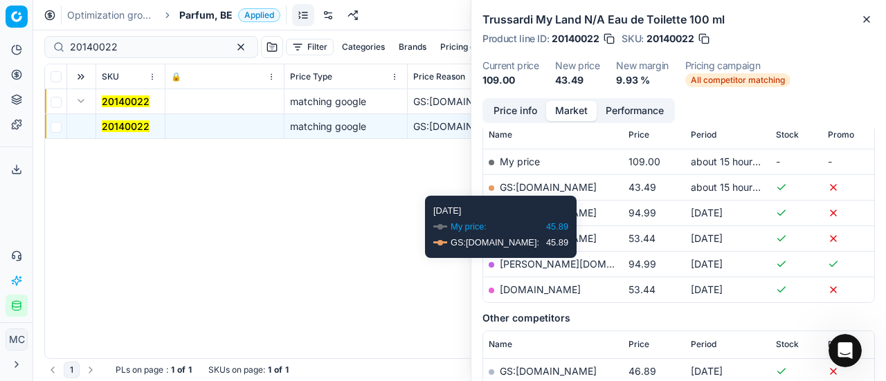
scroll to position [208, 0]
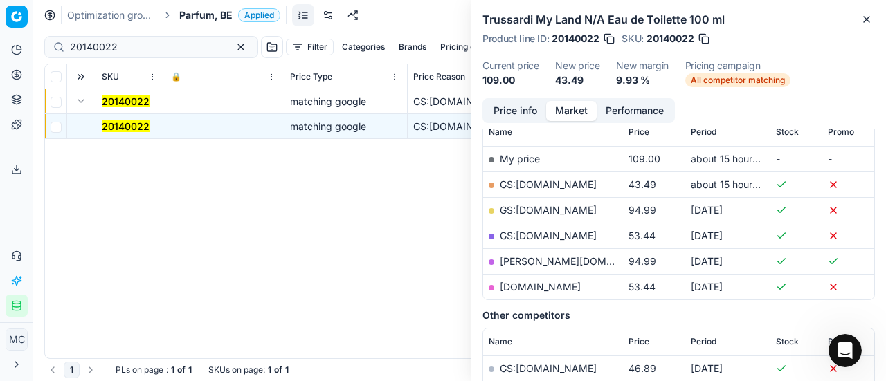
click at [547, 185] on link "GS:[DOMAIN_NAME]" at bounding box center [548, 185] width 97 height 12
drag, startPoint x: 155, startPoint y: 50, endPoint x: 0, endPoint y: 40, distance: 155.3
click at [0, 40] on div "Pricing platform Analytics Pricing Product portfolio Templates Export service 2…" at bounding box center [443, 190] width 886 height 381
paste input "80068668-0006145"
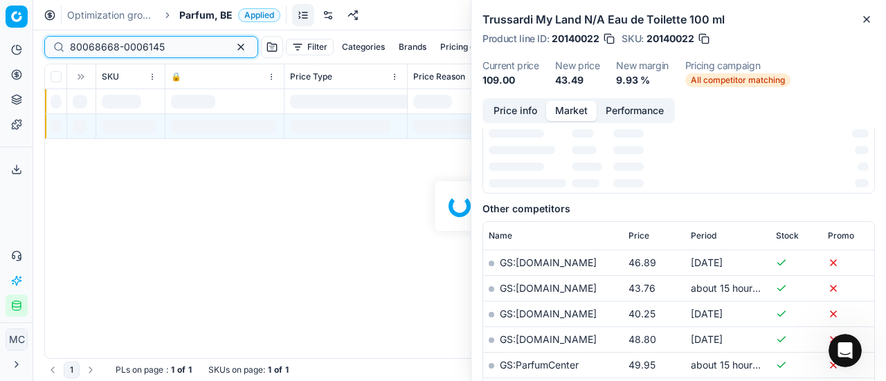
scroll to position [208, 0]
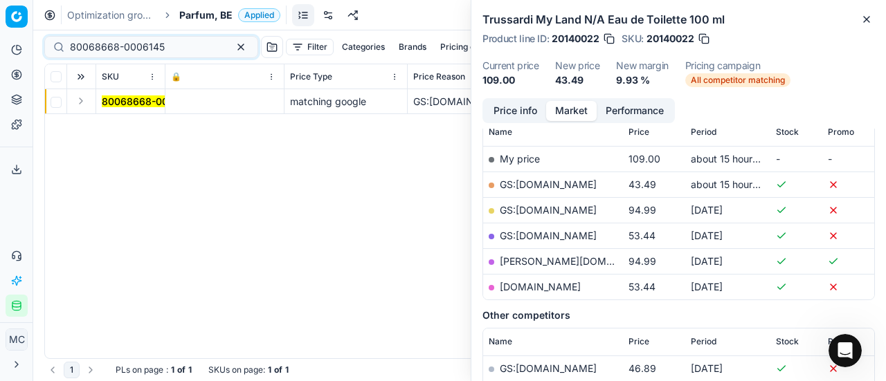
click at [79, 106] on button "Expand" at bounding box center [81, 101] width 17 height 17
click at [119, 129] on mark "80068668-0006145" at bounding box center [149, 126] width 95 height 12
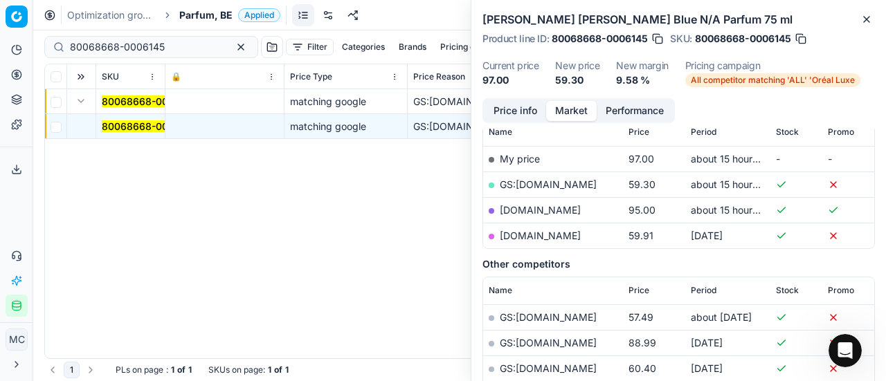
click at [498, 111] on button "Price info" at bounding box center [515, 111] width 62 height 20
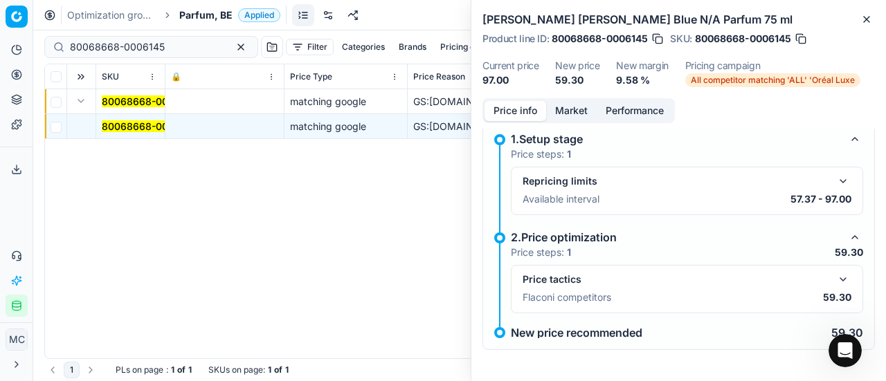
click at [837, 271] on div "Price tactics Flaconi competitors 59.30" at bounding box center [687, 289] width 352 height 48
click at [837, 271] on button "button" at bounding box center [842, 279] width 17 height 17
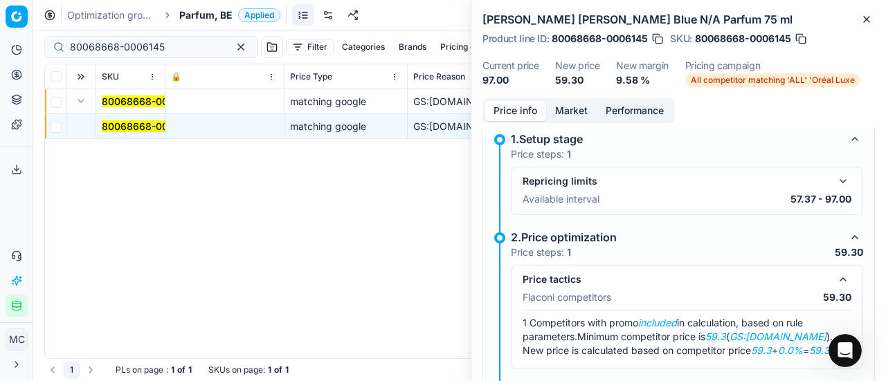
click at [570, 109] on button "Market" at bounding box center [571, 111] width 51 height 20
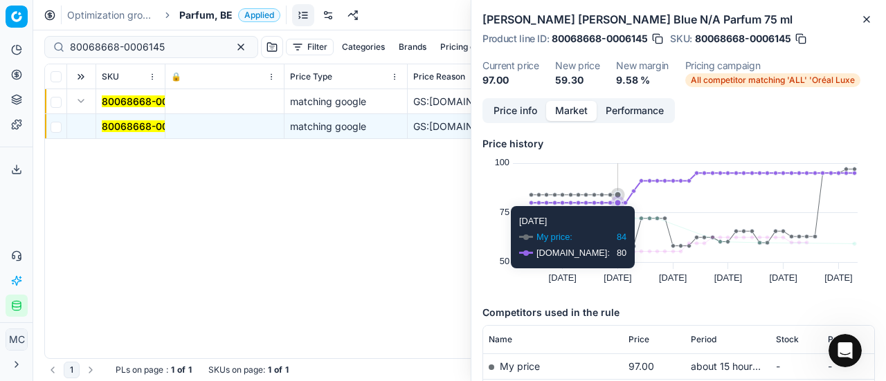
scroll to position [138, 0]
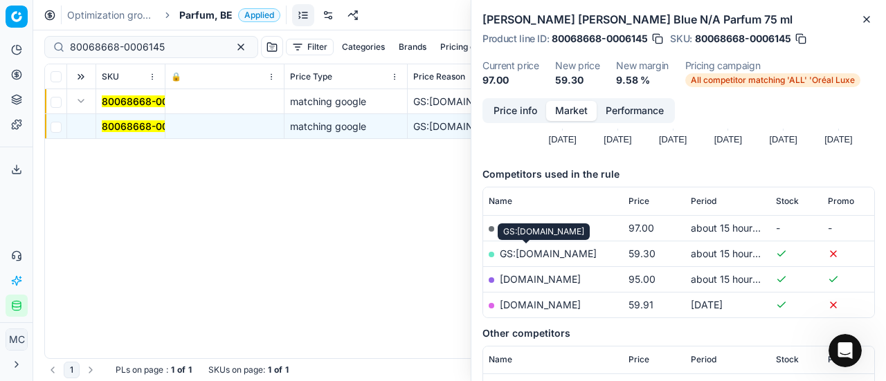
click at [517, 248] on link "GS:[DOMAIN_NAME]" at bounding box center [548, 254] width 97 height 12
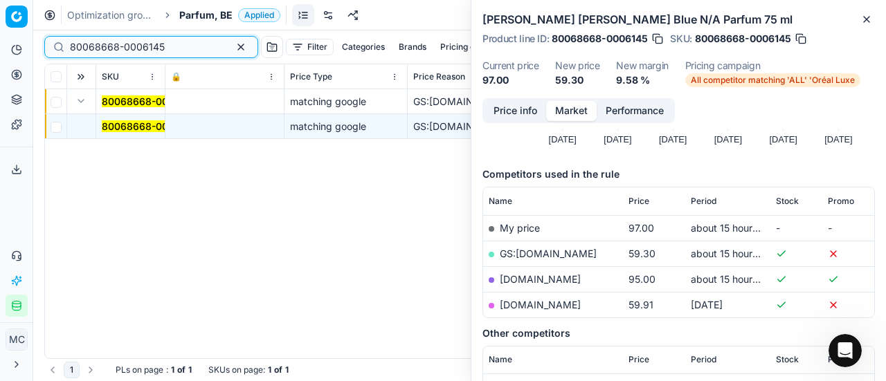
drag, startPoint x: 167, startPoint y: 51, endPoint x: 0, endPoint y: 17, distance: 171.0
click at [0, 17] on div "Pricing platform Analytics Pricing Product portfolio Templates Export service 2…" at bounding box center [443, 190] width 886 height 381
paste input "90017316-002717"
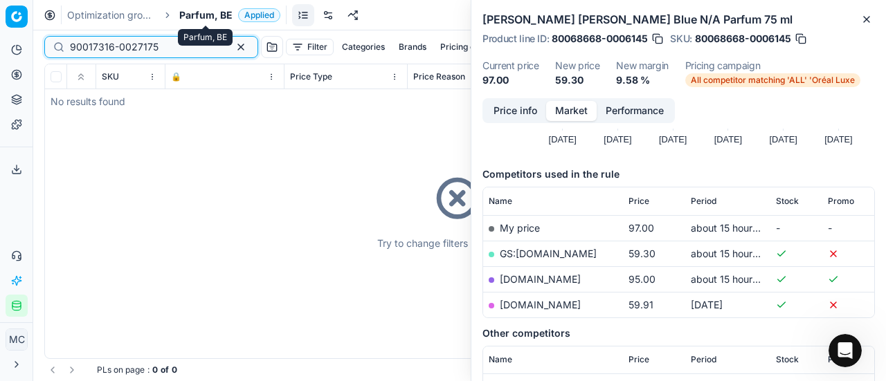
type input "90017316-0027175"
click at [208, 12] on span "Parfum, BE" at bounding box center [205, 15] width 53 height 14
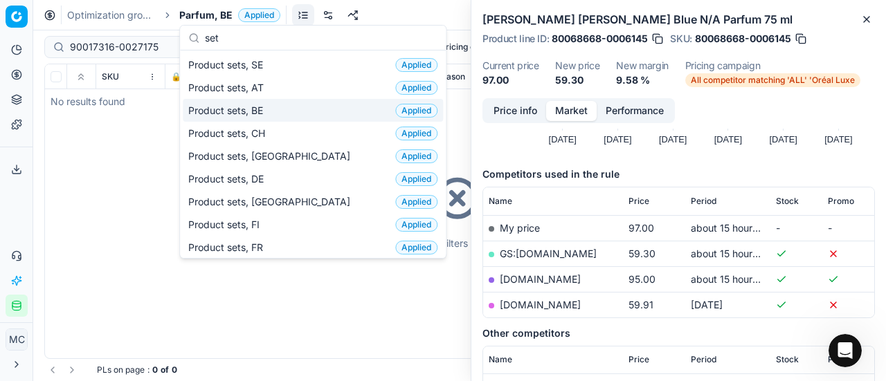
type input "set"
click at [267, 104] on span "Product sets, BE" at bounding box center [228, 111] width 80 height 14
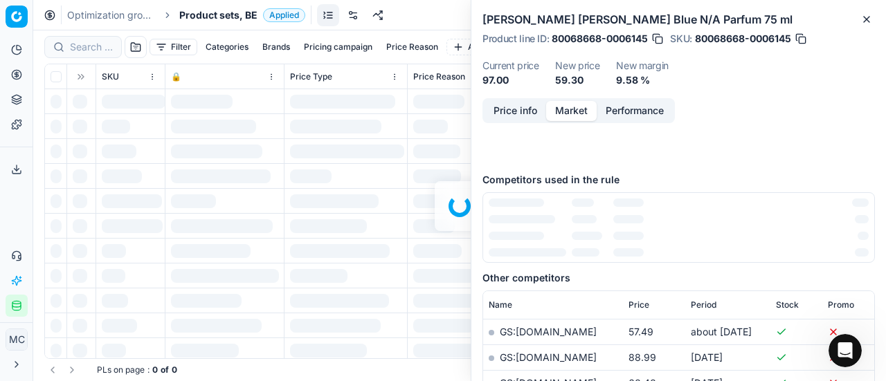
click at [95, 50] on div at bounding box center [459, 205] width 852 height 351
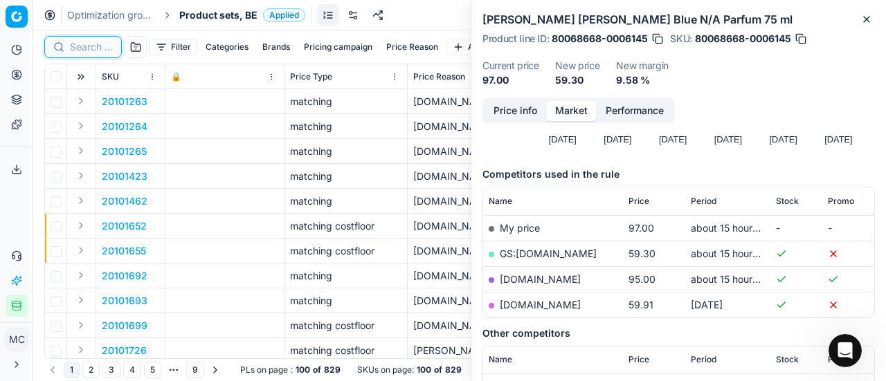
click at [94, 46] on input at bounding box center [91, 47] width 43 height 14
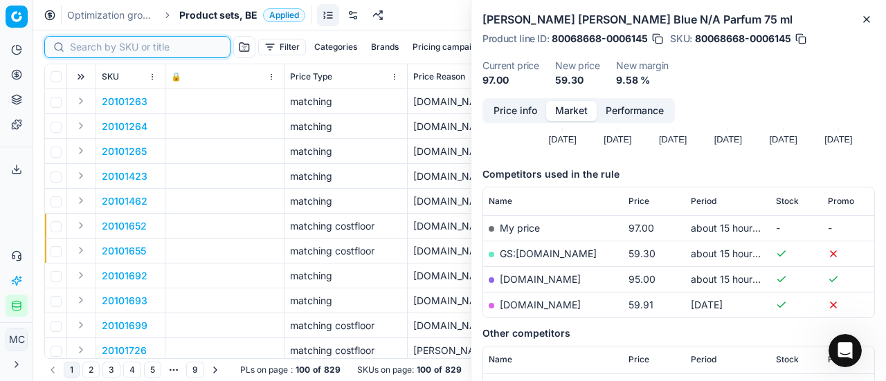
paste input "90017316-0027175"
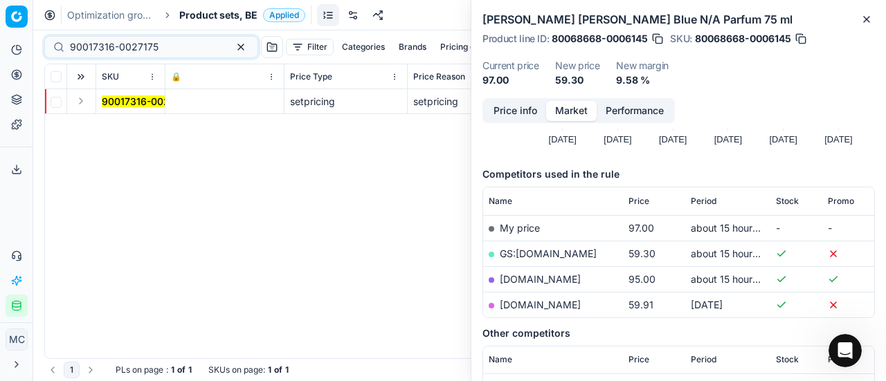
click at [80, 98] on button "Expand" at bounding box center [81, 101] width 17 height 17
click at [118, 123] on mark "90017316-0027175" at bounding box center [146, 126] width 89 height 12
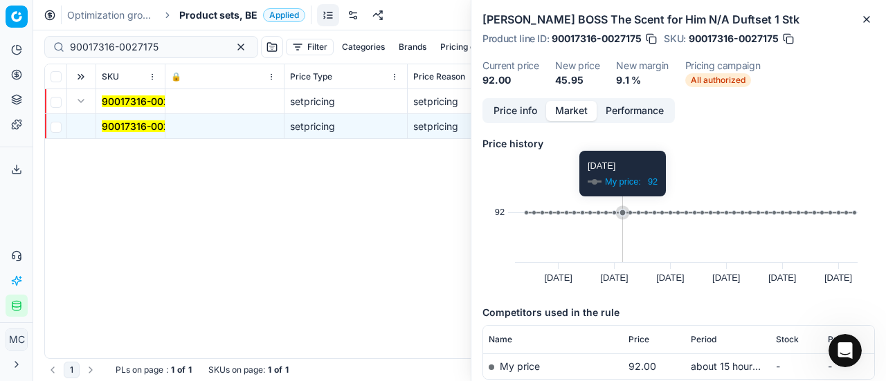
scroll to position [80, 0]
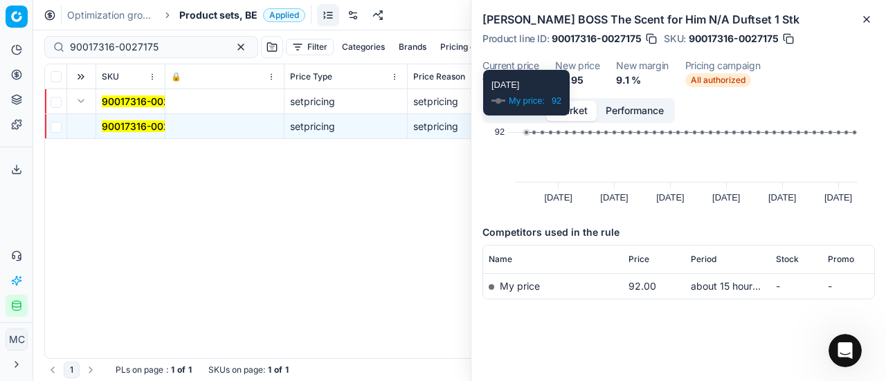
click at [515, 118] on button "Price info" at bounding box center [515, 111] width 62 height 20
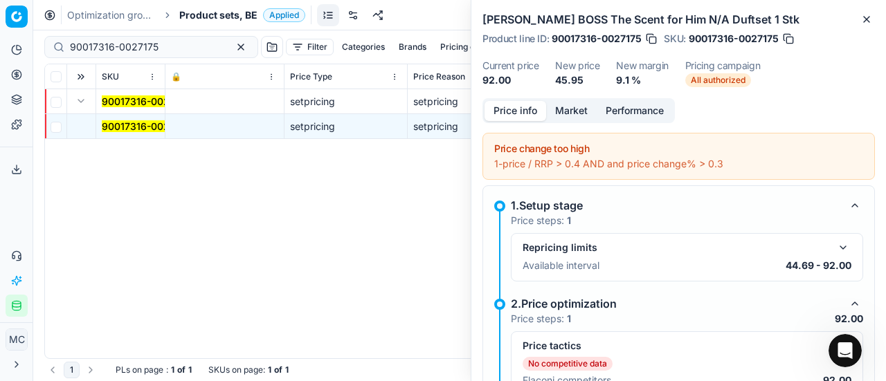
click at [515, 114] on button "Price info" at bounding box center [515, 111] width 62 height 20
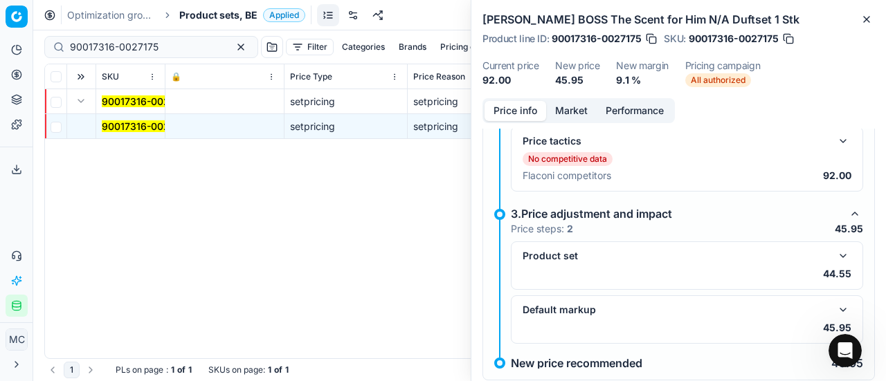
scroll to position [270, 0]
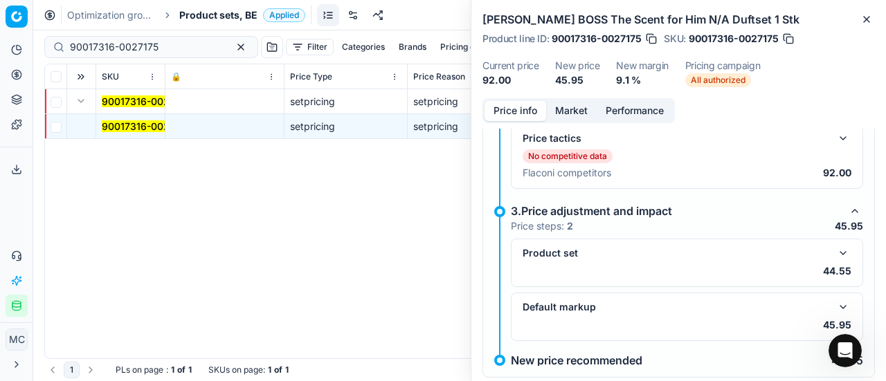
click at [835, 246] on button "button" at bounding box center [842, 253] width 17 height 17
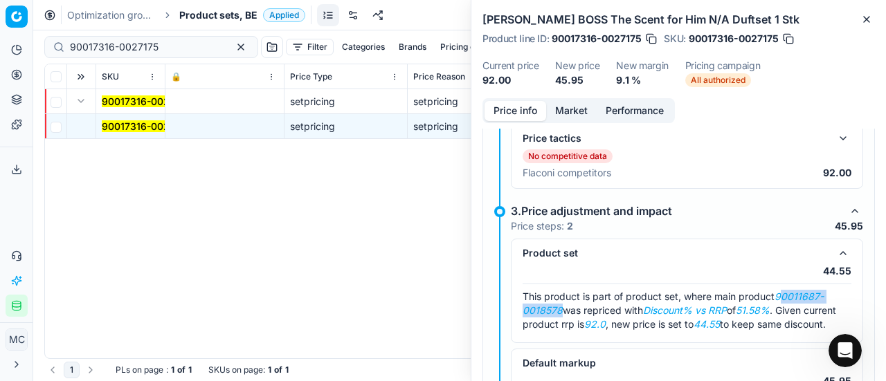
drag, startPoint x: 780, startPoint y: 293, endPoint x: 560, endPoint y: 304, distance: 220.3
click at [560, 304] on em "90011687-0018578" at bounding box center [672, 304] width 301 height 26
copy em "0011687-0018578"
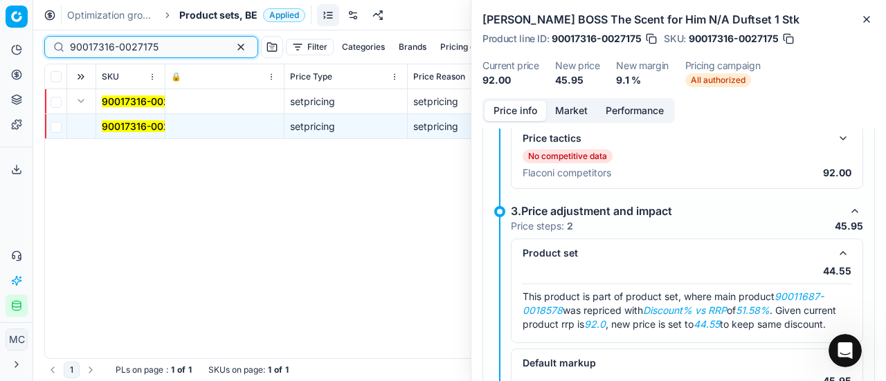
drag, startPoint x: 164, startPoint y: 50, endPoint x: 0, endPoint y: 30, distance: 165.2
click at [0, 30] on div "Pricing platform Analytics Pricing Product portfolio Templates Export service 2…" at bounding box center [443, 190] width 886 height 381
paste input "0011687-0018578"
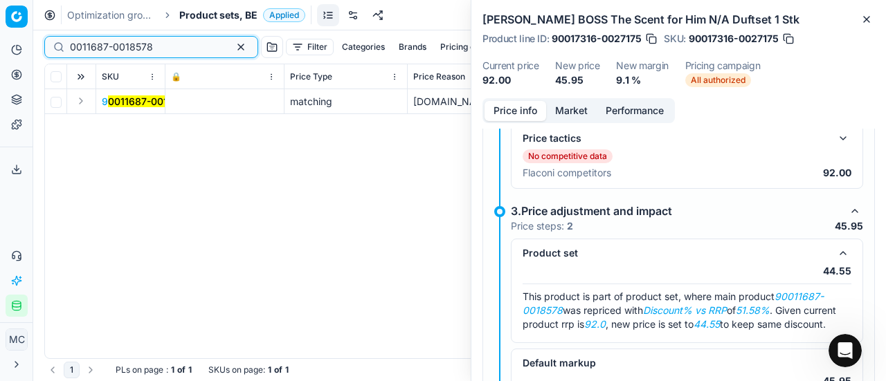
type input "0011687-0018578"
click at [82, 104] on button "Expand" at bounding box center [81, 101] width 17 height 17
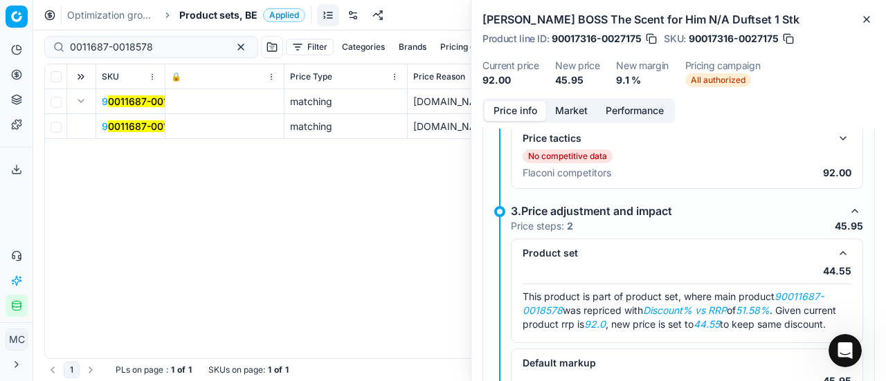
click at [129, 123] on mark "0011687-0018578" at bounding box center [149, 126] width 83 height 12
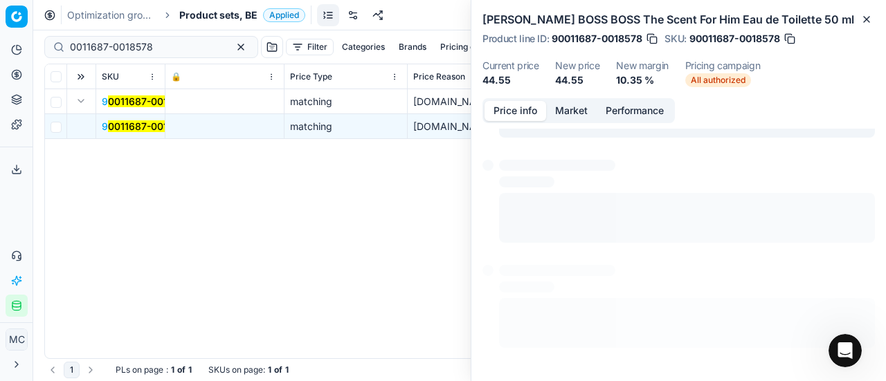
scroll to position [10, 0]
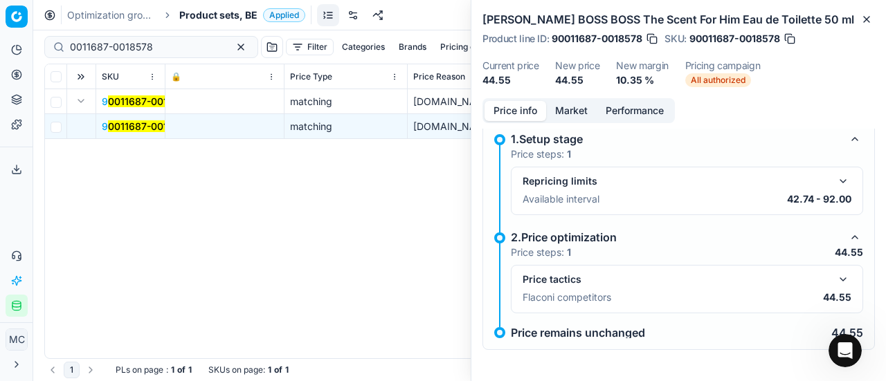
click at [837, 273] on button "button" at bounding box center [842, 279] width 17 height 17
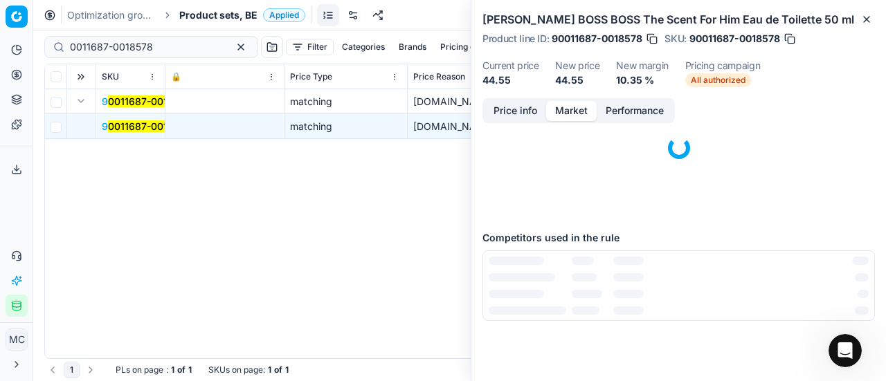
click at [574, 111] on button "Market" at bounding box center [571, 111] width 51 height 20
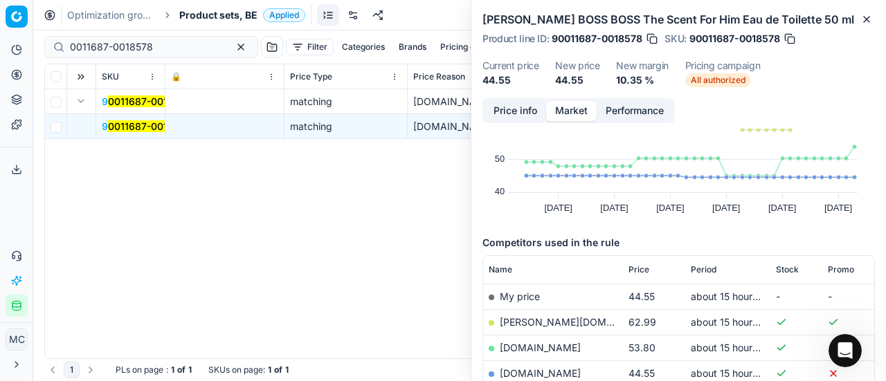
scroll to position [138, 0]
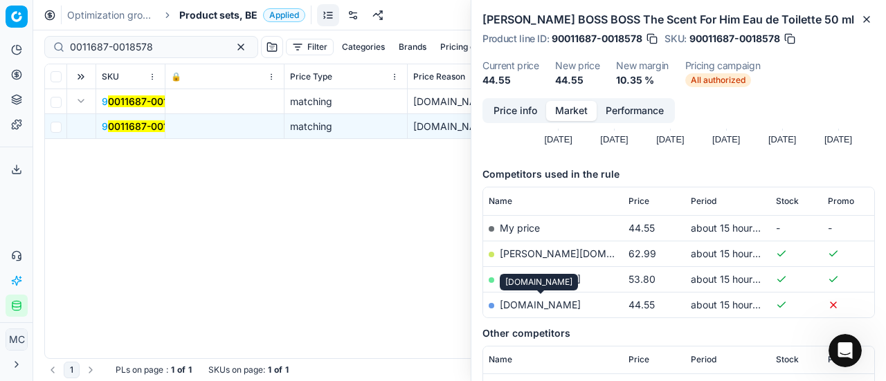
click at [551, 304] on link "[DOMAIN_NAME]" at bounding box center [540, 305] width 81 height 12
click at [207, 10] on span "Product sets, BE" at bounding box center [218, 15] width 78 height 14
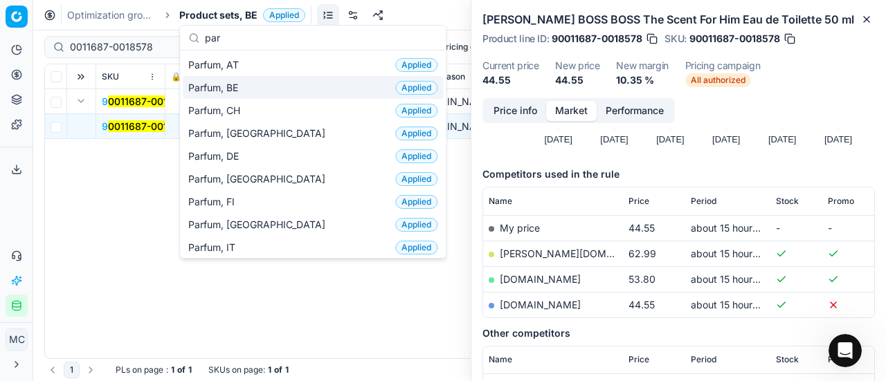
type input "par"
click at [218, 82] on span "Parfum, BE" at bounding box center [215, 88] width 55 height 14
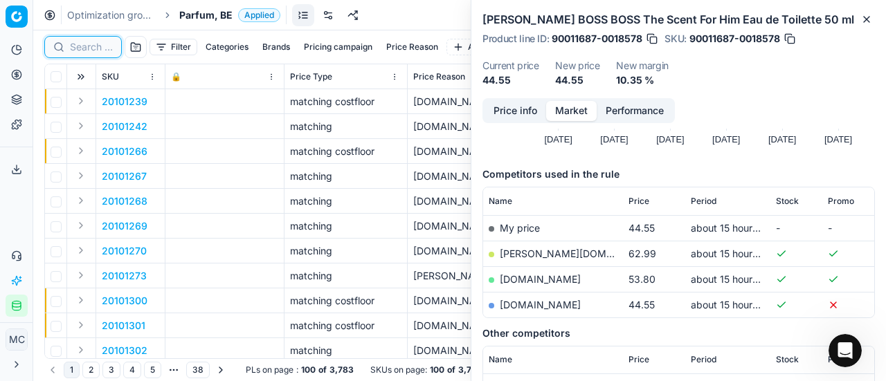
click at [96, 51] on input at bounding box center [91, 47] width 43 height 14
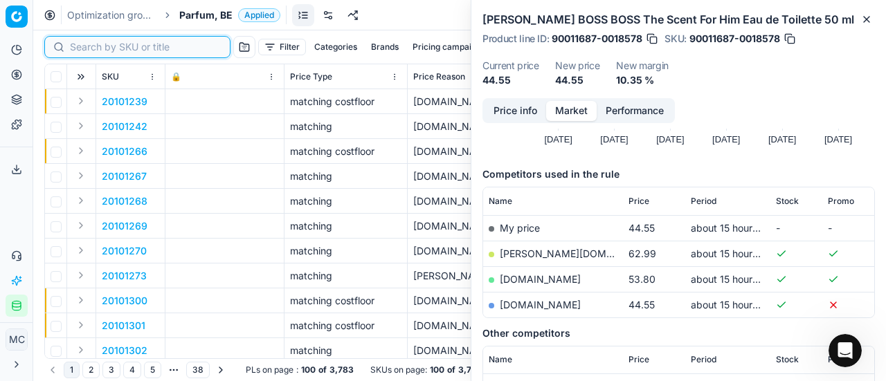
paste input "80004365-75"
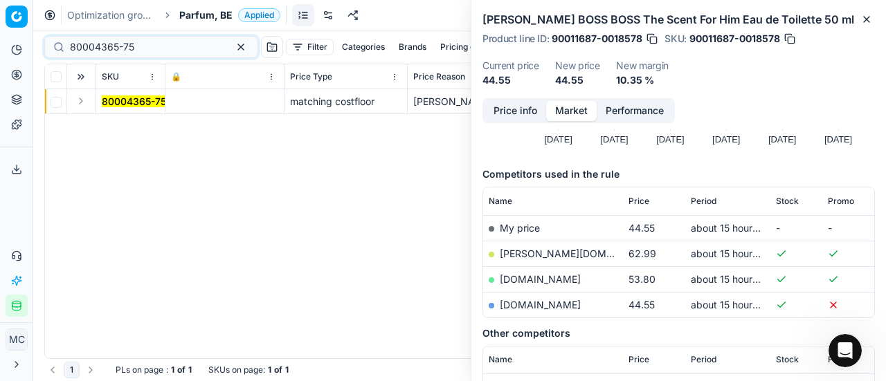
click at [82, 100] on button "Expand" at bounding box center [81, 101] width 17 height 17
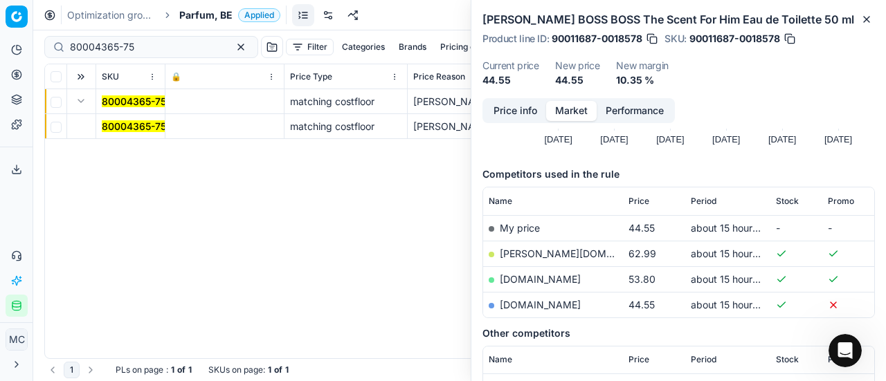
click at [130, 132] on span "80004365-75" at bounding box center [134, 127] width 64 height 14
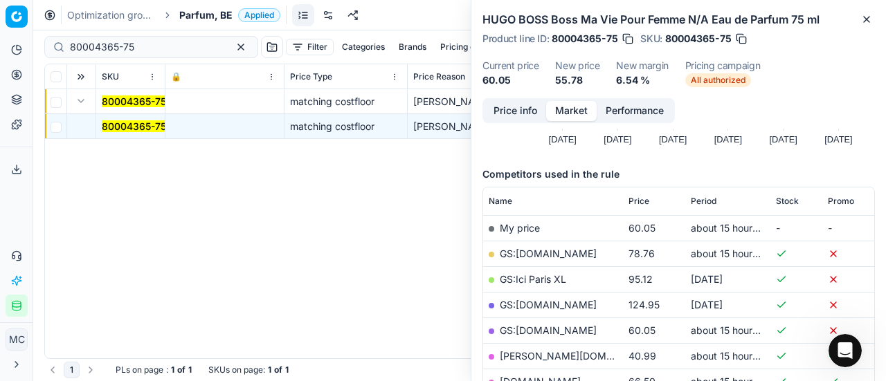
click at [519, 110] on button "Price info" at bounding box center [515, 111] width 62 height 20
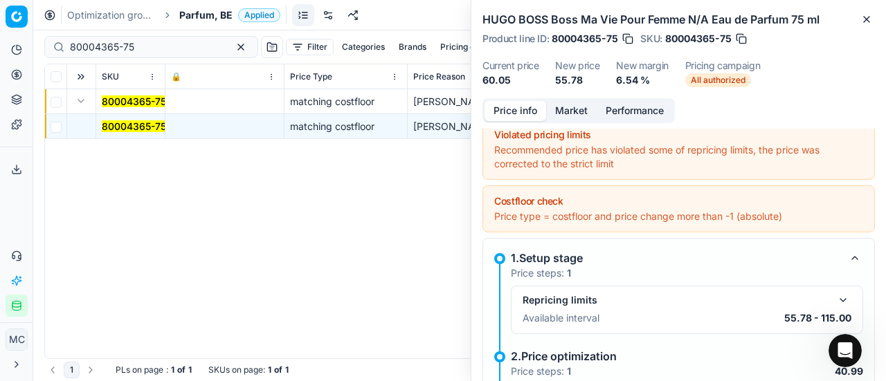
scroll to position [148, 0]
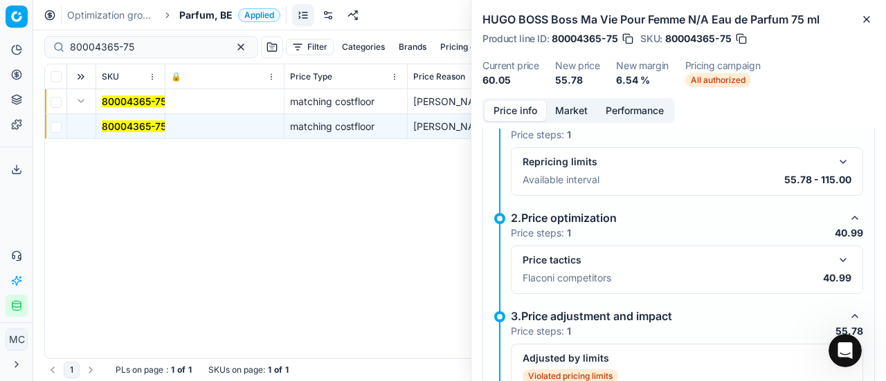
click at [837, 256] on button "button" at bounding box center [842, 260] width 17 height 17
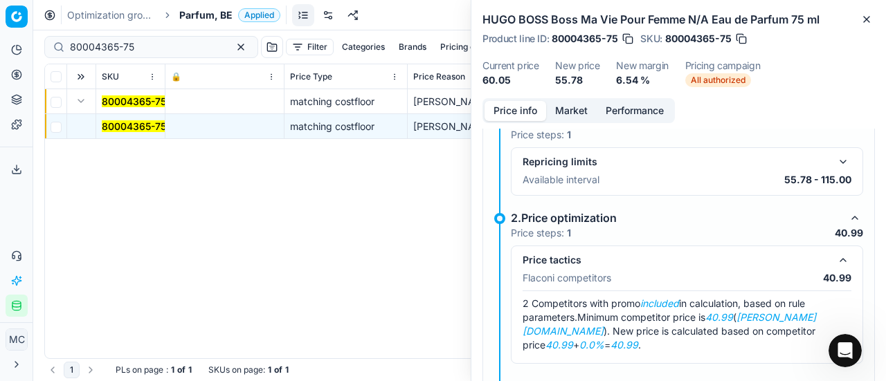
click at [571, 109] on button "Market" at bounding box center [571, 111] width 51 height 20
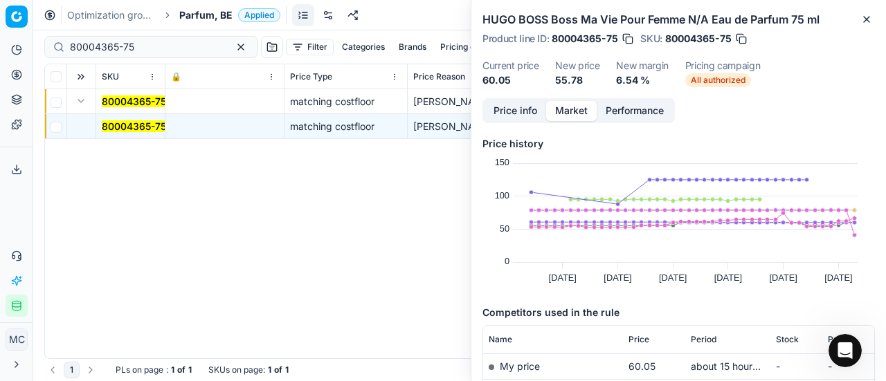
scroll to position [208, 0]
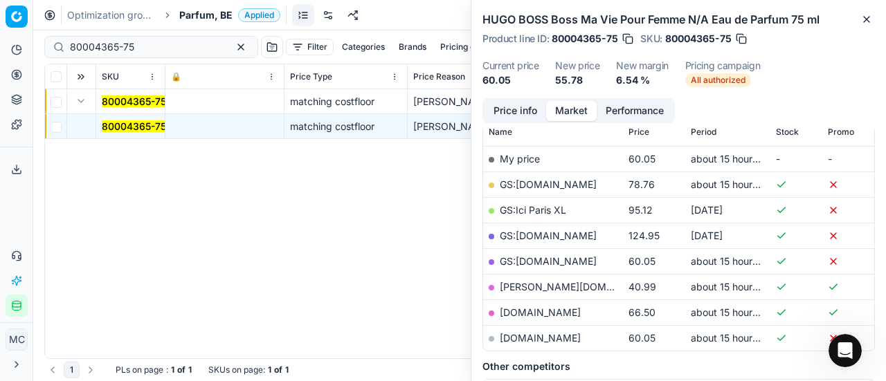
click at [539, 283] on link "[PERSON_NAME][DOMAIN_NAME]" at bounding box center [580, 287] width 161 height 12
drag, startPoint x: 154, startPoint y: 53, endPoint x: 0, endPoint y: 10, distance: 159.5
click at [0, 10] on div "Pricing platform Analytics Pricing Product portfolio Templates Export service 2…" at bounding box center [443, 190] width 886 height 381
paste input "20102143"
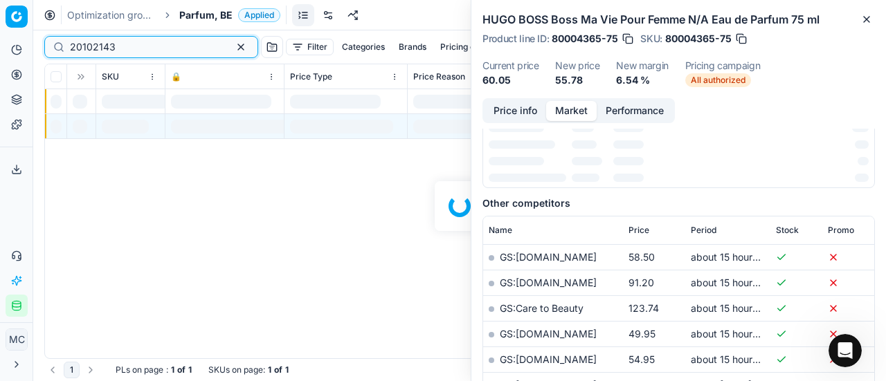
scroll to position [208, 0]
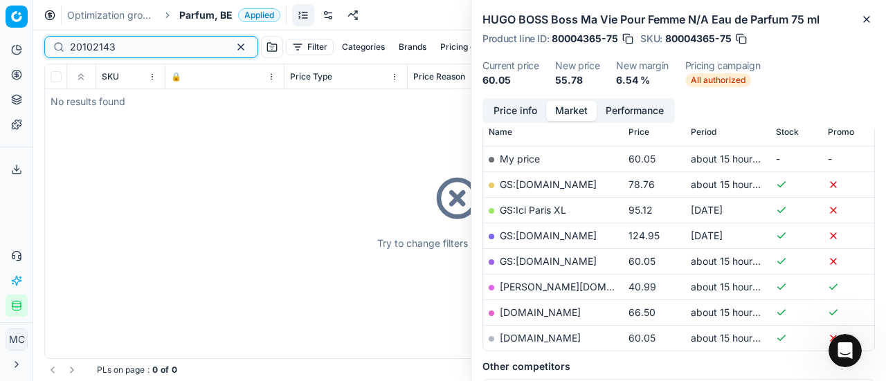
type input "20102143"
click at [80, 100] on div "Try to change filters or search query" at bounding box center [459, 211] width 829 height 294
click at [191, 14] on span "Parfum, BE" at bounding box center [205, 15] width 53 height 14
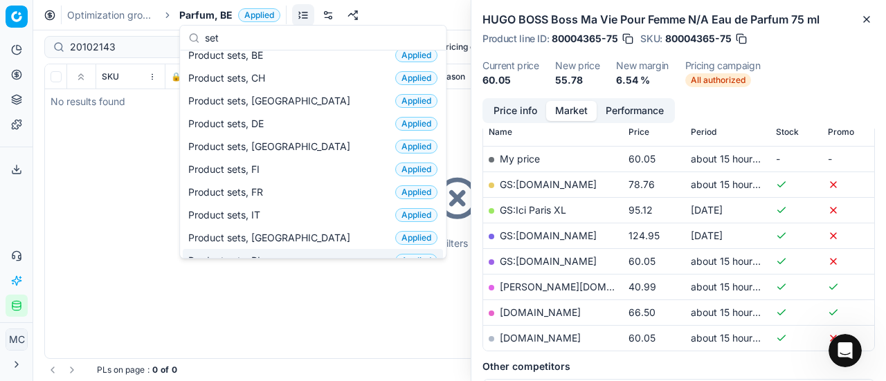
scroll to position [0, 0]
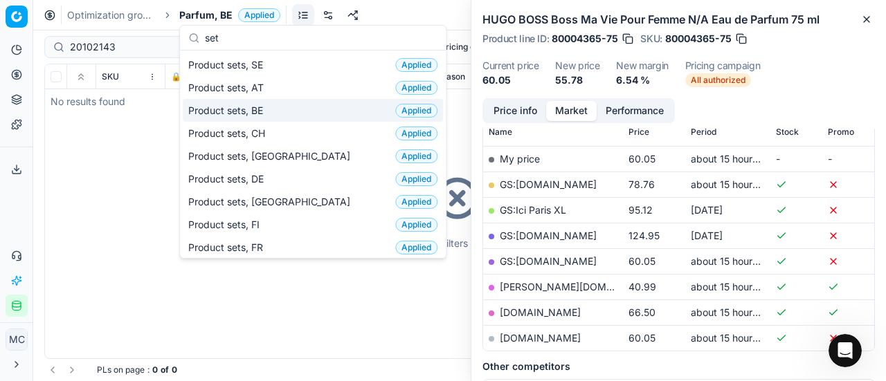
type input "set"
click at [275, 106] on div "Product sets, BE Applied" at bounding box center [313, 110] width 260 height 23
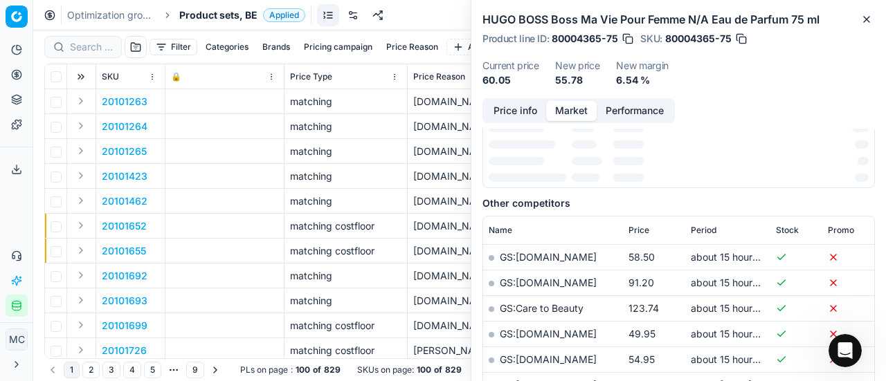
scroll to position [208, 0]
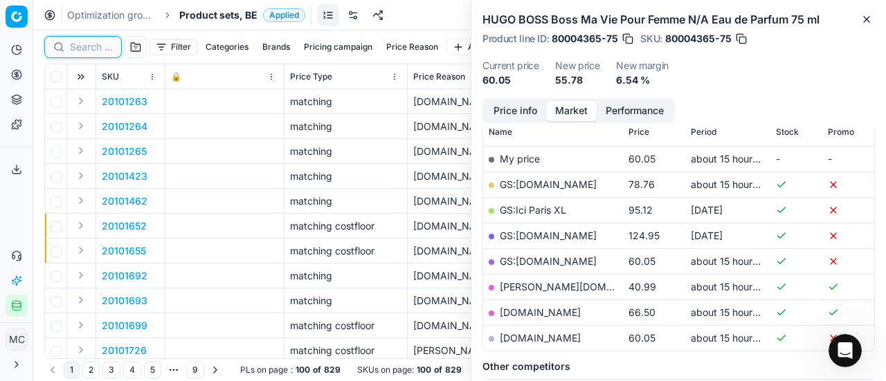
click at [84, 45] on input at bounding box center [91, 47] width 43 height 14
paste input "20102143"
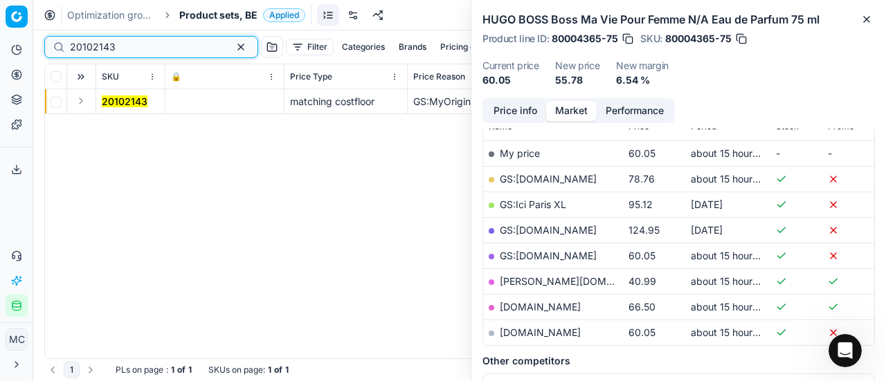
scroll to position [208, 0]
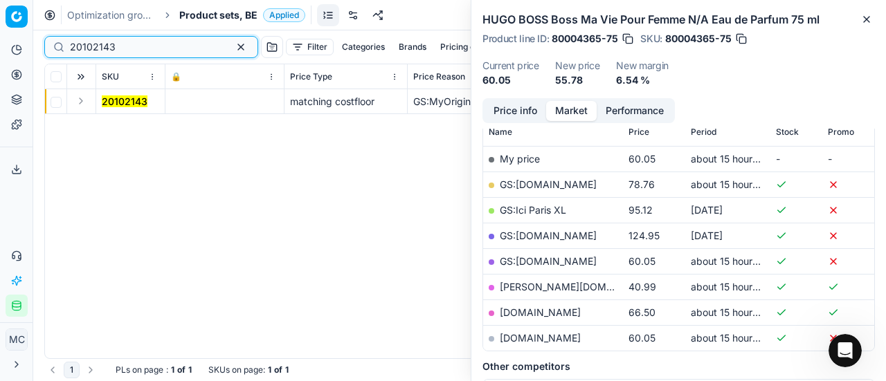
type input "20102143"
drag, startPoint x: 87, startPoint y: 104, endPoint x: 98, endPoint y: 113, distance: 13.7
click at [86, 104] on button "Expand" at bounding box center [81, 101] width 17 height 17
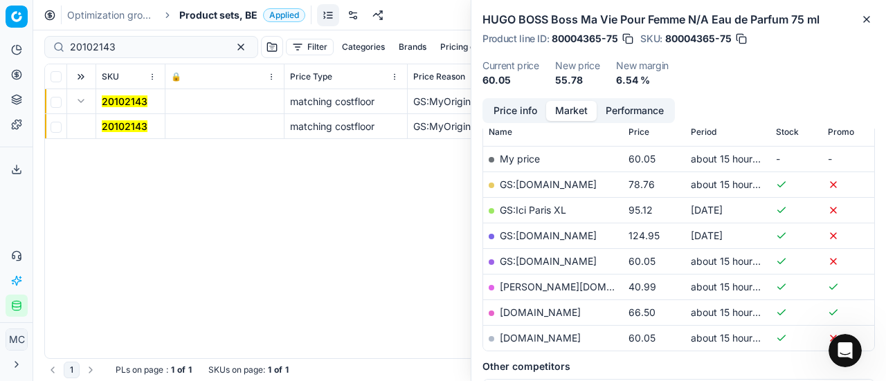
click at [118, 122] on mark "20102143" at bounding box center [125, 126] width 46 height 12
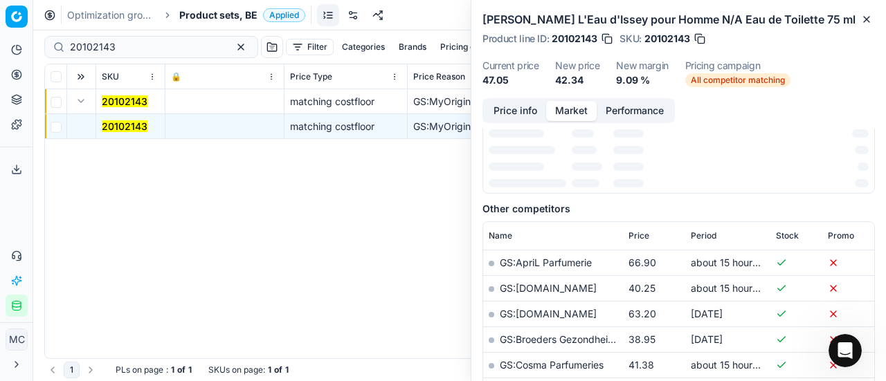
scroll to position [213, 0]
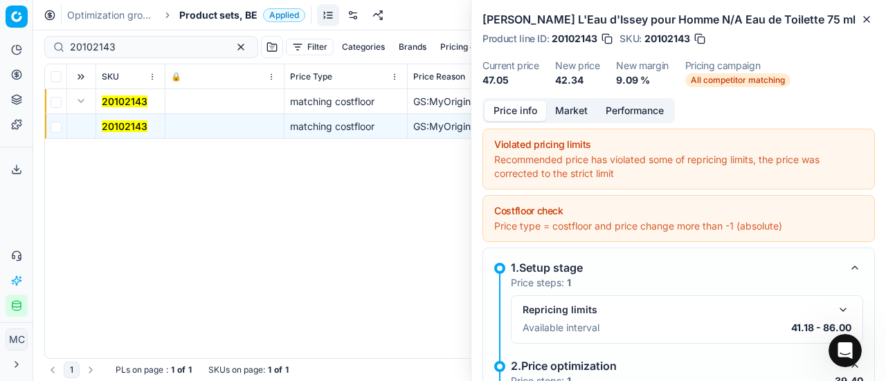
scroll to position [148, 0]
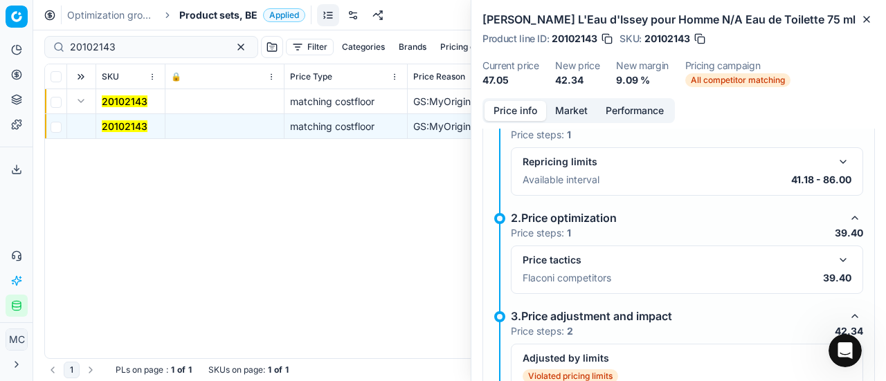
click at [825, 271] on p "39.40" at bounding box center [837, 278] width 28 height 14
click at [835, 252] on button "button" at bounding box center [842, 260] width 17 height 17
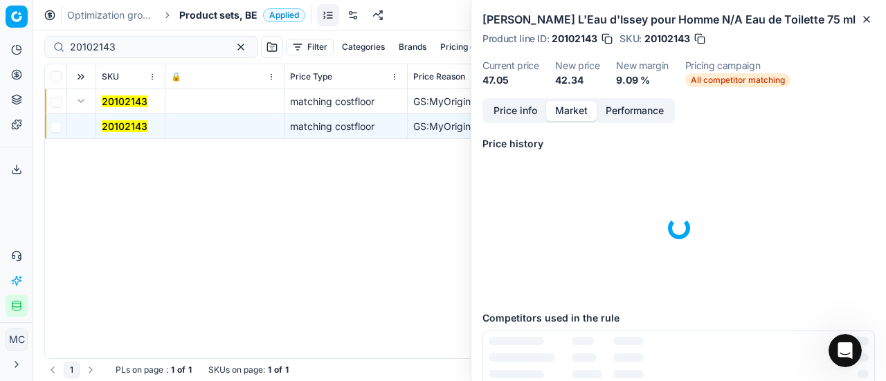
click at [568, 113] on button "Market" at bounding box center [571, 111] width 51 height 20
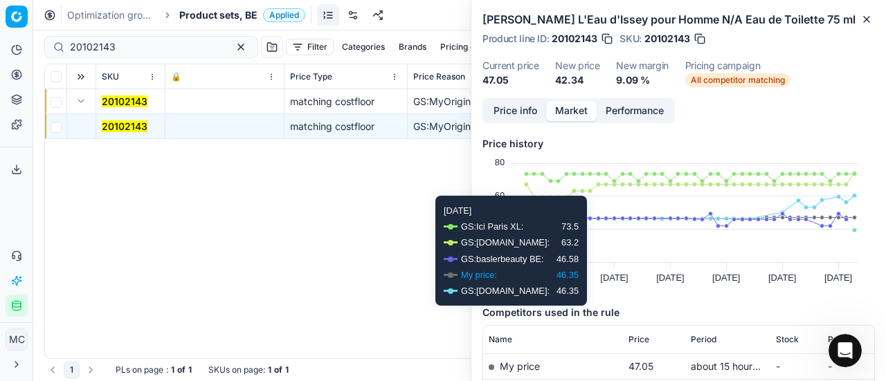
scroll to position [208, 0]
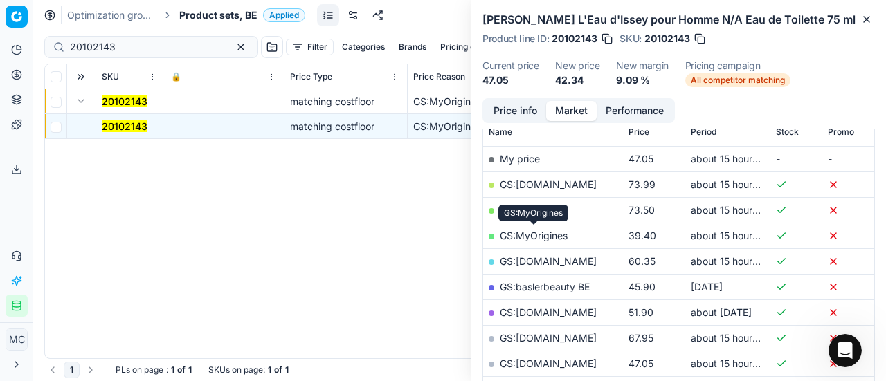
click at [566, 239] on link "GS:MyOrigines" at bounding box center [534, 236] width 68 height 12
click at [237, 23] on div "Optimization groups Product sets, BE Applied Discard Download report" at bounding box center [459, 15] width 852 height 30
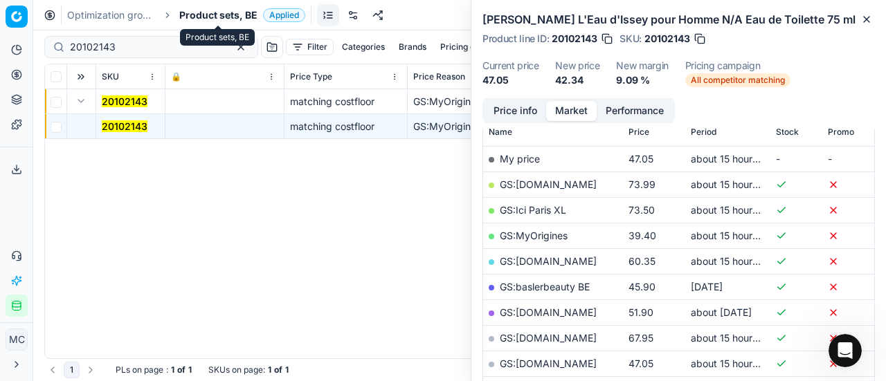
click at [220, 12] on span "Product sets, BE" at bounding box center [218, 15] width 78 height 14
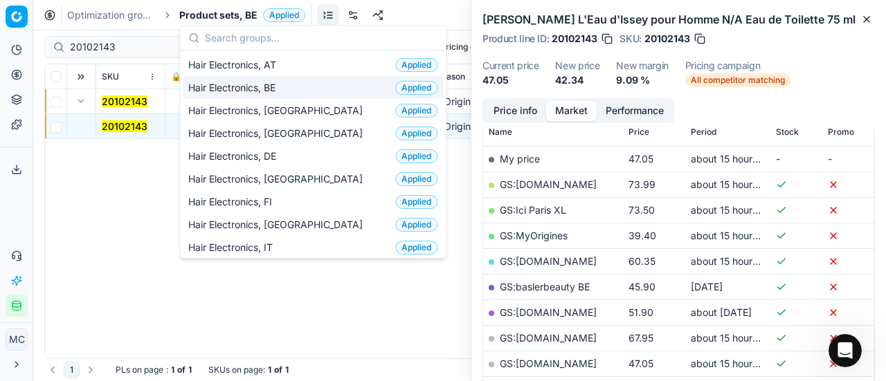
click at [293, 93] on div "Hair Electronics, BE Applied" at bounding box center [313, 87] width 260 height 23
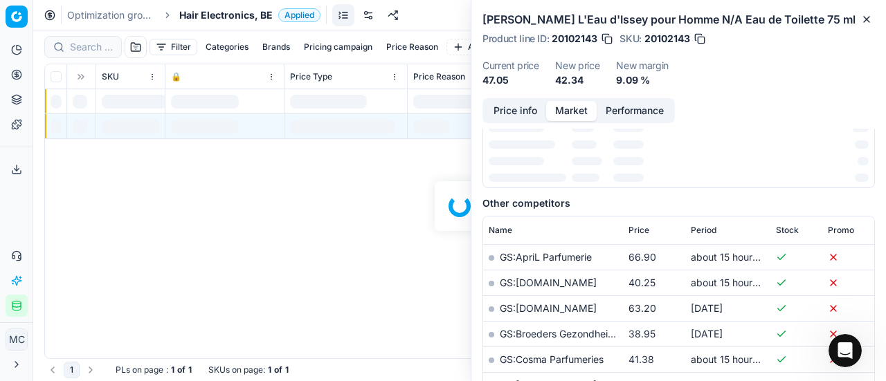
click at [91, 46] on div at bounding box center [459, 205] width 852 height 351
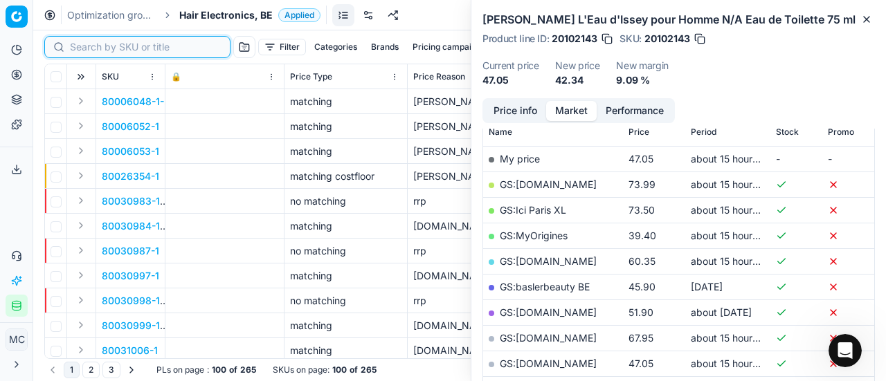
click at [91, 46] on input at bounding box center [146, 47] width 152 height 14
paste input "80054404-1"
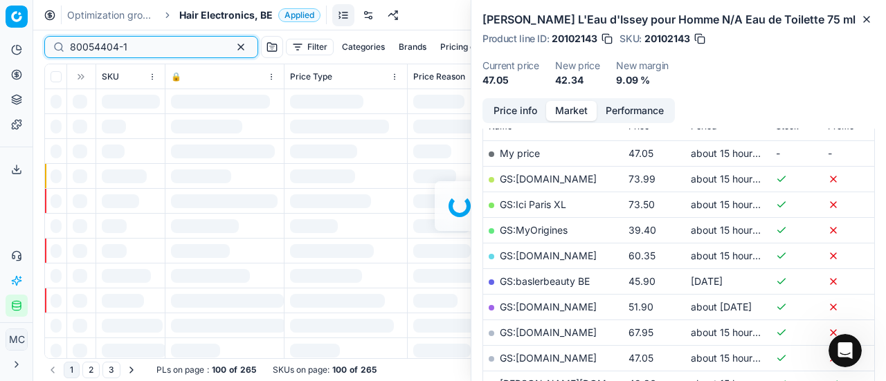
scroll to position [208, 0]
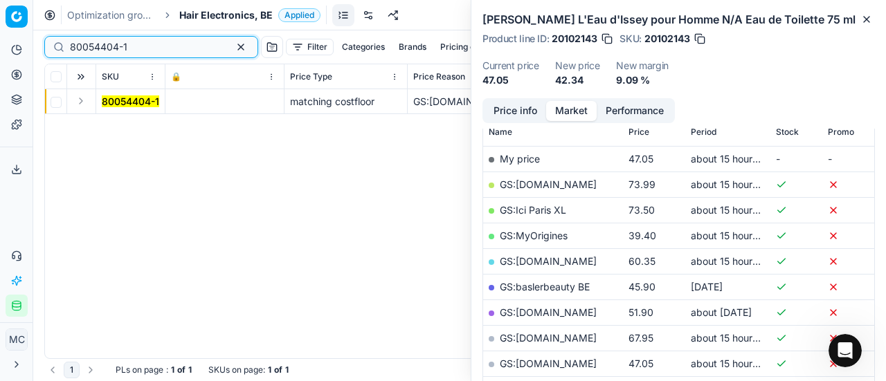
type input "80054404-1"
click at [86, 100] on button "Expand" at bounding box center [81, 101] width 17 height 17
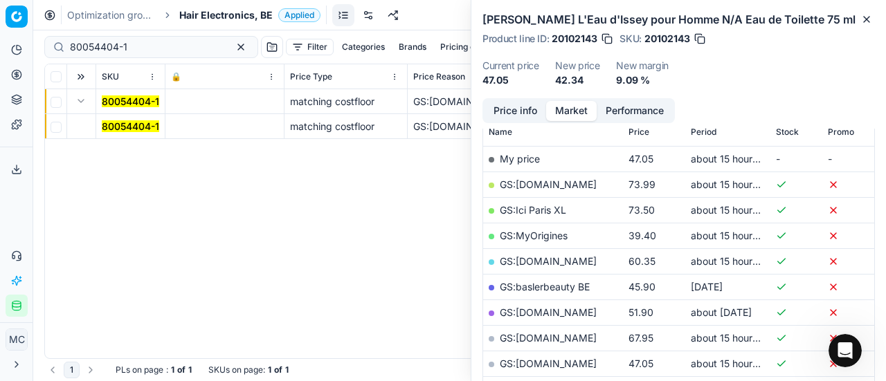
click at [125, 134] on td "80054404-1" at bounding box center [130, 126] width 69 height 25
click at [143, 122] on mark "80054404-1" at bounding box center [130, 126] width 57 height 12
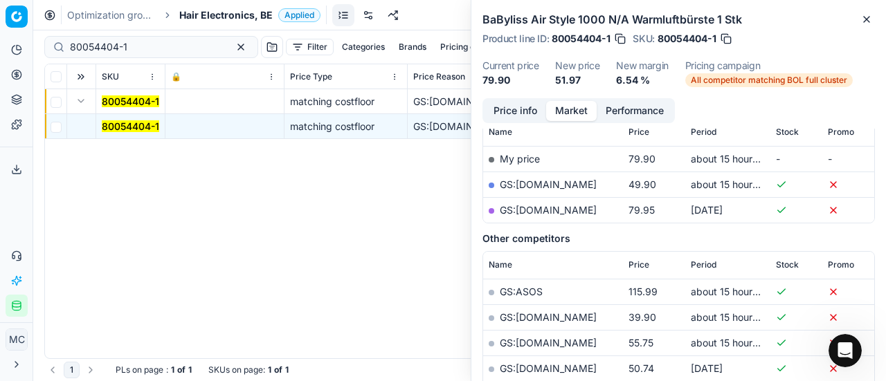
click at [506, 104] on button "Price info" at bounding box center [515, 111] width 62 height 20
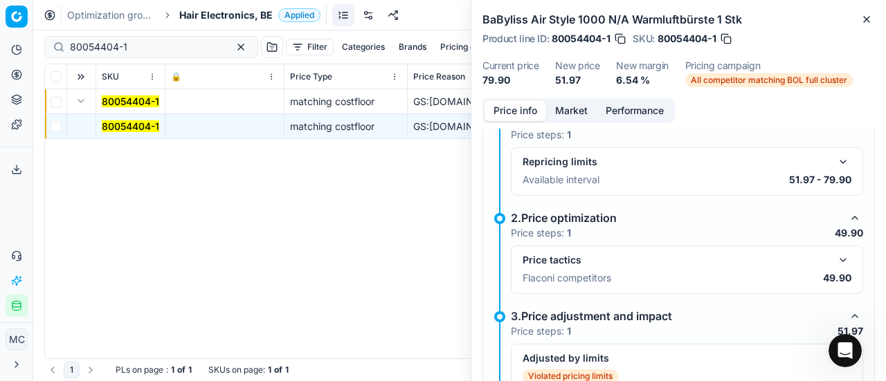
click at [834, 255] on button "button" at bounding box center [842, 260] width 17 height 17
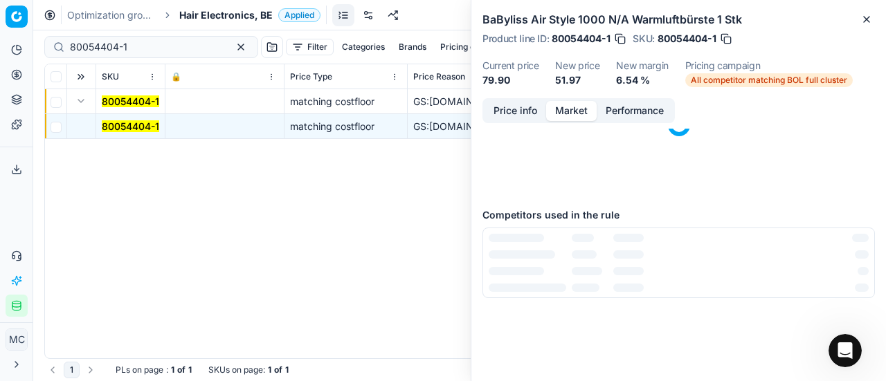
click at [576, 110] on button "Market" at bounding box center [571, 111] width 51 height 20
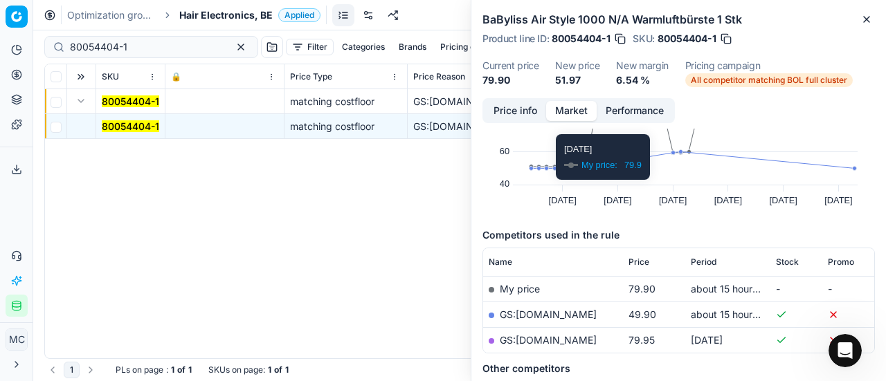
scroll to position [138, 0]
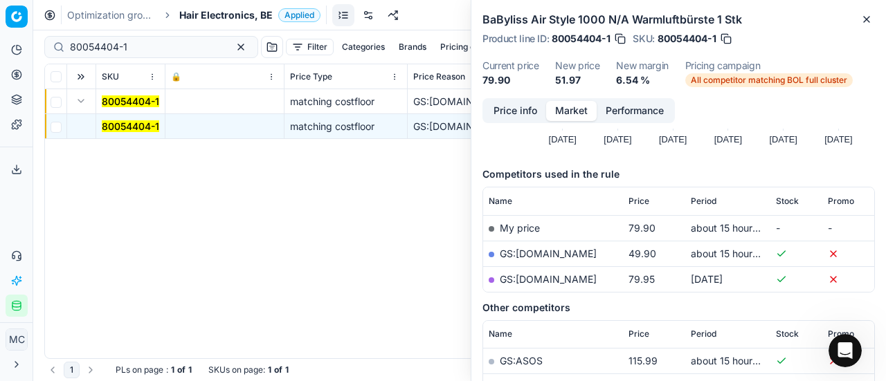
click at [542, 250] on link "GS:[DOMAIN_NAME]" at bounding box center [548, 254] width 97 height 12
click at [238, 19] on span "Hair Electronics, BE" at bounding box center [225, 15] width 93 height 14
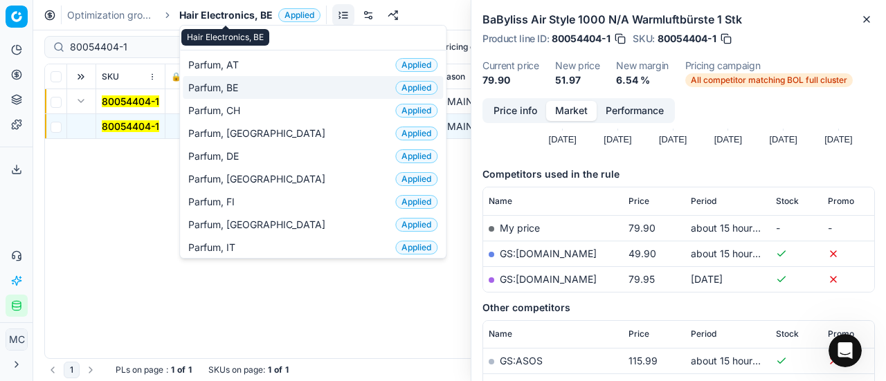
type input "par"
click at [231, 81] on span "Parfum, BE" at bounding box center [215, 88] width 55 height 14
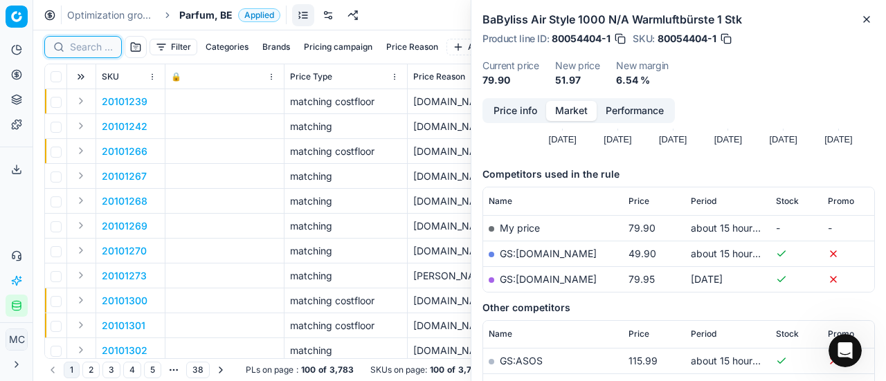
click at [91, 51] on input at bounding box center [91, 47] width 43 height 14
paste input "90017045-0026798"
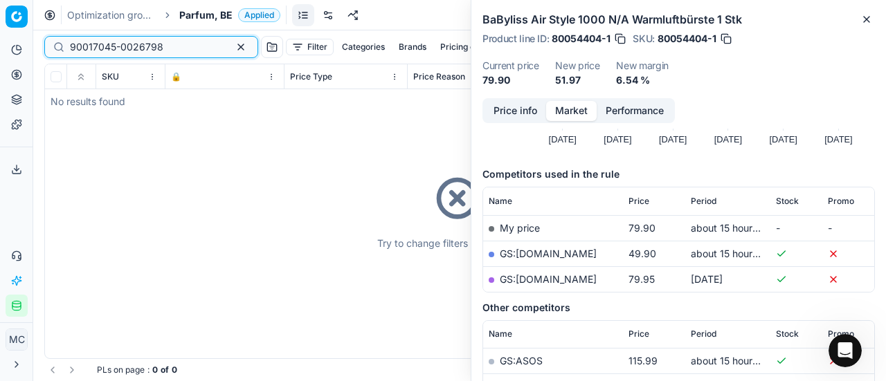
type input "90017045-0026798"
click at [214, 13] on span "Parfum, BE" at bounding box center [205, 15] width 53 height 14
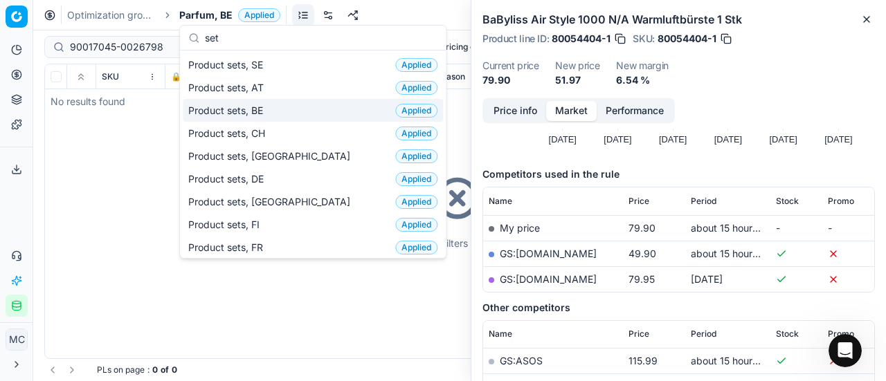
type input "set"
click at [275, 110] on div "Product sets, BE Applied" at bounding box center [313, 110] width 260 height 23
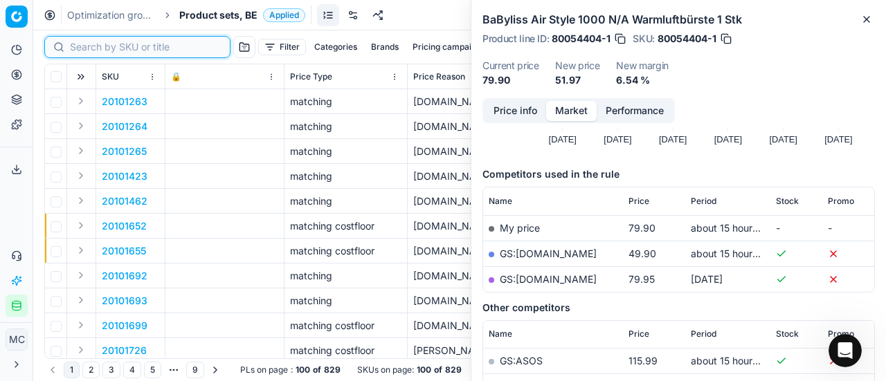
click at [92, 45] on input at bounding box center [146, 47] width 152 height 14
paste input "90017045-0026798"
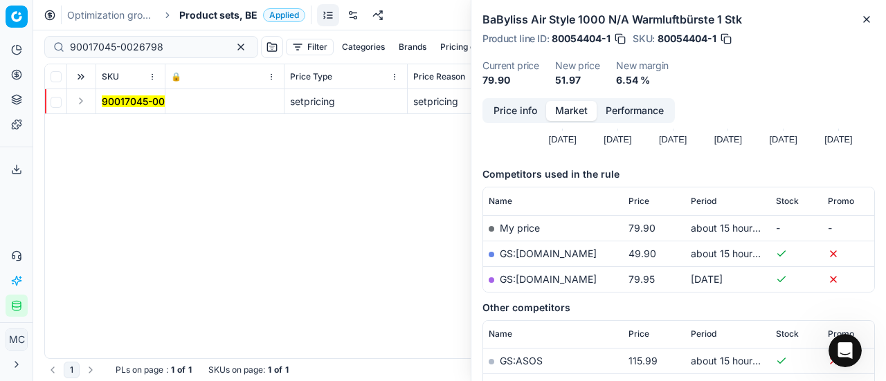
click at [81, 99] on button "Expand" at bounding box center [81, 101] width 17 height 17
drag, startPoint x: 81, startPoint y: 99, endPoint x: 567, endPoint y: 108, distance: 486.5
click at [121, 127] on mark "90017045-0026798" at bounding box center [148, 126] width 93 height 12
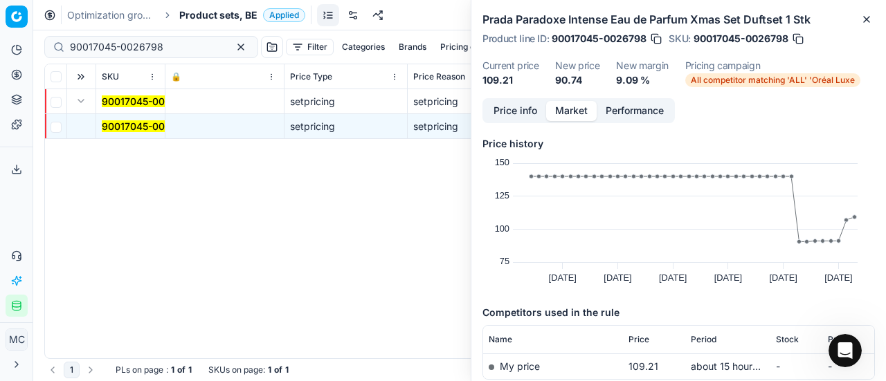
click at [518, 113] on button "Price info" at bounding box center [515, 111] width 62 height 20
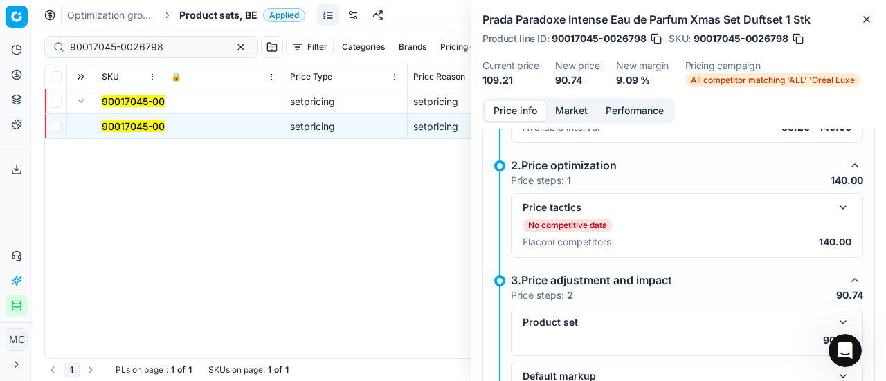
scroll to position [140, 0]
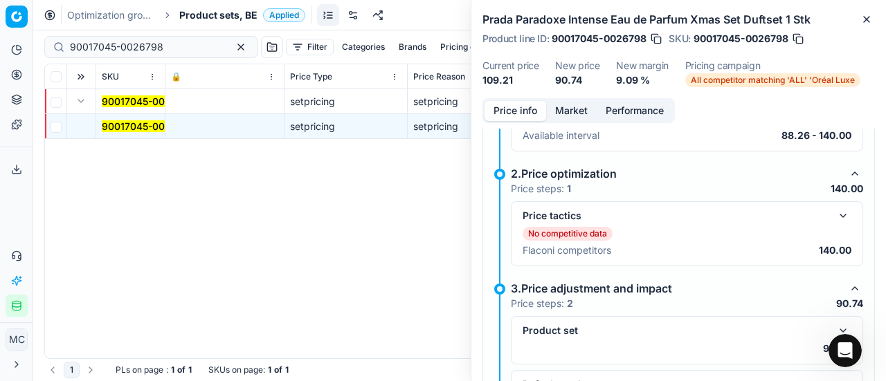
click at [834, 214] on button "button" at bounding box center [842, 216] width 17 height 17
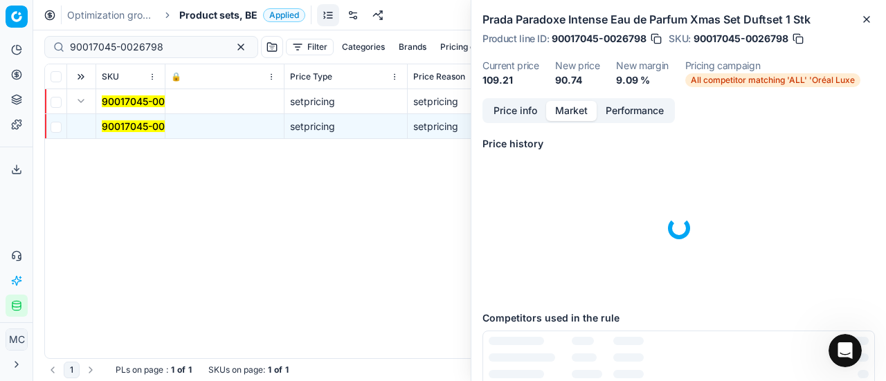
click at [582, 104] on button "Market" at bounding box center [571, 111] width 51 height 20
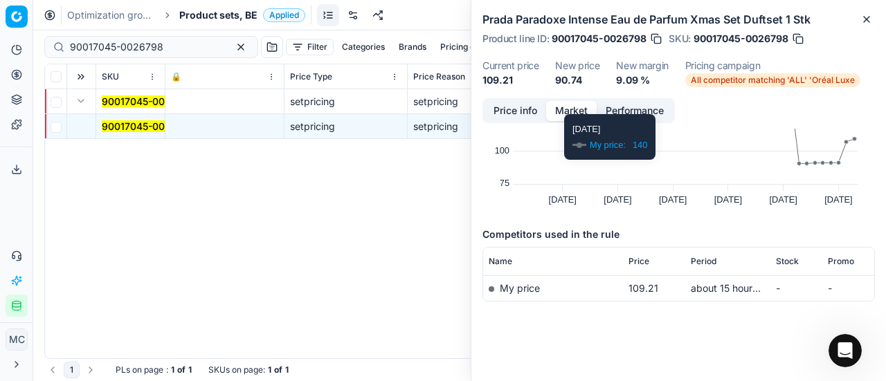
scroll to position [80, 0]
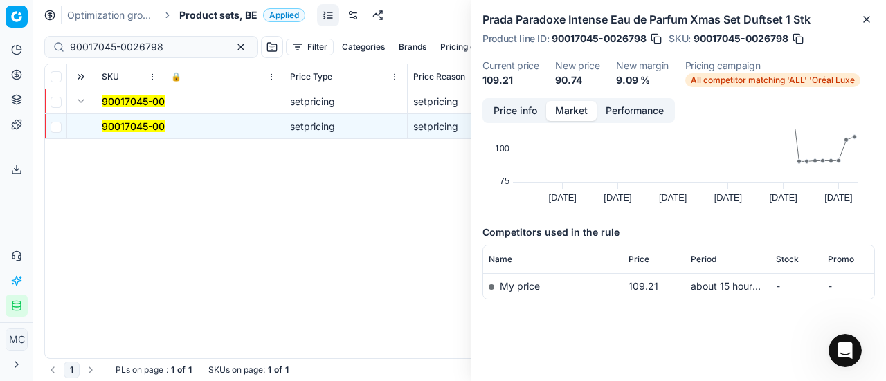
click at [506, 113] on button "Price info" at bounding box center [515, 111] width 62 height 20
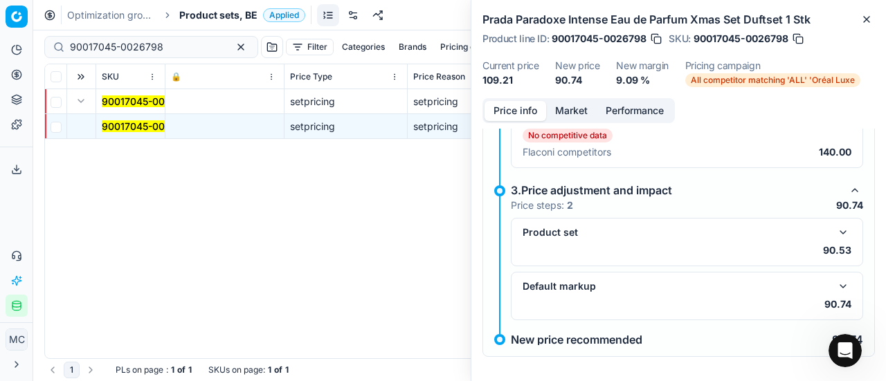
scroll to position [244, 0]
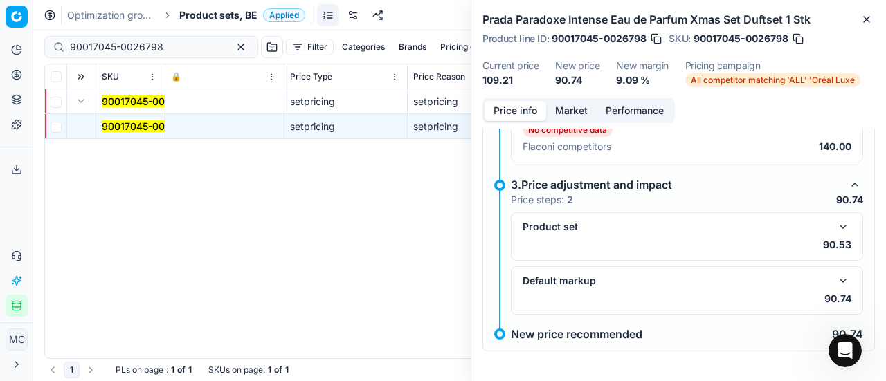
click at [832, 233] on div "Product set 90.53" at bounding box center [686, 237] width 329 height 36
click at [834, 227] on button "button" at bounding box center [842, 227] width 17 height 17
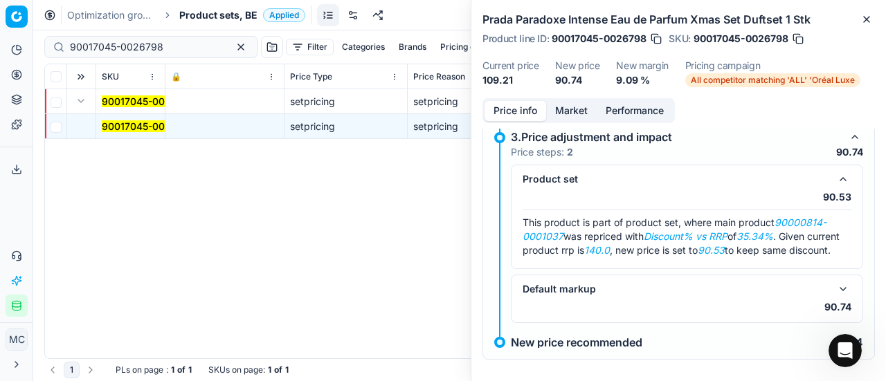
scroll to position [313, 0]
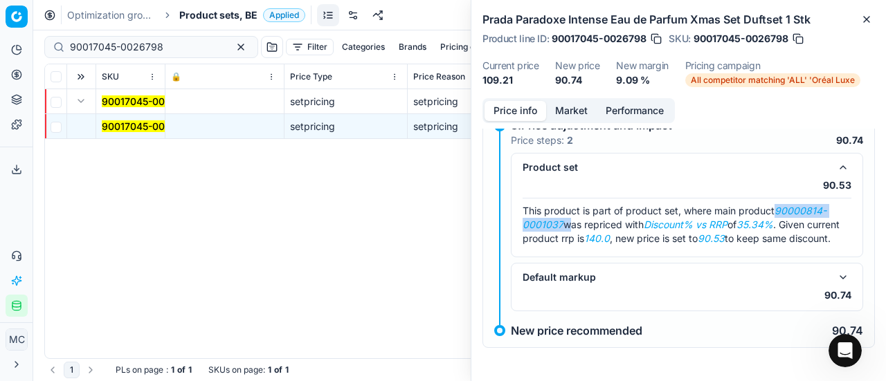
drag, startPoint x: 779, startPoint y: 197, endPoint x: 563, endPoint y: 210, distance: 216.2
click at [563, 210] on span "This product is part of product set, where main product 90000814-0001037 was re…" at bounding box center [680, 224] width 317 height 39
copy span "90000814-0001037"
click at [154, 39] on div "90017045-0026798" at bounding box center [151, 47] width 214 height 22
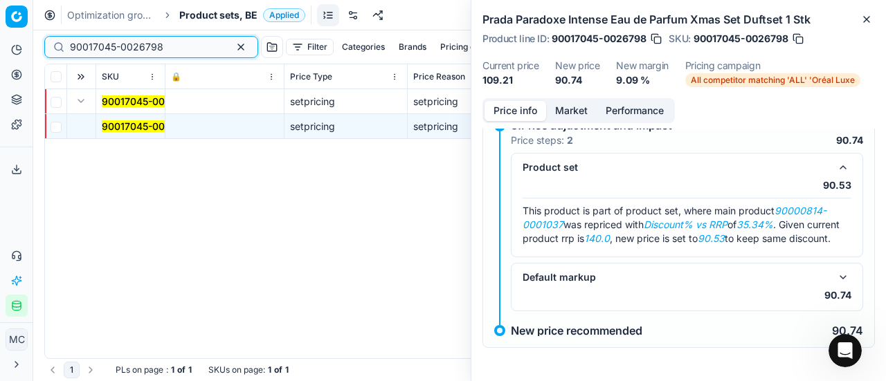
drag, startPoint x: 172, startPoint y: 42, endPoint x: 0, endPoint y: 37, distance: 171.7
click at [0, 37] on div "Pricing platform Analytics Pricing Product portfolio Templates Export service 2…" at bounding box center [443, 190] width 886 height 381
paste input "00814-0001037"
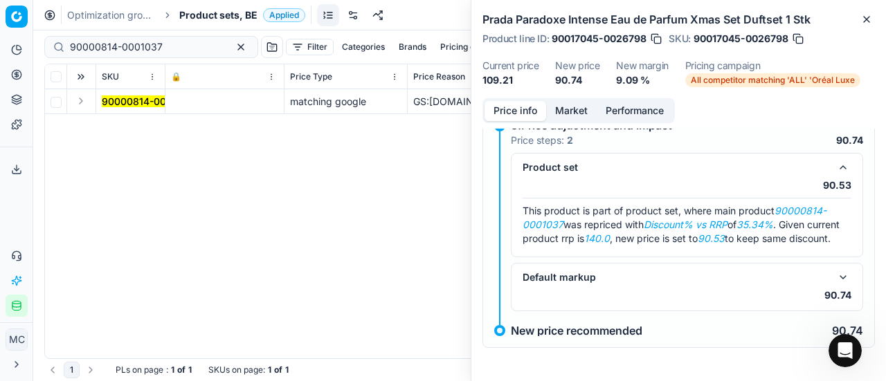
click at [80, 100] on button "Expand" at bounding box center [81, 101] width 17 height 17
click at [149, 124] on mark "90000814-0001037" at bounding box center [148, 126] width 93 height 12
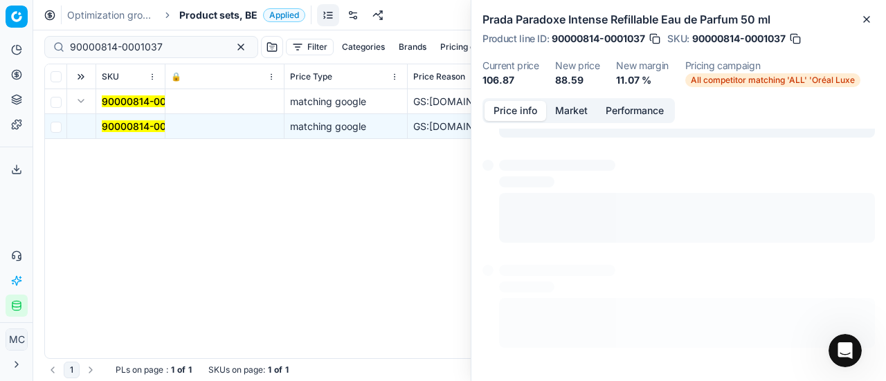
scroll to position [10, 0]
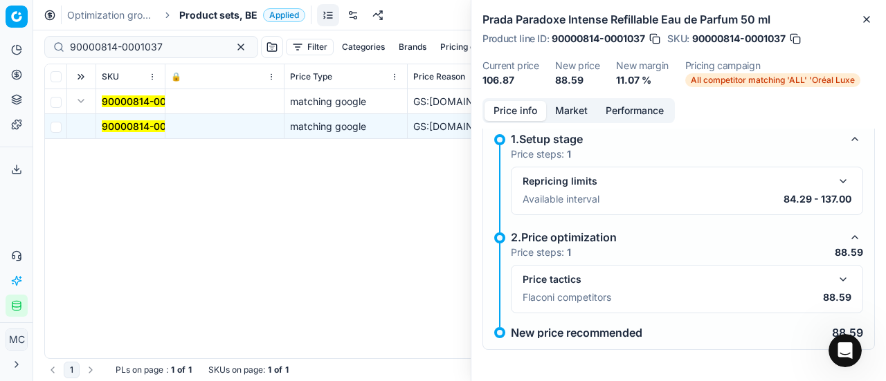
click at [834, 276] on button "button" at bounding box center [842, 279] width 17 height 17
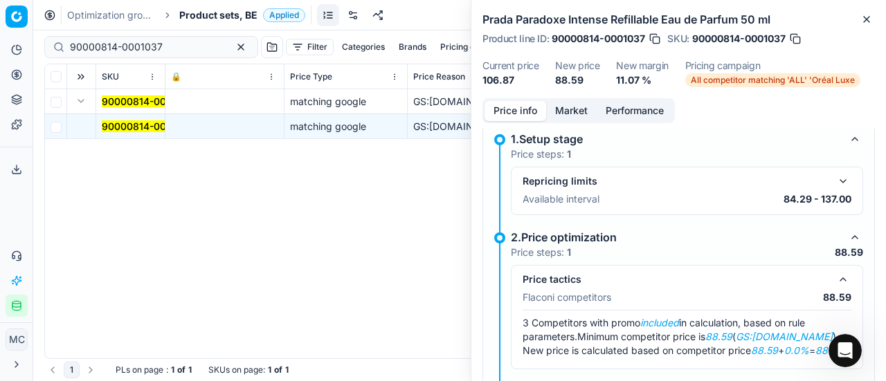
click at [585, 109] on button "Market" at bounding box center [571, 111] width 51 height 20
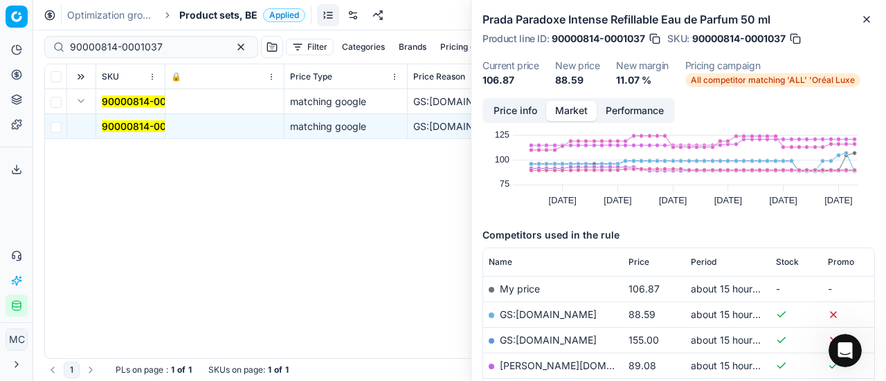
scroll to position [138, 0]
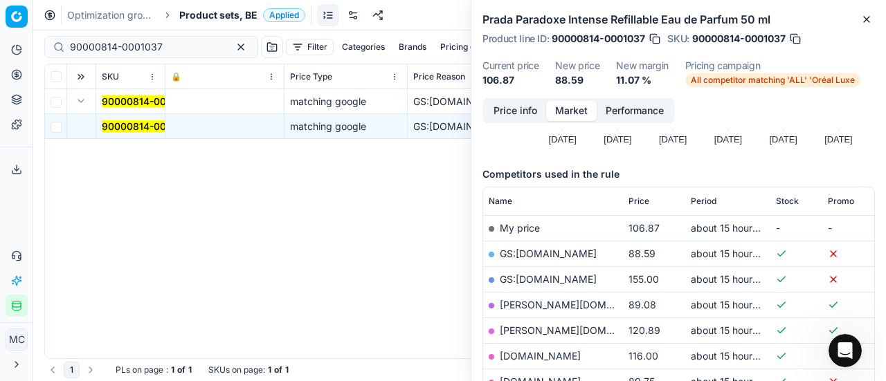
click at [551, 255] on link "GS:[DOMAIN_NAME]" at bounding box center [548, 254] width 97 height 12
click at [568, 304] on link "[PERSON_NAME][DOMAIN_NAME]" at bounding box center [580, 305] width 161 height 12
click at [785, 81] on span "All competitor matching 'ALL' 'Oréal Luxe" at bounding box center [772, 80] width 175 height 14
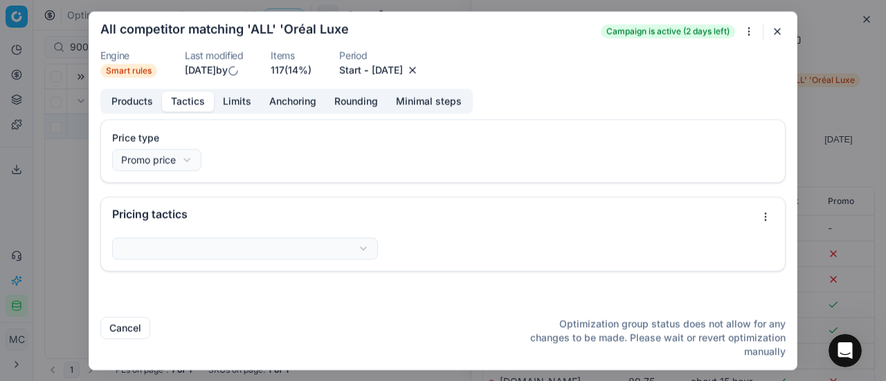
click at [172, 103] on button "Tactics" at bounding box center [188, 101] width 52 height 20
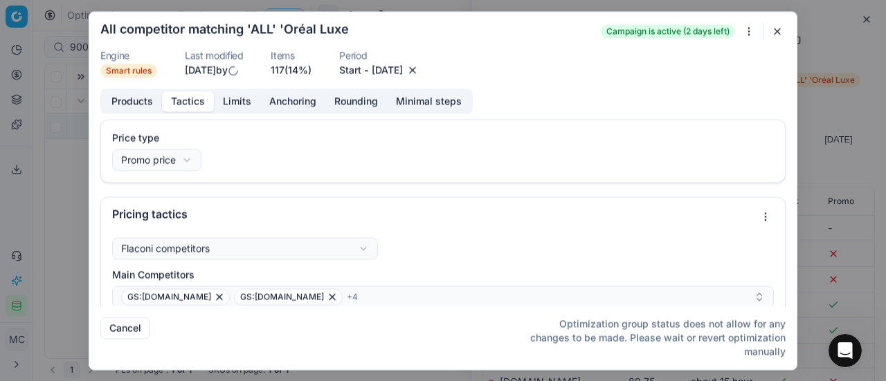
scroll to position [69, 0]
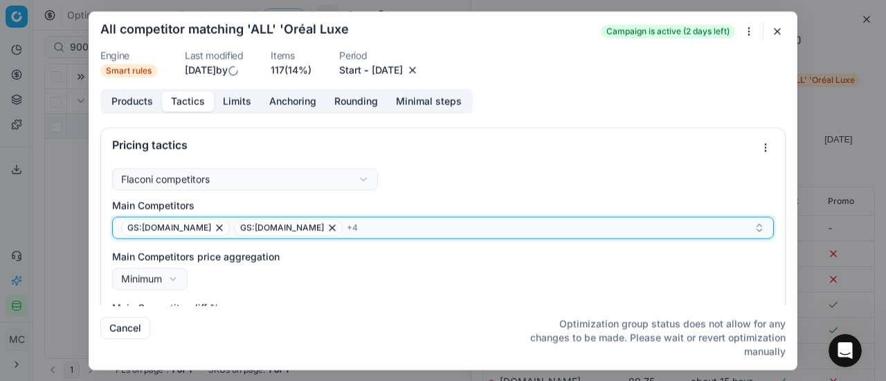
click at [353, 226] on div "GS:[DOMAIN_NAME] GS:[DOMAIN_NAME] + 4" at bounding box center [437, 227] width 632 height 17
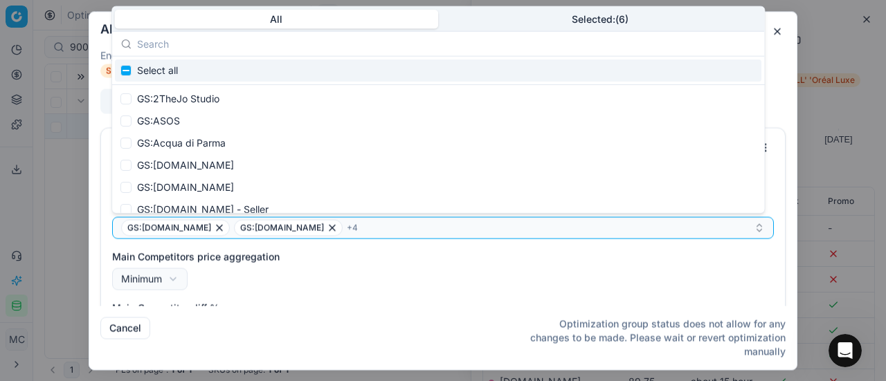
click at [604, 17] on button "Selected: ( 6 )" at bounding box center [600, 18] width 324 height 19
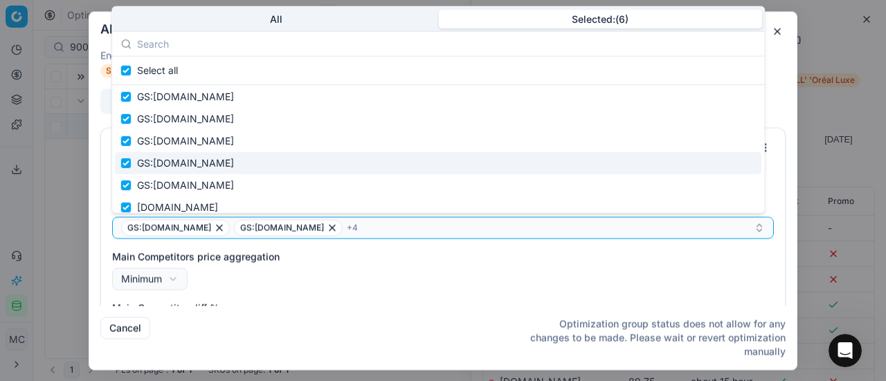
scroll to position [0, 0]
click at [470, 268] on div "Main Competitors price aggregation Minimum Minimum Maximum" at bounding box center [442, 270] width 661 height 40
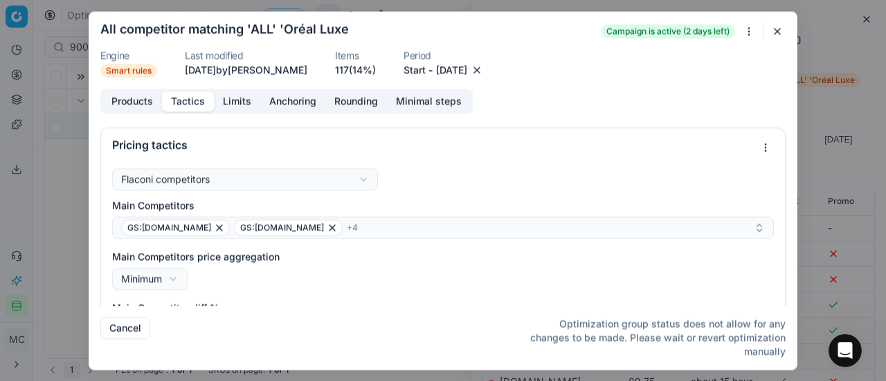
click at [778, 33] on button "button" at bounding box center [777, 31] width 17 height 17
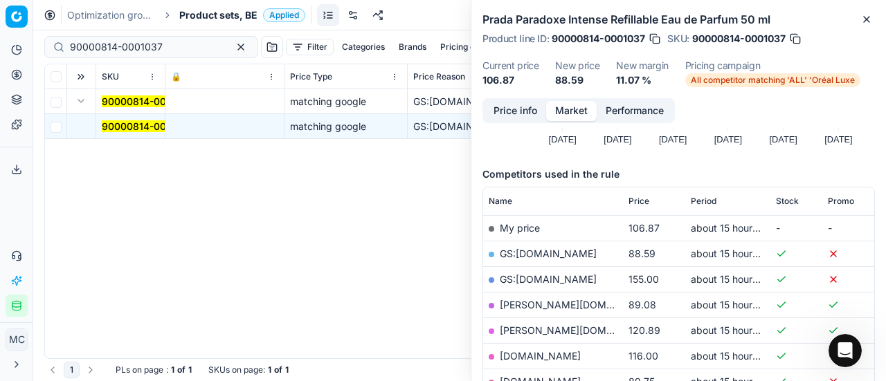
click at [544, 254] on link "GS:[DOMAIN_NAME]" at bounding box center [548, 254] width 97 height 12
click at [736, 78] on span "All competitor matching 'ALL' 'Oréal Luxe" at bounding box center [772, 80] width 175 height 14
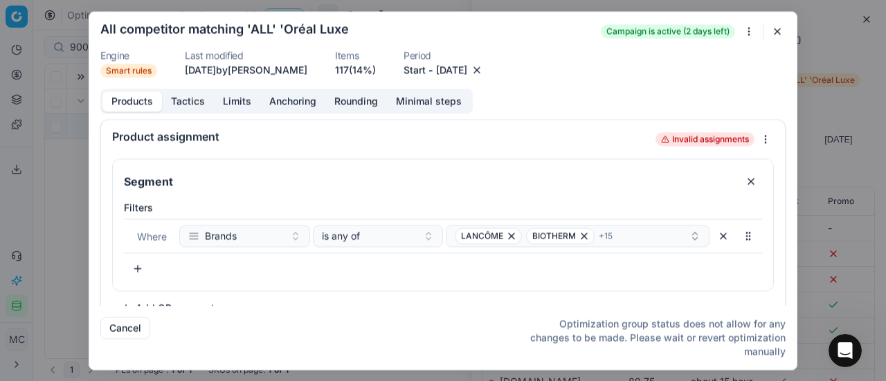
scroll to position [22, 0]
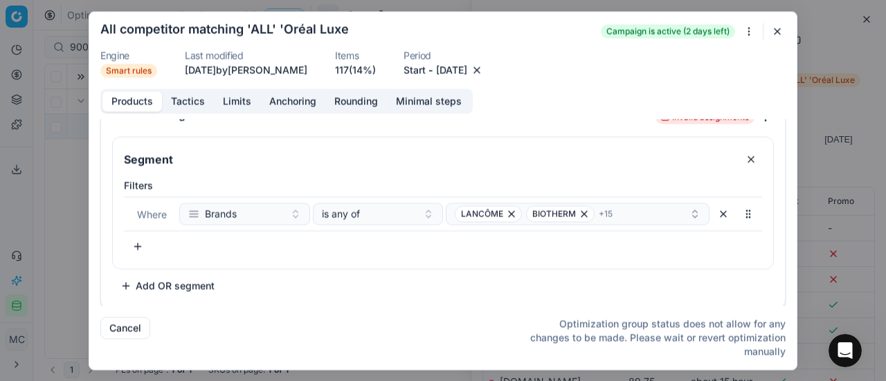
click at [192, 92] on button "Tactics" at bounding box center [188, 101] width 52 height 20
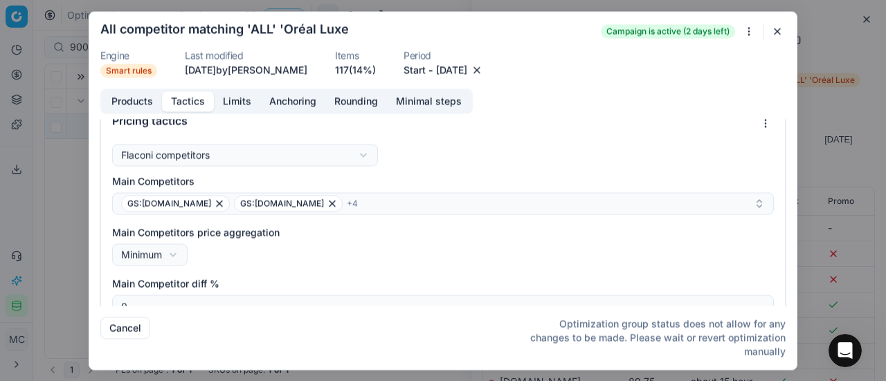
scroll to position [138, 0]
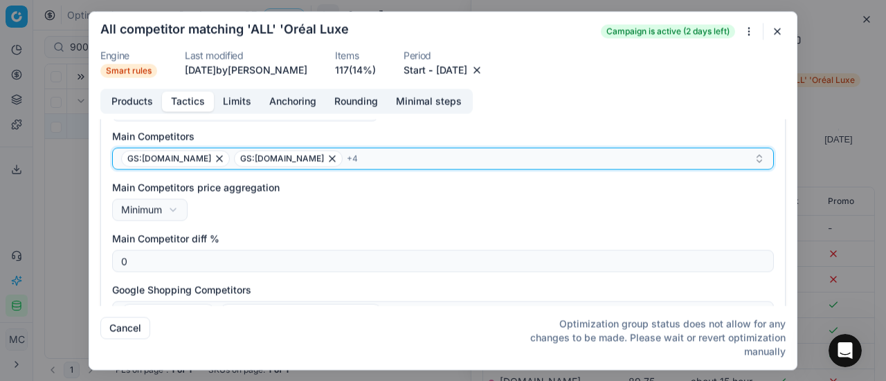
click at [336, 160] on div "GS:[DOMAIN_NAME] GS:[DOMAIN_NAME] + 4" at bounding box center [437, 158] width 632 height 17
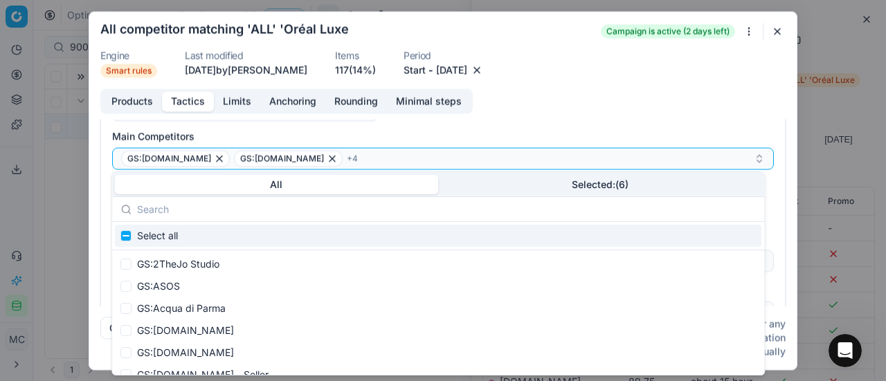
scroll to position [69, 0]
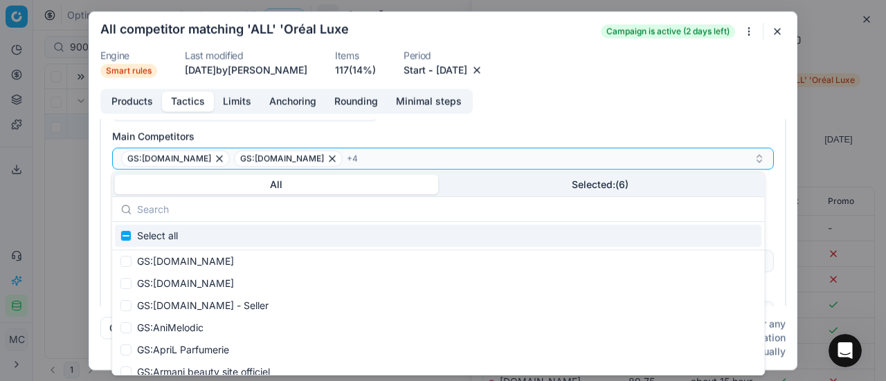
click at [540, 188] on button "Selected: ( 6 )" at bounding box center [600, 184] width 324 height 19
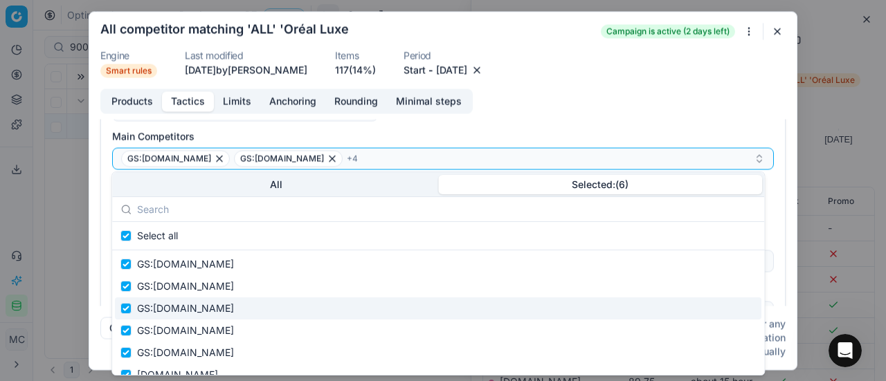
scroll to position [14, 0]
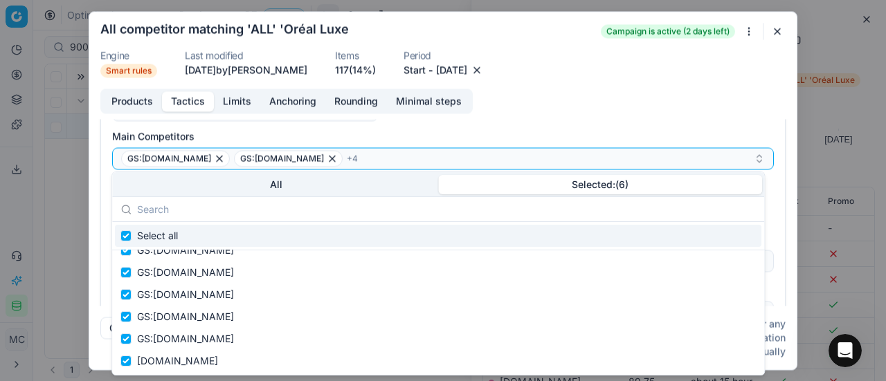
click at [848, 109] on div "We are saving PC settings. Please wait, it should take a few minutes All compet…" at bounding box center [443, 190] width 886 height 381
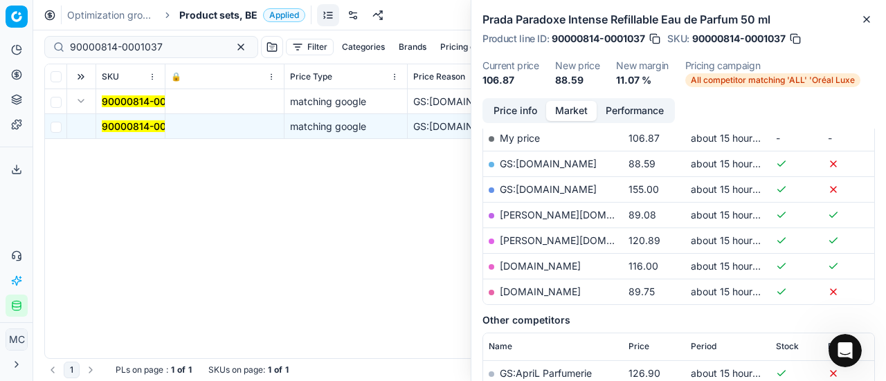
scroll to position [208, 0]
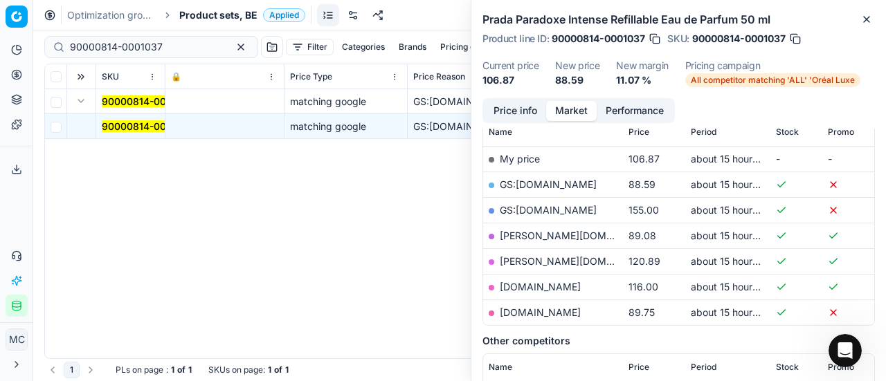
click at [732, 84] on span "All competitor matching 'ALL' 'Oréal Luxe" at bounding box center [772, 80] width 175 height 14
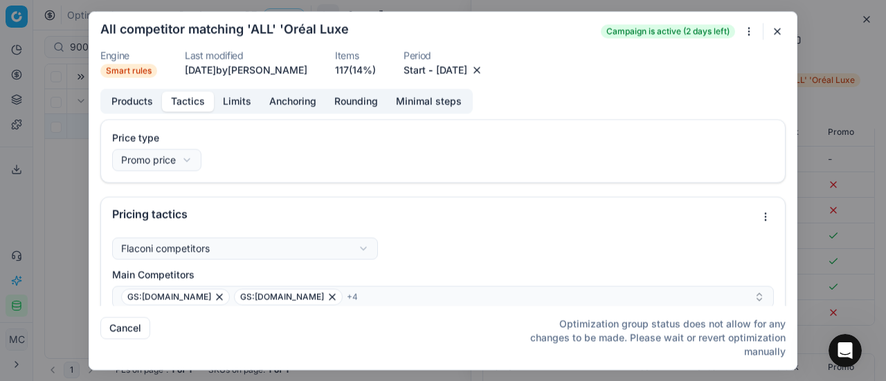
click at [195, 107] on button "Tactics" at bounding box center [188, 101] width 52 height 20
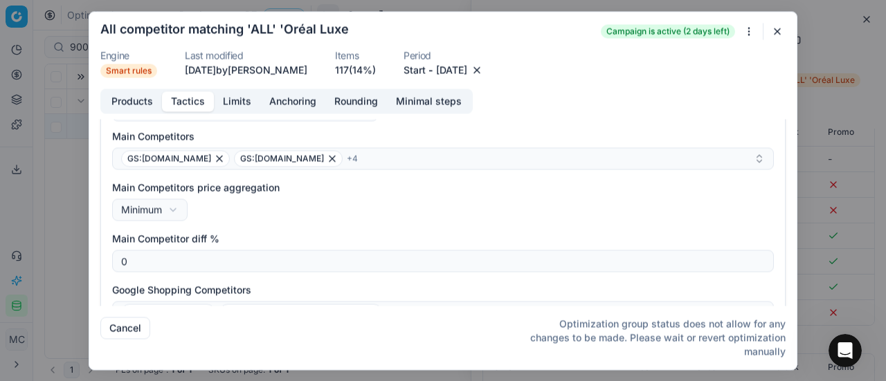
click at [62, 229] on div "We are saving PC settings. Please wait, it should take a few minutes All compet…" at bounding box center [443, 190] width 886 height 381
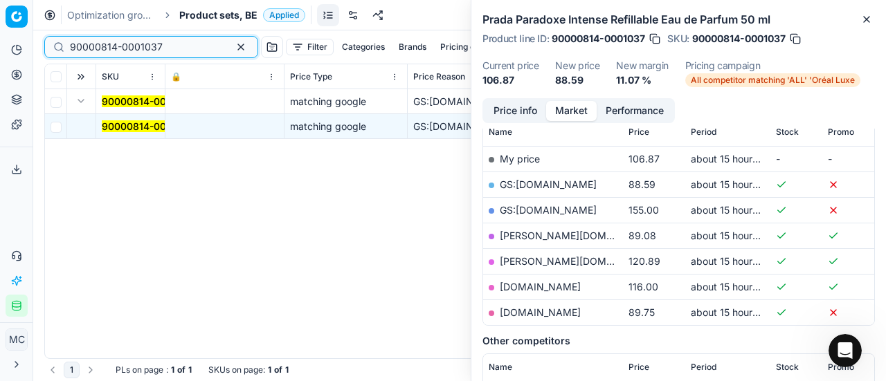
drag, startPoint x: 174, startPoint y: 51, endPoint x: 0, endPoint y: 25, distance: 176.2
click at [0, 25] on div "Pricing platform Analytics Pricing Product portfolio Templates Export service 2…" at bounding box center [443, 190] width 886 height 381
click at [118, 124] on mark "90000814-0001037" at bounding box center [148, 126] width 93 height 12
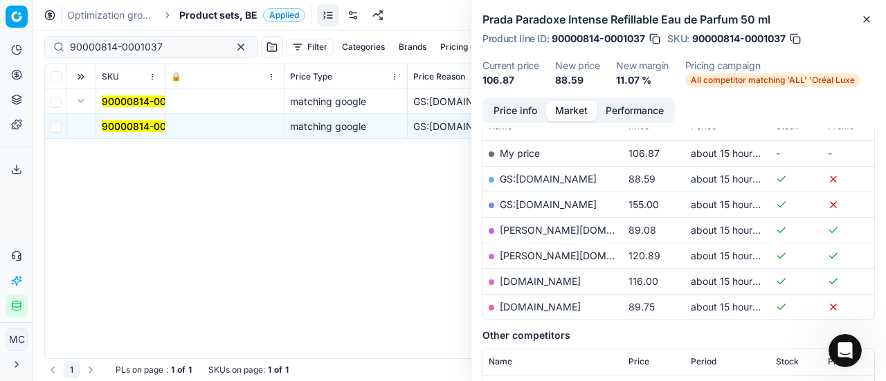
scroll to position [208, 0]
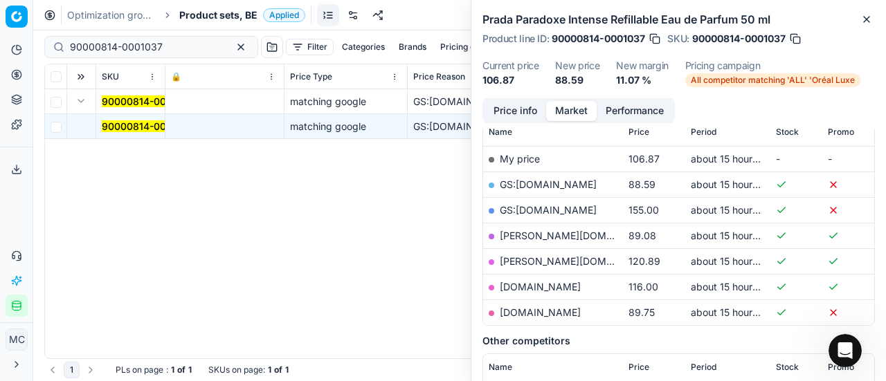
click at [516, 116] on button "Price info" at bounding box center [515, 111] width 62 height 20
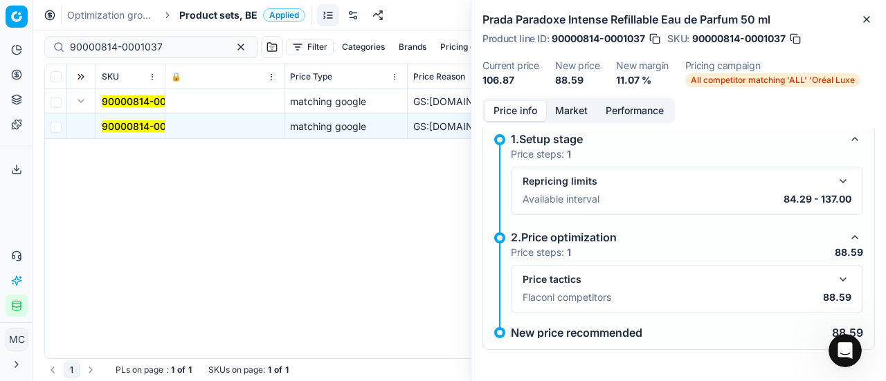
click at [834, 273] on button "button" at bounding box center [842, 279] width 17 height 17
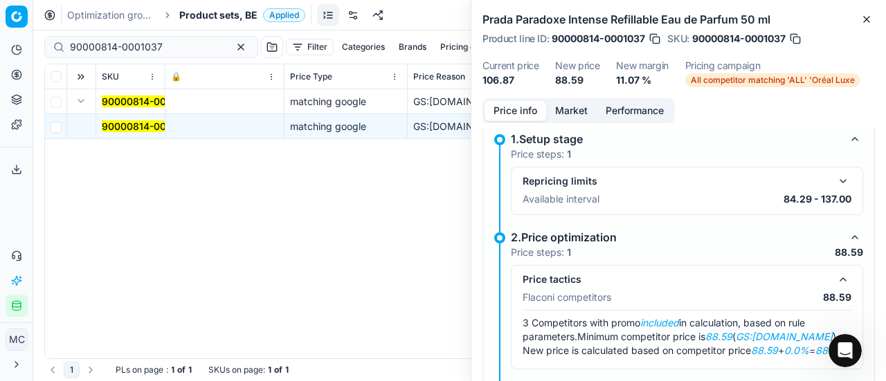
scroll to position [66, 0]
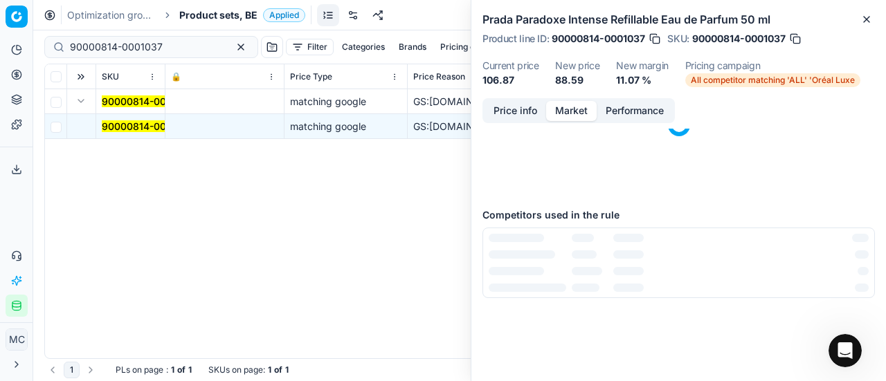
click at [574, 110] on button "Market" at bounding box center [571, 111] width 51 height 20
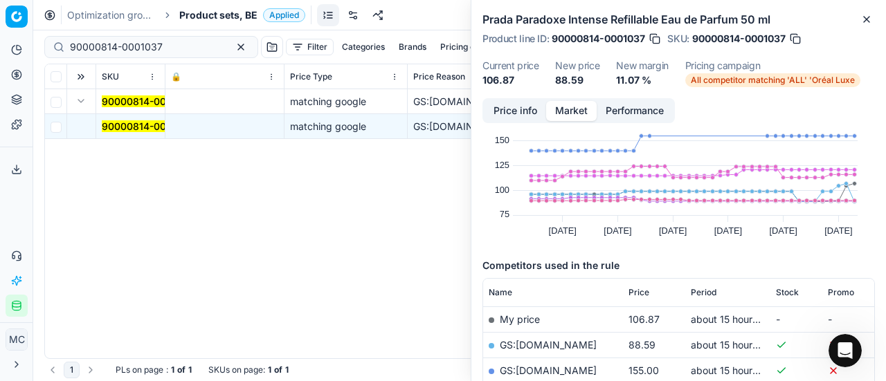
scroll to position [69, 0]
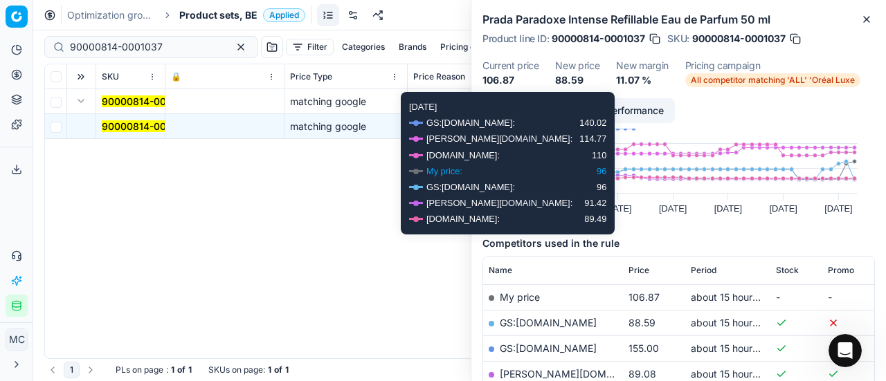
click at [541, 318] on link "GS:[DOMAIN_NAME]" at bounding box center [548, 323] width 97 height 12
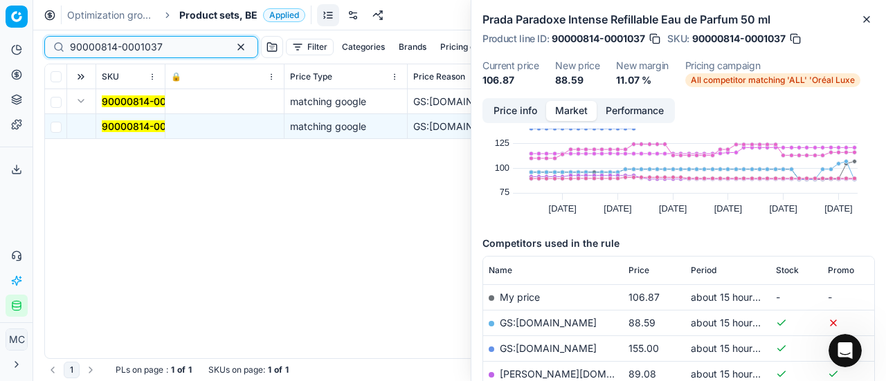
drag, startPoint x: 185, startPoint y: 50, endPoint x: 0, endPoint y: 37, distance: 185.9
click at [0, 37] on div "Pricing platform Analytics Pricing Product portfolio Templates Export service 2…" at bounding box center [443, 190] width 886 height 381
paste input "17045-0026798"
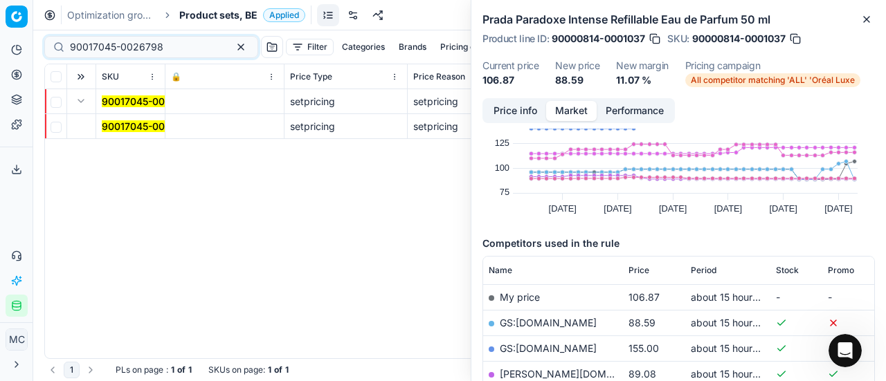
drag, startPoint x: 116, startPoint y: 125, endPoint x: 289, endPoint y: 138, distance: 173.5
click at [117, 125] on mark "90017045-0026798" at bounding box center [148, 126] width 93 height 12
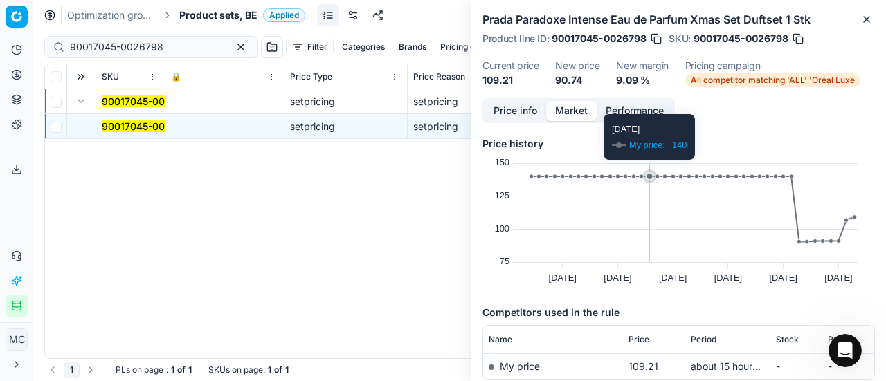
scroll to position [80, 0]
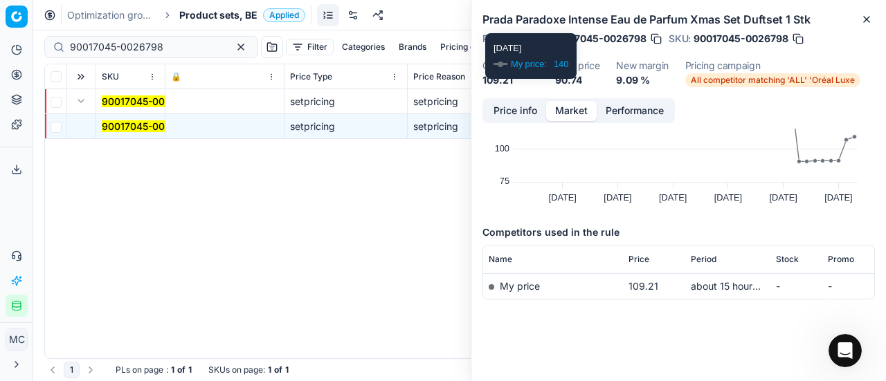
click at [517, 108] on button "Price info" at bounding box center [515, 111] width 62 height 20
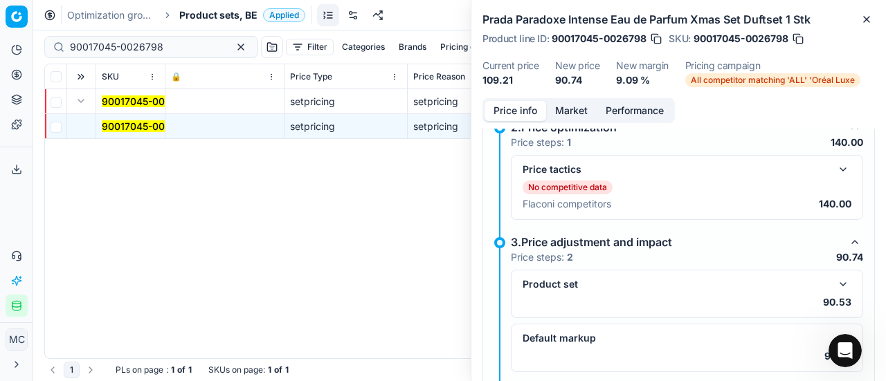
scroll to position [244, 0]
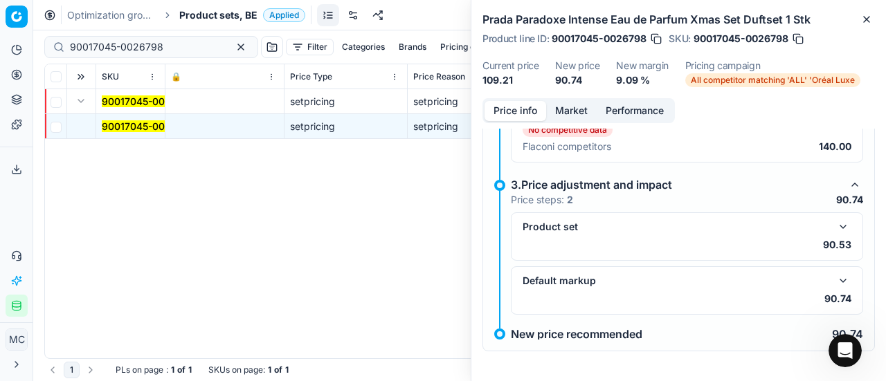
click at [834, 226] on button "button" at bounding box center [842, 227] width 17 height 17
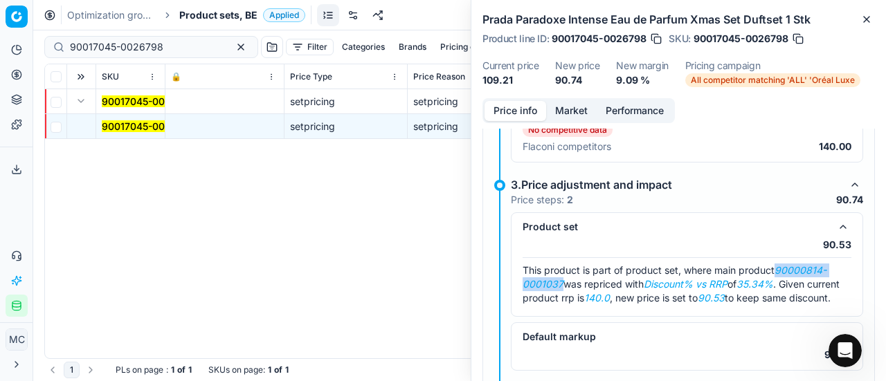
drag, startPoint x: 780, startPoint y: 269, endPoint x: 562, endPoint y: 280, distance: 218.9
click at [562, 280] on span "This product is part of product set, where main product 90000814-0001037 was re…" at bounding box center [680, 283] width 317 height 39
copy em "90000814-0001037"
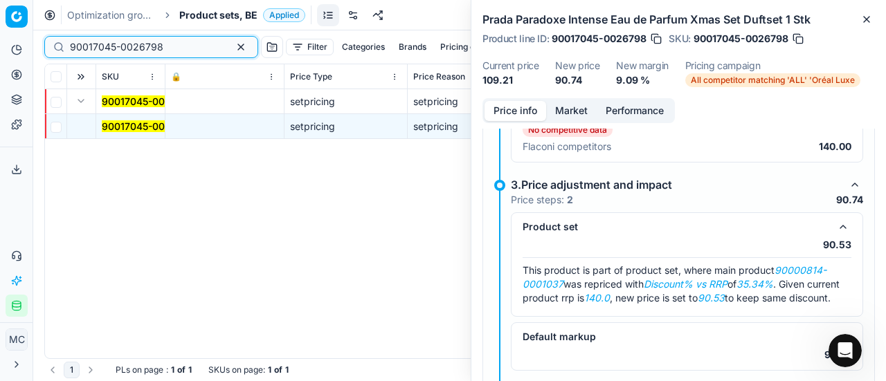
drag, startPoint x: 162, startPoint y: 46, endPoint x: 0, endPoint y: 53, distance: 162.0
click at [0, 53] on div "Pricing platform Analytics Pricing Product portfolio Templates Export service 2…" at bounding box center [443, 190] width 886 height 381
paste input "00814-0001037"
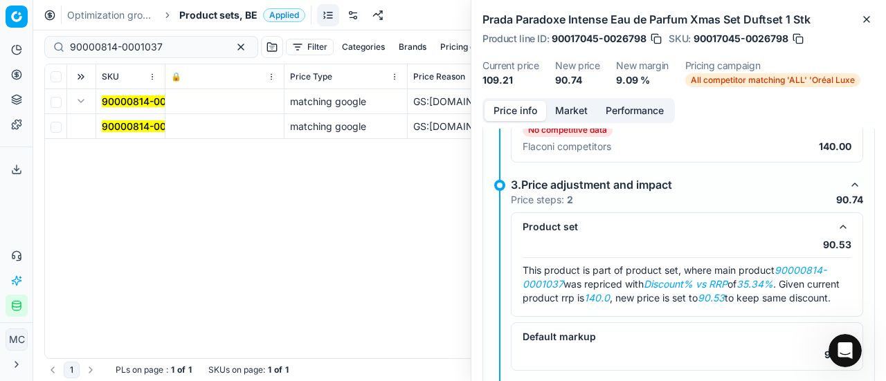
click at [118, 125] on mark "90000814-0001037" at bounding box center [148, 126] width 93 height 12
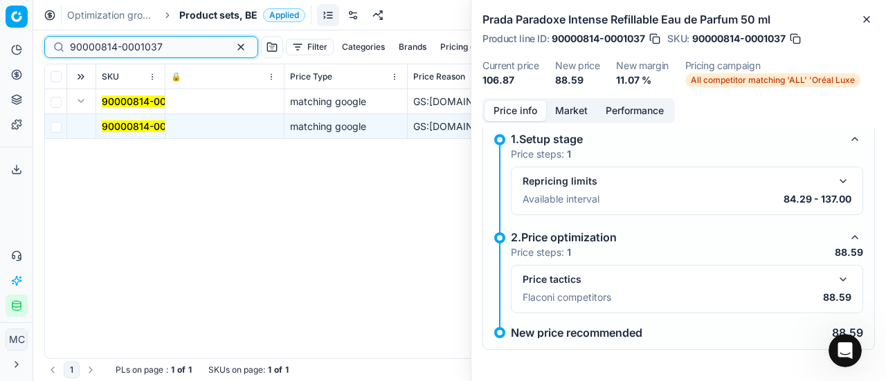
drag, startPoint x: 167, startPoint y: 42, endPoint x: 0, endPoint y: 24, distance: 168.3
click at [0, 24] on div "Pricing platform Analytics Pricing Product portfolio Templates Export service 2…" at bounding box center [443, 190] width 886 height 381
paste input "17045-0026798"
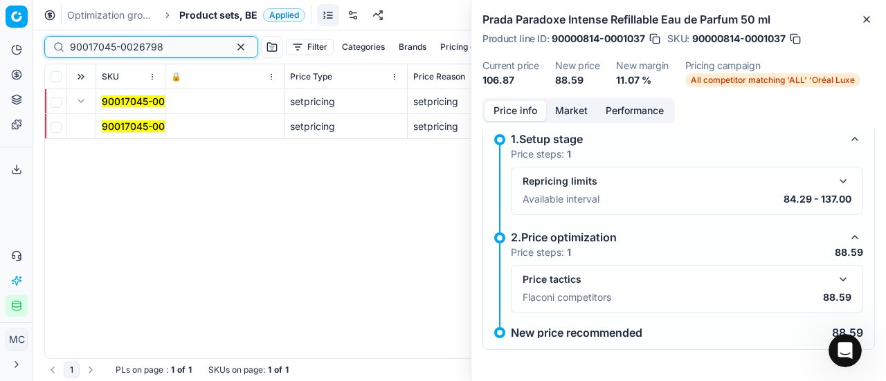
type input "90017045-0026798"
click at [112, 128] on mark "90017045-0026798" at bounding box center [148, 126] width 93 height 12
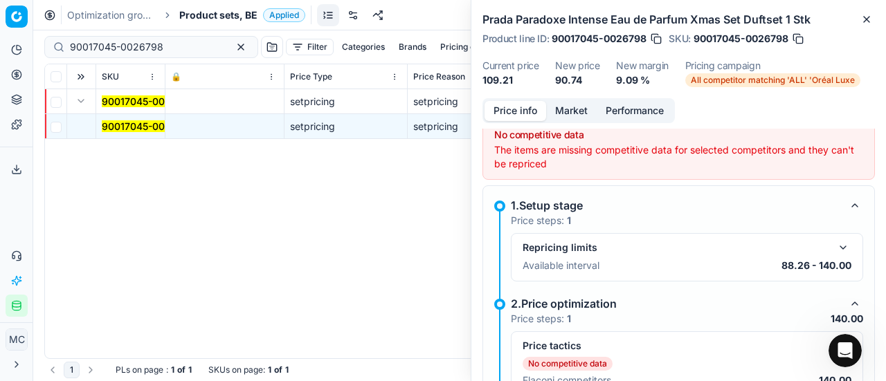
scroll to position [244, 0]
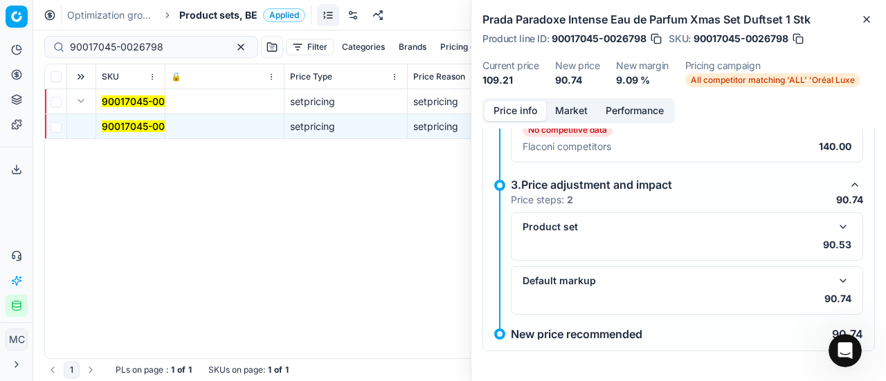
click at [836, 221] on button "button" at bounding box center [842, 227] width 17 height 17
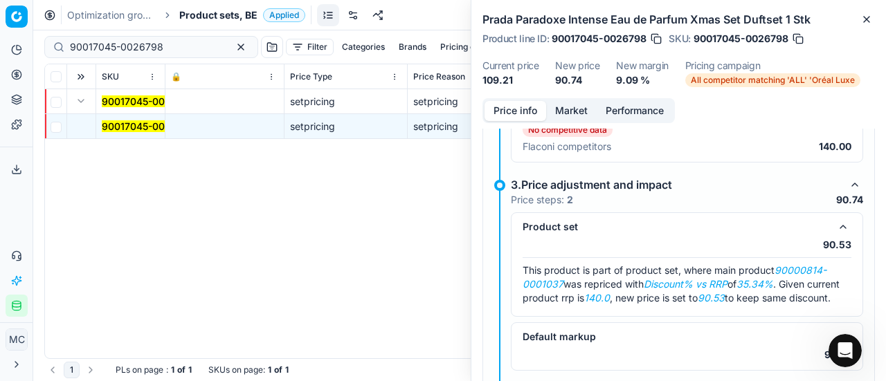
scroll to position [313, 0]
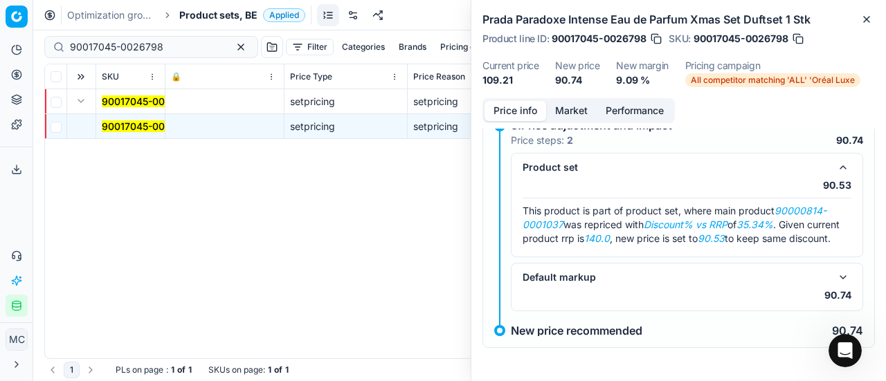
click at [834, 278] on button "button" at bounding box center [842, 277] width 17 height 17
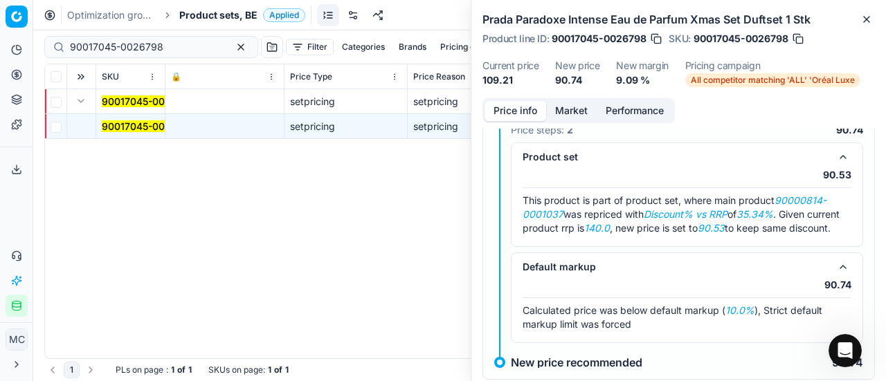
click at [210, 15] on span "Product sets, BE" at bounding box center [218, 15] width 78 height 14
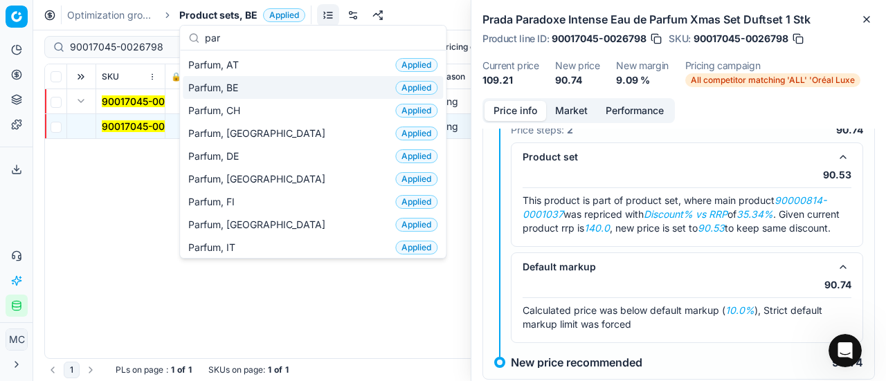
type input "par"
click at [259, 89] on div "Parfum, BE Applied" at bounding box center [313, 87] width 260 height 23
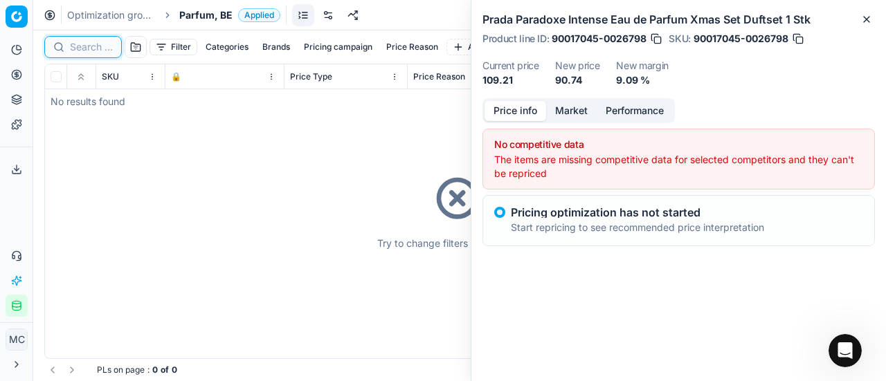
click at [104, 48] on input at bounding box center [91, 47] width 43 height 14
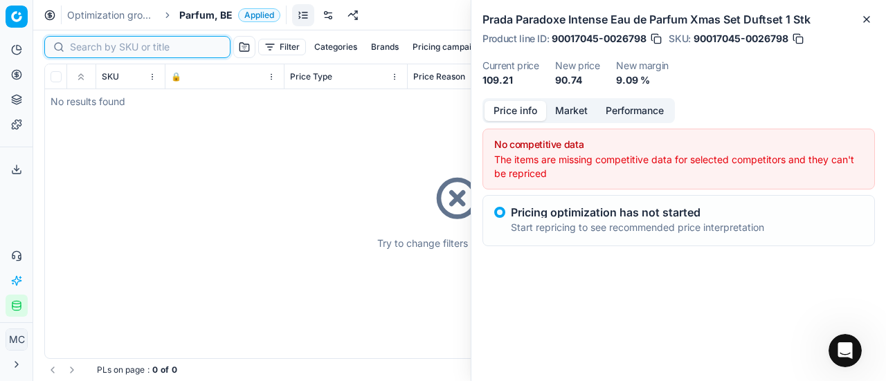
paste input "80023563-100"
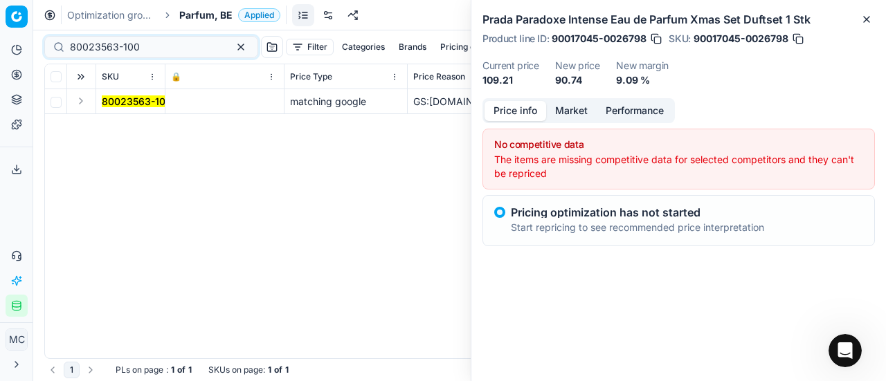
click at [80, 104] on button "Expand" at bounding box center [81, 101] width 17 height 17
click at [116, 122] on mark "80023563-100" at bounding box center [137, 126] width 70 height 12
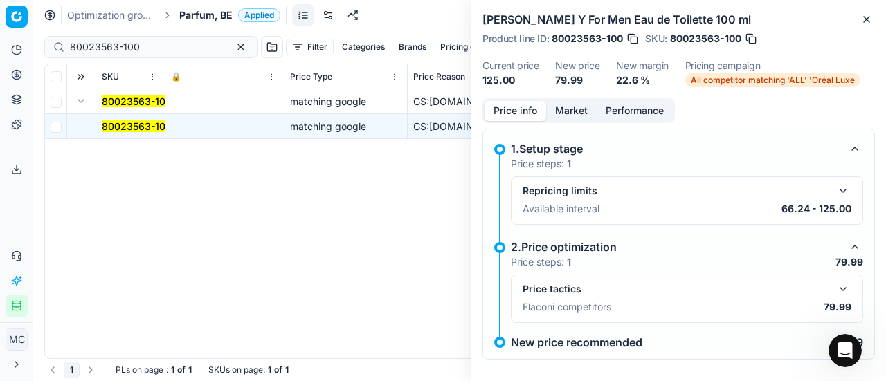
click at [836, 289] on button "button" at bounding box center [842, 289] width 17 height 17
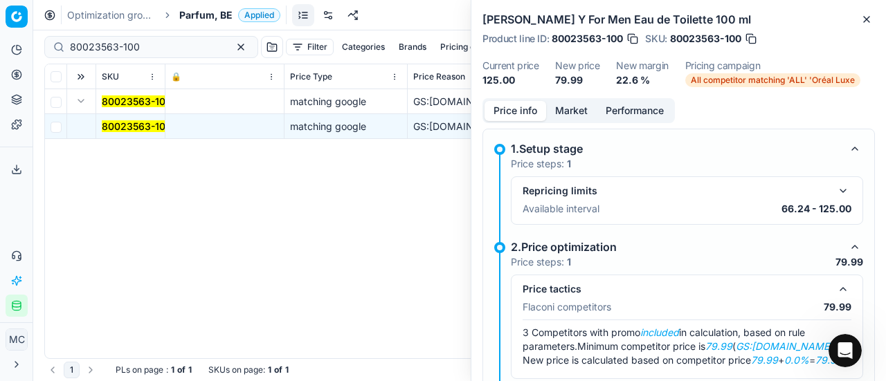
click at [574, 111] on button "Market" at bounding box center [571, 111] width 51 height 20
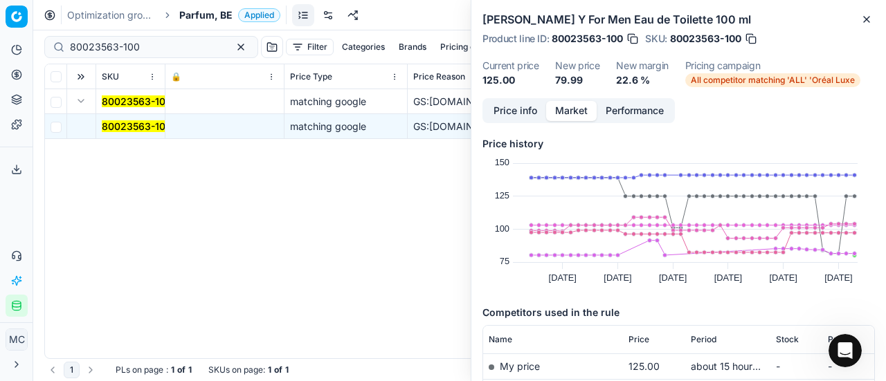
scroll to position [208, 0]
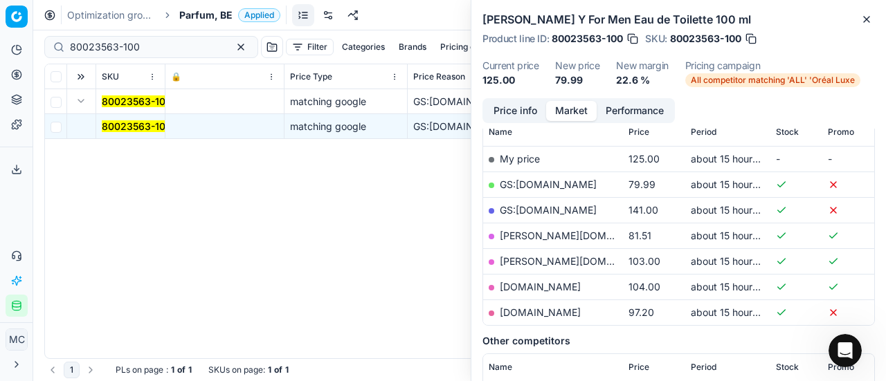
click at [549, 185] on link "GS:[DOMAIN_NAME]" at bounding box center [548, 185] width 97 height 12
drag, startPoint x: 145, startPoint y: 44, endPoint x: 0, endPoint y: 48, distance: 145.3
click at [0, 48] on div "Pricing platform Analytics Pricing Product portfolio Templates Export service 2…" at bounding box center [443, 190] width 886 height 381
paste input "90003981-0005774"
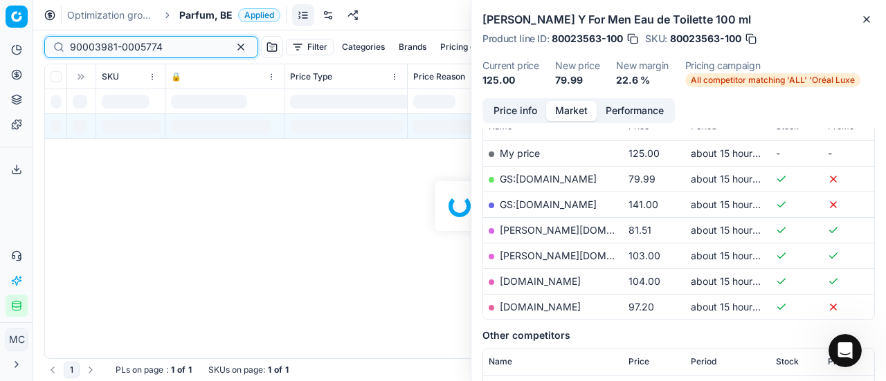
scroll to position [208, 0]
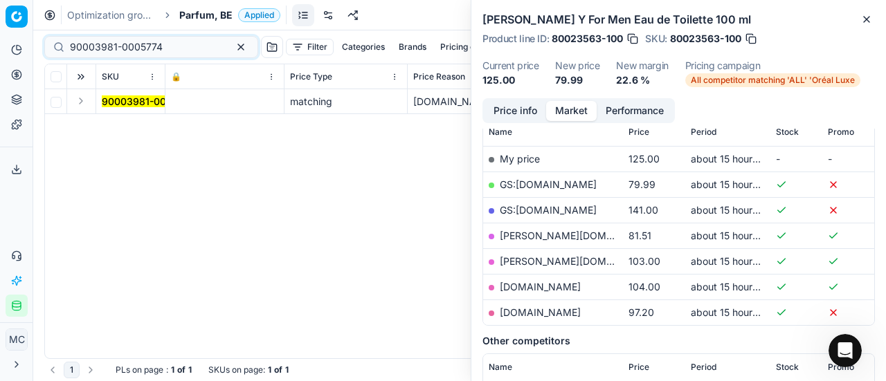
click at [84, 103] on button "Expand" at bounding box center [81, 101] width 17 height 17
click at [131, 122] on mark "90003981-0005774" at bounding box center [148, 126] width 93 height 12
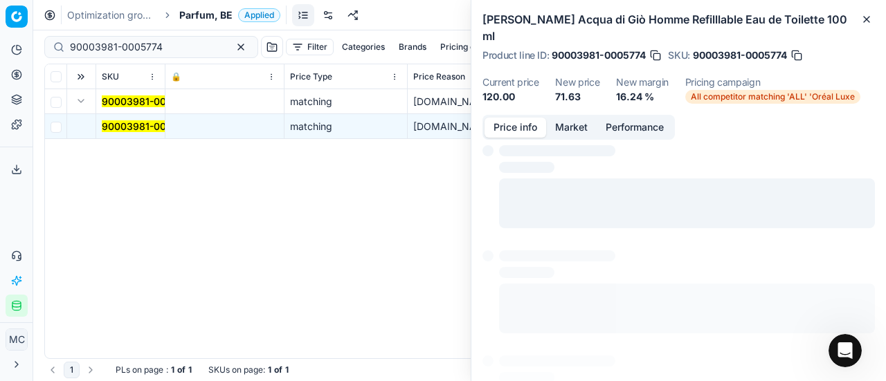
click at [500, 118] on button "Price info" at bounding box center [515, 128] width 62 height 20
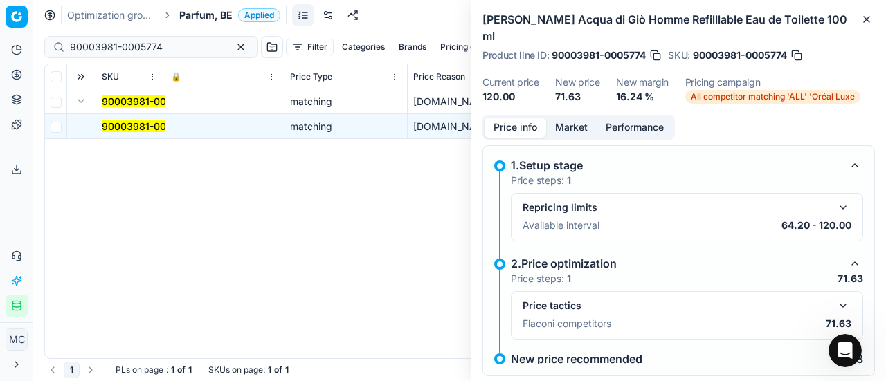
click at [834, 298] on button "button" at bounding box center [842, 306] width 17 height 17
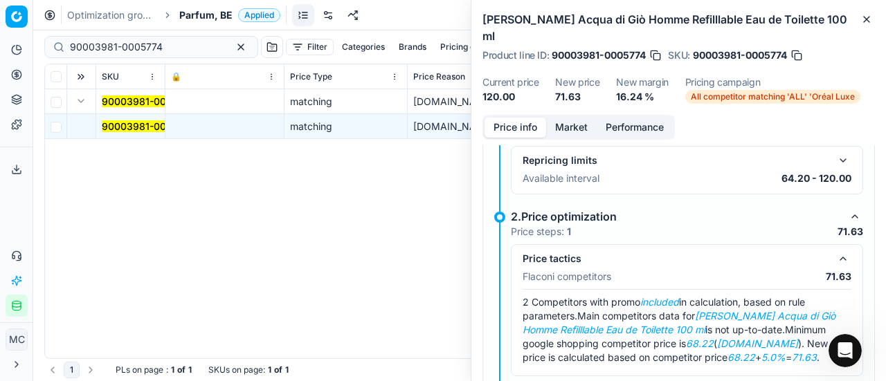
scroll to position [69, 0]
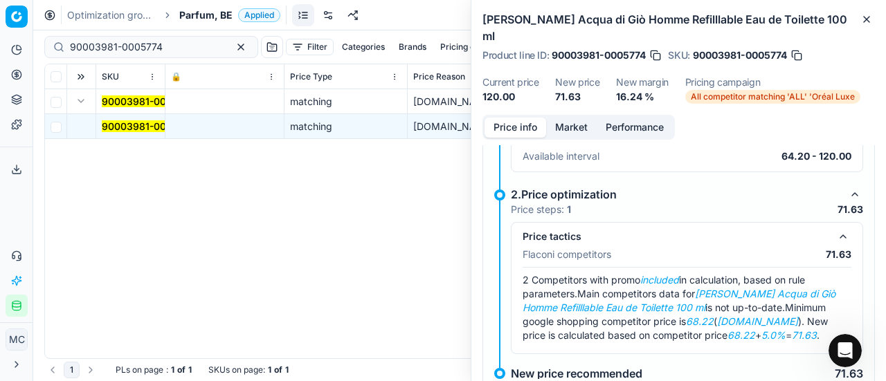
click at [559, 118] on button "Market" at bounding box center [571, 128] width 51 height 20
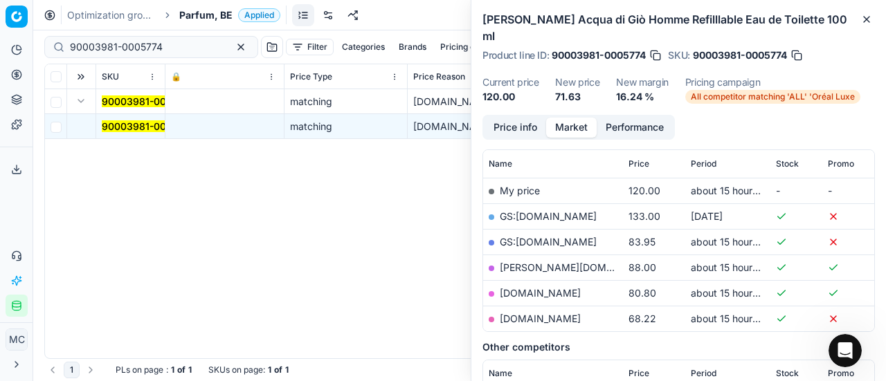
scroll to position [277, 0]
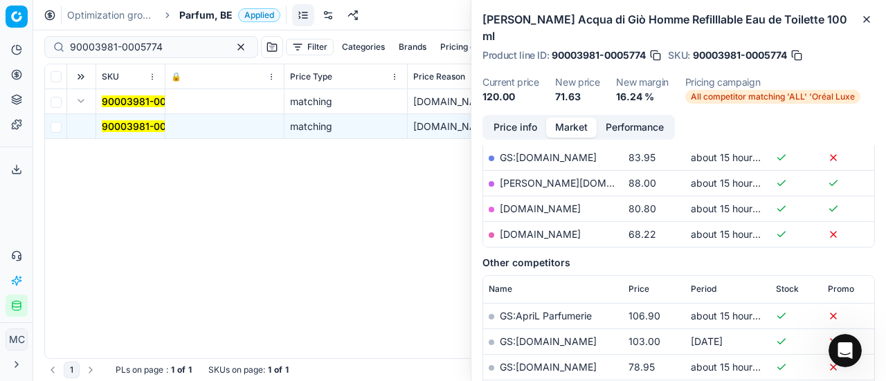
click at [555, 228] on link "[DOMAIN_NAME]" at bounding box center [540, 234] width 81 height 12
drag, startPoint x: 167, startPoint y: 41, endPoint x: 0, endPoint y: 31, distance: 167.7
click at [0, 31] on div "Pricing platform Analytics Pricing Product portfolio Templates Export service 2…" at bounding box center [443, 190] width 886 height 381
paste input "80075391-30"
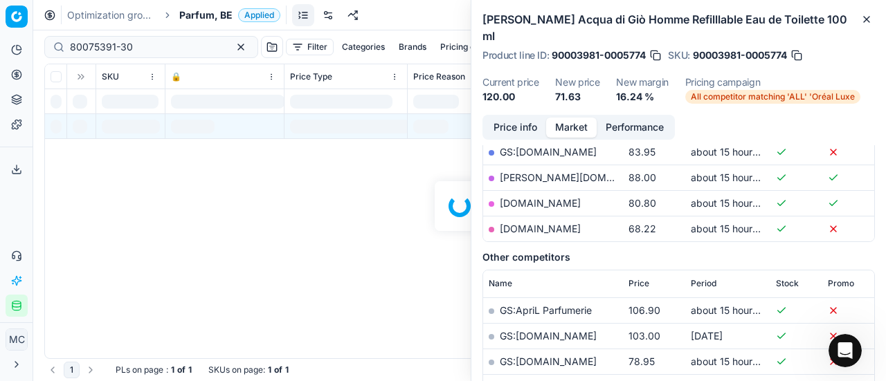
scroll to position [277, 0]
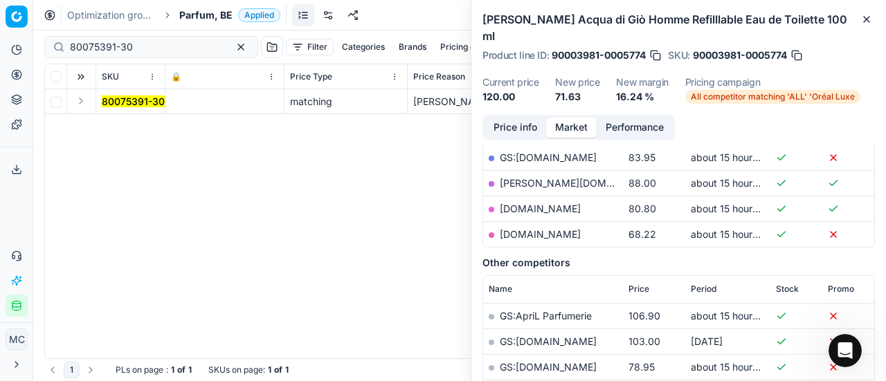
click at [0, 230] on div "Analytics Pricing Product portfolio Templates Export service 20 Contact support…" at bounding box center [16, 177] width 33 height 289
click at [79, 91] on td at bounding box center [81, 101] width 29 height 25
click at [87, 104] on button "Expand" at bounding box center [81, 101] width 17 height 17
click at [140, 131] on mark "80075391-30" at bounding box center [133, 126] width 63 height 12
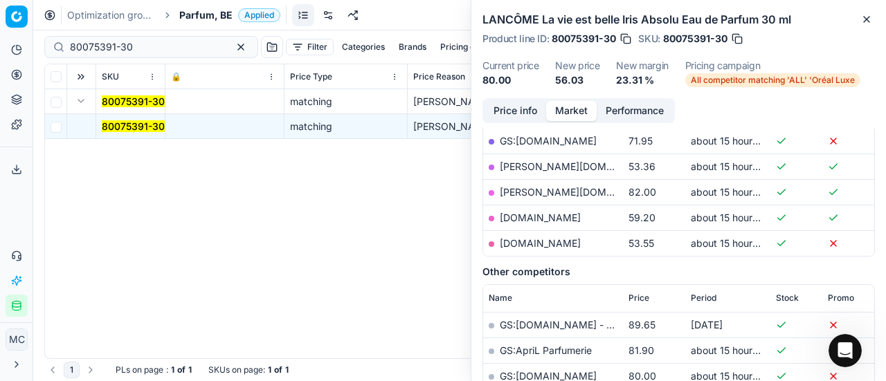
click at [536, 109] on button "Price info" at bounding box center [515, 111] width 62 height 20
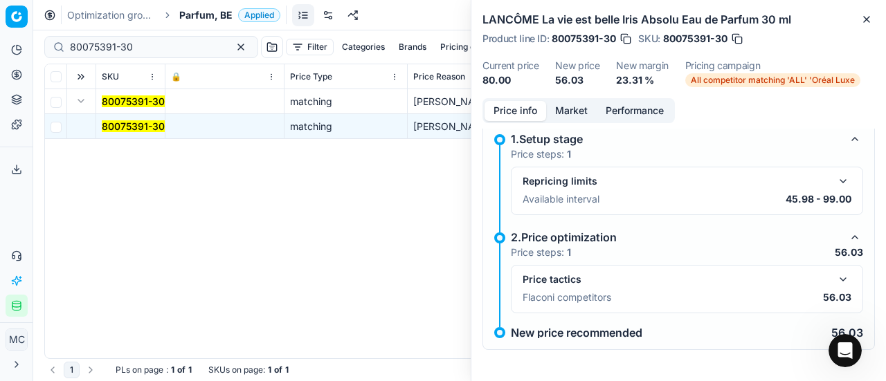
click at [836, 272] on button "button" at bounding box center [842, 279] width 17 height 17
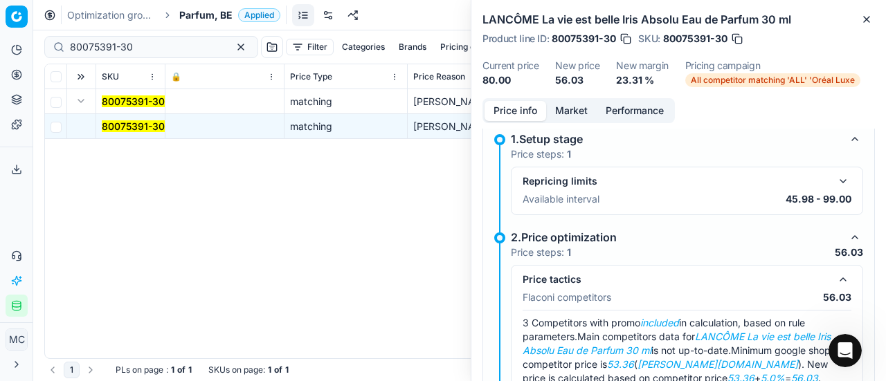
click at [562, 107] on button "Market" at bounding box center [571, 111] width 51 height 20
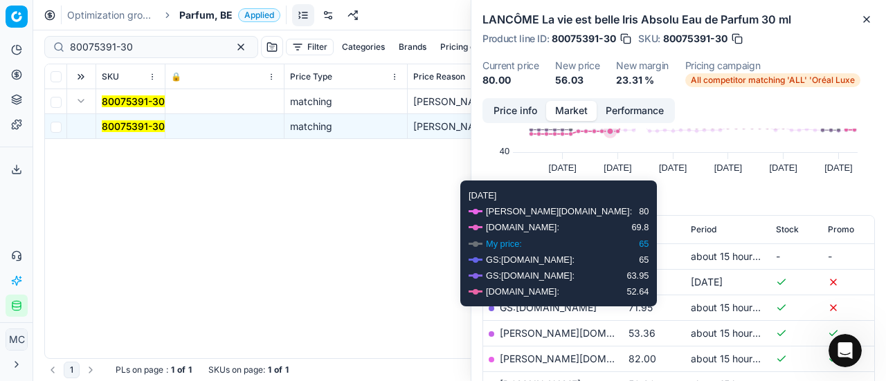
scroll to position [208, 0]
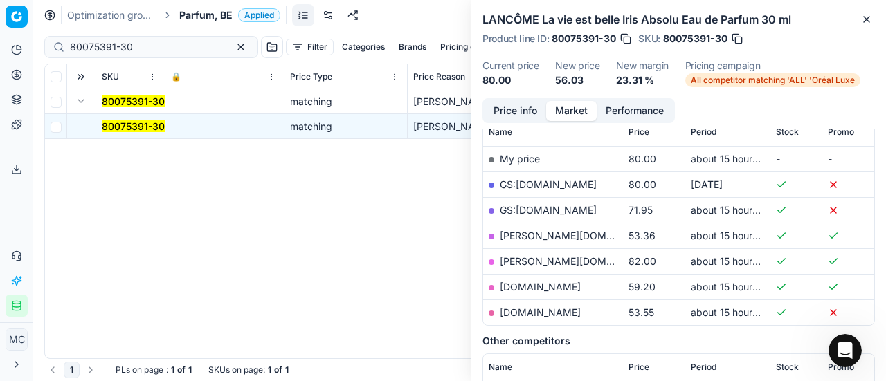
click at [551, 232] on link "[PERSON_NAME][DOMAIN_NAME]" at bounding box center [580, 236] width 161 height 12
drag, startPoint x: 140, startPoint y: 45, endPoint x: 0, endPoint y: 40, distance: 140.5
click at [0, 39] on div "Pricing platform Analytics Pricing Product portfolio Templates Export service 2…" at bounding box center [443, 190] width 886 height 381
paste input "52155"
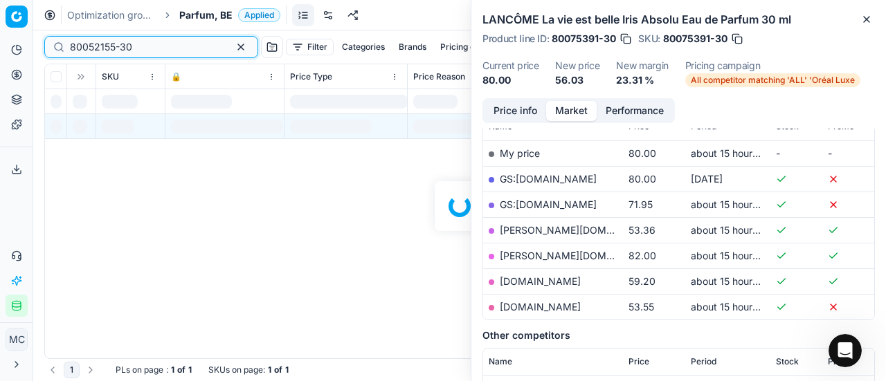
scroll to position [208, 0]
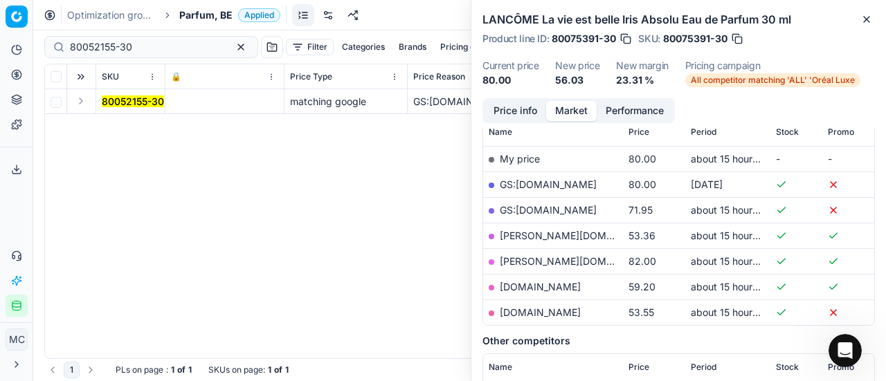
click at [77, 95] on button "Expand" at bounding box center [81, 101] width 17 height 17
click at [118, 123] on mark "80052155-30" at bounding box center [133, 126] width 62 height 12
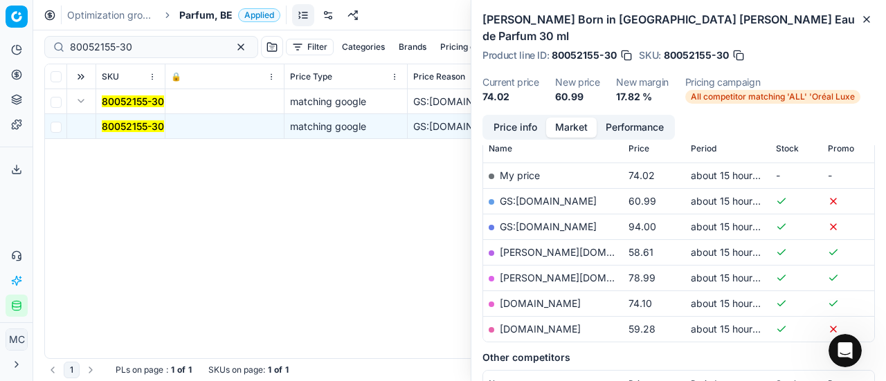
click at [533, 118] on button "Price info" at bounding box center [515, 128] width 62 height 20
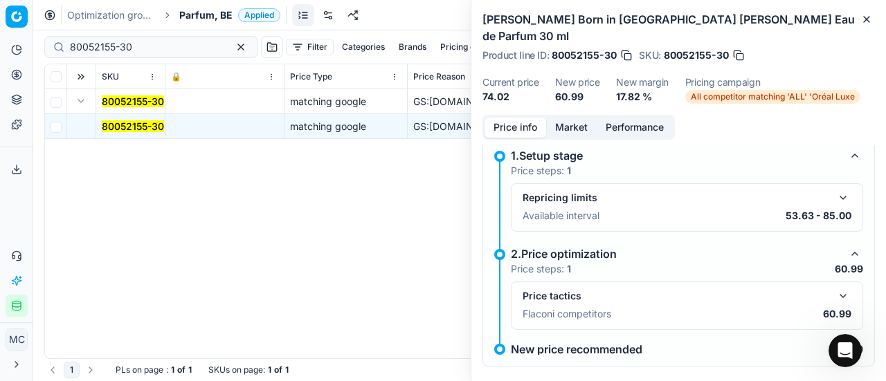
click at [840, 288] on div "Price tactics" at bounding box center [686, 296] width 329 height 17
click at [834, 288] on button "button" at bounding box center [842, 296] width 17 height 17
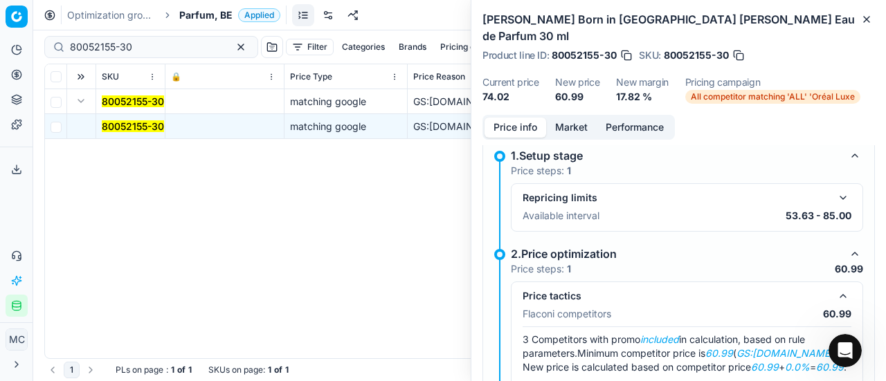
click at [576, 118] on button "Market" at bounding box center [571, 128] width 51 height 20
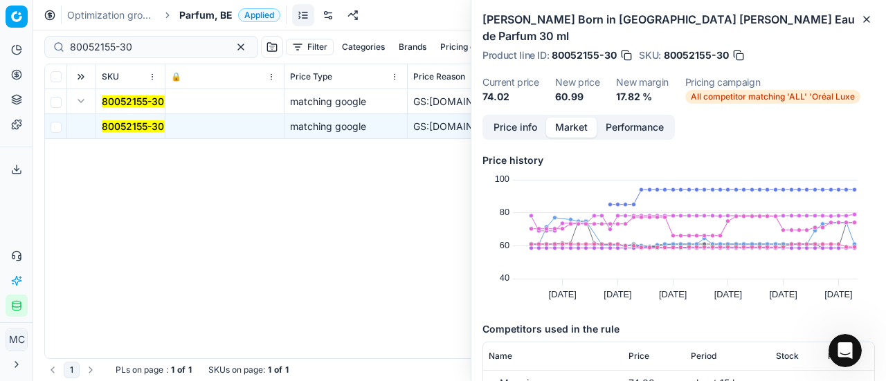
scroll to position [138, 0]
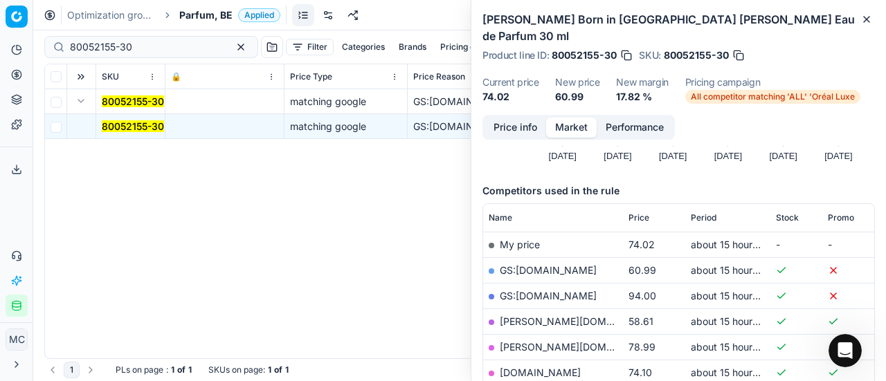
click at [542, 264] on link "GS:[DOMAIN_NAME]" at bounding box center [548, 270] width 97 height 12
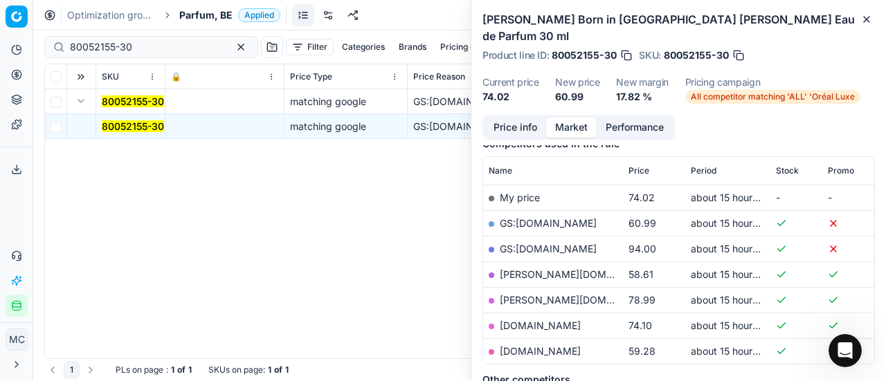
scroll to position [208, 0]
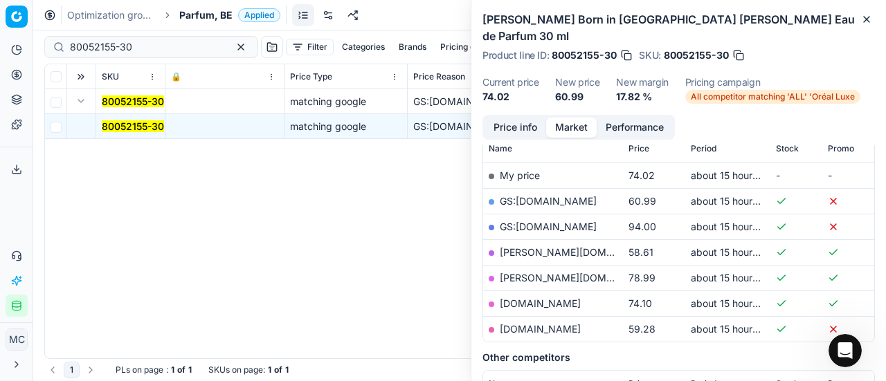
click at [735, 90] on span "All competitor matching 'ALL' 'Oréal Luxe" at bounding box center [772, 97] width 175 height 14
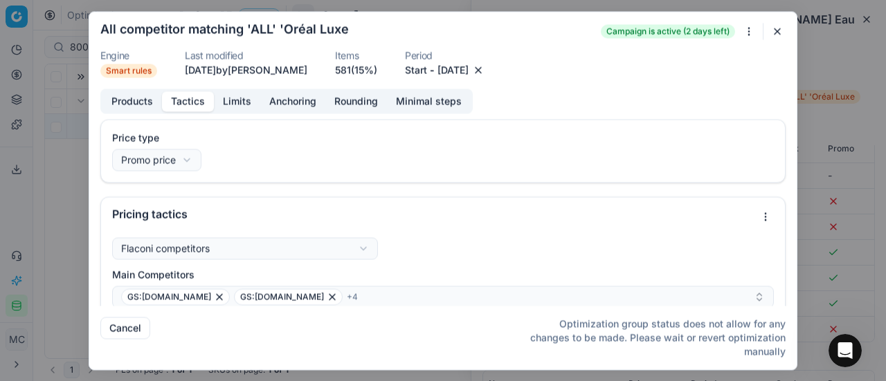
click at [208, 104] on button "Tactics" at bounding box center [188, 101] width 52 height 20
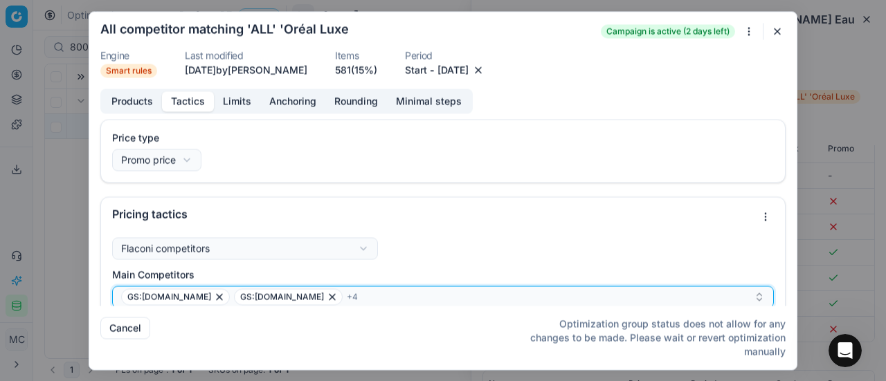
click at [336, 299] on div "GS:[DOMAIN_NAME] GS:[DOMAIN_NAME] + 4" at bounding box center [437, 297] width 632 height 17
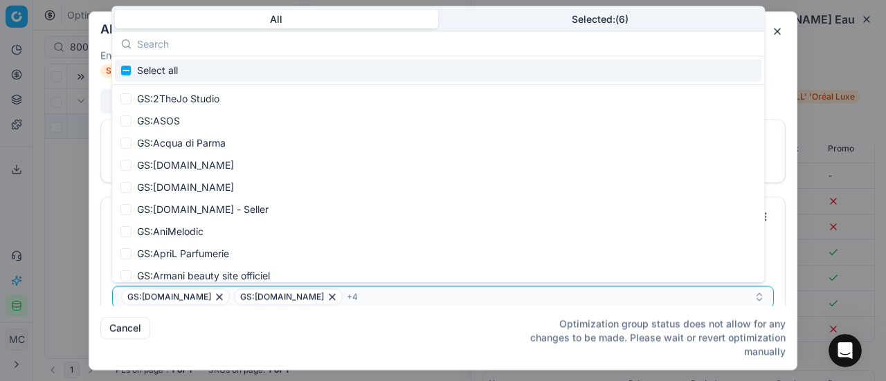
click at [641, 26] on body "Pricing platform Analytics Pricing Product portfolio Templates Export service 2…" at bounding box center [443, 190] width 886 height 381
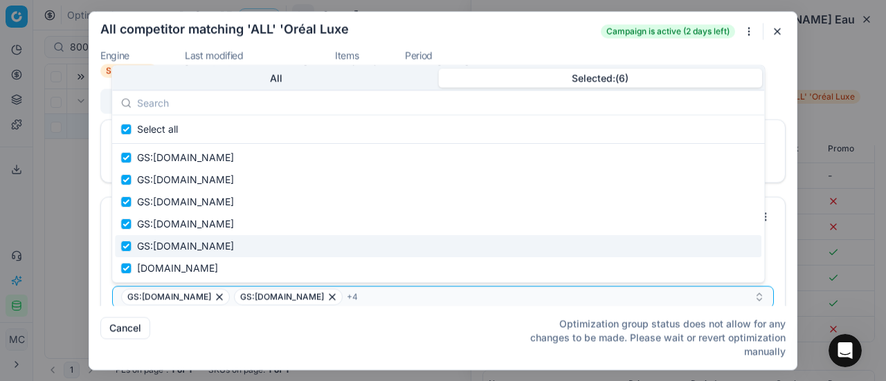
click at [833, 230] on div "We are saving PC settings. Please wait, it should take a few minutes All compet…" at bounding box center [443, 190] width 886 height 381
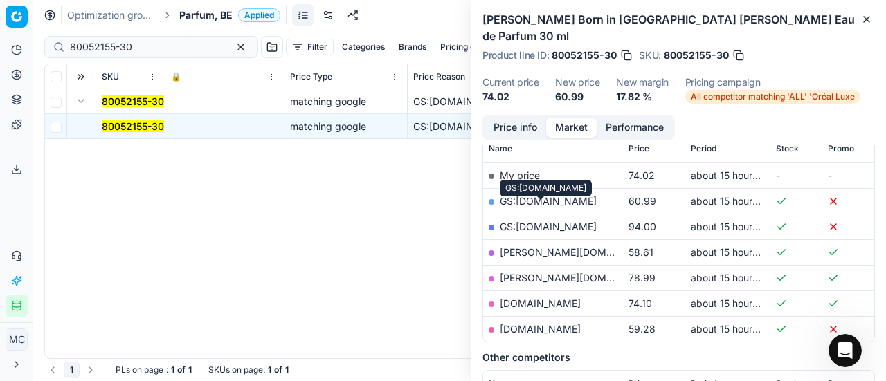
click at [564, 221] on link "GS:[DOMAIN_NAME]" at bounding box center [548, 227] width 97 height 12
click at [803, 90] on span "All competitor matching 'ALL' 'Oréal Luxe" at bounding box center [772, 97] width 175 height 14
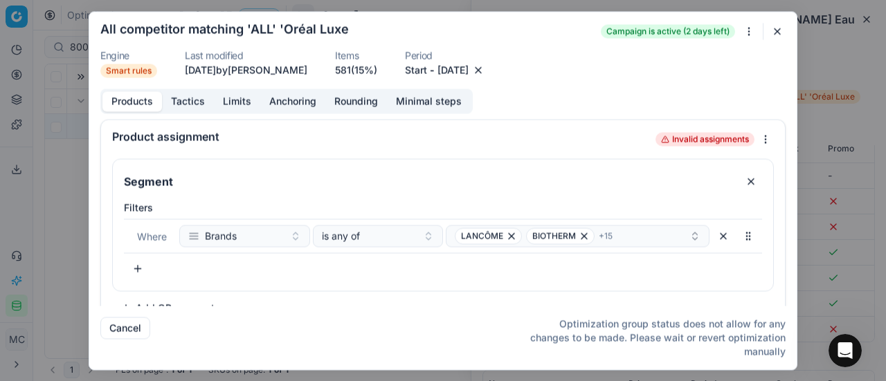
click at [181, 113] on div "Products Tactics Limits Anchoring Rounding Minimal steps Product assignment Inv…" at bounding box center [442, 197] width 707 height 217
click at [182, 110] on button "Tactics" at bounding box center [188, 101] width 52 height 20
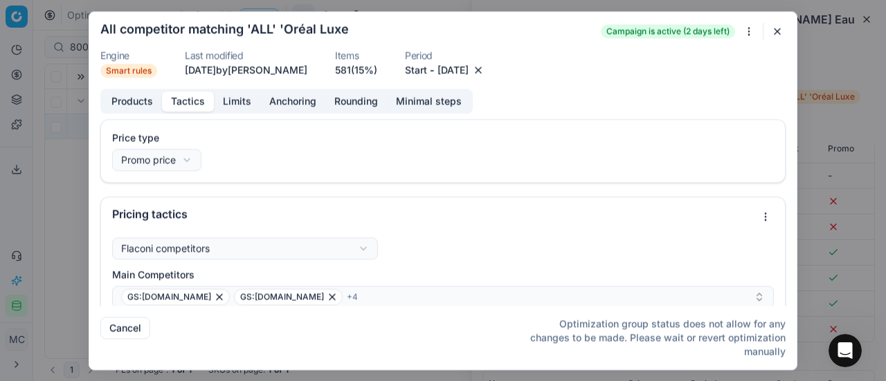
scroll to position [69, 0]
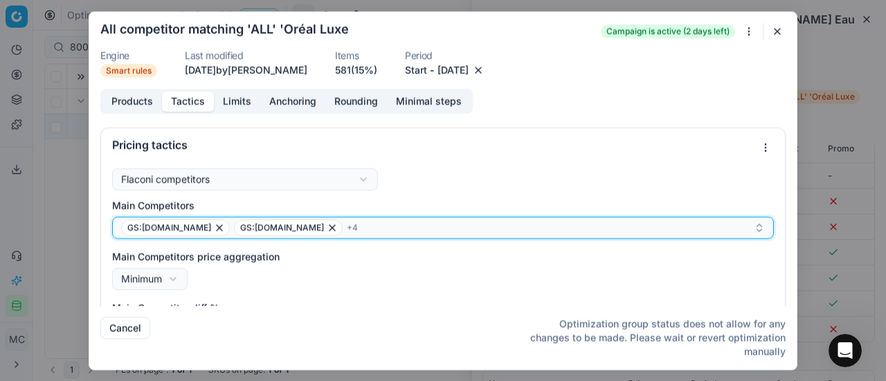
click at [347, 232] on div "GS:[DOMAIN_NAME] GS:[DOMAIN_NAME] + 4" at bounding box center [437, 227] width 632 height 17
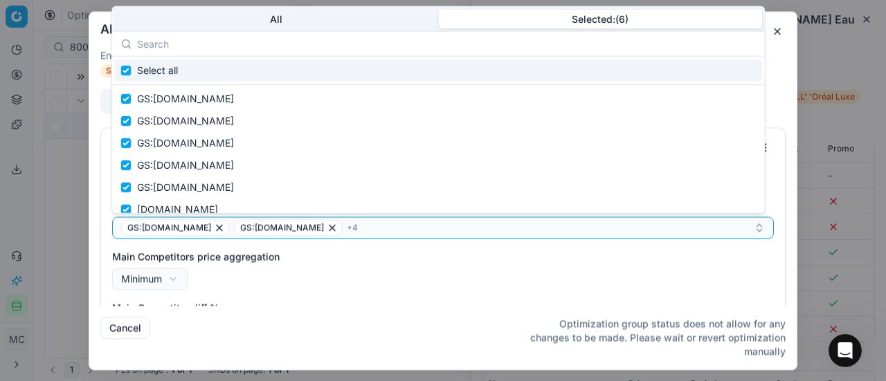
click at [540, 11] on button "Selected: ( 6 )" at bounding box center [600, 18] width 324 height 19
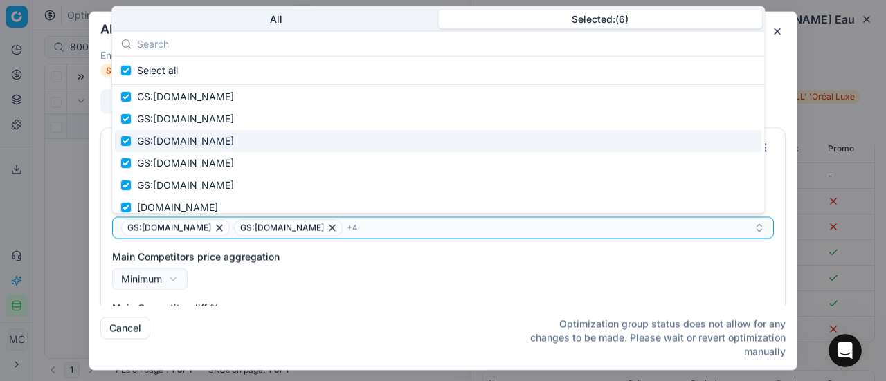
scroll to position [0, 0]
click at [830, 182] on div "We are saving PC settings. Please wait, it should take a few minutes All compet…" at bounding box center [443, 190] width 886 height 381
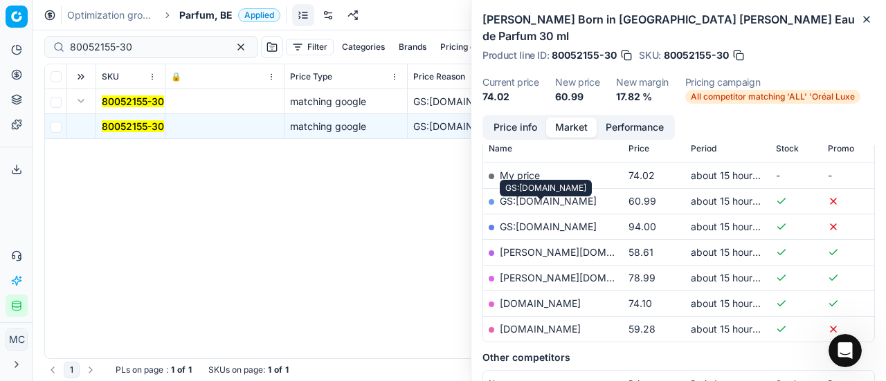
click at [552, 221] on link "GS:[DOMAIN_NAME]" at bounding box center [548, 227] width 97 height 12
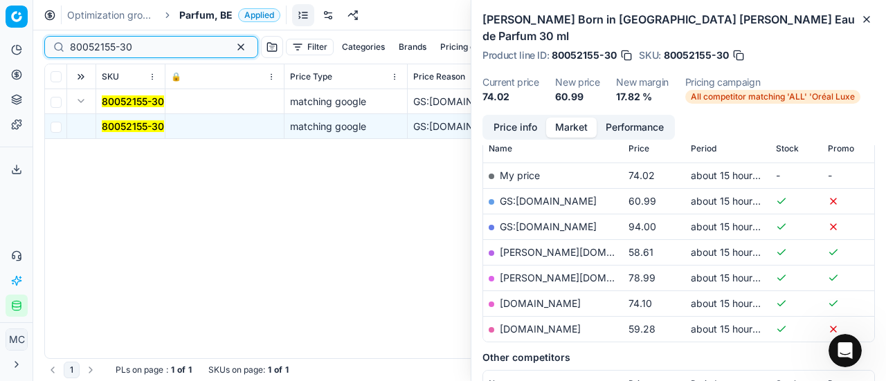
drag, startPoint x: 151, startPoint y: 48, endPoint x: 0, endPoint y: 15, distance: 154.4
click at [0, 12] on div "Pricing platform Analytics Pricing Product portfolio Templates Export service 2…" at bounding box center [443, 190] width 886 height 381
paste input "20101512"
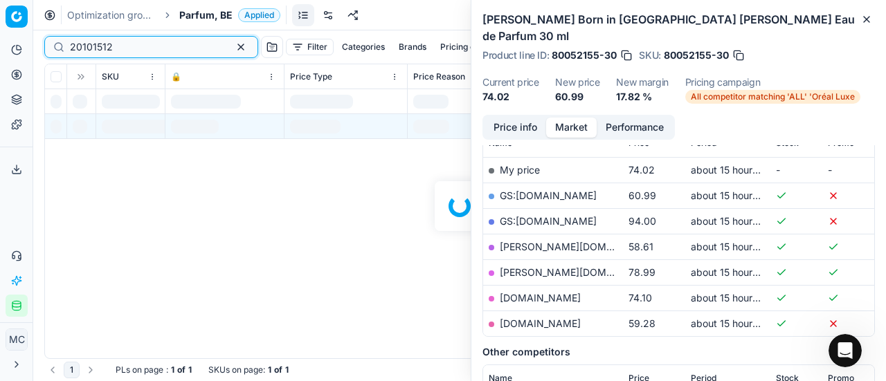
scroll to position [208, 0]
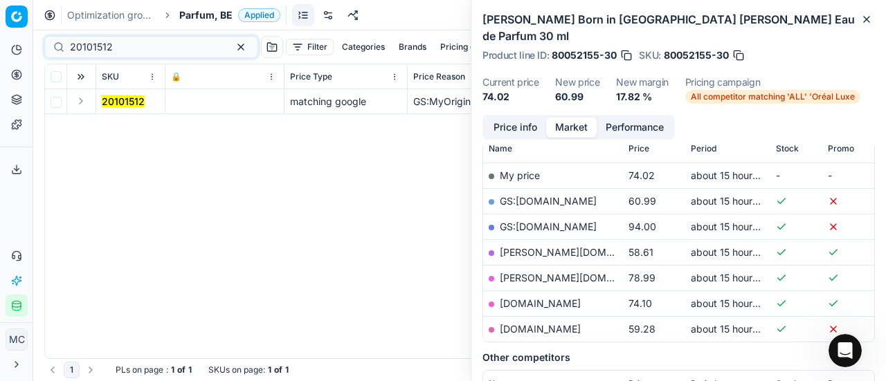
click at [80, 100] on button "Expand" at bounding box center [81, 101] width 17 height 17
click at [127, 131] on mark "20101512" at bounding box center [123, 126] width 43 height 12
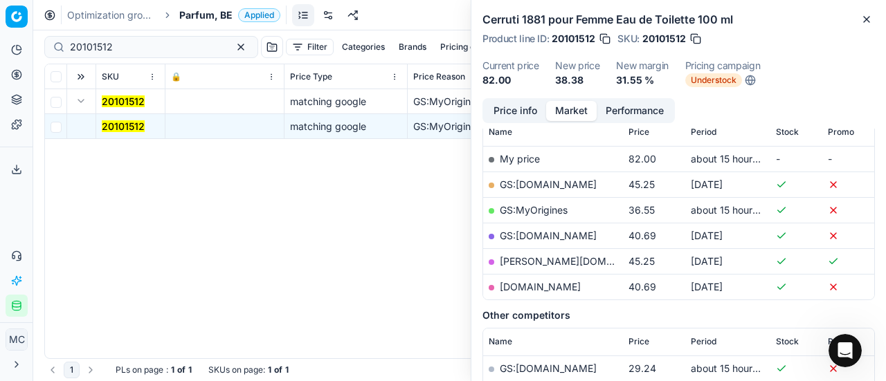
click at [507, 111] on button "Price info" at bounding box center [515, 111] width 62 height 20
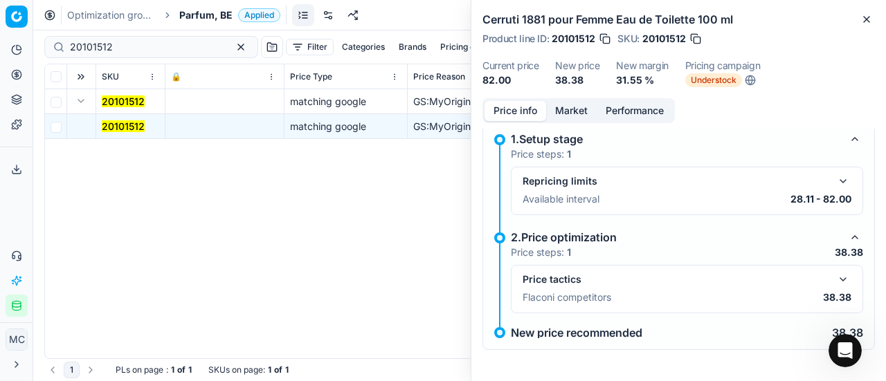
click at [834, 273] on button "button" at bounding box center [842, 279] width 17 height 17
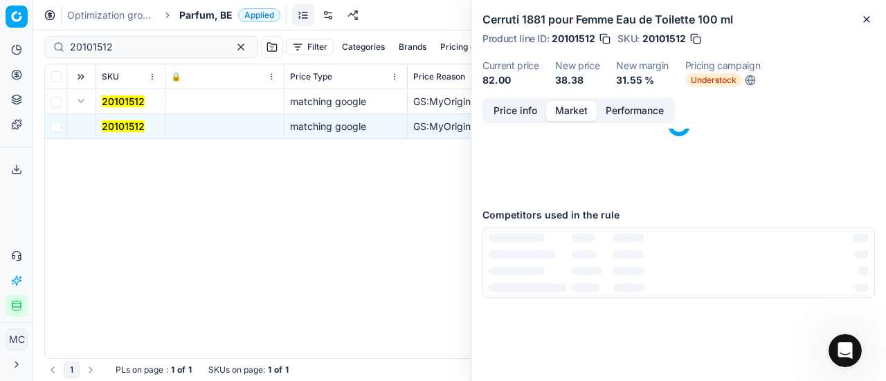
click at [560, 107] on button "Market" at bounding box center [571, 111] width 51 height 20
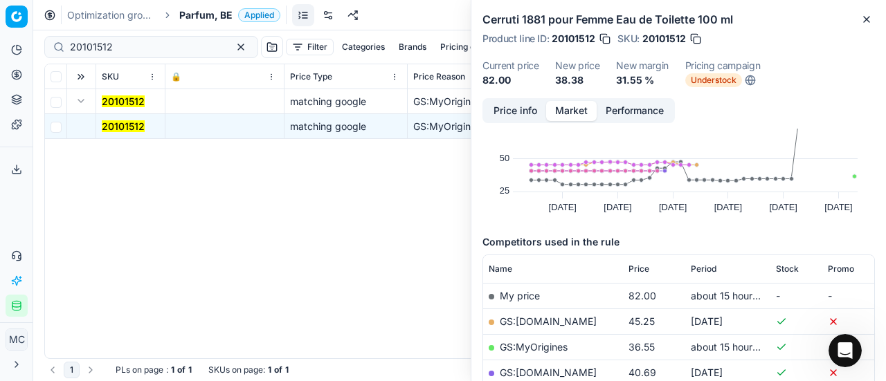
scroll to position [138, 0]
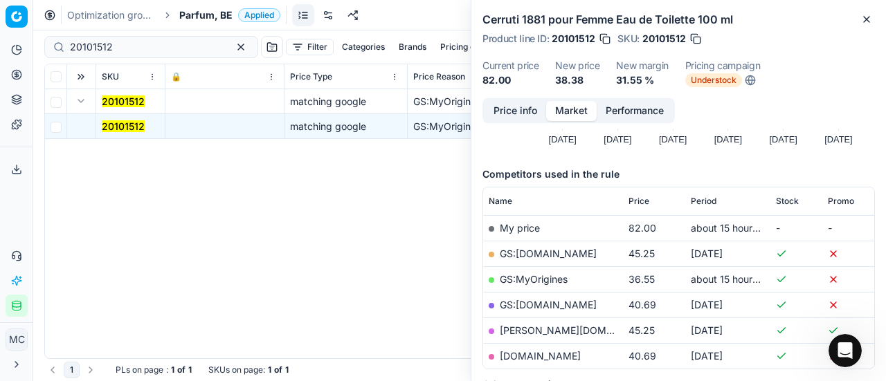
click at [559, 276] on link "GS:MyOrigines" at bounding box center [534, 279] width 68 height 12
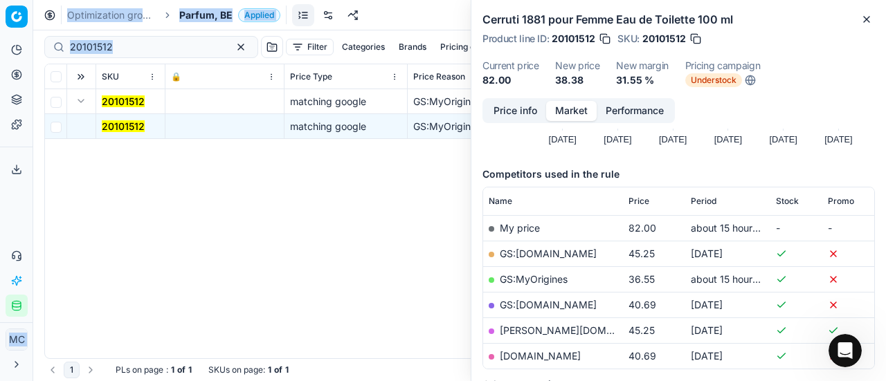
drag, startPoint x: 147, startPoint y: 37, endPoint x: 0, endPoint y: 21, distance: 148.3
click at [0, 21] on div "Pricing platform Analytics Pricing Product portfolio Templates Export service 2…" at bounding box center [443, 190] width 886 height 381
click at [109, 49] on input "20101512" at bounding box center [146, 47] width 152 height 14
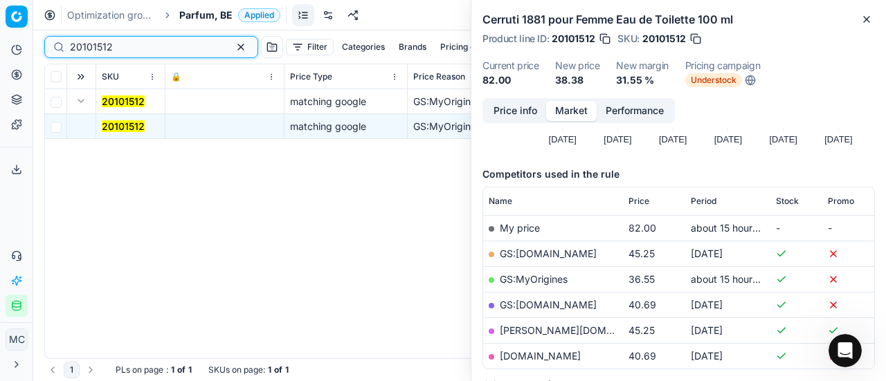
drag, startPoint x: 149, startPoint y: 53, endPoint x: 0, endPoint y: 38, distance: 149.5
click at [0, 37] on div "Pricing platform Analytics Pricing Product portfolio Templates Export service 2…" at bounding box center [443, 190] width 886 height 381
paste input "90013405-0021149"
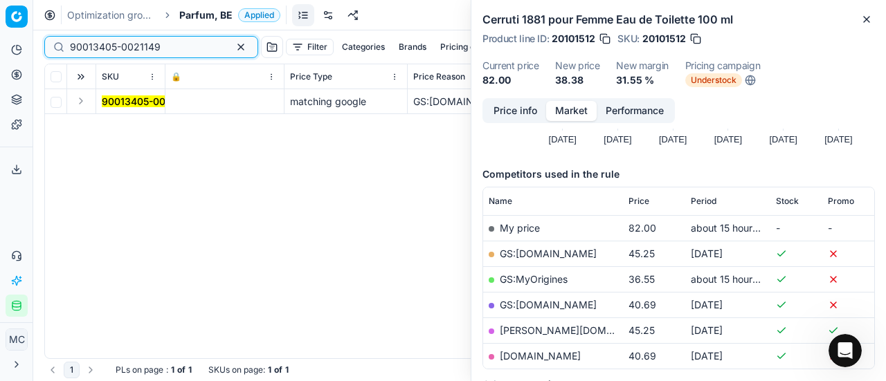
type input "90013405-0021149"
drag, startPoint x: 87, startPoint y: 116, endPoint x: 122, endPoint y: 138, distance: 41.7
click at [88, 109] on td at bounding box center [81, 101] width 29 height 25
click at [84, 103] on button "Expand" at bounding box center [81, 101] width 17 height 17
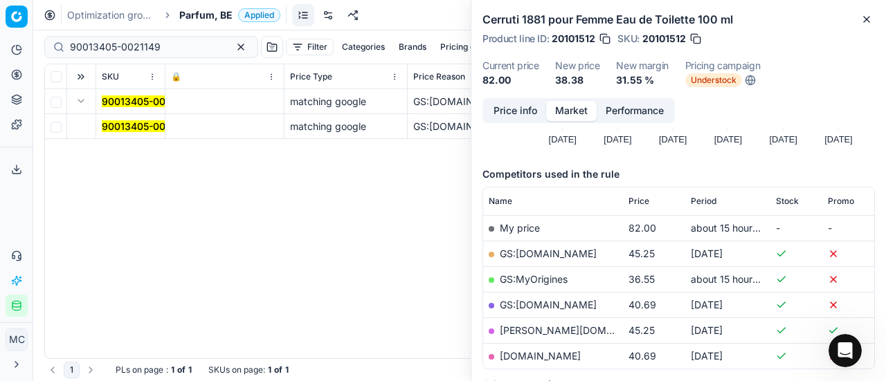
click at [116, 127] on mark "90013405-0021149" at bounding box center [147, 126] width 91 height 12
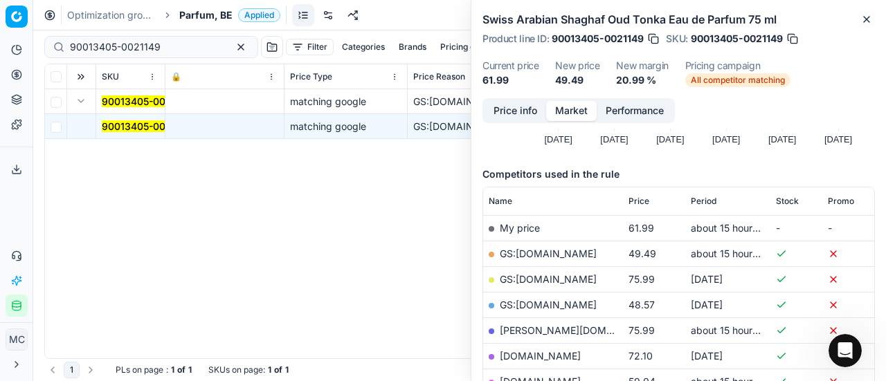
click at [504, 109] on button "Price info" at bounding box center [515, 111] width 62 height 20
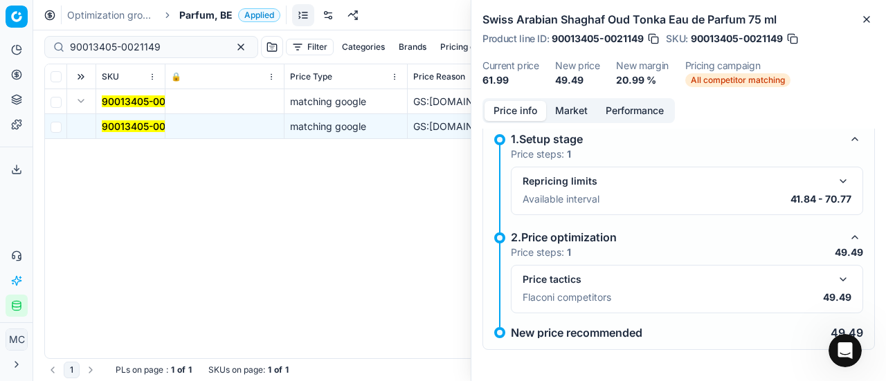
click at [834, 273] on button "button" at bounding box center [842, 279] width 17 height 17
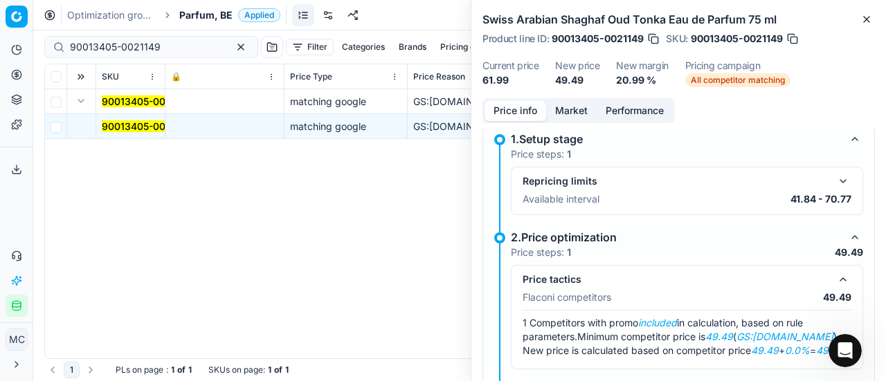
click at [581, 109] on button "Market" at bounding box center [571, 111] width 51 height 20
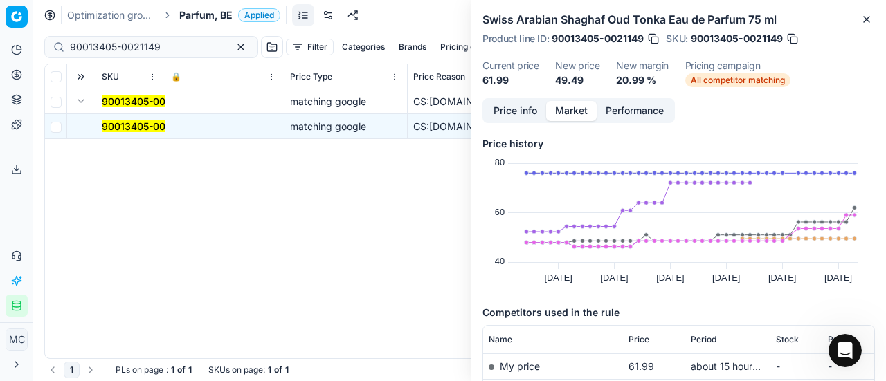
scroll to position [138, 0]
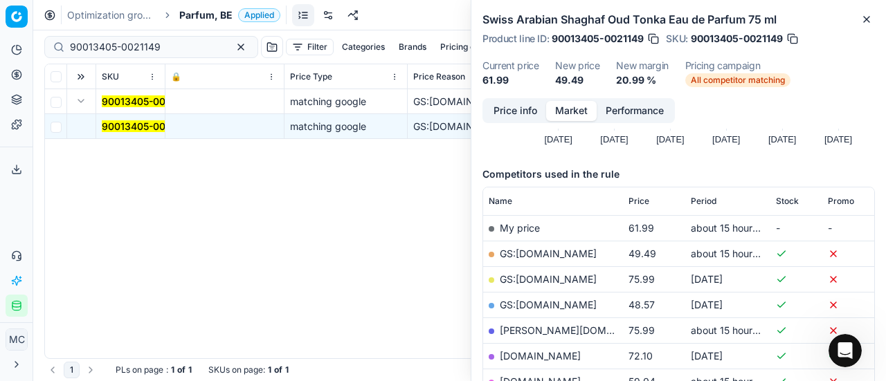
click at [535, 255] on link "GS:[DOMAIN_NAME]" at bounding box center [548, 254] width 97 height 12
